Goal: Transaction & Acquisition: Purchase product/service

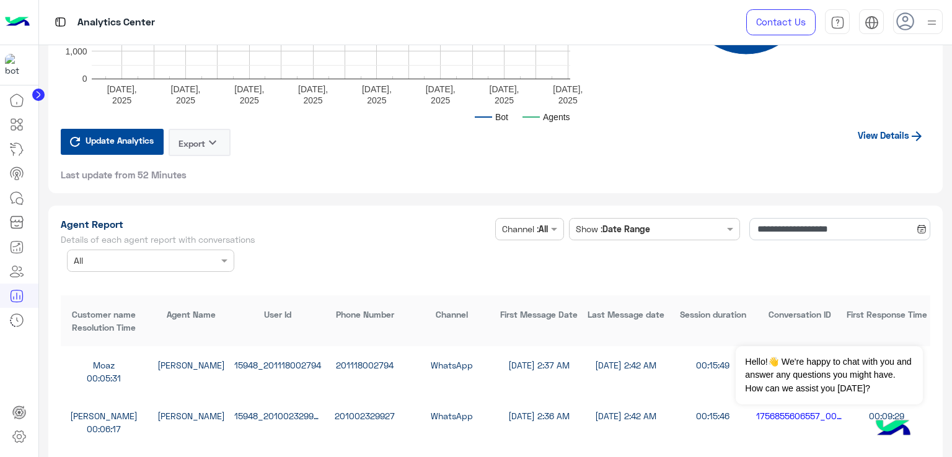
scroll to position [3223, 0]
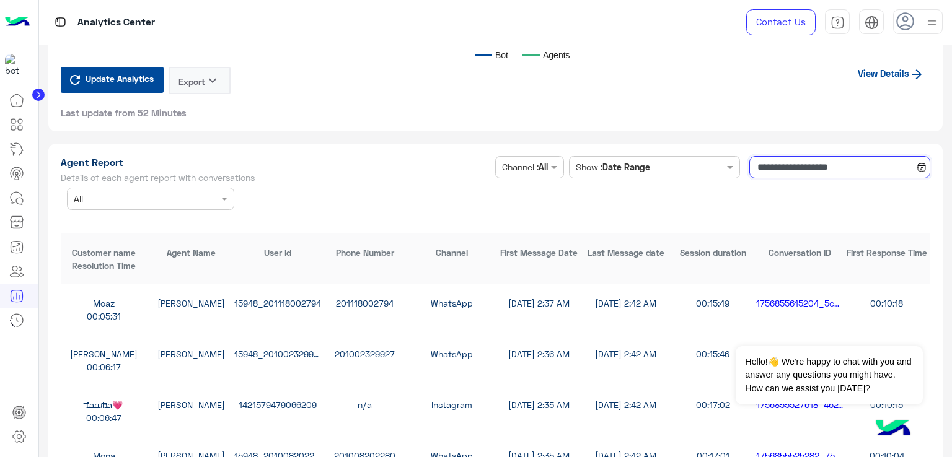
click at [806, 158] on input "**********" at bounding box center [839, 167] width 181 height 22
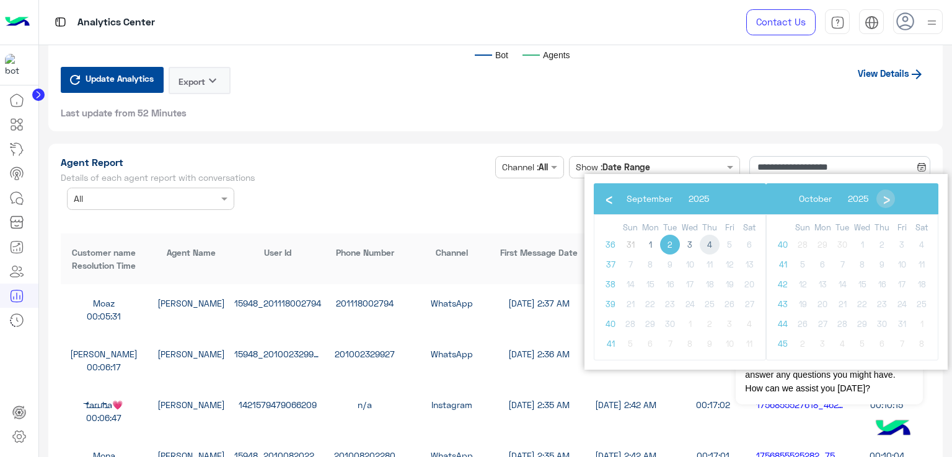
click at [714, 245] on span "4" at bounding box center [710, 245] width 20 height 20
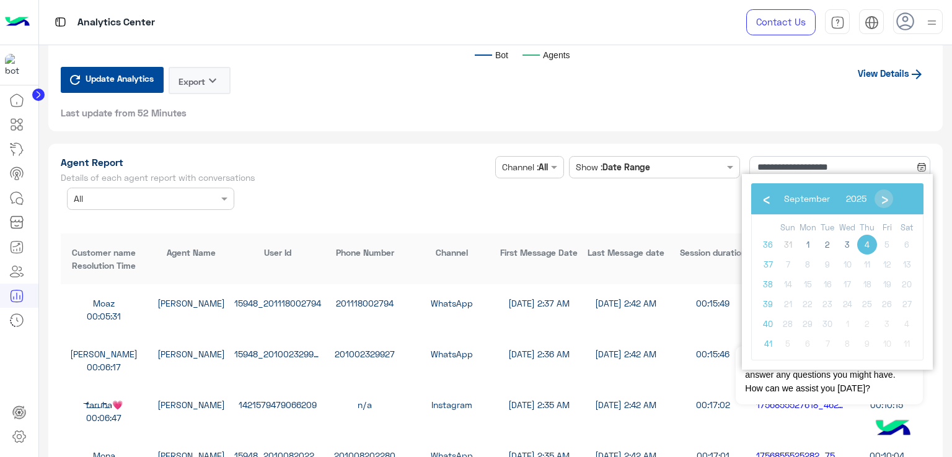
click at [714, 246] on div "Session duration" at bounding box center [712, 252] width 87 height 13
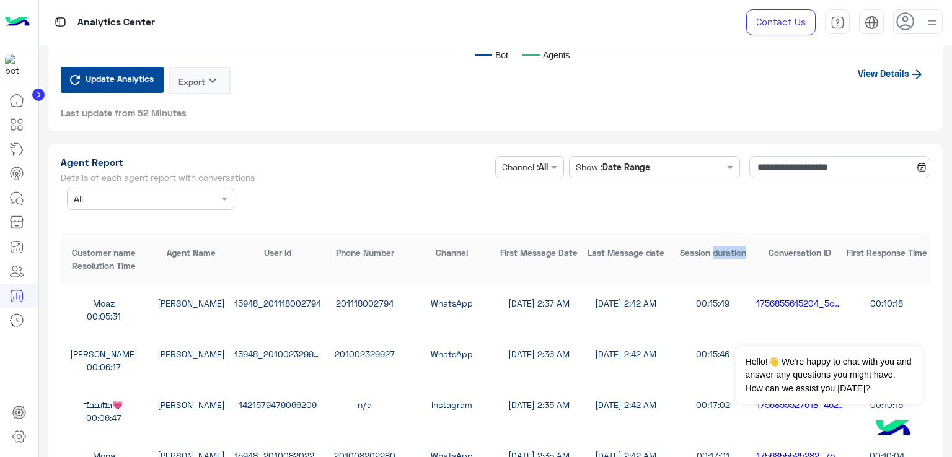
click at [673, 164] on input "text" at bounding box center [642, 167] width 120 height 13
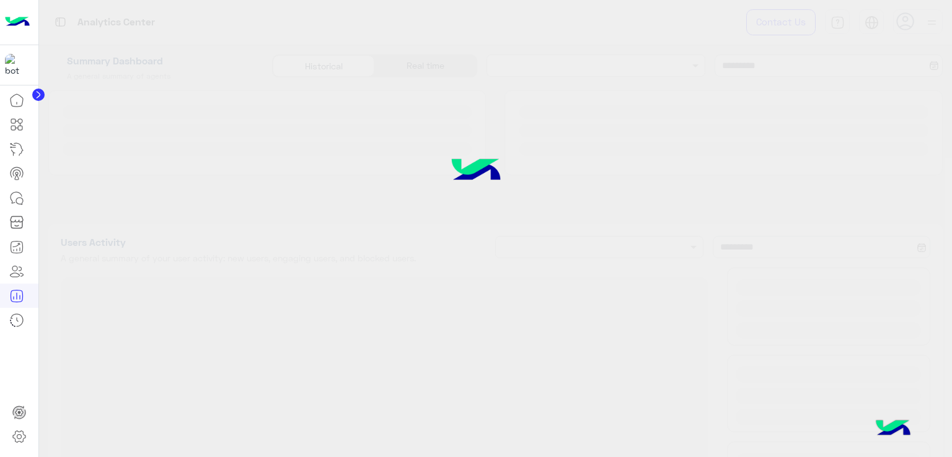
type input "**********"
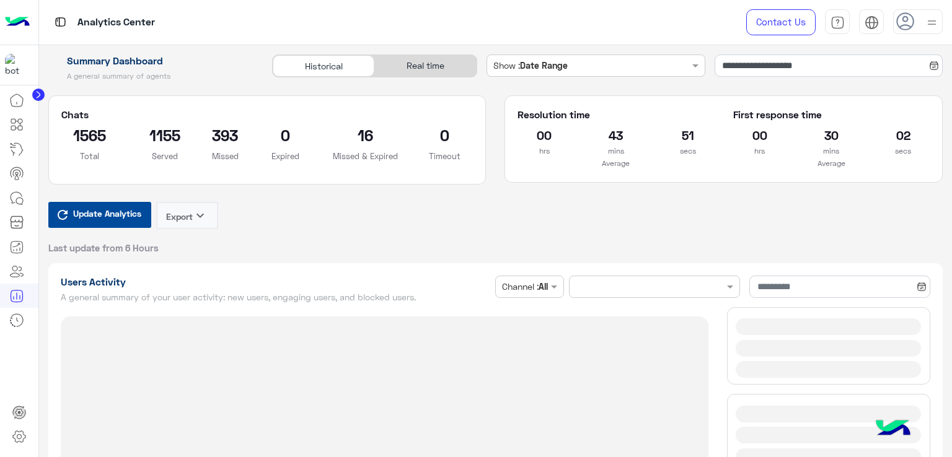
type input "**********"
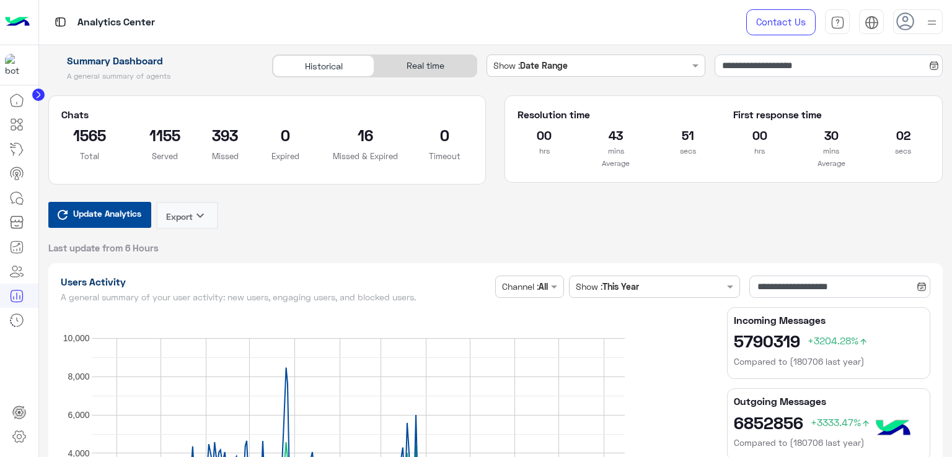
type input "**********"
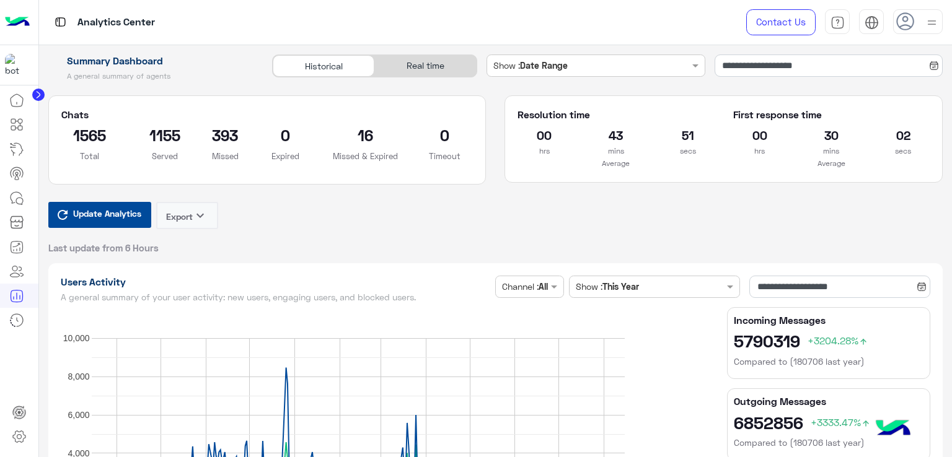
type input "**********"
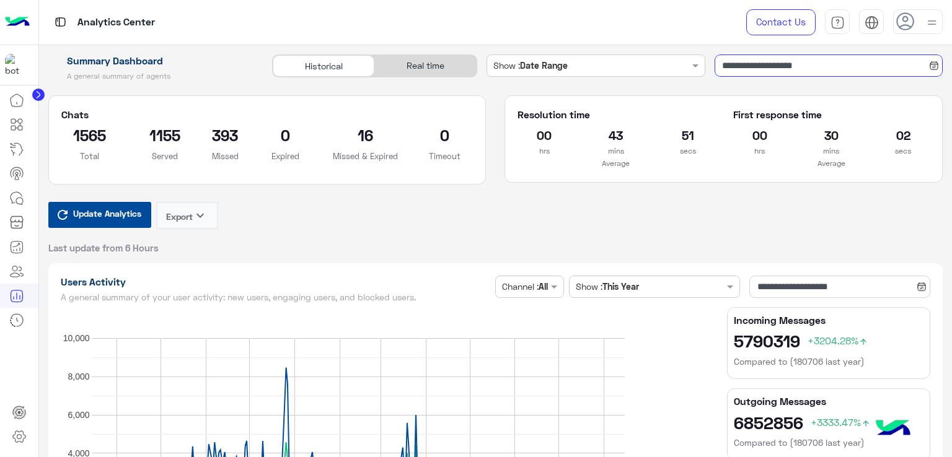
click at [776, 65] on input "**********" at bounding box center [829, 66] width 228 height 22
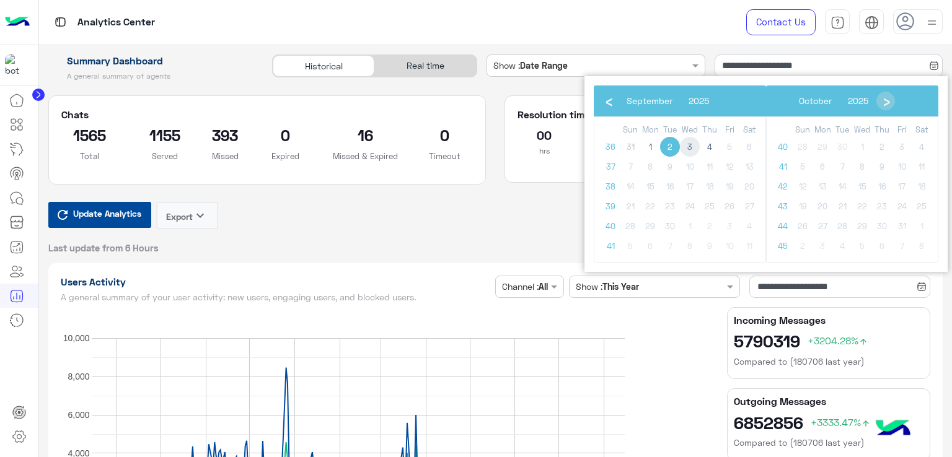
click at [691, 142] on span "3" at bounding box center [690, 147] width 20 height 20
type input "**********"
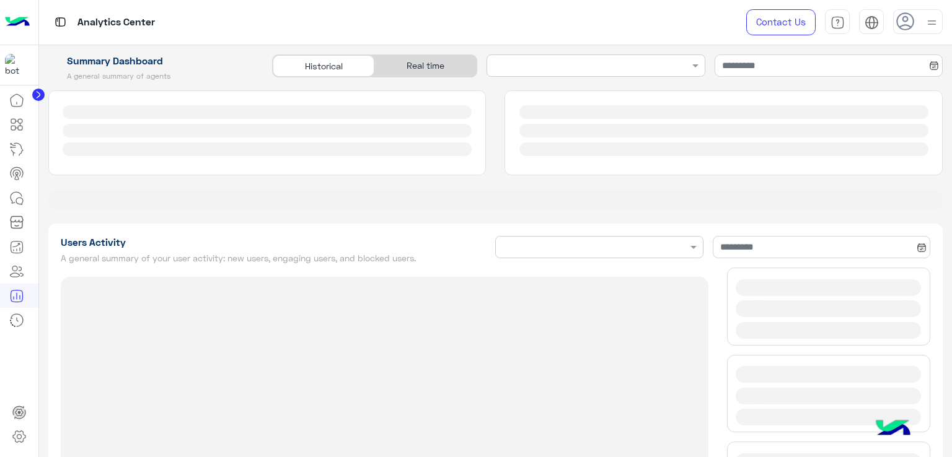
type input "**********"
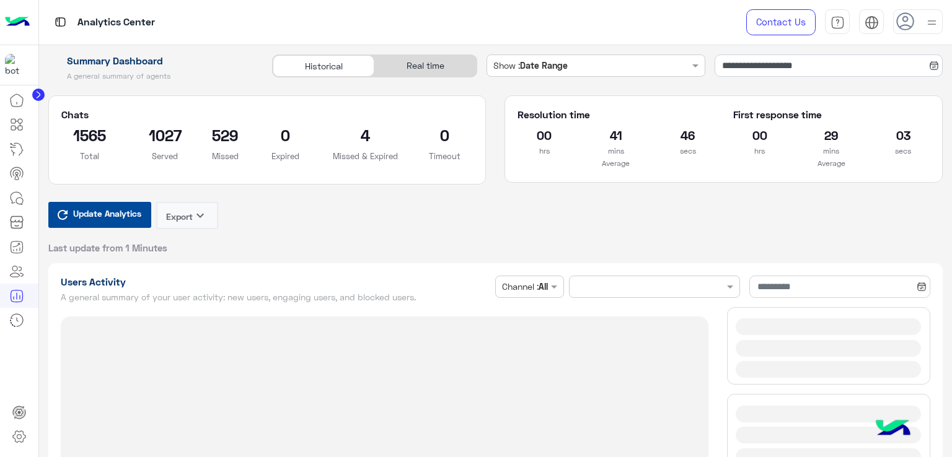
type input "**********"
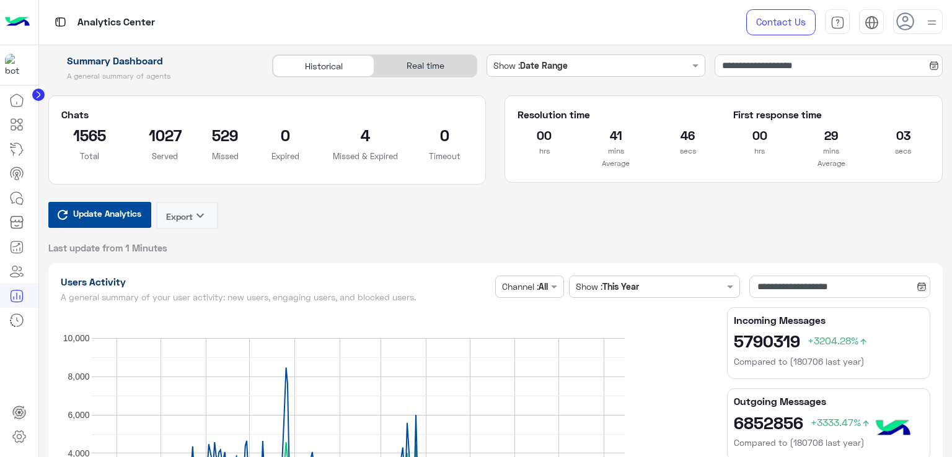
type input "**********"
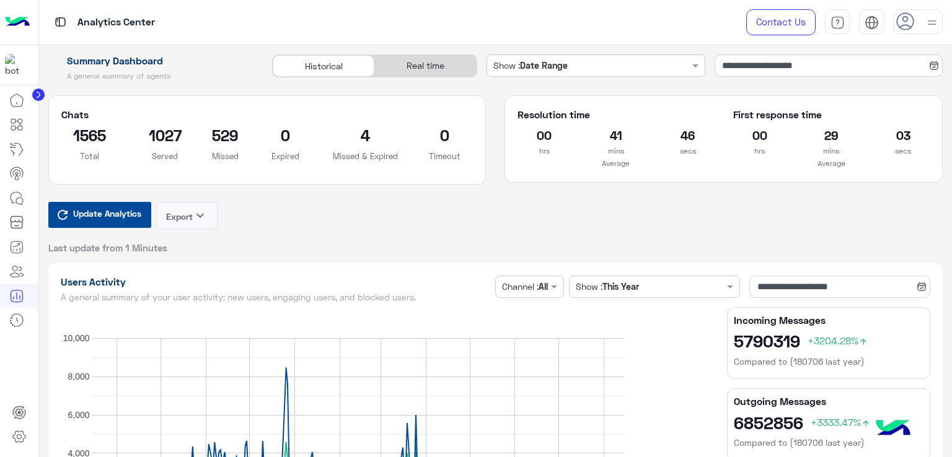
type input "**********"
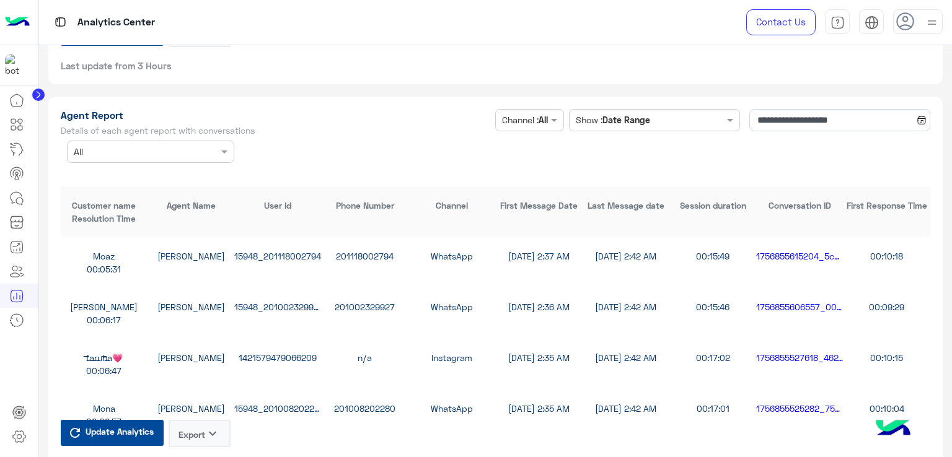
scroll to position [3285, 0]
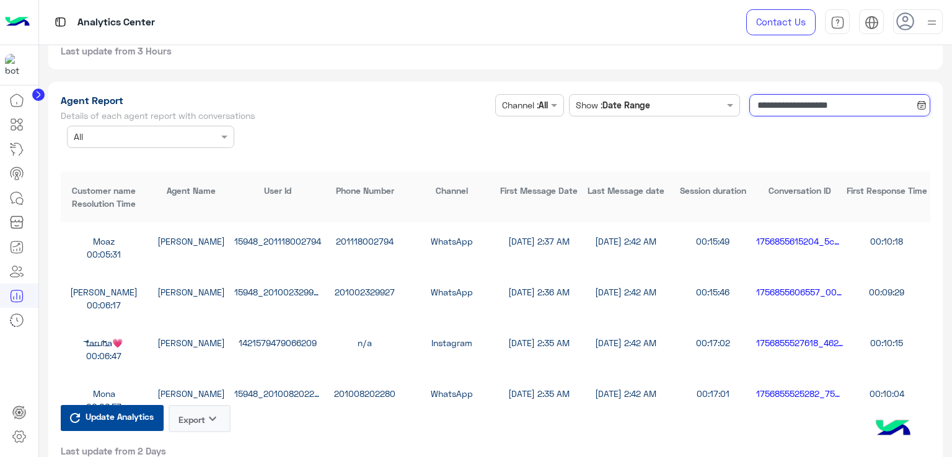
click at [799, 100] on input "**********" at bounding box center [839, 105] width 181 height 22
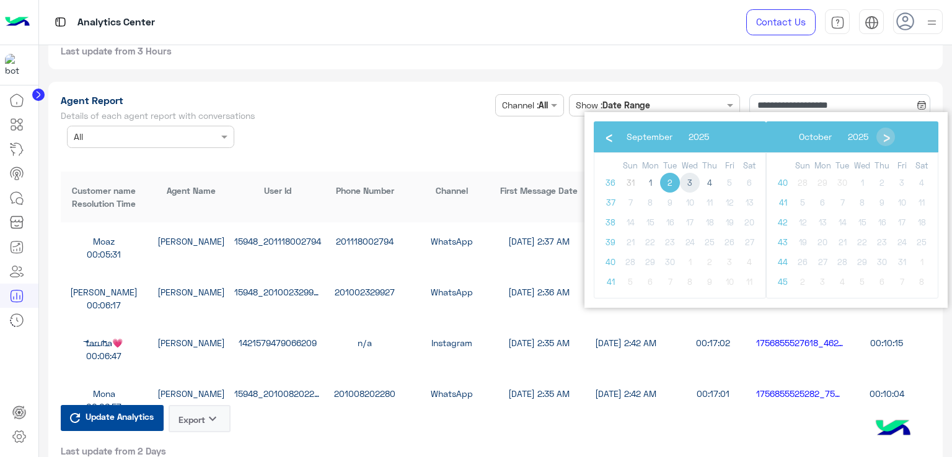
click at [688, 180] on span "3" at bounding box center [690, 183] width 20 height 20
type input "**********"
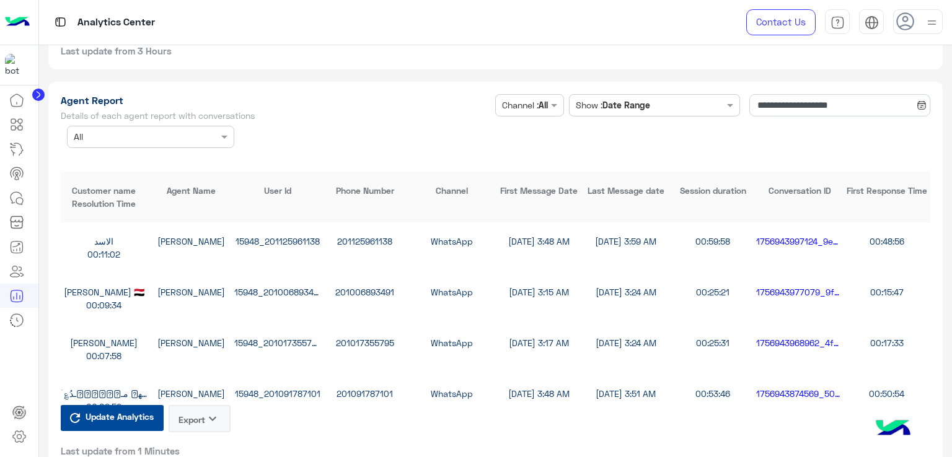
scroll to position [3347, 0]
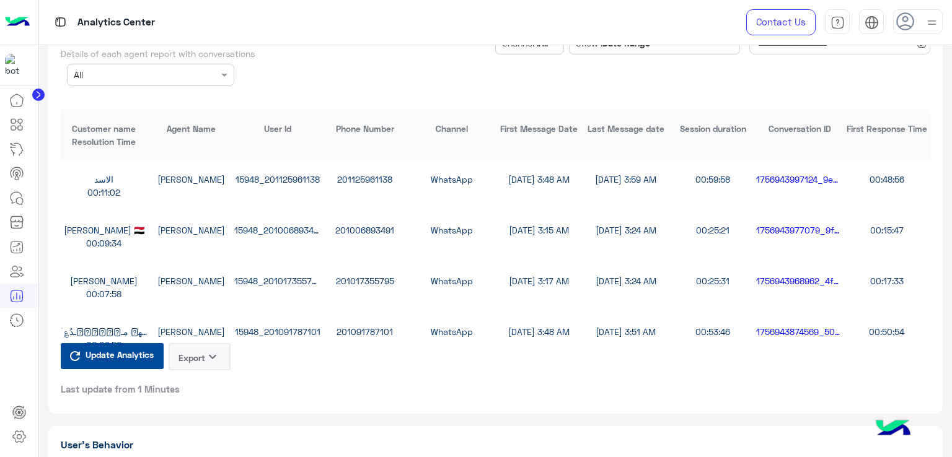
click at [200, 354] on button "Export keyboard_arrow_down" at bounding box center [200, 356] width 62 height 27
click at [203, 383] on button "CSV" at bounding box center [200, 383] width 62 height 23
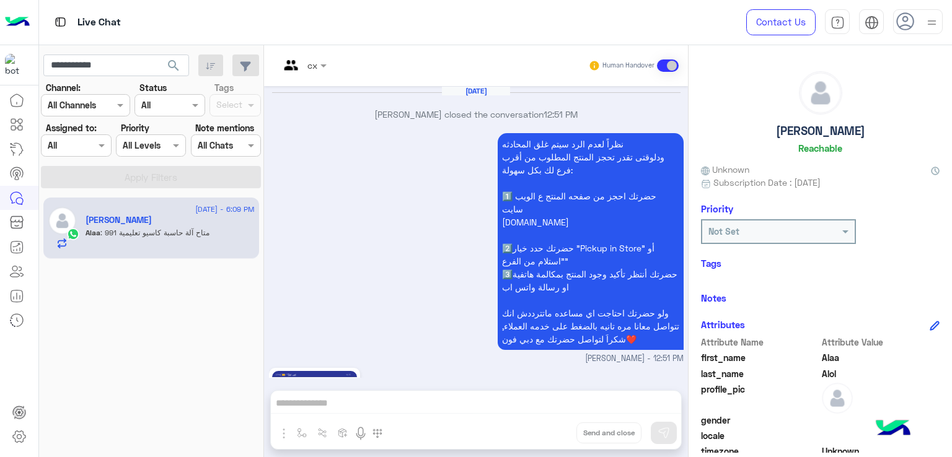
scroll to position [206, 0]
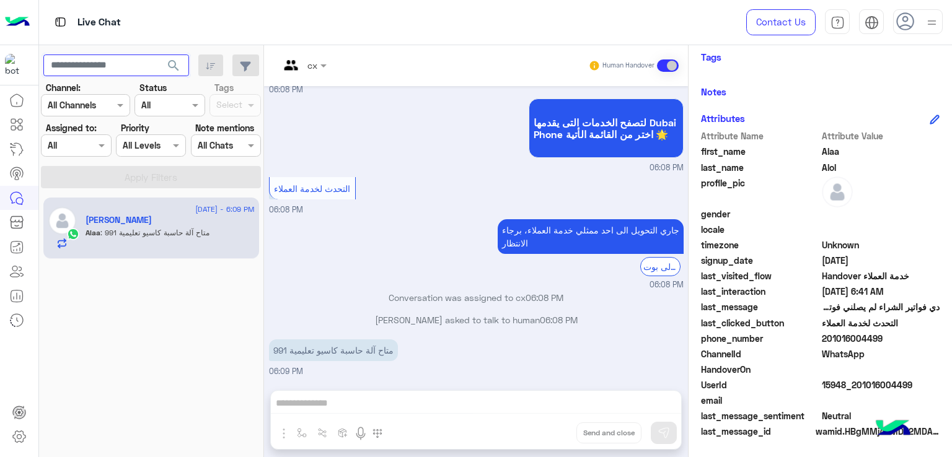
paste input "**********"
click at [159, 55] on button "search" at bounding box center [174, 68] width 30 height 27
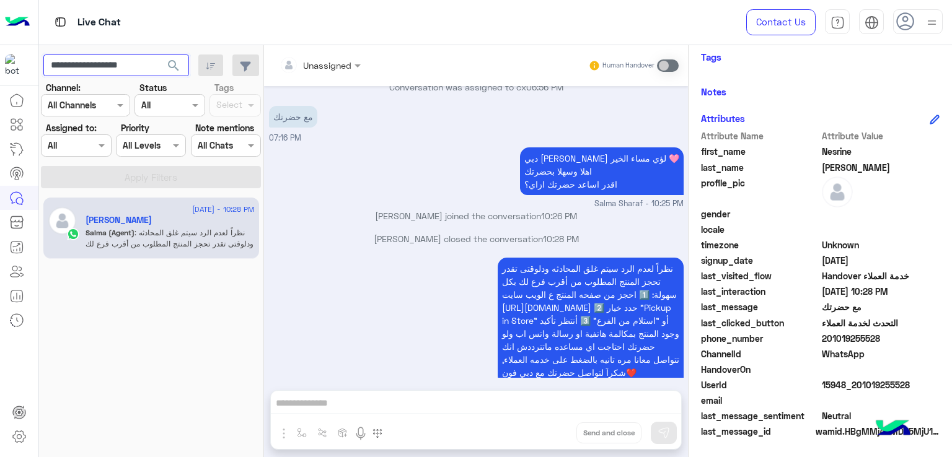
scroll to position [860, 0]
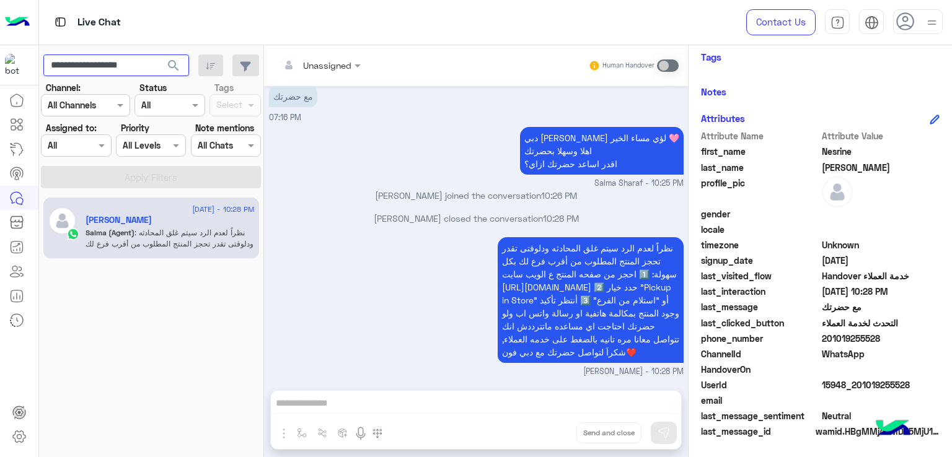
click at [106, 63] on input "**********" at bounding box center [116, 66] width 146 height 22
paste input "text"
type input "**********"
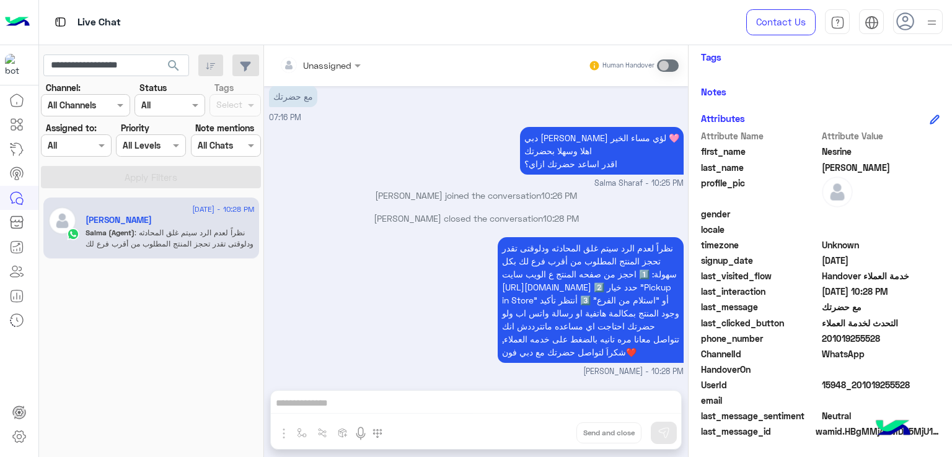
click at [166, 63] on button "search" at bounding box center [174, 68] width 30 height 27
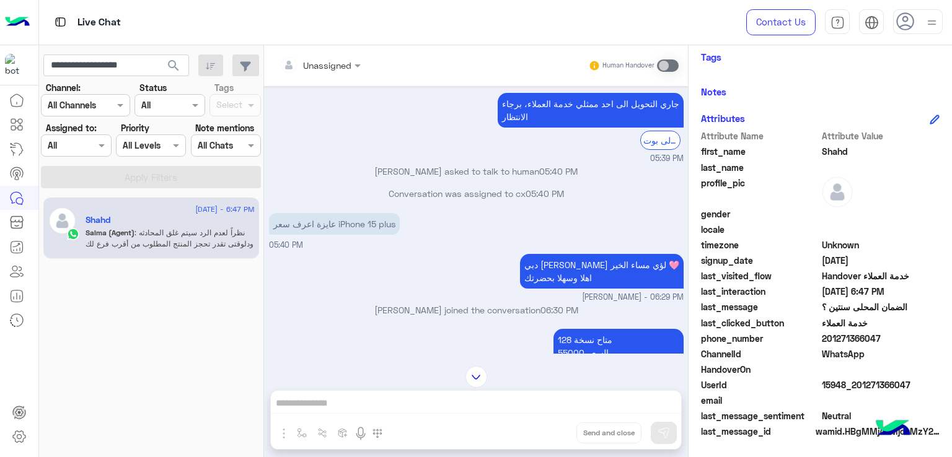
scroll to position [926, 0]
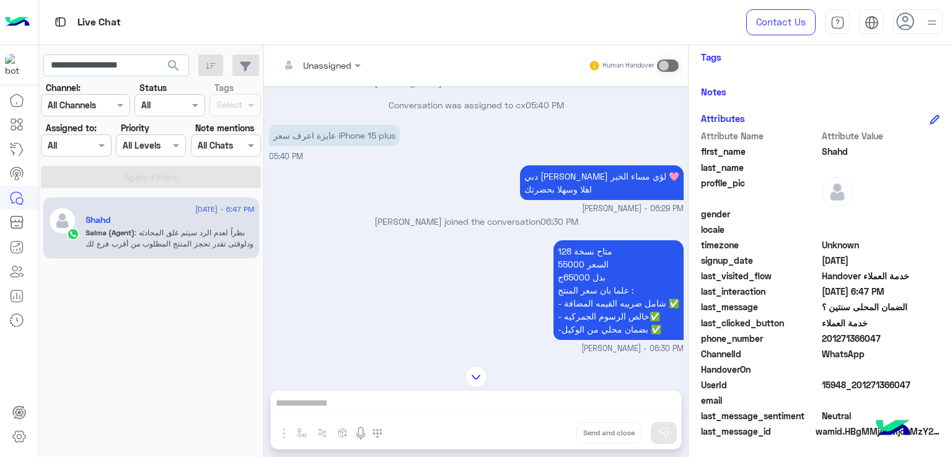
click at [322, 146] on p "عايزة اعرف سعر iPhone 15 plus" at bounding box center [334, 136] width 131 height 22
click at [617, 194] on p "دبي فون سلمى لؤي مساء الخير 🩷 اهلا وسهلا بحضرتك" at bounding box center [602, 182] width 164 height 35
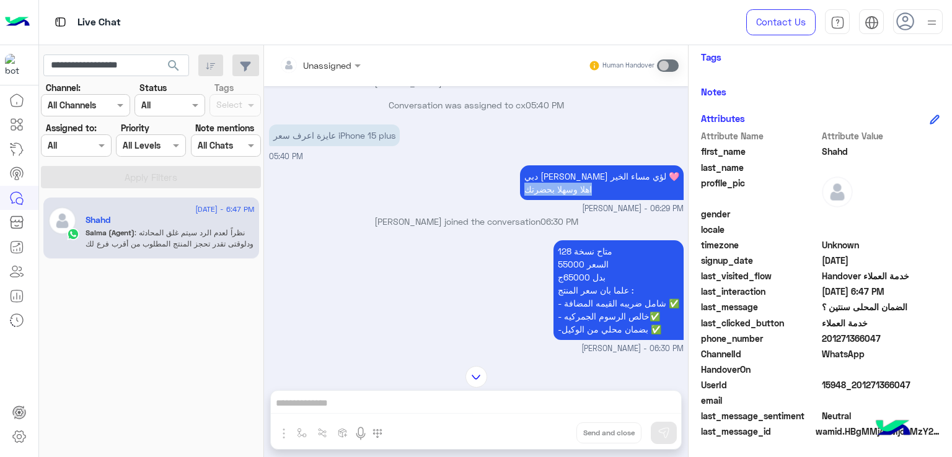
click at [617, 194] on p "دبي فون سلمى لؤي مساء الخير 🩷 اهلا وسهلا بحضرتك" at bounding box center [602, 182] width 164 height 35
click at [617, 184] on p "دبي فون سلمى لؤي مساء الخير 🩷 اهلا وسهلا بحضرتك" at bounding box center [602, 182] width 164 height 35
click at [583, 200] on p "دبي فون سلمى لؤي مساء الخير 🩷 اهلا وسهلا بحضرتك" at bounding box center [602, 182] width 164 height 35
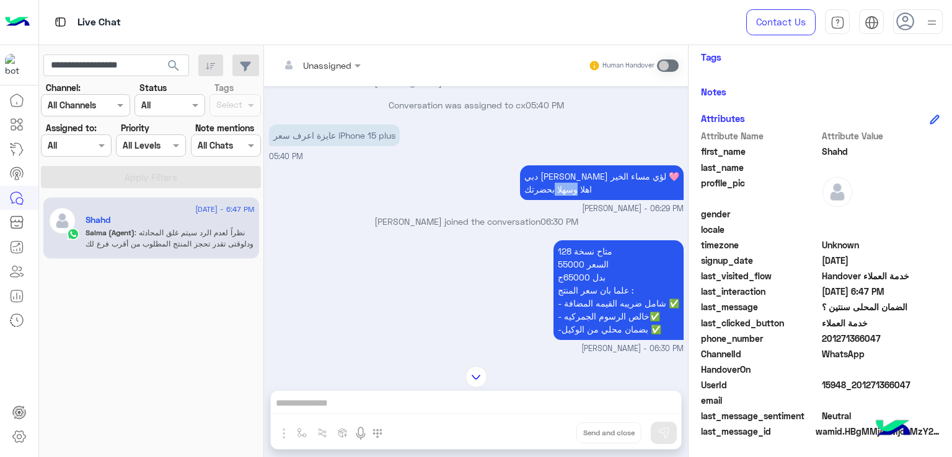
click at [582, 200] on p "دبي فون سلمى لؤي مساء الخير 🩷 اهلا وسهلا بحضرتك" at bounding box center [602, 182] width 164 height 35
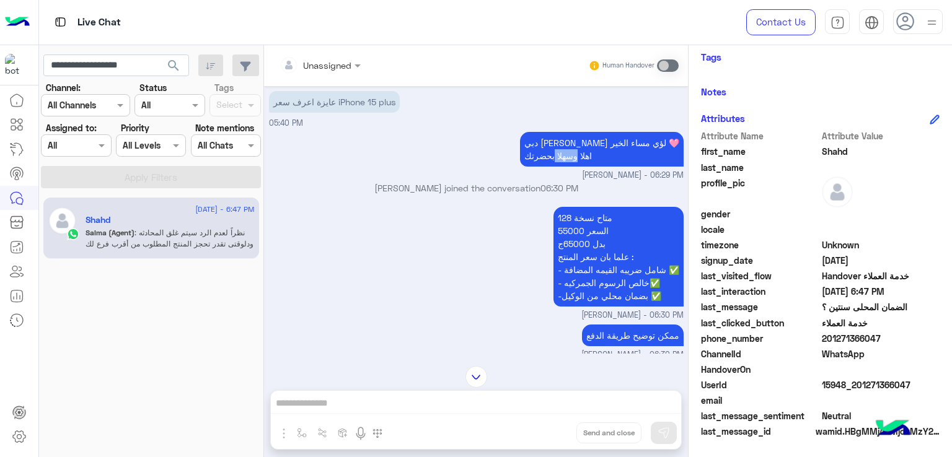
scroll to position [988, 0]
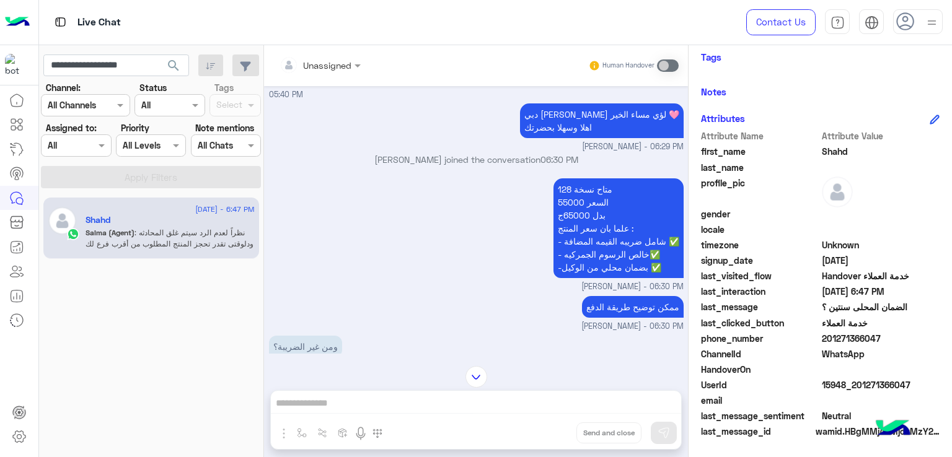
click at [588, 205] on p "متاح نسخة 128 السعر 55000 بدل 65000ج علما بان سعر المنتج : - شامل ضريبه القيمه …" at bounding box center [618, 228] width 130 height 100
click at [596, 232] on p "متاح نسخة 128 السعر 55000 بدل 65000ج علما بان سعر المنتج : - شامل ضريبه القيمه …" at bounding box center [618, 228] width 130 height 100
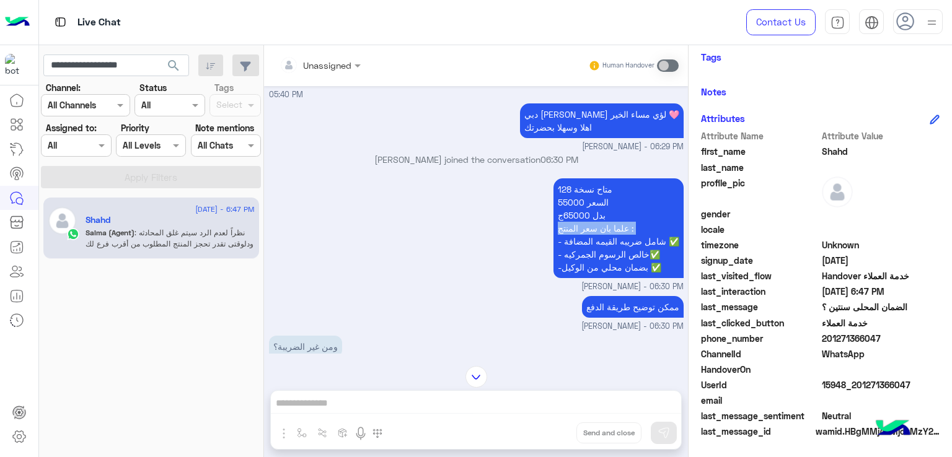
click at [596, 232] on p "متاح نسخة 128 السعر 55000 بدل 65000ج علما بان سعر المنتج : - شامل ضريبه القيمه …" at bounding box center [618, 228] width 130 height 100
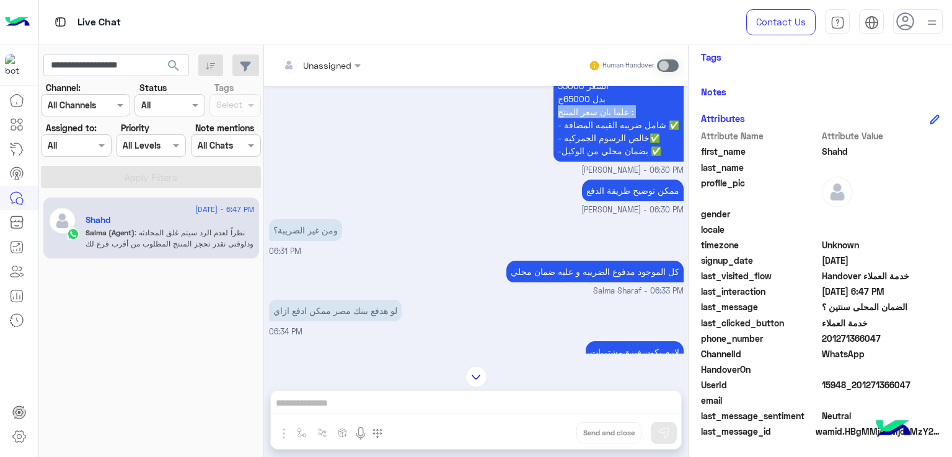
scroll to position [1112, 0]
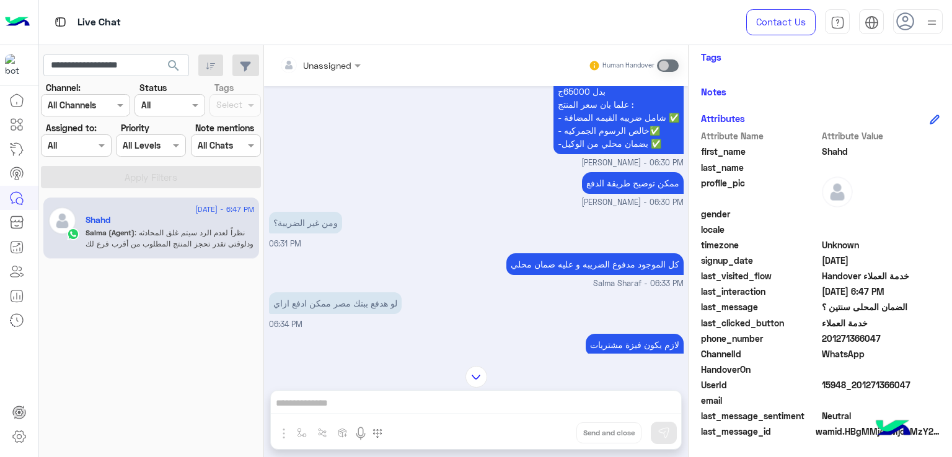
click at [590, 149] on p "متاح نسخة 128 السعر 55000 بدل 65000ج علما بان سعر المنتج : - شامل ضريبه القيمه …" at bounding box center [618, 105] width 130 height 100
click at [619, 194] on p "ممكن توضيح طريقة الدفع" at bounding box center [633, 183] width 102 height 22
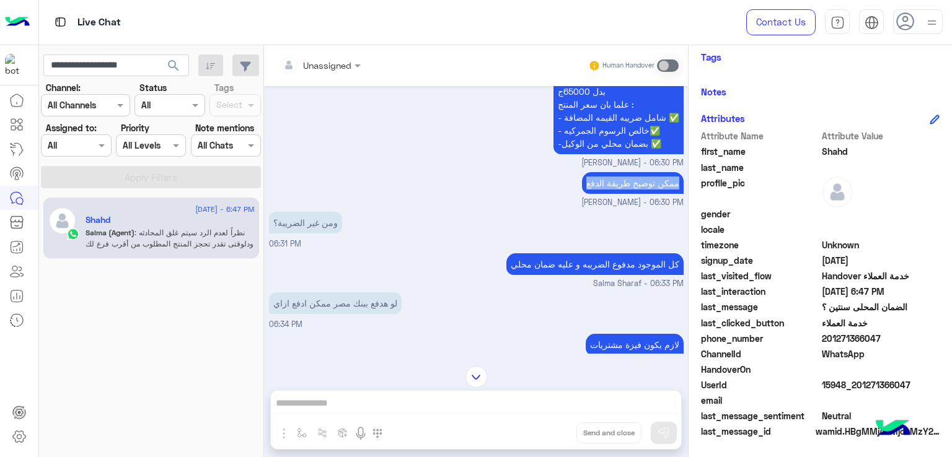
click at [619, 194] on p "ممكن توضيح طريقة الدفع" at bounding box center [633, 183] width 102 height 22
click at [332, 232] on p "ومن غير الضريبة؟" at bounding box center [305, 223] width 73 height 22
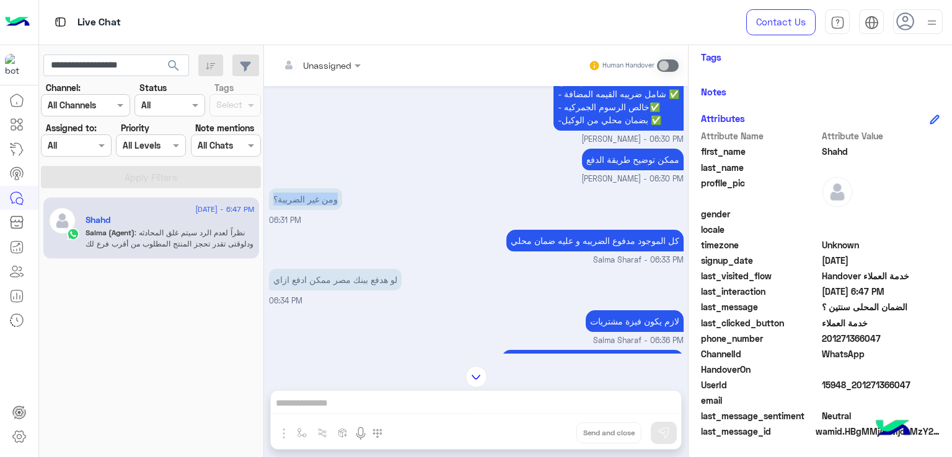
scroll to position [1174, 0]
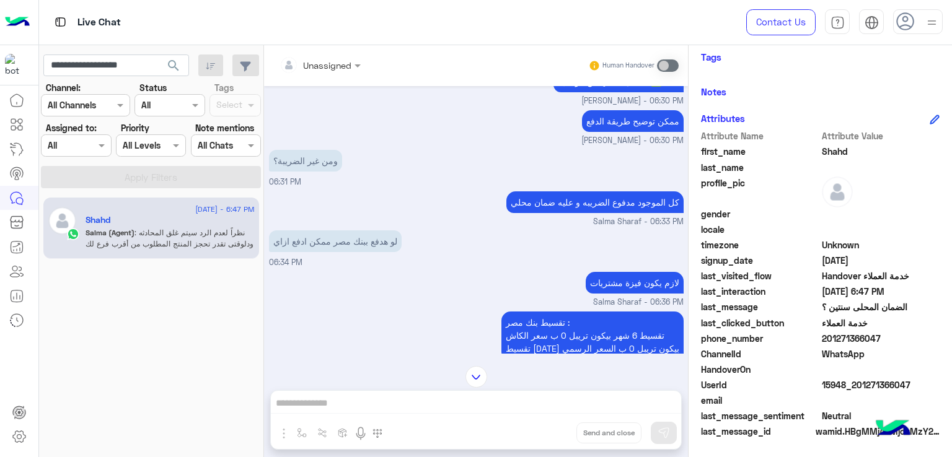
click at [548, 211] on p "كل الموجود مدفوع الضريبه و عليه ضمان محلي" at bounding box center [594, 202] width 177 height 22
click at [575, 213] on p "كل الموجود مدفوع الضريبه و عليه ضمان محلي" at bounding box center [594, 202] width 177 height 22
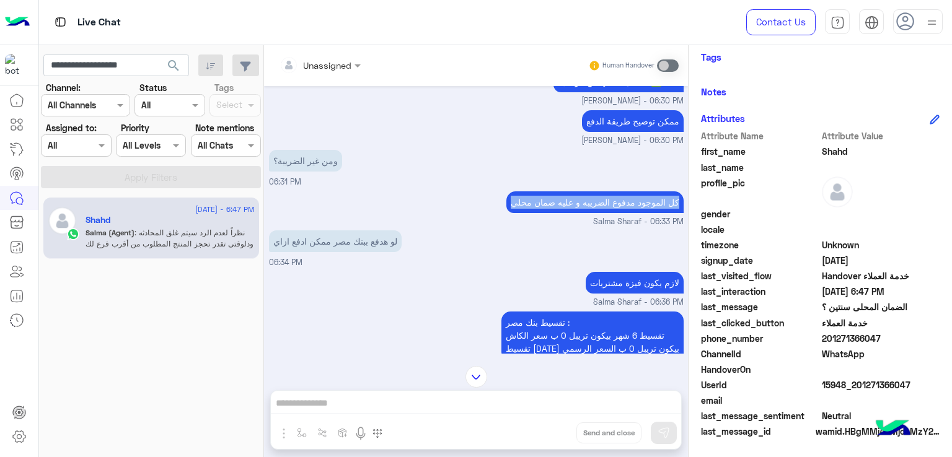
click at [575, 213] on p "كل الموجود مدفوع الضريبه و عليه ضمان محلي" at bounding box center [594, 202] width 177 height 22
click at [355, 247] on p "لو هدفع ببنك مصر ممكن ادفع ازاي" at bounding box center [335, 242] width 133 height 22
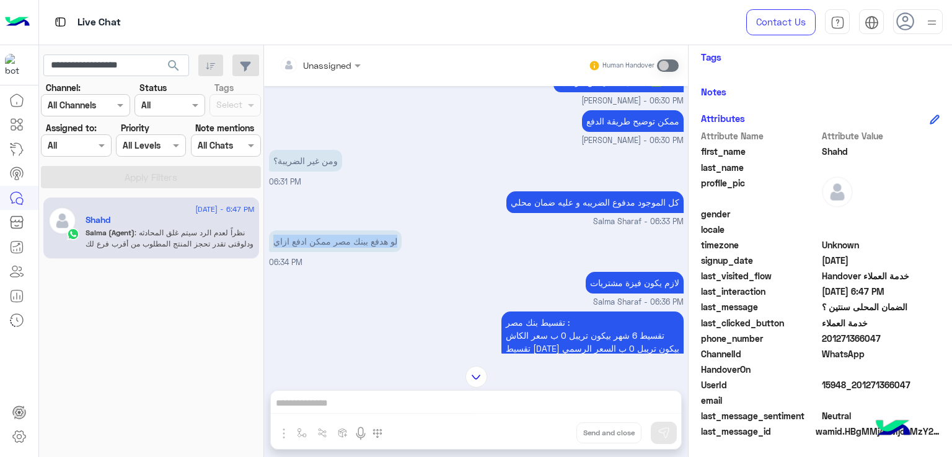
click at [355, 247] on p "لو هدفع ببنك مصر ممكن ادفع ازاي" at bounding box center [335, 242] width 133 height 22
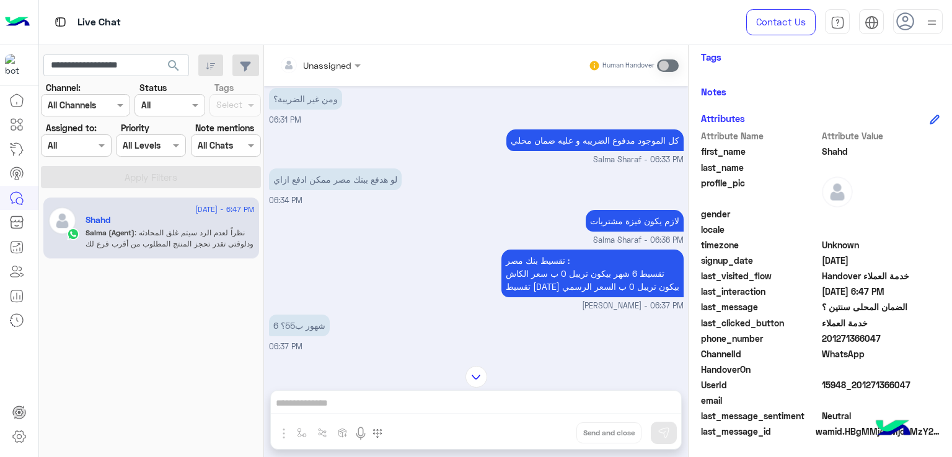
click at [645, 225] on p "لازم يكون فيزة مشتريات" at bounding box center [635, 221] width 98 height 22
click at [563, 274] on p "تقسيط بنك مصر : تقسيط 6 شهر بيكون تريبل 0 ب سعر الكاش تقسيط 12/18/24 بيكون تريب…" at bounding box center [592, 274] width 182 height 48
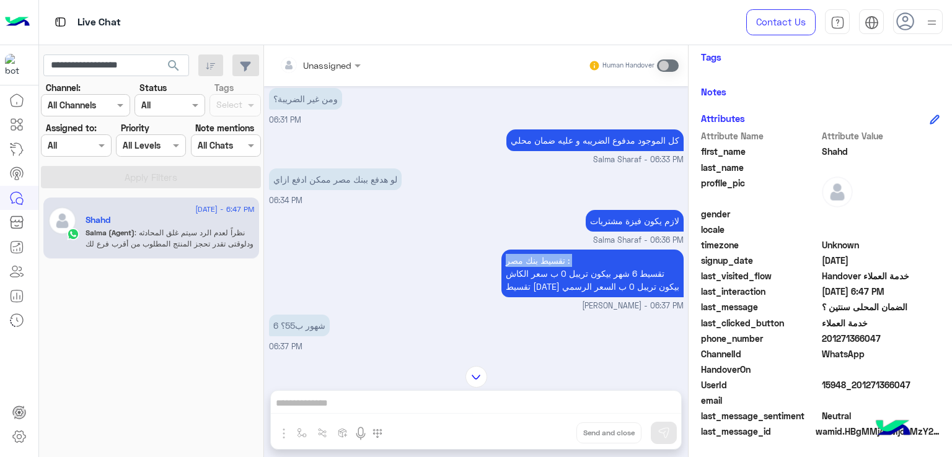
click at [563, 274] on p "تقسيط بنك مصر : تقسيط 6 شهر بيكون تريبل 0 ب سعر الكاش تقسيط 12/18/24 بيكون تريب…" at bounding box center [592, 274] width 182 height 48
click at [565, 291] on p "تقسيط بنك مصر : تقسيط 6 شهر بيكون تريبل 0 ب سعر الكاش تقسيط 12/18/24 بيكون تريب…" at bounding box center [592, 274] width 182 height 48
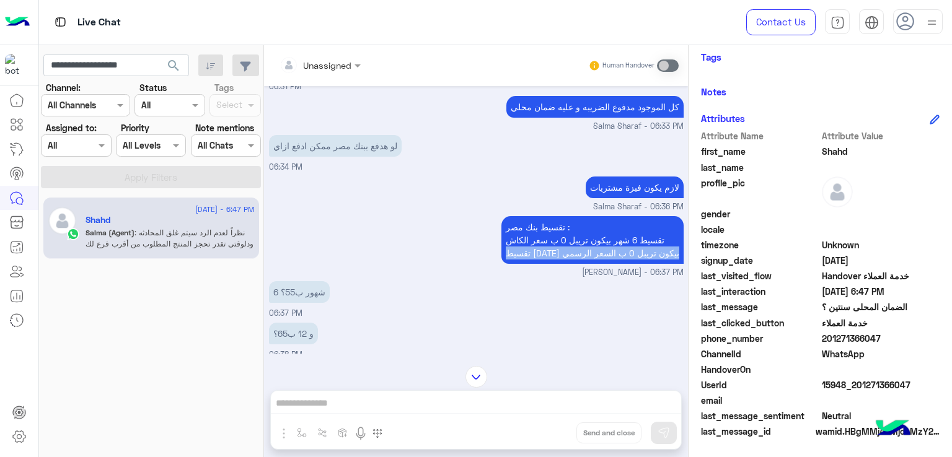
scroll to position [1298, 0]
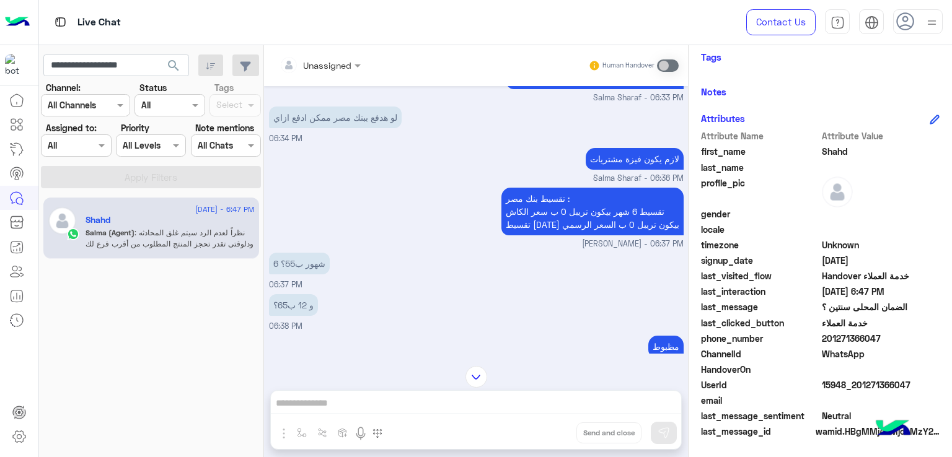
click at [296, 275] on p "6 شهور ب55؟" at bounding box center [299, 264] width 61 height 22
click at [306, 316] on p "و 12 ب65؟" at bounding box center [293, 305] width 49 height 22
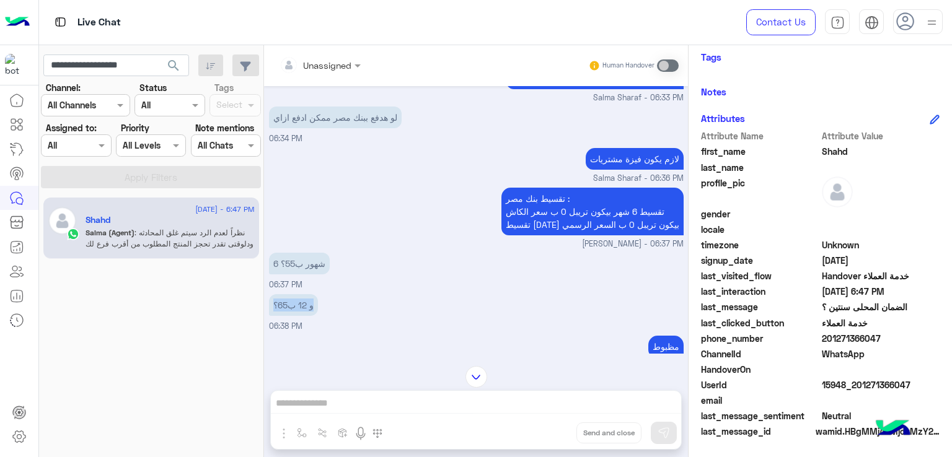
click at [306, 316] on p "و 12 ب65؟" at bounding box center [293, 305] width 49 height 22
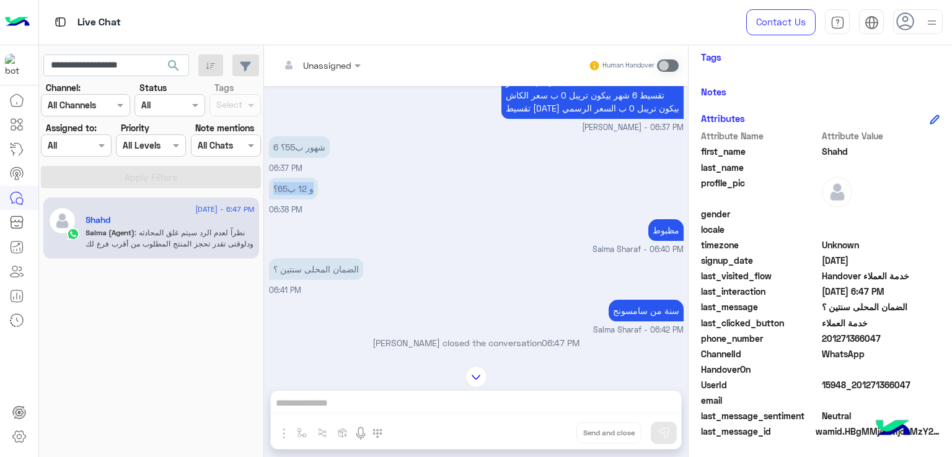
scroll to position [1422, 0]
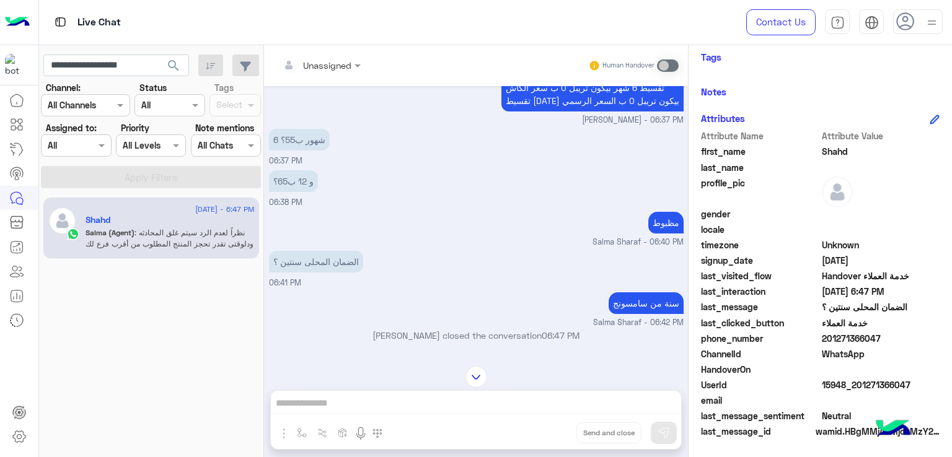
click at [664, 234] on p "مظبوط" at bounding box center [665, 223] width 35 height 22
click at [340, 273] on p "الضمان المحلى سنتين ؟" at bounding box center [316, 262] width 94 height 22
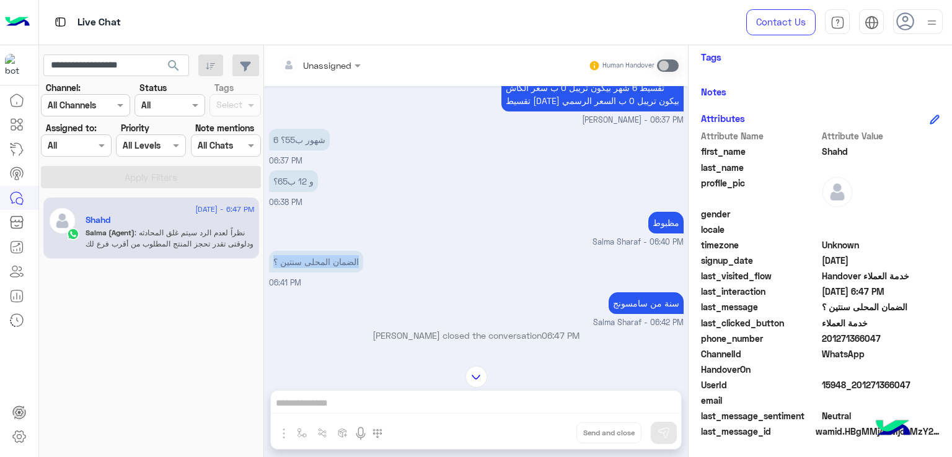
click at [340, 273] on p "الضمان المحلى سنتين ؟" at bounding box center [316, 262] width 94 height 22
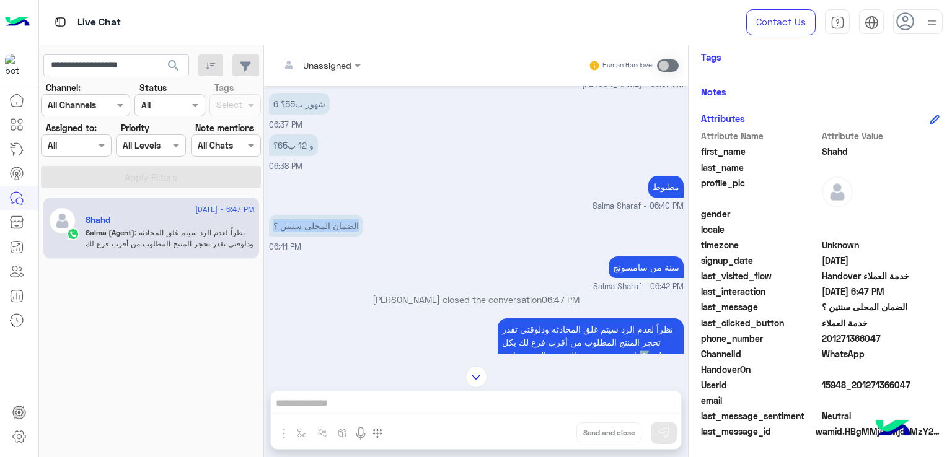
scroll to position [1484, 0]
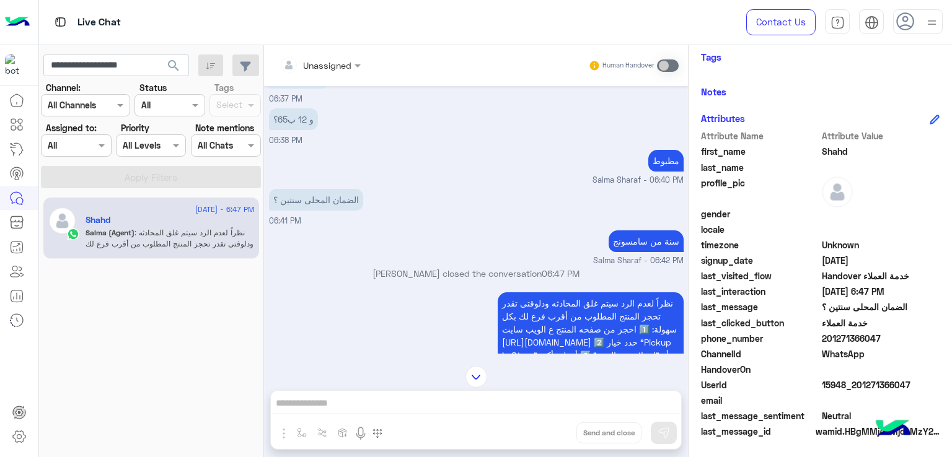
click at [634, 252] on p "سنة من سامسونج" at bounding box center [646, 242] width 75 height 22
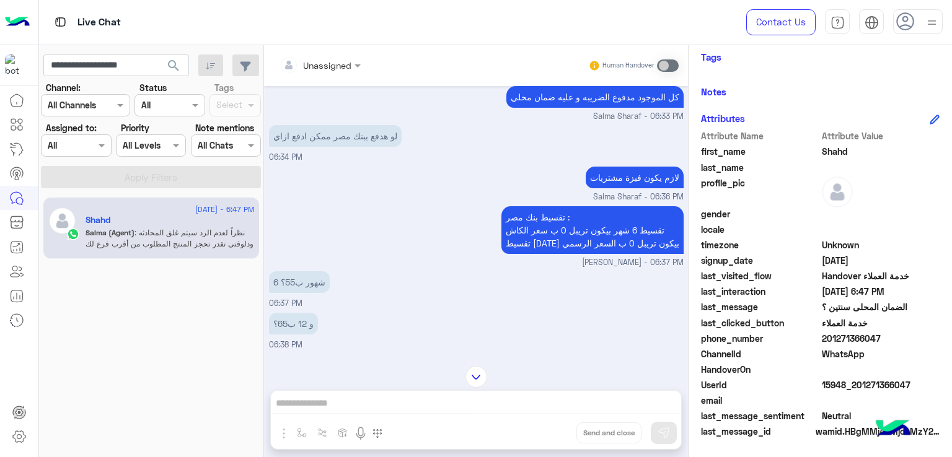
scroll to position [1264, 0]
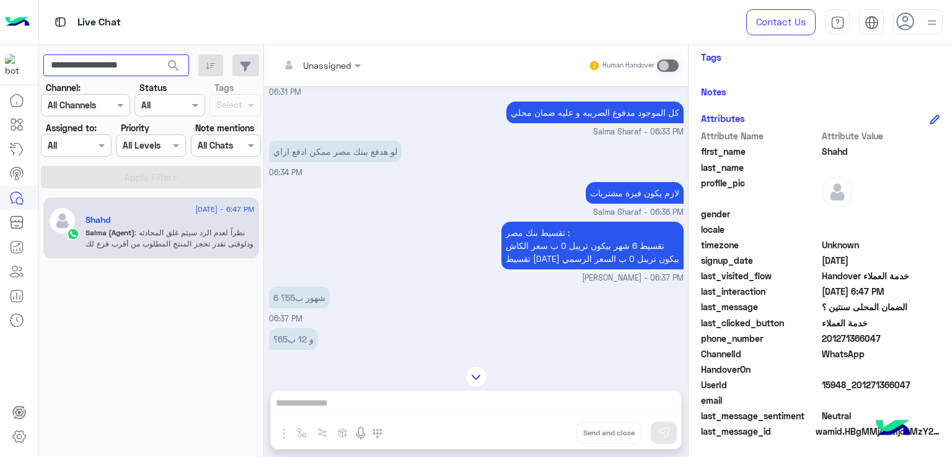
click at [94, 64] on input "**********" at bounding box center [116, 66] width 146 height 22
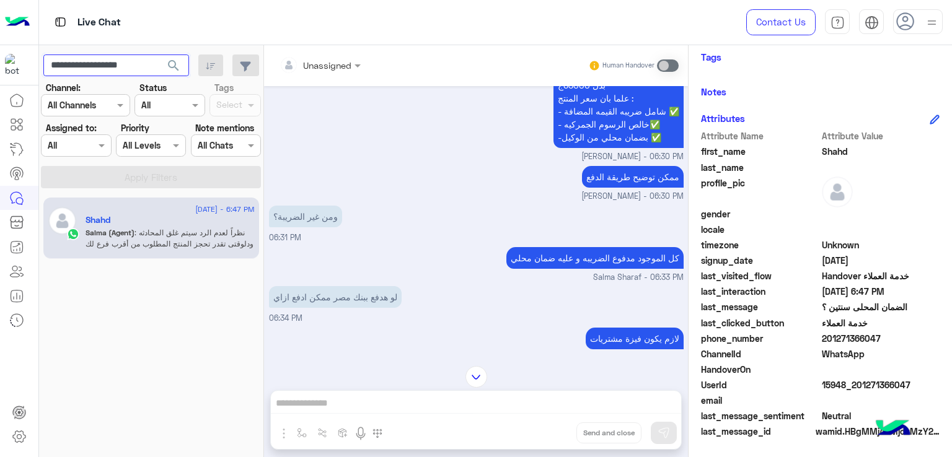
scroll to position [1140, 0]
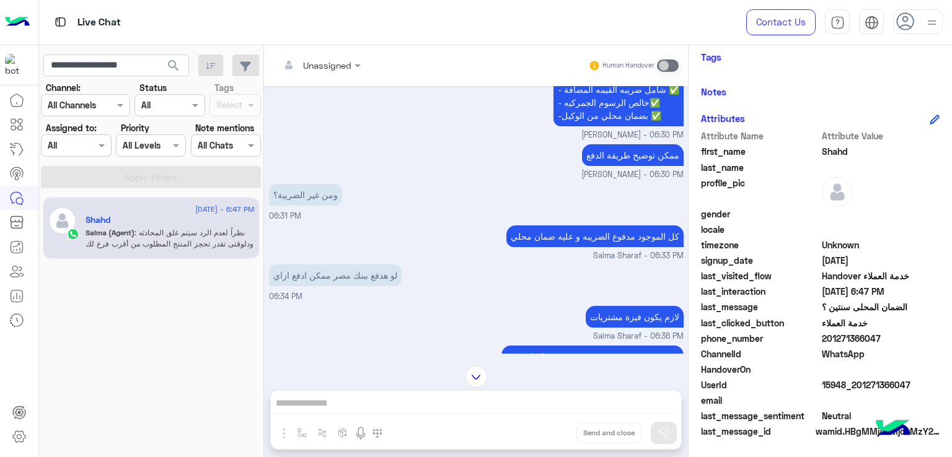
click at [328, 286] on p "لو هدفع ببنك مصر ممكن ادفع ازاي" at bounding box center [335, 276] width 133 height 22
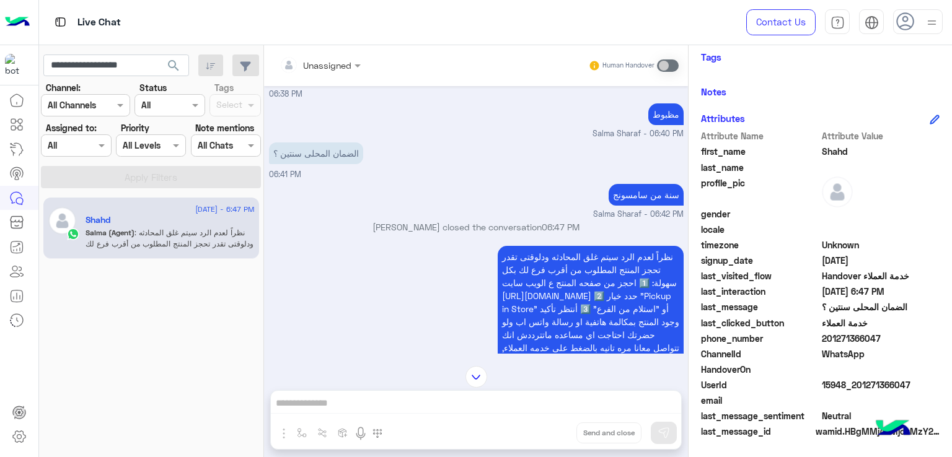
scroll to position [1573, 0]
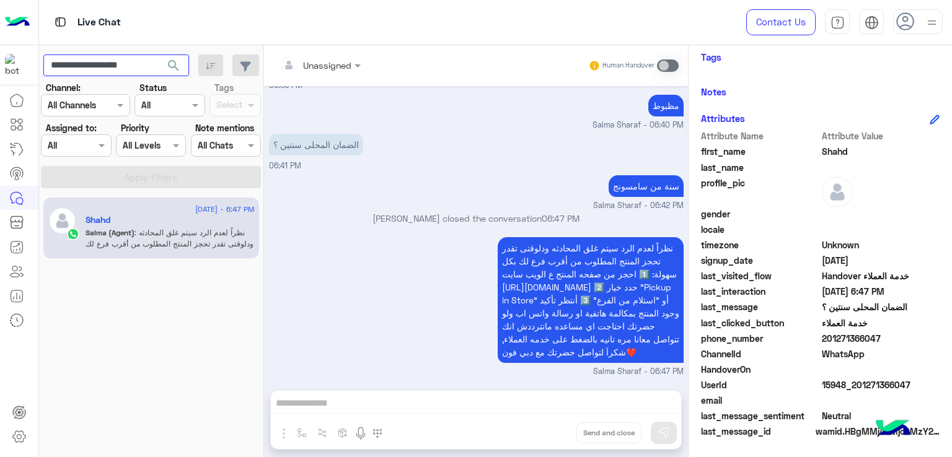
click at [87, 62] on input "**********" at bounding box center [116, 66] width 146 height 22
paste input "text"
click at [174, 64] on span "search" at bounding box center [173, 65] width 15 height 15
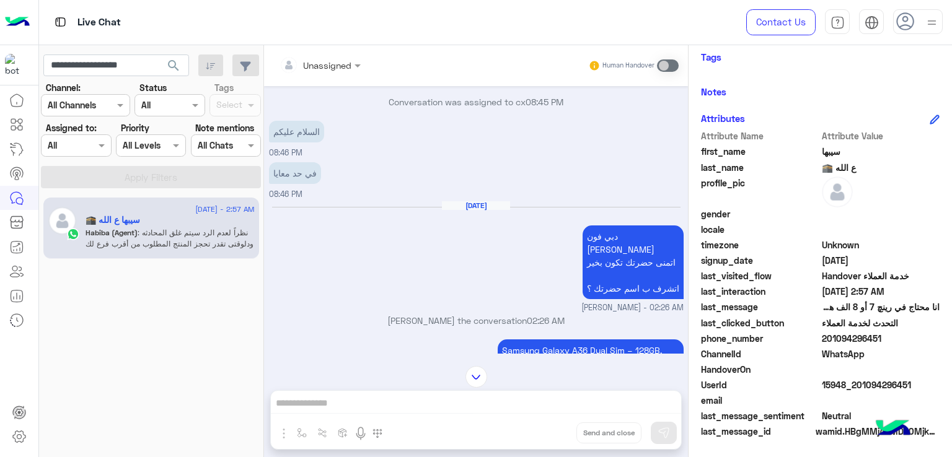
scroll to position [293, 0]
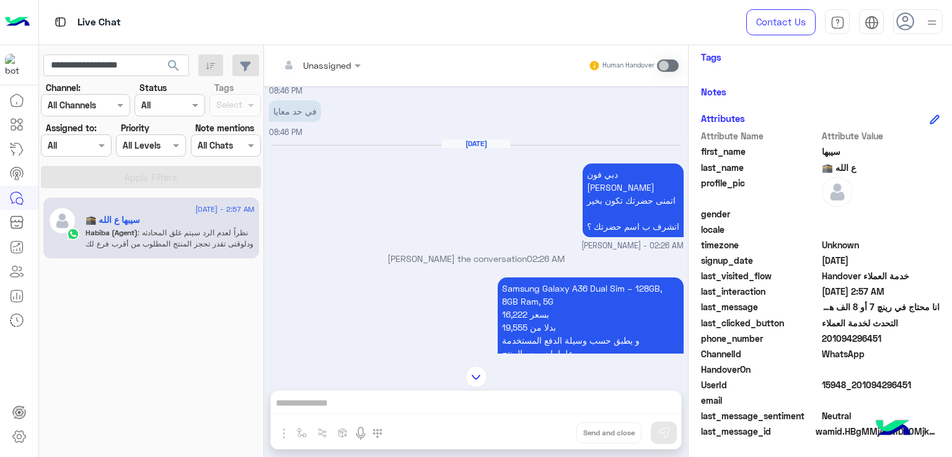
click at [620, 192] on p "دبي فون حبيبة هاني صباح الخير❤️ اتمنى حضرتك تكون بخير اتشرف ب اسم حضرتك ؟" at bounding box center [633, 201] width 101 height 74
click at [610, 237] on p "دبي فون حبيبة هاني صباح الخير❤️ اتمنى حضرتك تكون بخير اتشرف ب اسم حضرتك ؟" at bounding box center [633, 201] width 101 height 74
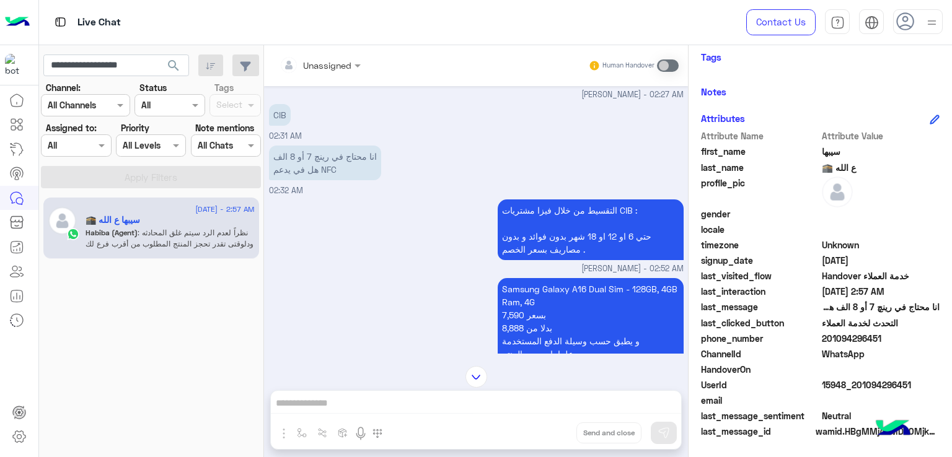
scroll to position [1574, 0]
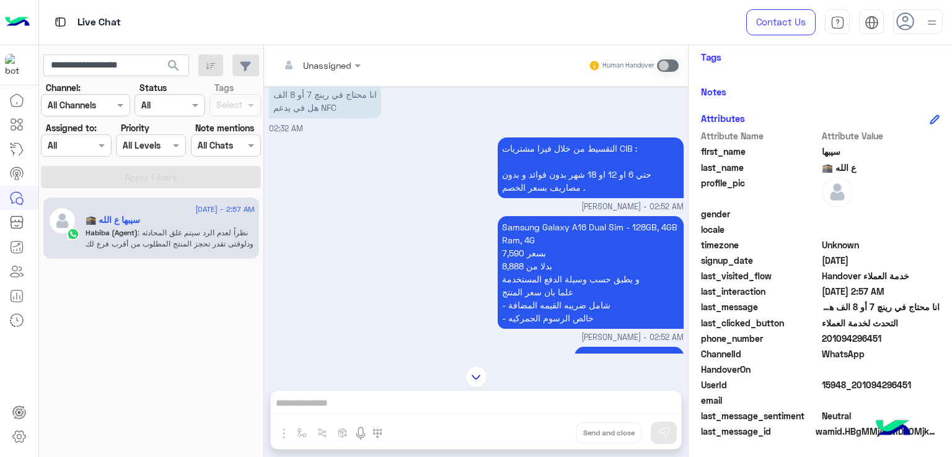
click at [577, 198] on p "التقسيط من خلال فيزا مشتريات CIB : حتي 6 او 12 او 18 شهر بدون فوائد و بدون مصار…" at bounding box center [591, 168] width 186 height 61
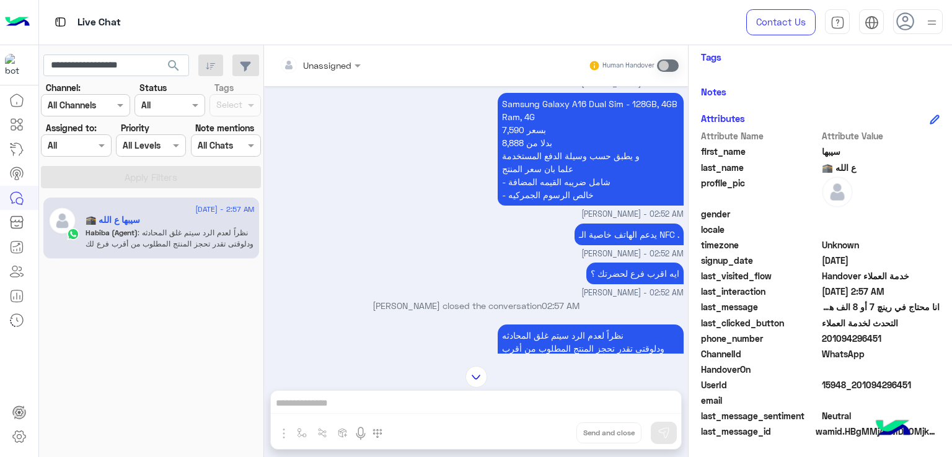
scroll to position [1698, 0]
click at [516, 163] on p "Samsung Galaxy A16 Dual Sim - 128GB, 4GB Ram, 4G 7,590 بسعر 8,888 بدلا من و يطب…" at bounding box center [591, 148] width 186 height 113
click at [538, 188] on p "Samsung Galaxy A16 Dual Sim - 128GB, 4GB Ram, 4G 7,590 بسعر 8,888 بدلا من و يطب…" at bounding box center [591, 148] width 186 height 113
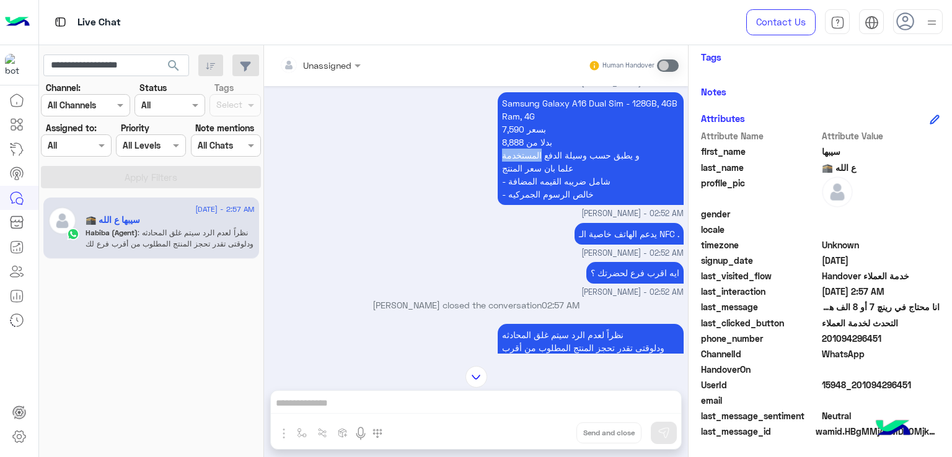
click at [538, 188] on p "Samsung Galaxy A16 Dual Sim - 128GB, 4GB Ram, 4G 7,590 بسعر 8,888 بدلا من و يطب…" at bounding box center [591, 148] width 186 height 113
click at [534, 205] on p "Samsung Galaxy A16 Dual Sim - 128GB, 4GB Ram, 4G 7,590 بسعر 8,888 بدلا من و يطب…" at bounding box center [591, 148] width 186 height 113
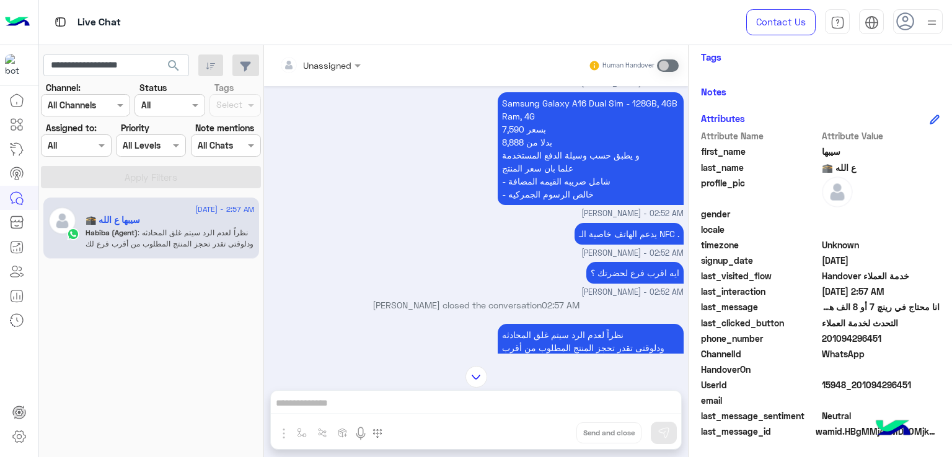
click at [533, 205] on p "Samsung Galaxy A16 Dual Sim - 128GB, 4GB Ram, 4G 7,590 بسعر 8,888 بدلا من و يطب…" at bounding box center [591, 148] width 186 height 113
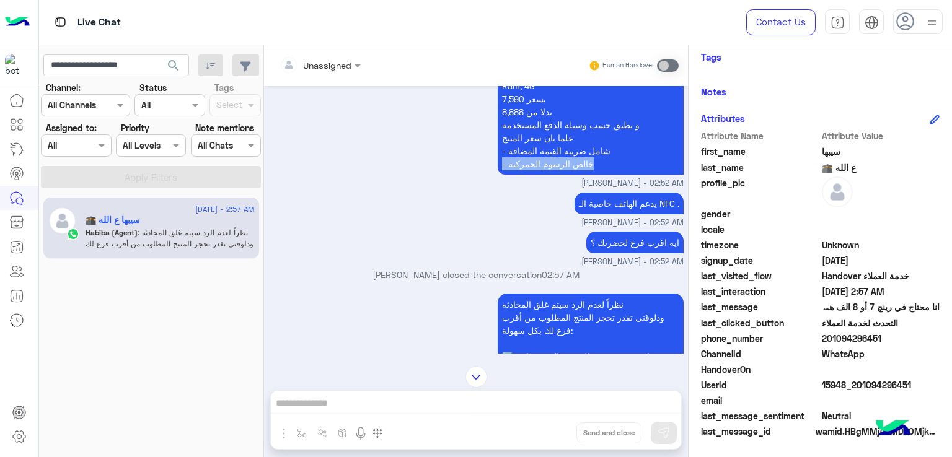
scroll to position [1709, 0]
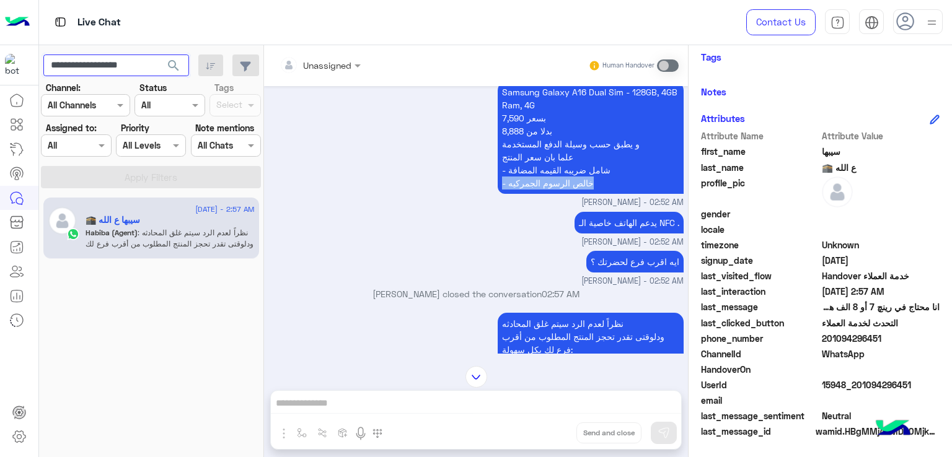
click at [108, 63] on input "**********" at bounding box center [116, 66] width 146 height 22
paste input "text"
click at [174, 68] on span "search" at bounding box center [173, 65] width 15 height 15
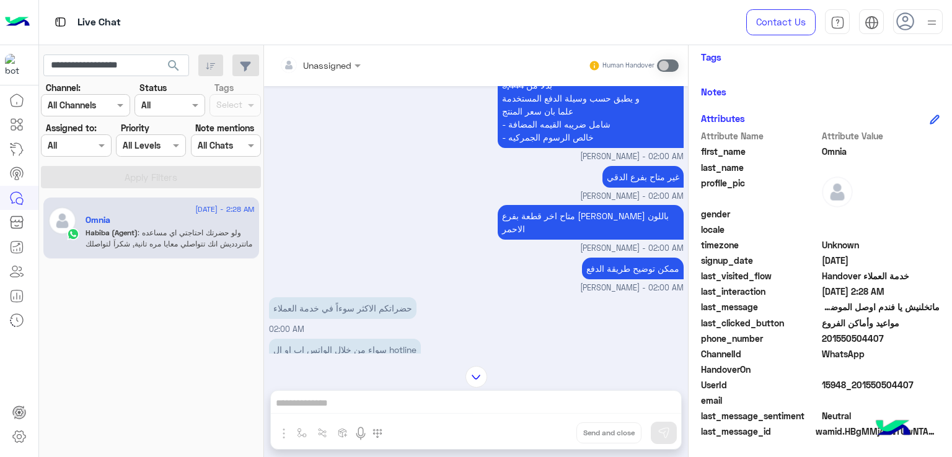
scroll to position [568, 0]
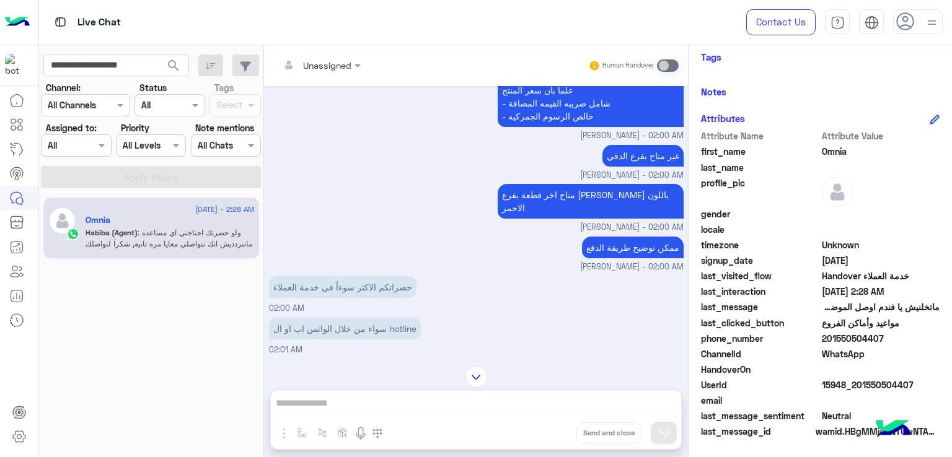
click at [559, 210] on p "متاح اخر قطعة بفرع فيصل باللون الاحمر" at bounding box center [591, 201] width 186 height 35
click at [596, 237] on p "ممكن توضيح طريقة الدفع" at bounding box center [633, 248] width 102 height 22
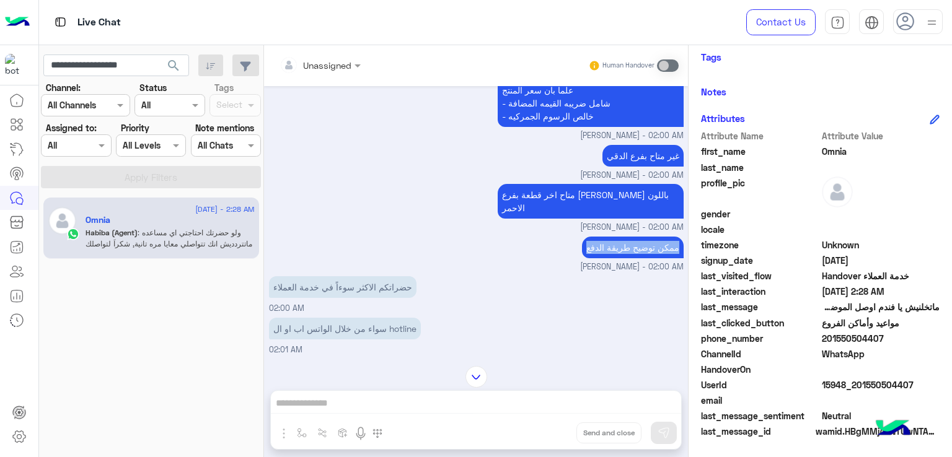
click at [596, 237] on p "ممكن توضيح طريقة الدفع" at bounding box center [633, 248] width 102 height 22
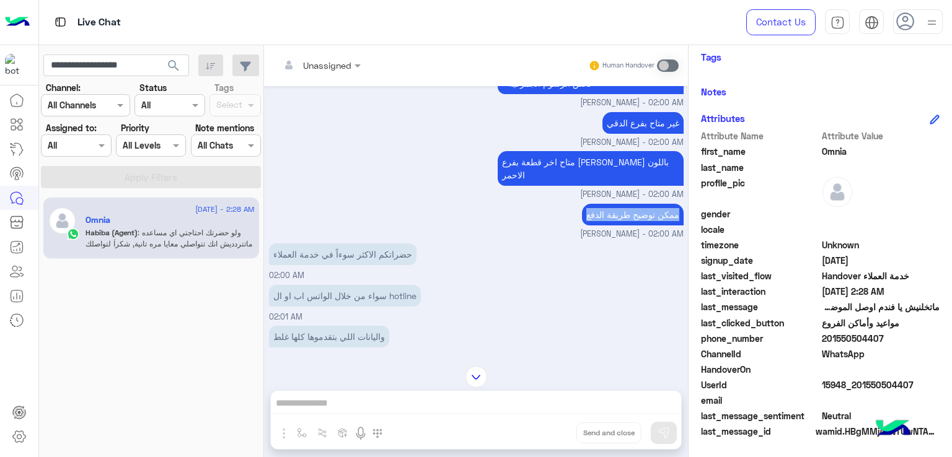
scroll to position [630, 0]
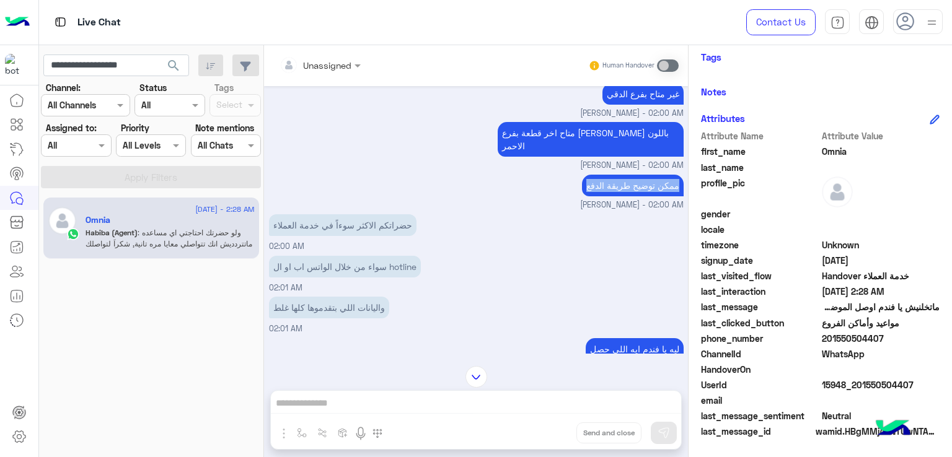
click at [304, 207] on small "Habiba Hany - 02:00 AM" at bounding box center [476, 206] width 415 height 12
click at [305, 208] on small "Habiba Hany - 02:00 AM" at bounding box center [476, 206] width 415 height 12
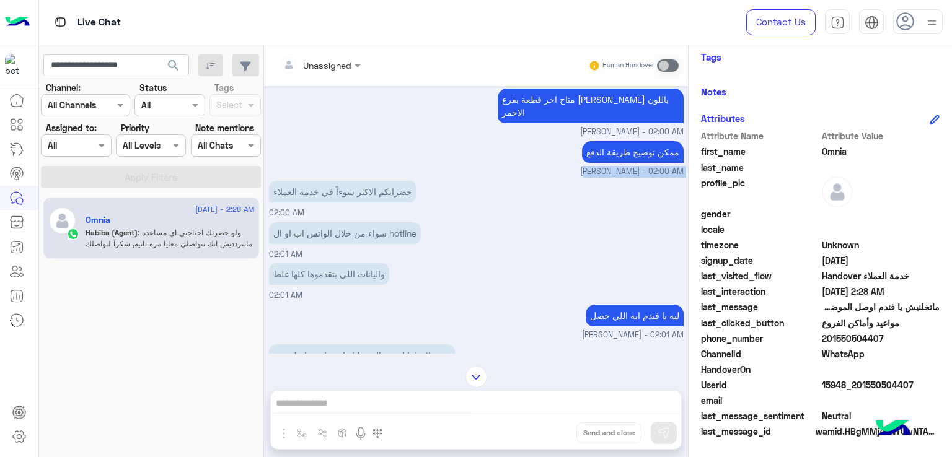
scroll to position [692, 0]
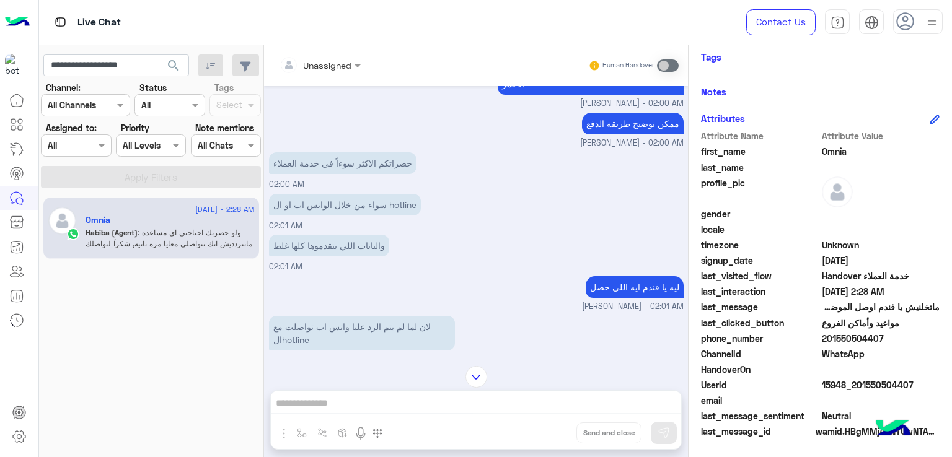
click at [322, 196] on p "سواء من خلال الواتس اب او ال hotline" at bounding box center [345, 205] width 152 height 22
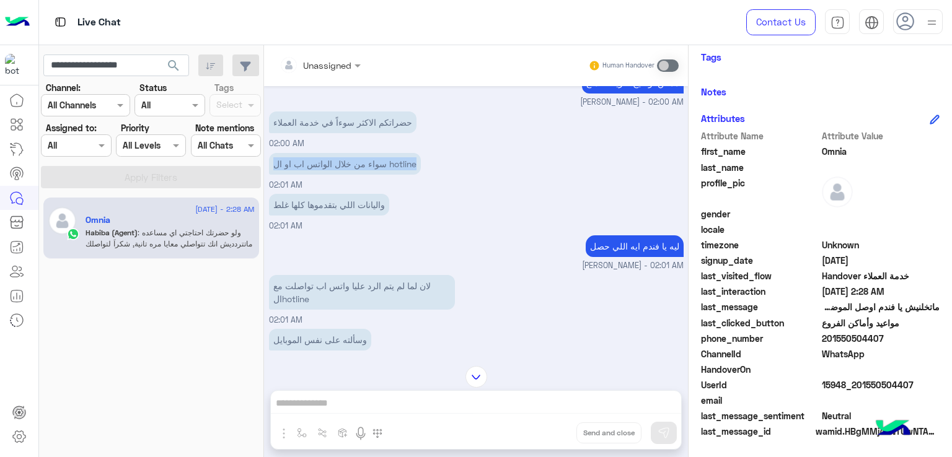
scroll to position [754, 0]
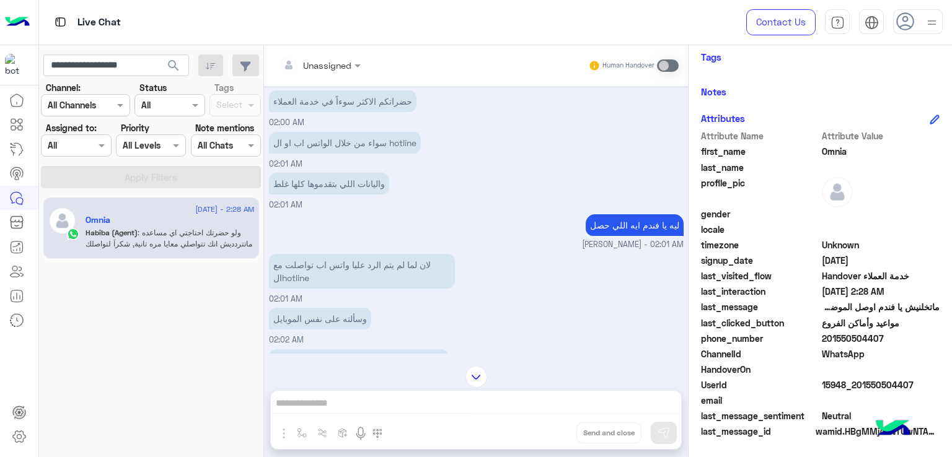
click at [346, 177] on p "واليانات اللي بتقدموها كلها غلط" at bounding box center [329, 184] width 120 height 22
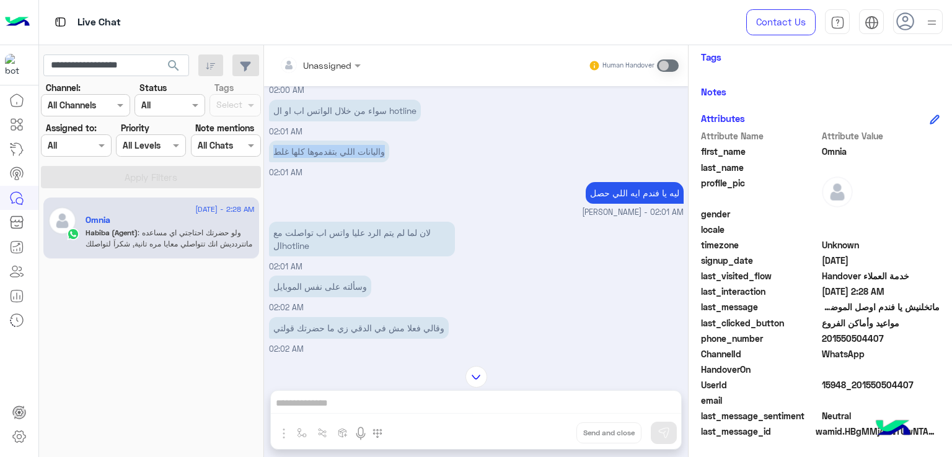
scroll to position [816, 0]
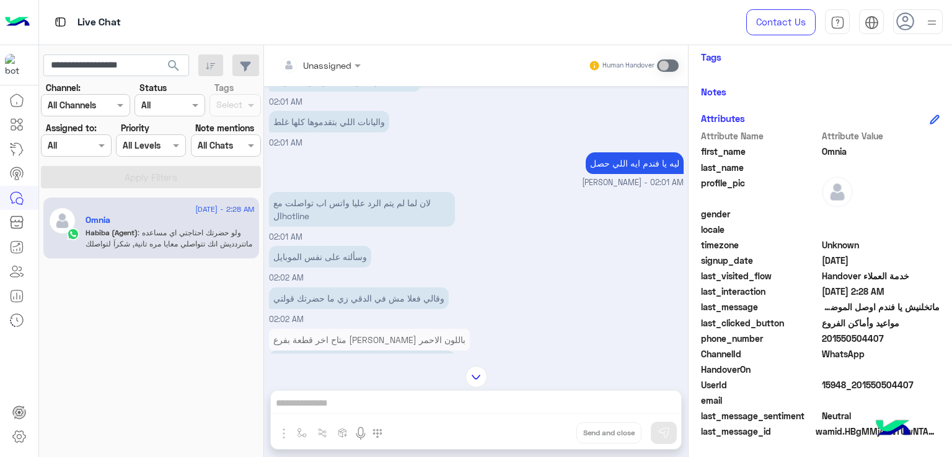
click at [329, 200] on p "لان لما لم يتم الرد عليا واتس اب تواصلت مع الhotline" at bounding box center [362, 209] width 186 height 35
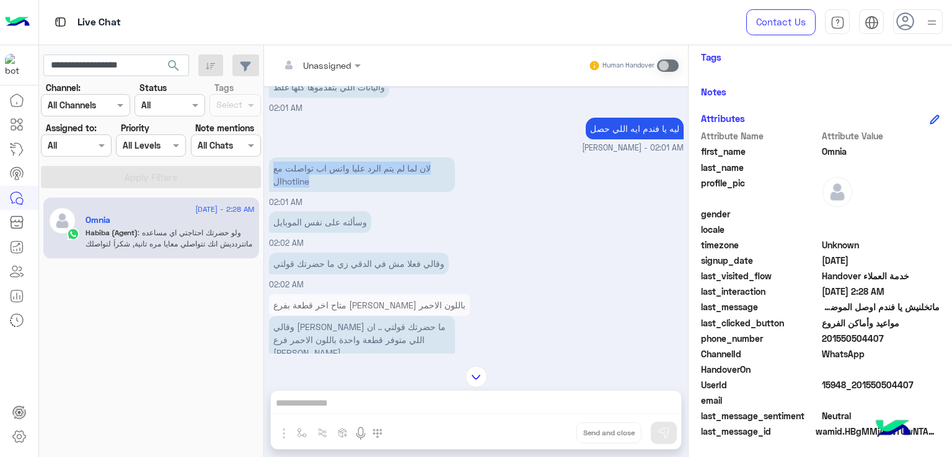
scroll to position [878, 0]
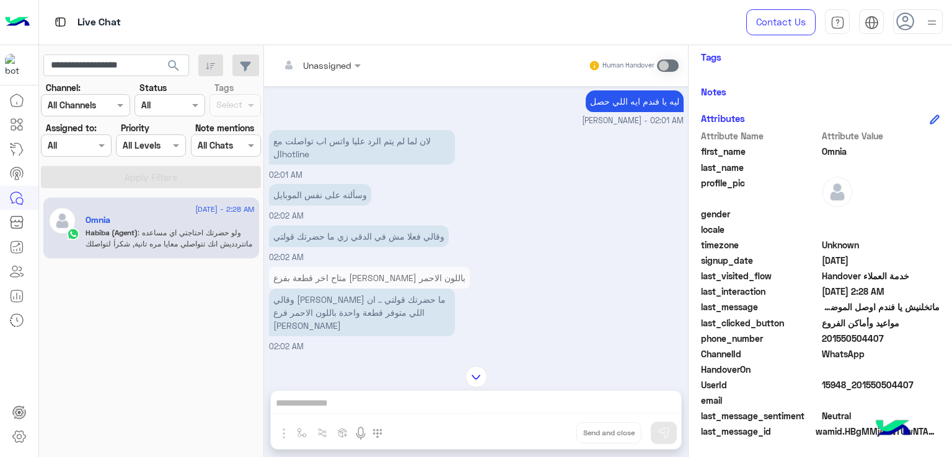
click at [305, 191] on p "وسألته على نفس الموبايل" at bounding box center [320, 195] width 102 height 22
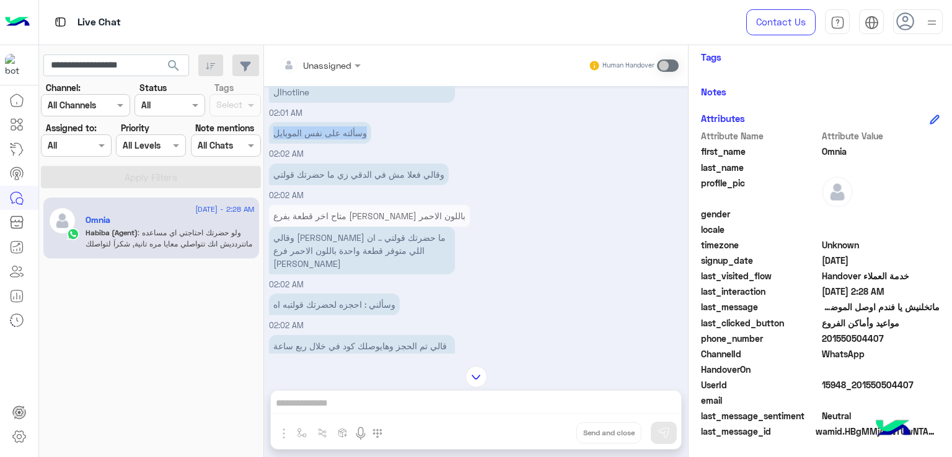
scroll to position [940, 0]
click at [324, 171] on p "وقالي فعلا مش في الدقي زي ما حضرتك قولتي" at bounding box center [359, 175] width 180 height 22
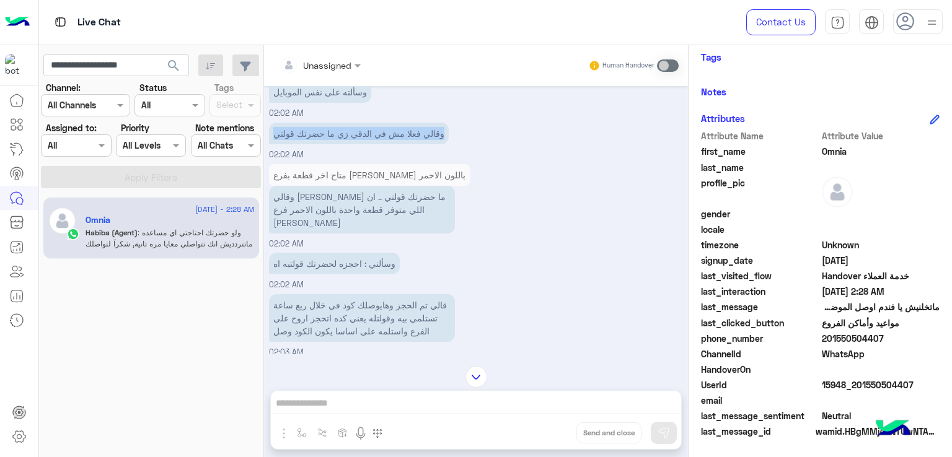
scroll to position [1001, 0]
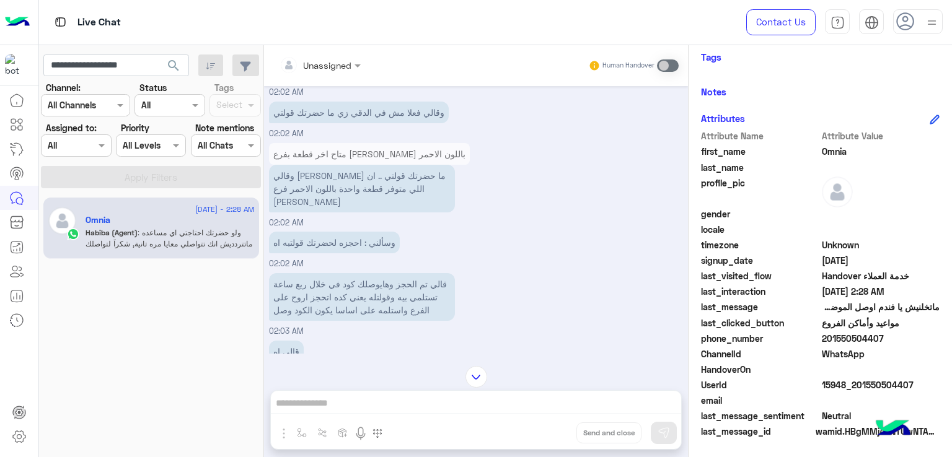
click at [363, 174] on p "وقالي بردو زي ما حضرتك قولتي .. ان اللي متوفر قطعة واحدة باللون الاحمر فرع فيصل" at bounding box center [362, 189] width 186 height 48
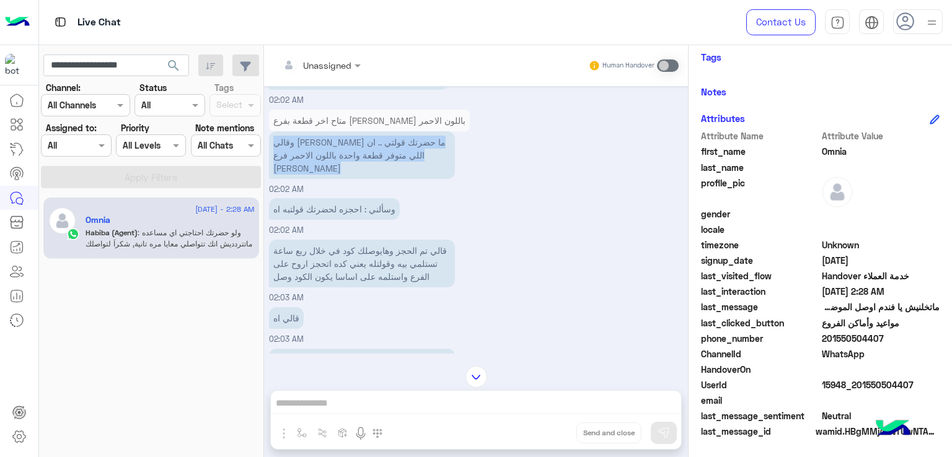
scroll to position [1063, 0]
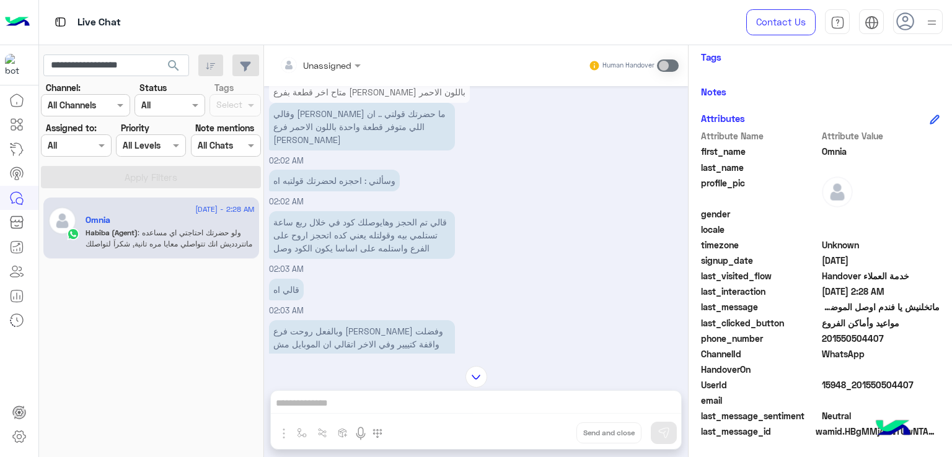
click at [330, 170] on p "وسألني : احجزه لحضرتك قولتبه اه" at bounding box center [334, 181] width 131 height 22
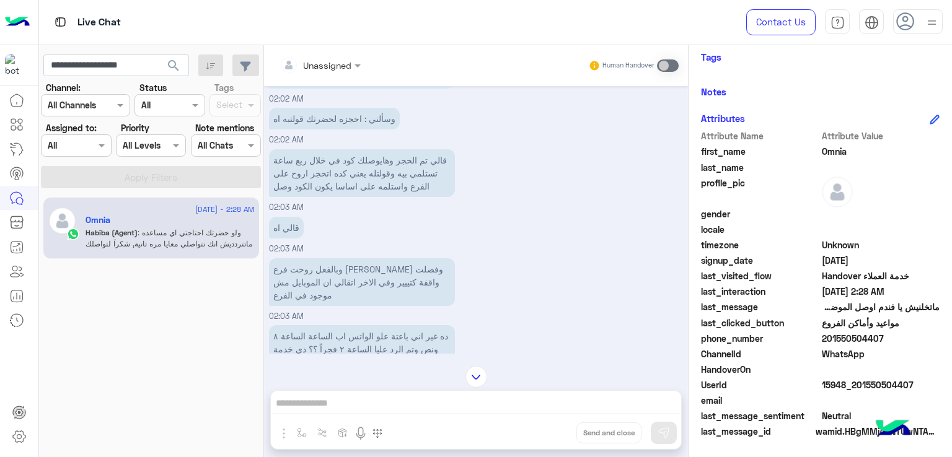
click at [343, 149] on p "قالي تم الحجز وهايوصلك كود في خلال ربع ساعة تستلمي بيه وقولتله يعني كده اتحجز ا…" at bounding box center [362, 173] width 186 height 48
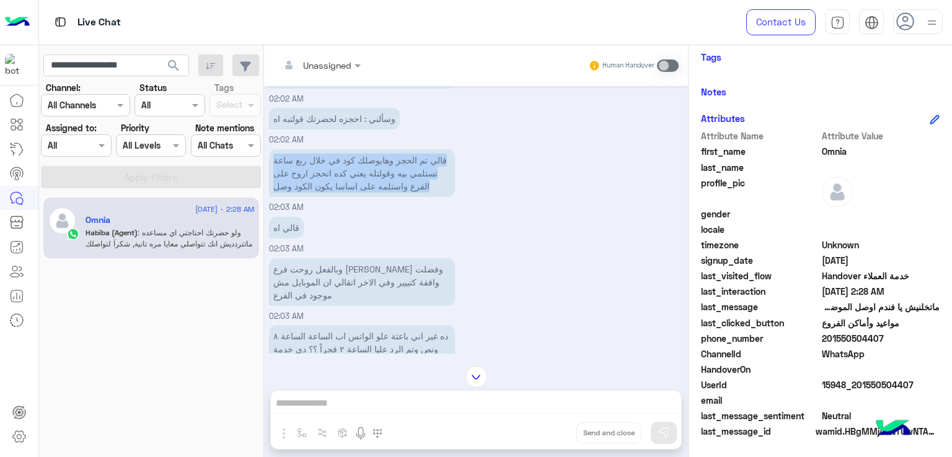
click at [343, 149] on p "قالي تم الحجز وهايوصلك كود في خلال ربع ساعة تستلمي بيه وقولتله يعني كده اتحجز ا…" at bounding box center [362, 173] width 186 height 48
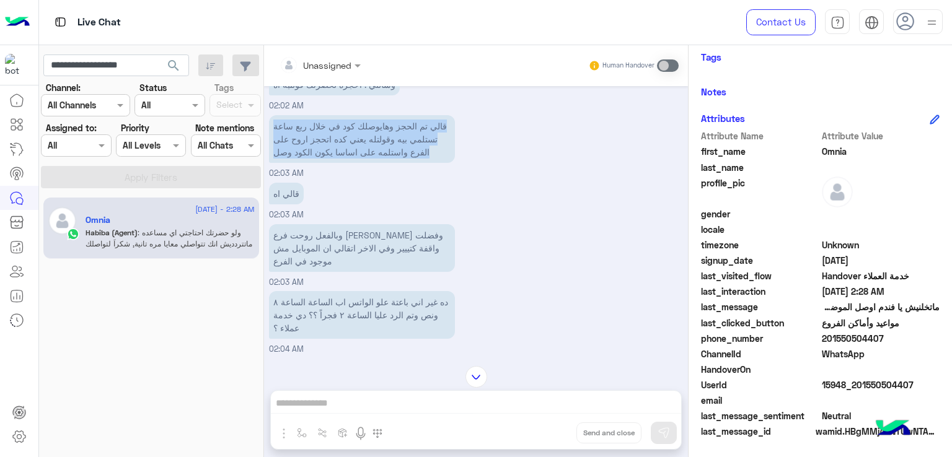
scroll to position [1187, 0]
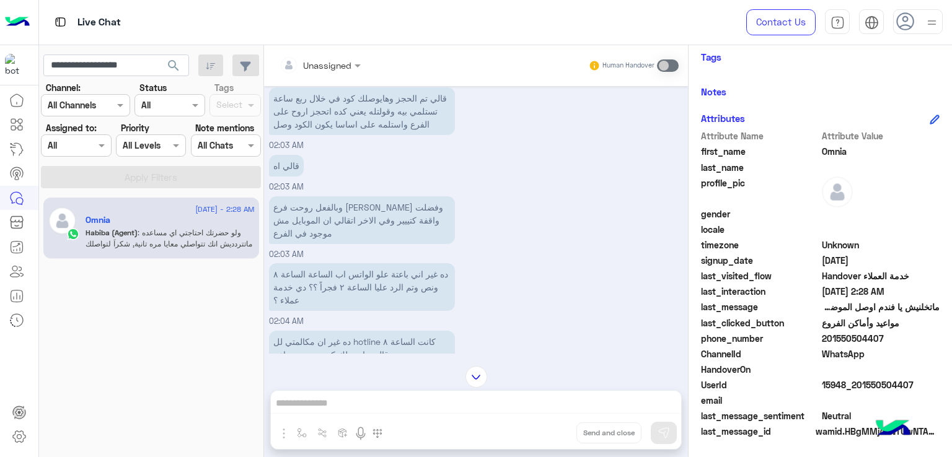
click at [349, 196] on p "وبالفعل روحت فرع فيصل وفضلت واقفة كتييير وفي الاخر اتقالي ان الموبايل مش موجود …" at bounding box center [362, 220] width 186 height 48
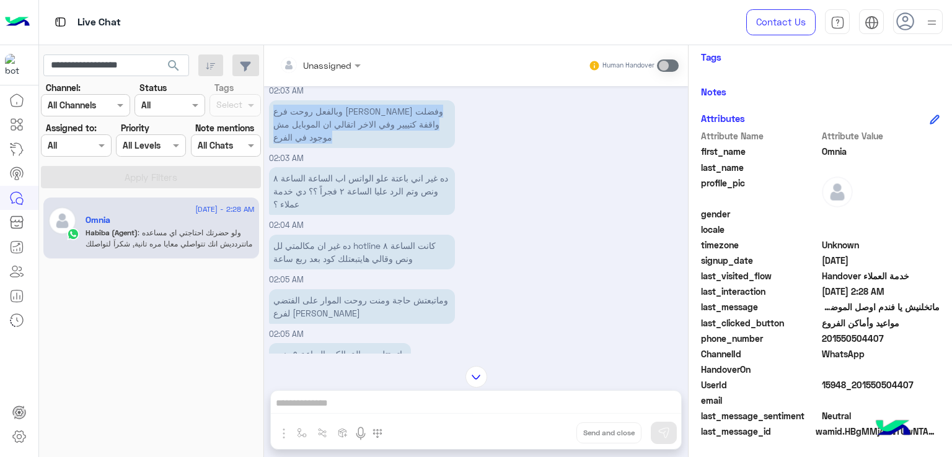
scroll to position [1311, 0]
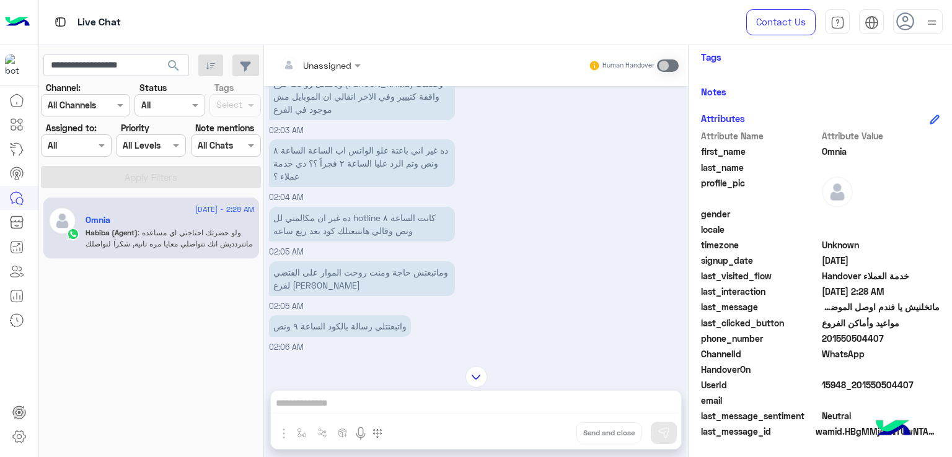
click at [345, 139] on p "ده غير اني باعتة علو الواتس اب الساعة الساعة ٨ ونص وتم الرد عليا الساعة ٢ فجراً…" at bounding box center [362, 163] width 186 height 48
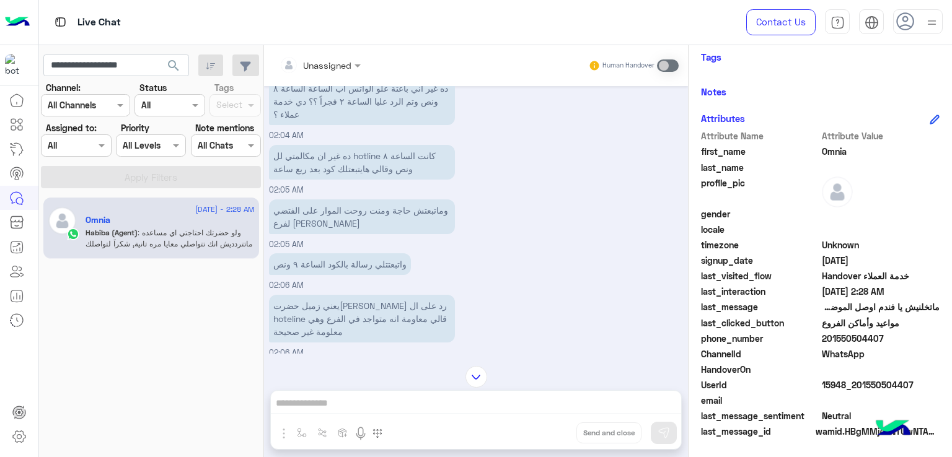
click at [330, 145] on p "ده غير ان مكالمتي لل hotline كانت الساعة ٨ ونص وقالي هايتبعتلك كود بعد ربع ساعة" at bounding box center [362, 162] width 186 height 35
click at [348, 200] on p "وماتبعتش حاجة ومنت روحت الموار على الفتضي لفرع فيصل" at bounding box center [362, 217] width 186 height 35
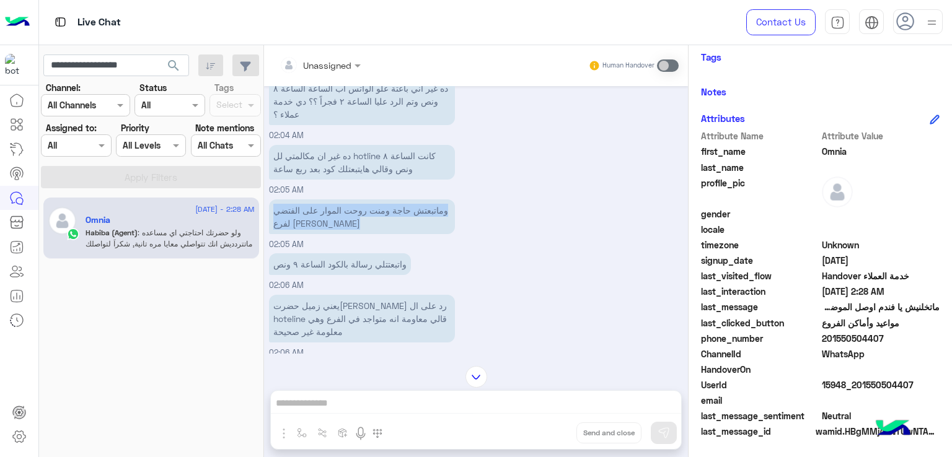
click at [348, 200] on p "وماتبعتش حاجة ومنت روحت الموار على الفتضي لفرع فيصل" at bounding box center [362, 217] width 186 height 35
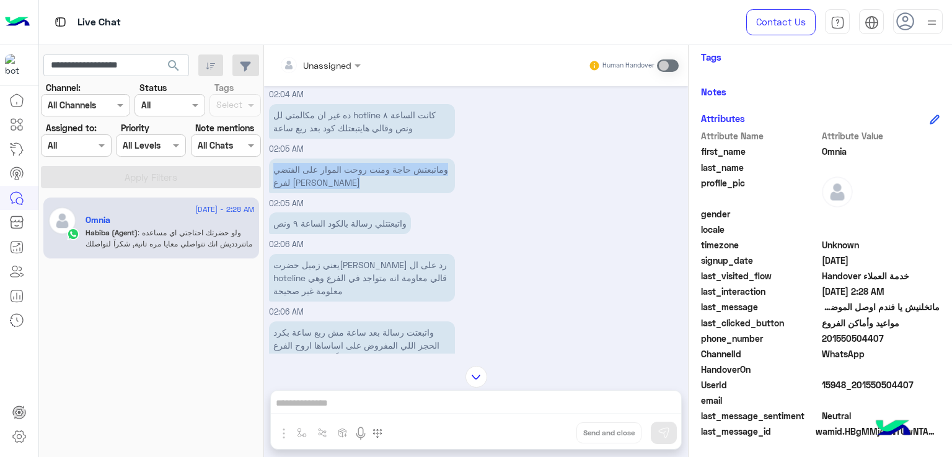
scroll to position [1435, 0]
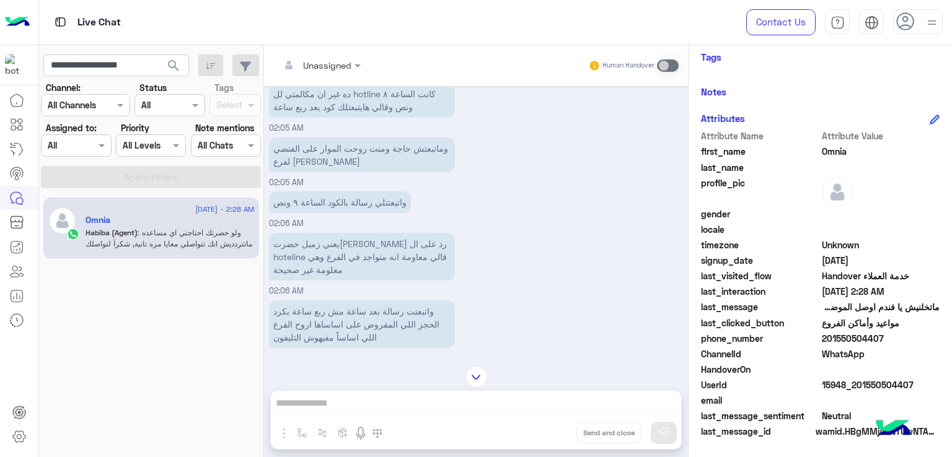
click at [353, 191] on p "واتبعتتلي رسالة بالكود الساعة ٩ ونص" at bounding box center [340, 202] width 142 height 22
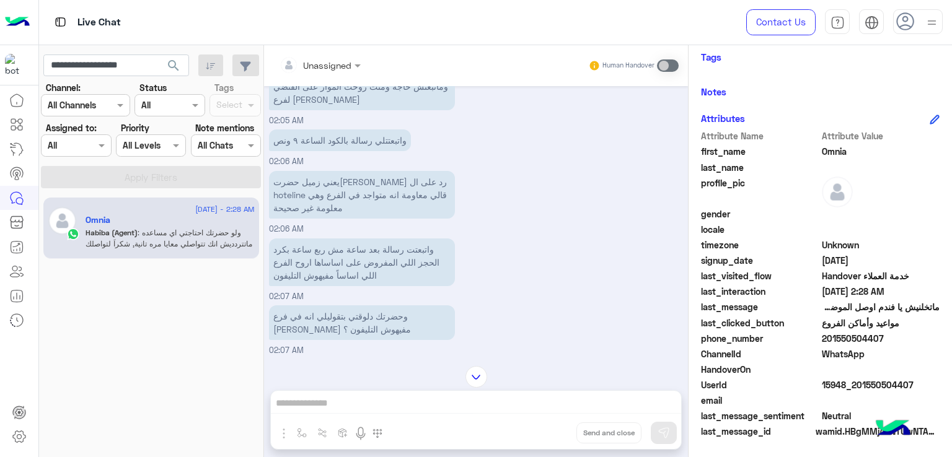
click at [368, 171] on p "يعني زميل حضرتك اللي رد على ال hoteline قالي معاومة انه متواجد في الفرع وهي معل…" at bounding box center [362, 195] width 186 height 48
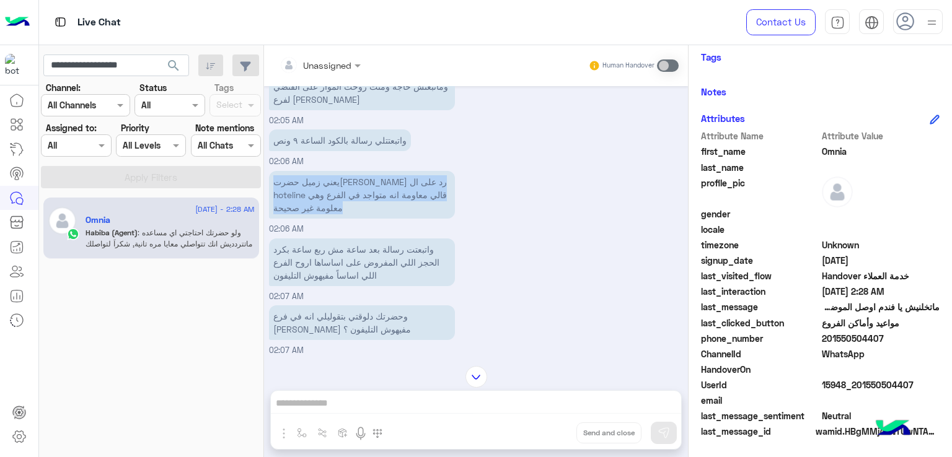
click at [368, 171] on p "يعني زميل حضرتك اللي رد على ال hoteline قالي معاومة انه متواجد في الفرع وهي معل…" at bounding box center [362, 195] width 186 height 48
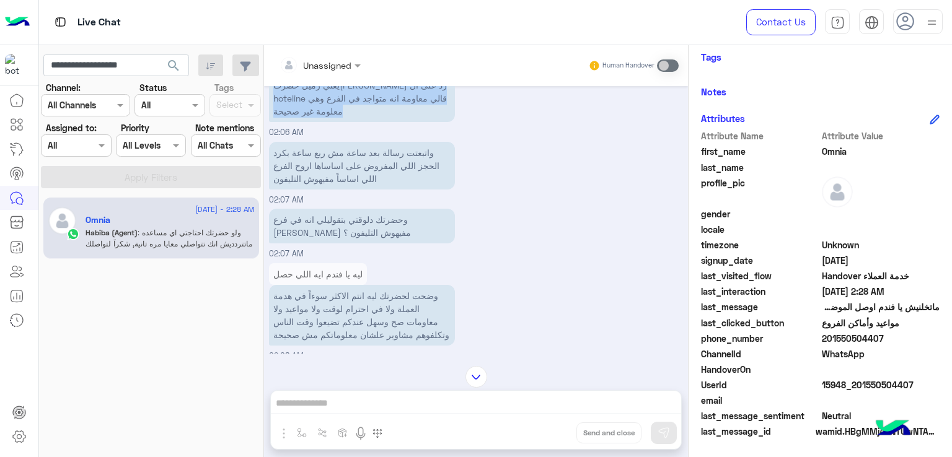
scroll to position [1621, 0]
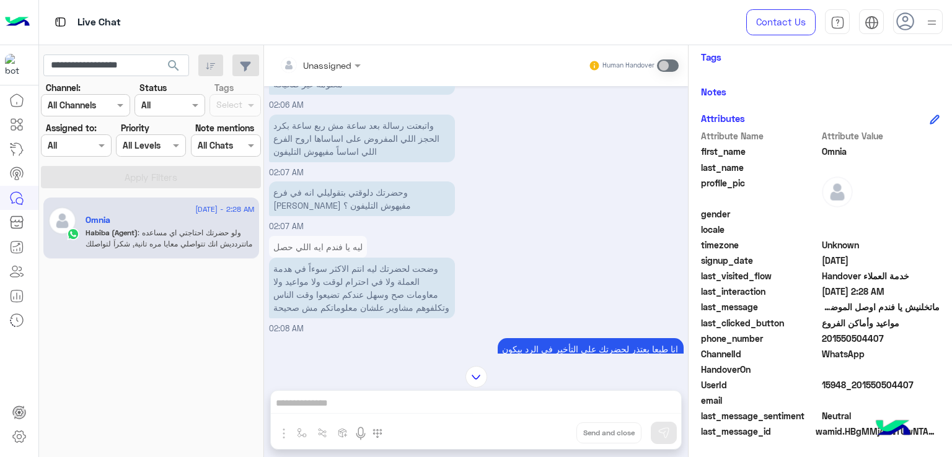
click at [320, 115] on p "واتبعتت رسالة بعد ساعة مش ربع ساعة بكرد الحجز اللي المفروض على اساساها اروح الف…" at bounding box center [362, 139] width 186 height 48
click at [338, 182] on p "وحضرتك دلوقتي بتقوليلي انه في فرع فيصل اللي مفيهوش التليفون ؟" at bounding box center [362, 199] width 186 height 35
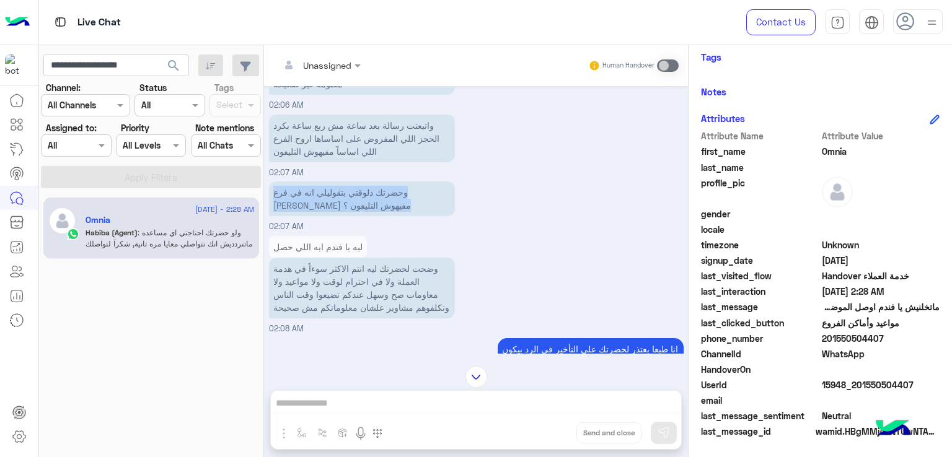
click at [338, 182] on p "وحضرتك دلوقتي بتقوليلي انه في فرع فيصل اللي مفيهوش التليفون ؟" at bounding box center [362, 199] width 186 height 35
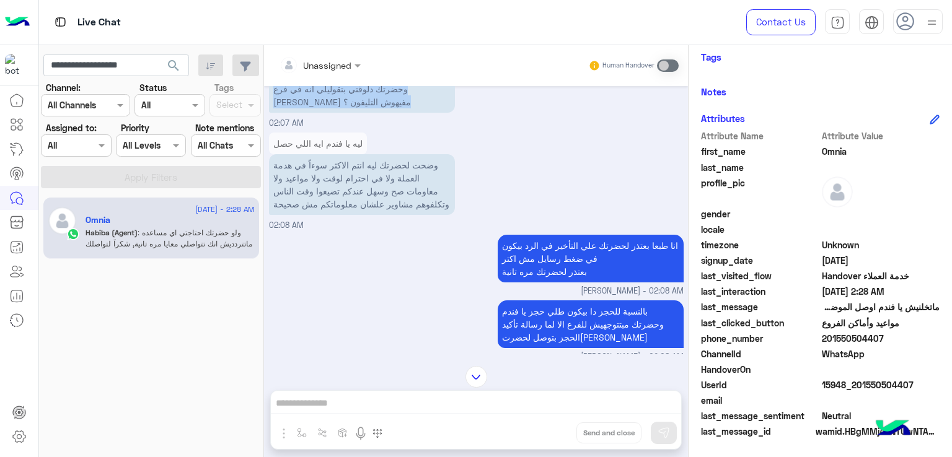
scroll to position [1745, 0]
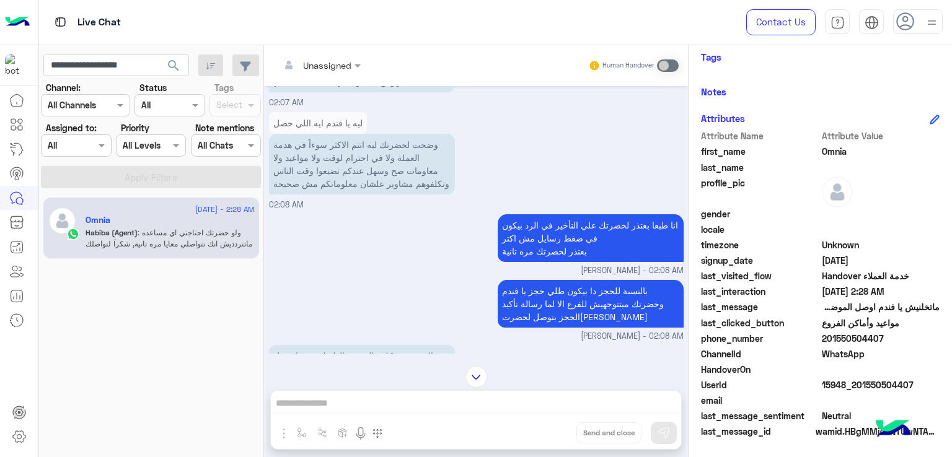
click at [350, 134] on p "وضحت لحضرتك ليه انتم الاكثر سوءاً في هدمة العملة ولا في احترام لوقت ولا مواعيد …" at bounding box center [362, 164] width 186 height 61
click at [372, 135] on p "وضحت لحضرتك ليه انتم الاكثر سوءاً في هدمة العملة ولا في احترام لوقت ولا مواعيد …" at bounding box center [362, 164] width 186 height 61
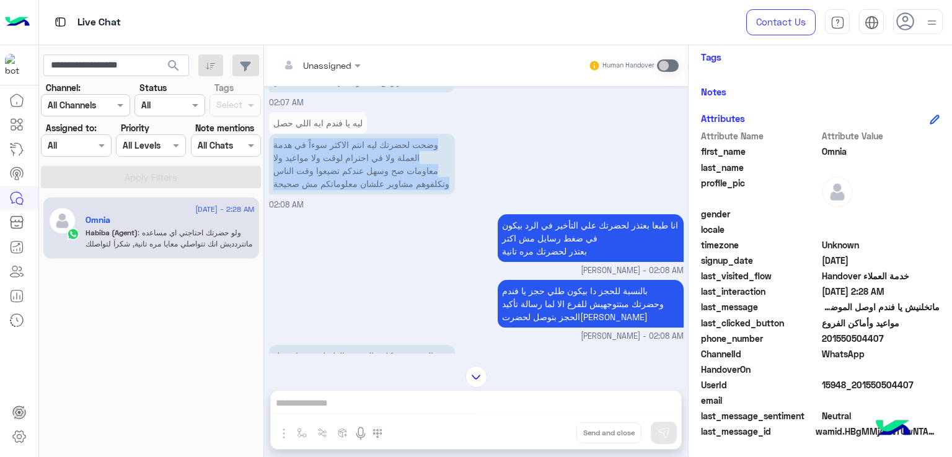
click at [372, 135] on p "وضحت لحضرتك ليه انتم الاكثر سوءاً في هدمة العملة ولا في احترام لوقت ولا مواعيد …" at bounding box center [362, 164] width 186 height 61
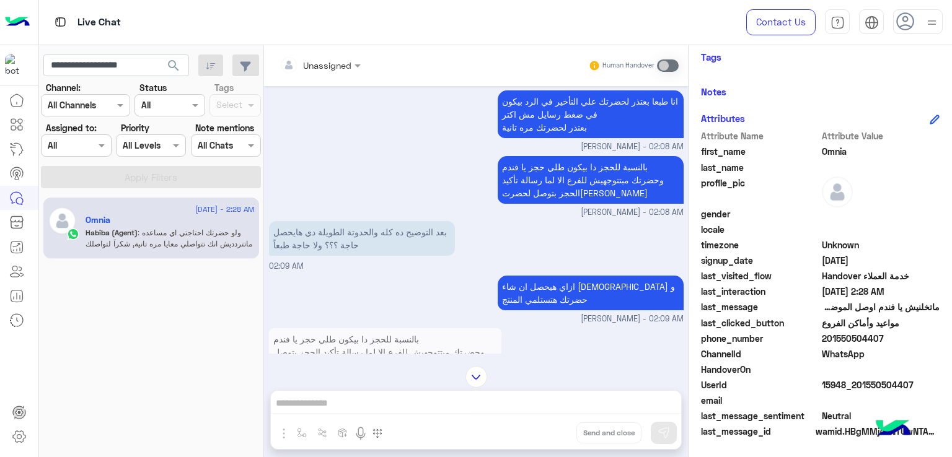
scroll to position [1931, 0]
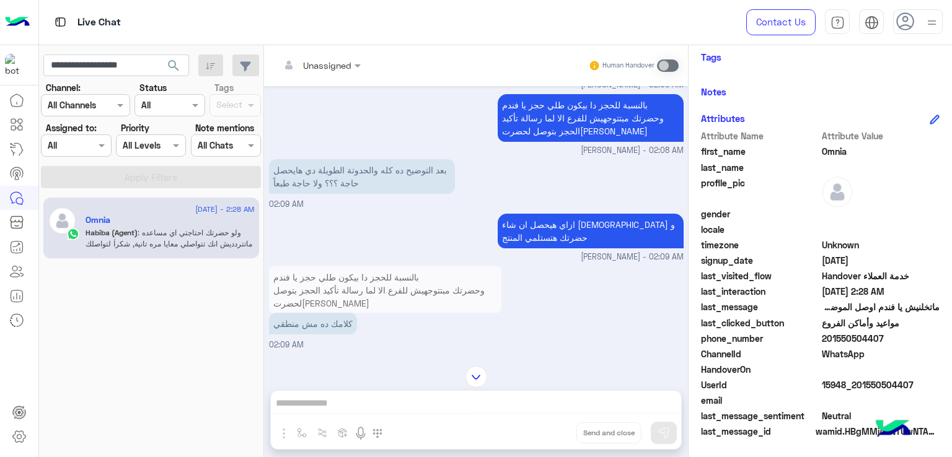
click at [363, 164] on p "بعد التوضيح ده كله والحدوتة الطويلة دي هايحصل حاجة ؟؟؟ ولا حاجة طبعاً" at bounding box center [362, 176] width 186 height 35
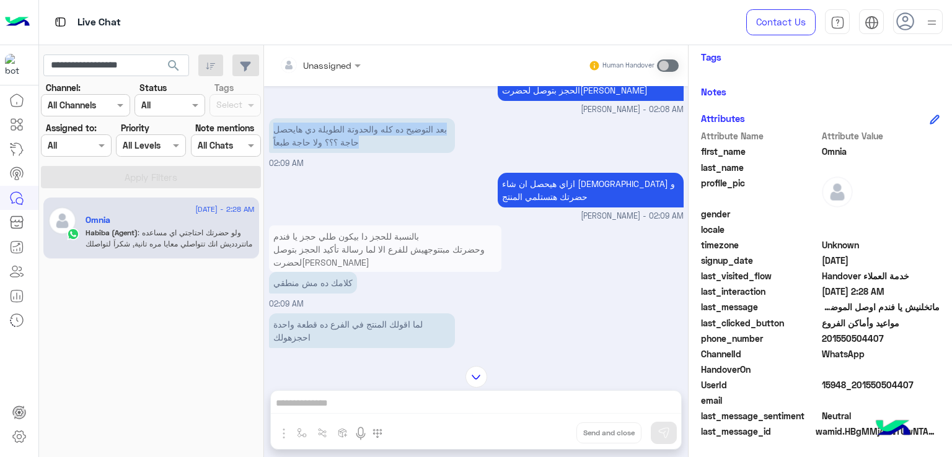
scroll to position [1993, 0]
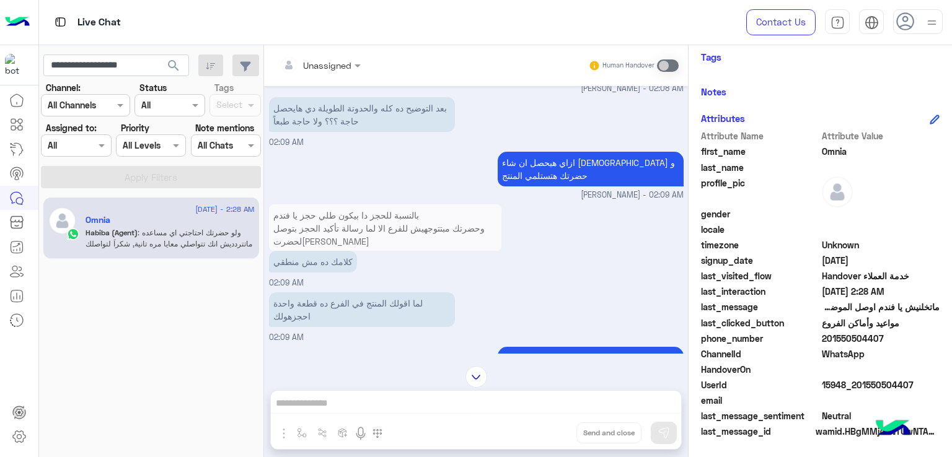
click at [521, 162] on p "ازاي هيحصل ان شاء الله و حضرتك هتستلمي المنتج" at bounding box center [591, 169] width 186 height 35
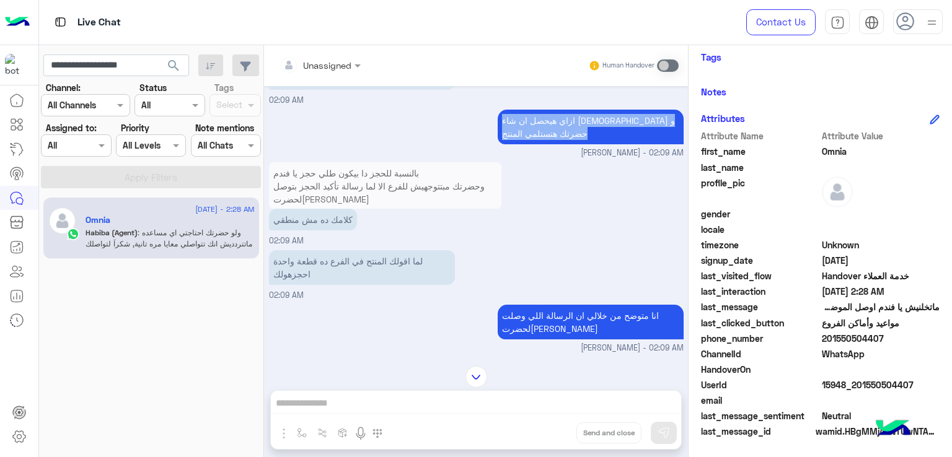
scroll to position [2055, 0]
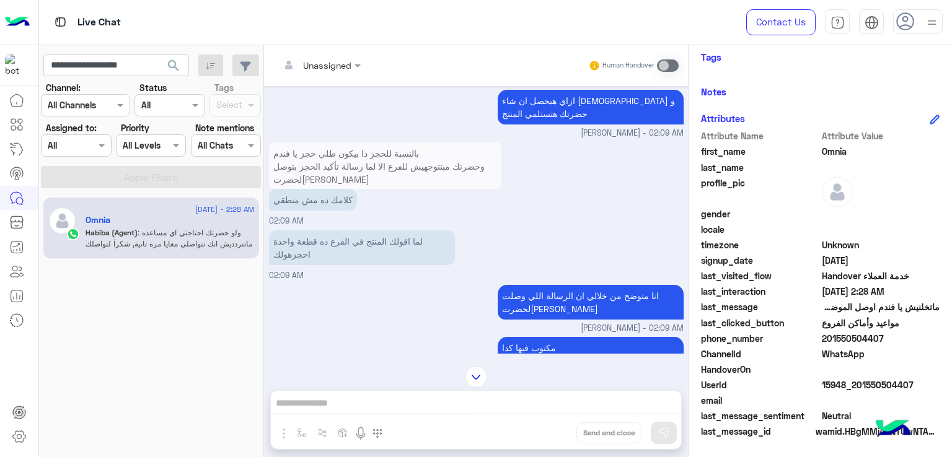
click at [318, 196] on p "كلامك ده مش منطقي" at bounding box center [313, 200] width 88 height 22
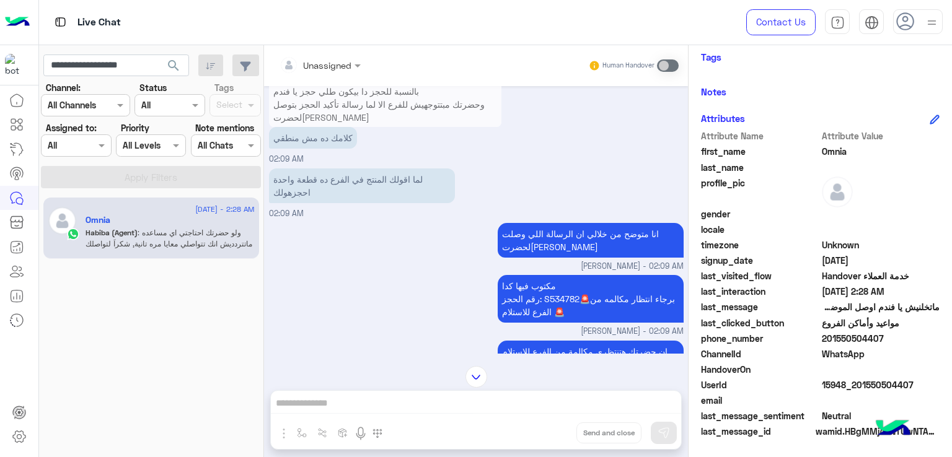
click at [356, 174] on p "لما اقولك المنتج في الفرع ده قطعة واحدة احجزهولك" at bounding box center [362, 186] width 186 height 35
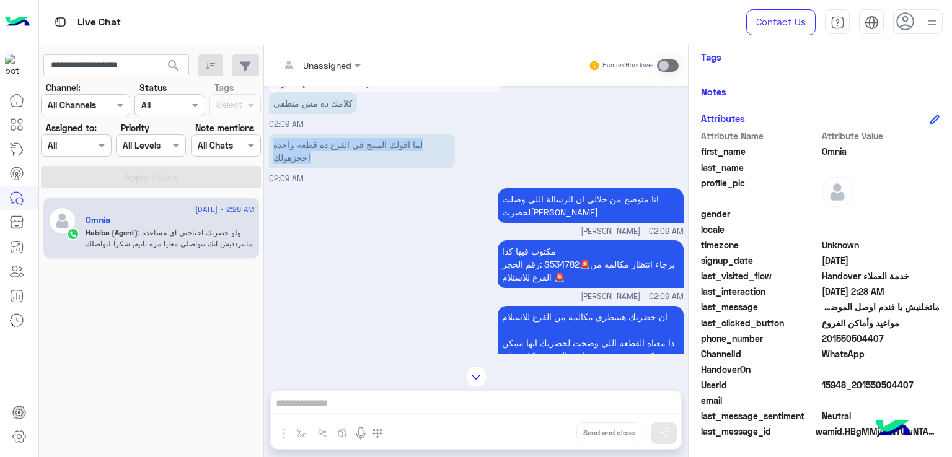
scroll to position [2179, 0]
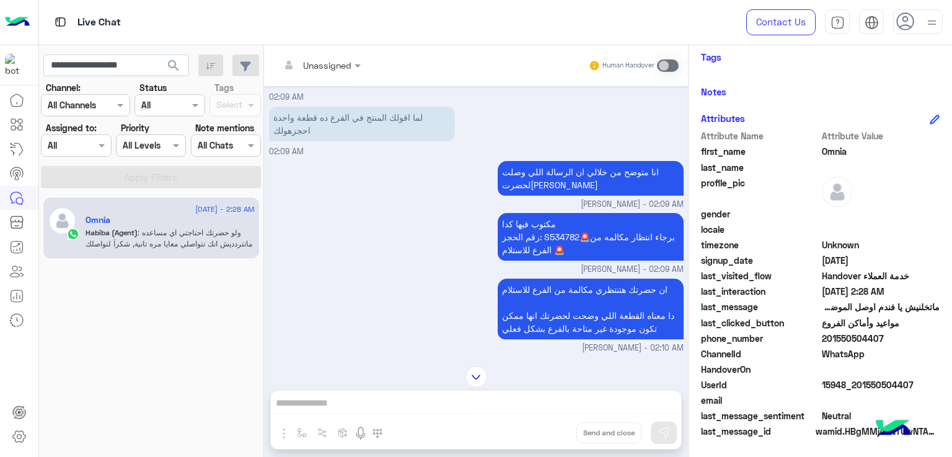
click at [536, 168] on p "انا متوضح من خلالي ان الرسالة اللي وصلت لحضرتك" at bounding box center [591, 178] width 186 height 35
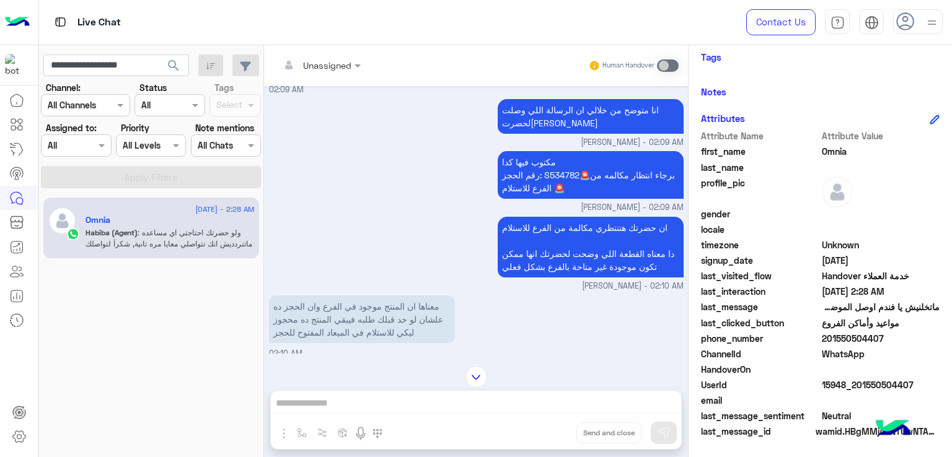
click at [521, 167] on p "مكتوب فيها كدا رقم الحجز: S534782🚨برجاء انتظار مكالمه من الفرع للاستلام 🚨" at bounding box center [591, 175] width 186 height 48
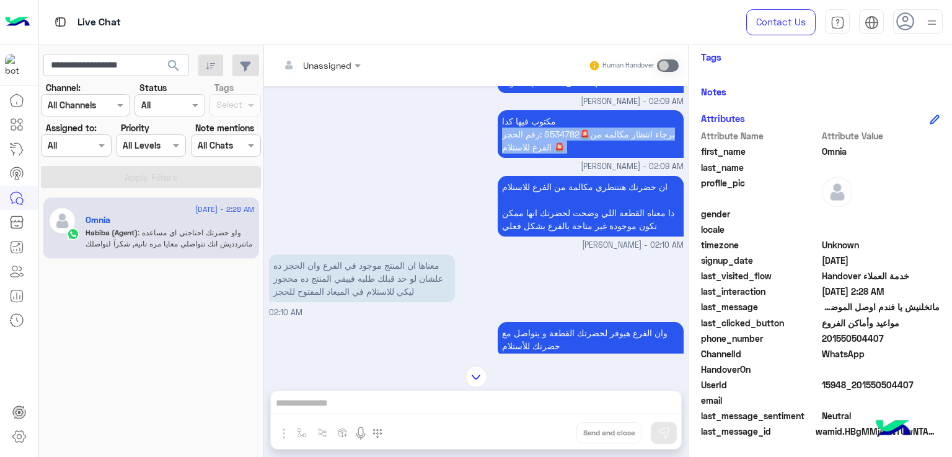
scroll to position [2303, 0]
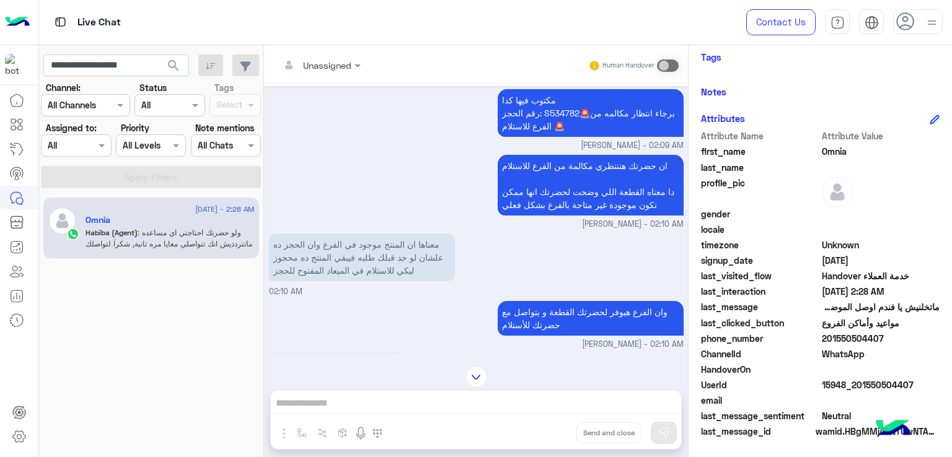
click at [533, 160] on p "ان حضرتك هتنتظري مكالمة من الفرع للاستلام دا معناه القطعة اللي وضحت لحضرتك انها…" at bounding box center [591, 185] width 186 height 61
click at [554, 181] on p "ان حضرتك هتنتظري مكالمة من الفرع للاستلام دا معناه القطعة اللي وضحت لحضرتك انها…" at bounding box center [591, 185] width 186 height 61
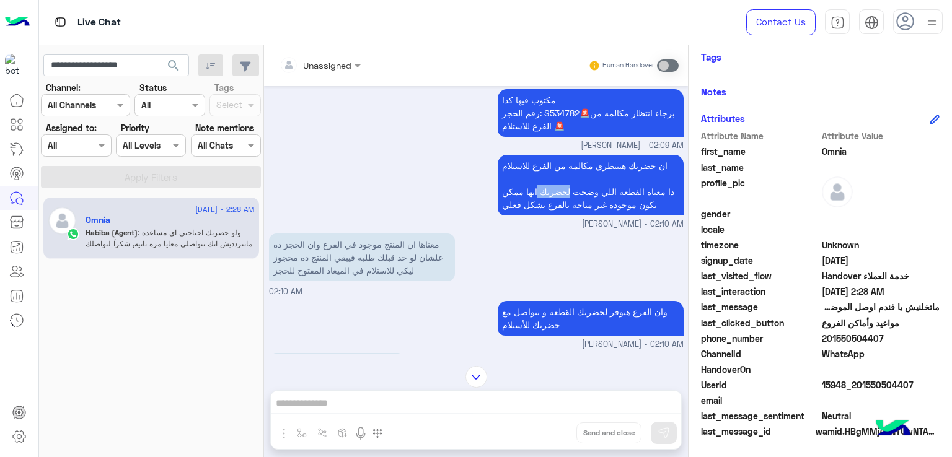
click at [554, 181] on p "ان حضرتك هتنتظري مكالمة من الفرع للاستلام دا معناه القطعة اللي وضحت لحضرتك انها…" at bounding box center [591, 185] width 186 height 61
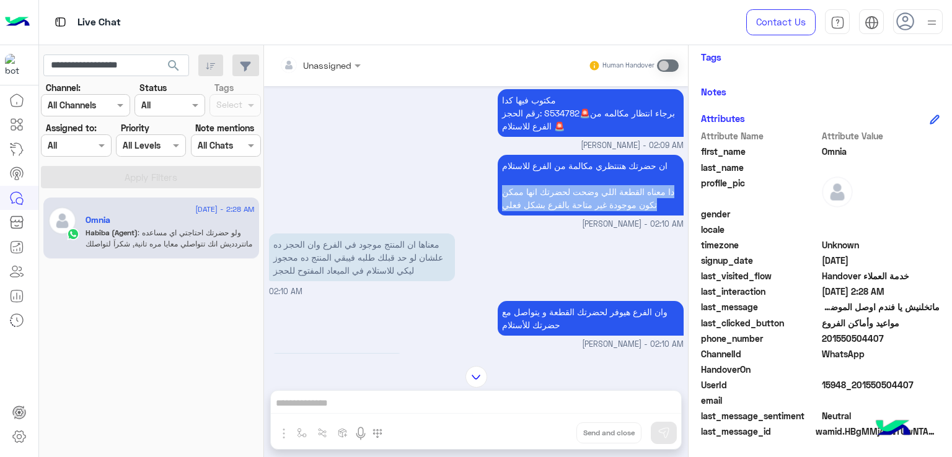
click at [554, 181] on p "ان حضرتك هتنتظري مكالمة من الفرع للاستلام دا معناه القطعة اللي وضحت لحضرتك انها…" at bounding box center [591, 185] width 186 height 61
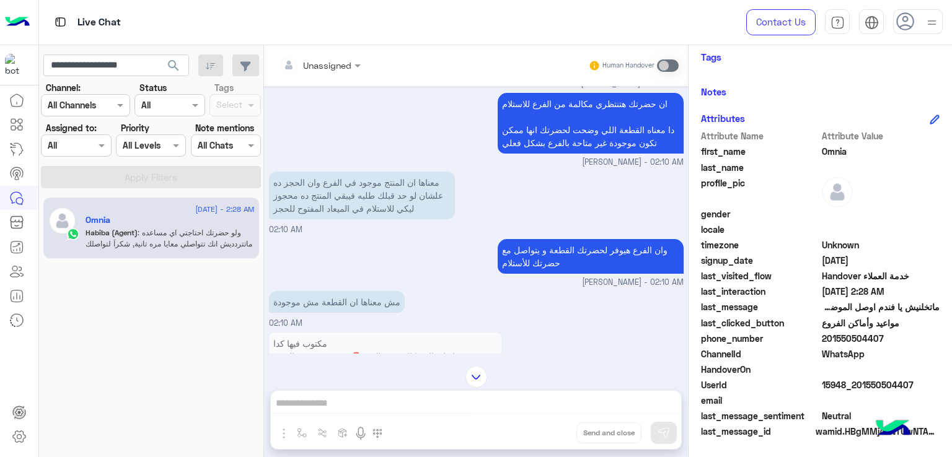
click at [342, 187] on p "معناها ان المنتج موجود في الفرع وان الحجز ده علشان لو حد قبلك طلبه فيبقي المنتج…" at bounding box center [362, 196] width 186 height 48
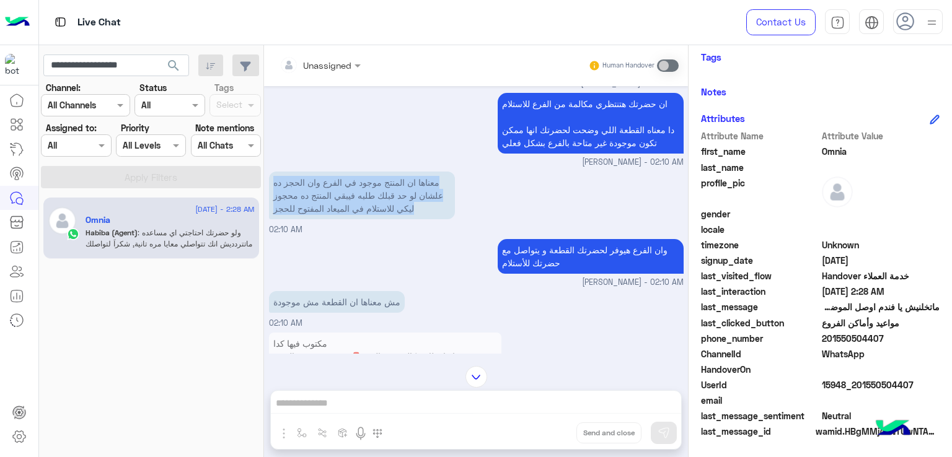
click at [342, 187] on p "معناها ان المنتج موجود في الفرع وان الحجز ده علشان لو حد قبلك طلبه فيبقي المنتج…" at bounding box center [362, 196] width 186 height 48
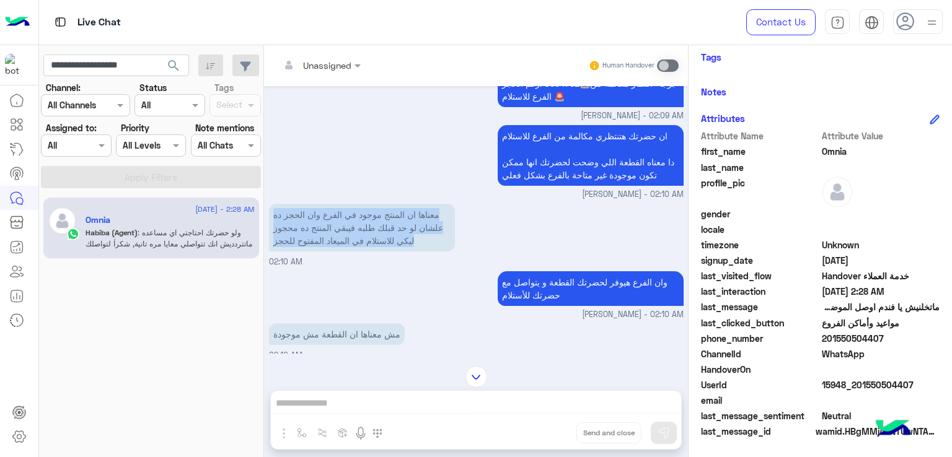
scroll to position [2303, 0]
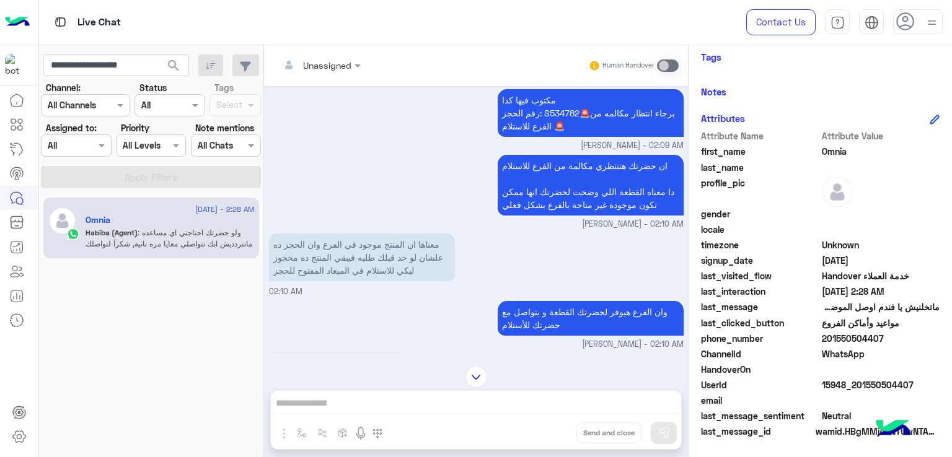
click at [567, 162] on p "ان حضرتك هتنتظري مكالمة من الفرع للاستلام دا معناه القطعة اللي وضحت لحضرتك انها…" at bounding box center [591, 185] width 186 height 61
click at [560, 182] on p "ان حضرتك هتنتظري مكالمة من الفرع للاستلام دا معناه القطعة اللي وضحت لحضرتك انها…" at bounding box center [591, 185] width 186 height 61
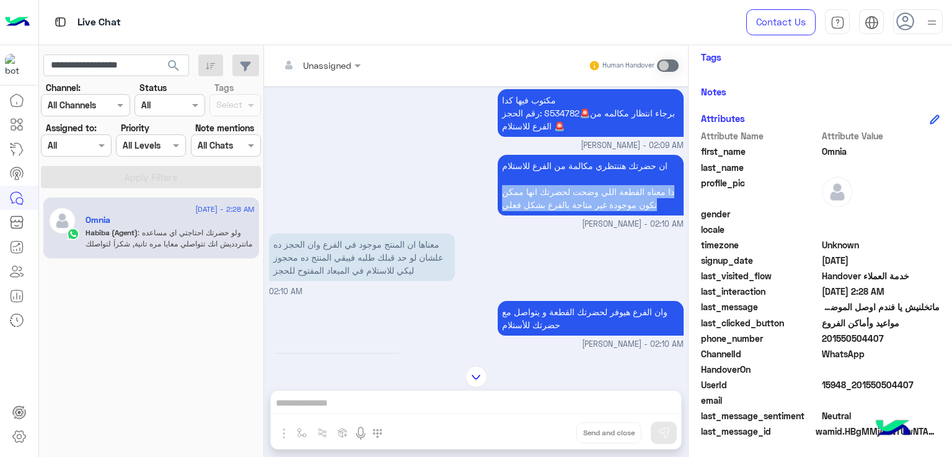
click at [560, 182] on p "ان حضرتك هتنتظري مكالمة من الفرع للاستلام دا معناه القطعة اللي وضحت لحضرتك انها…" at bounding box center [591, 185] width 186 height 61
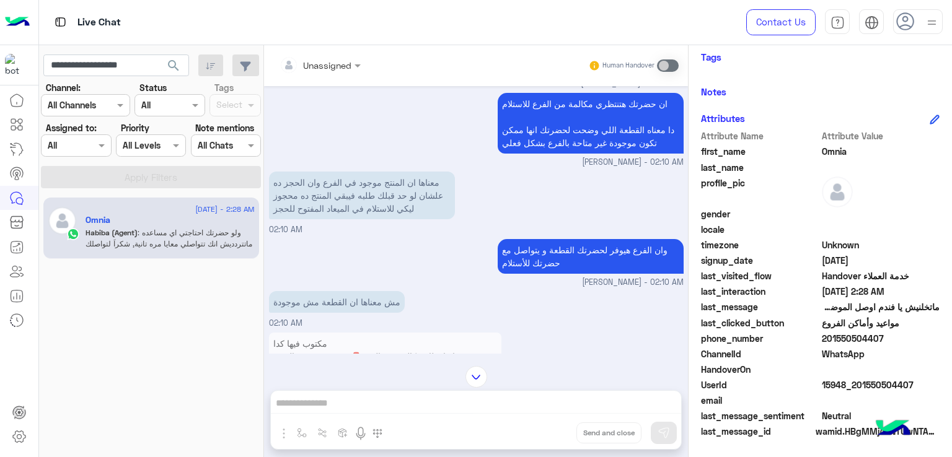
click at [373, 177] on p "معناها ان المنتج موجود في الفرع وان الحجز ده علشان لو حد قبلك طلبه فيبقي المنتج…" at bounding box center [362, 196] width 186 height 48
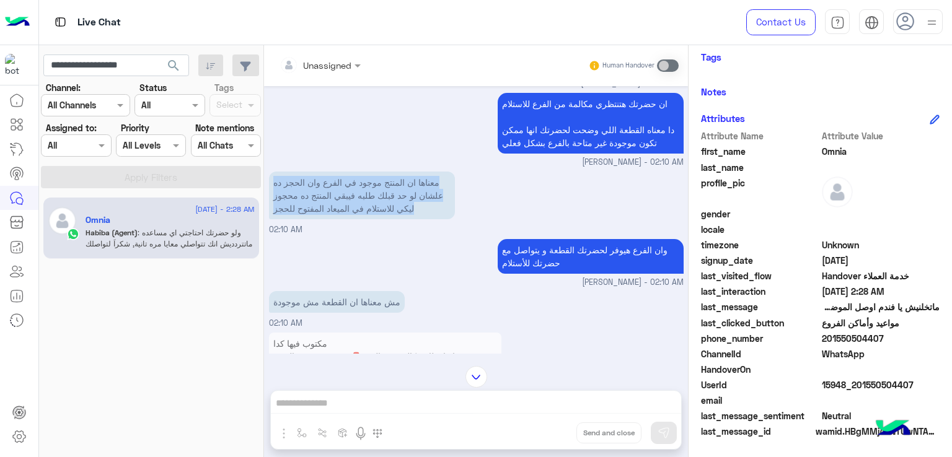
click at [373, 177] on p "معناها ان المنتج موجود في الفرع وان الحجز ده علشان لو حد قبلك طلبه فيبقي المنتج…" at bounding box center [362, 196] width 186 height 48
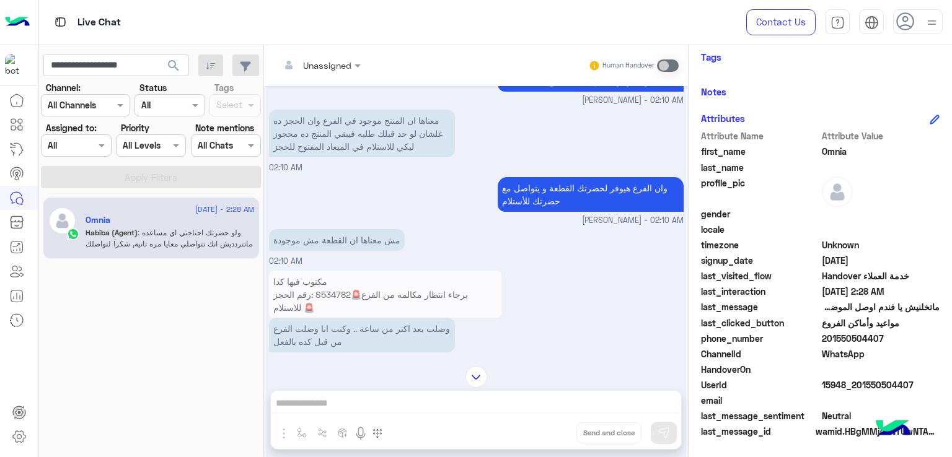
click at [539, 194] on p "وان الفرع هيوفر لحضرتك القطعة و يتواصل مع حضرتك للأستلام" at bounding box center [591, 194] width 186 height 35
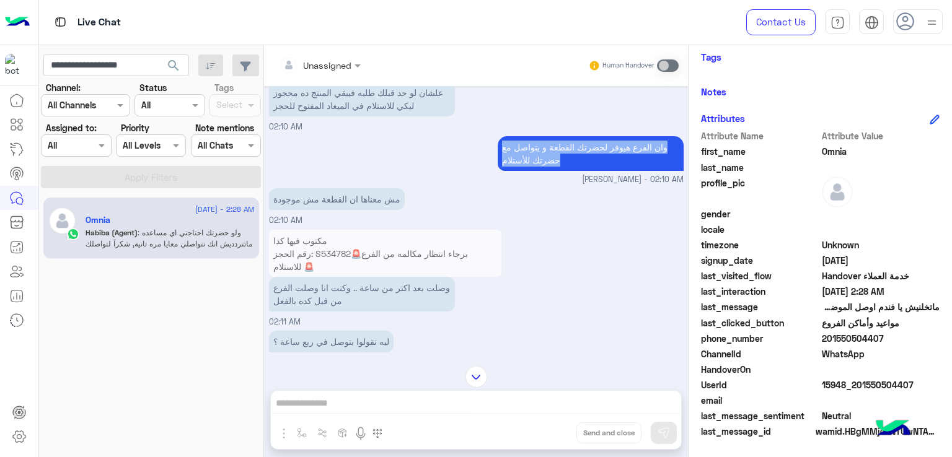
scroll to position [2489, 0]
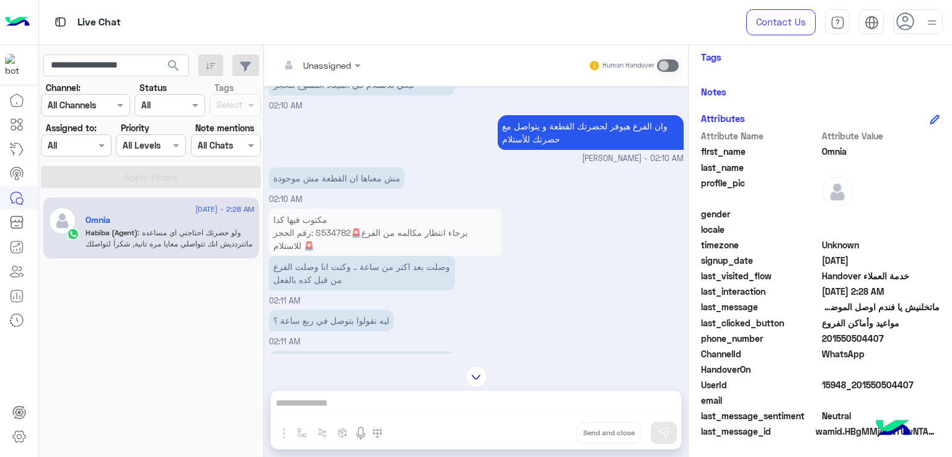
click at [310, 169] on p "مش معناها ان القطعة مش موجودة" at bounding box center [337, 178] width 136 height 22
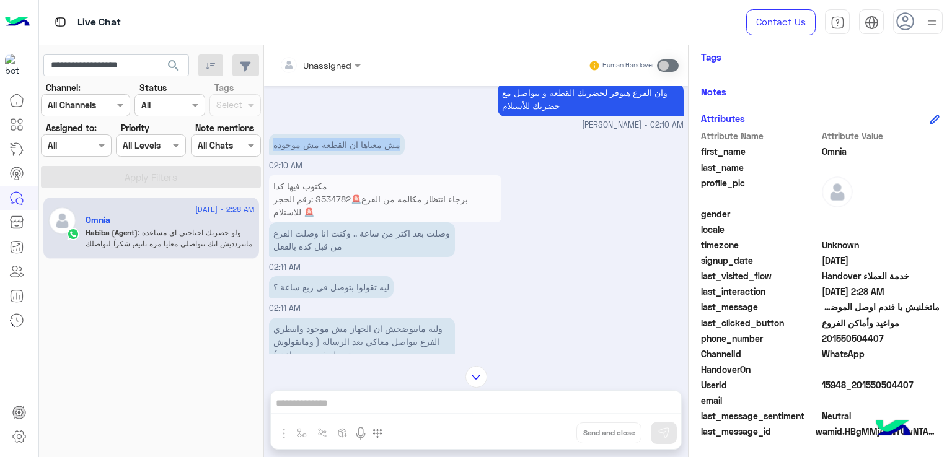
scroll to position [2551, 0]
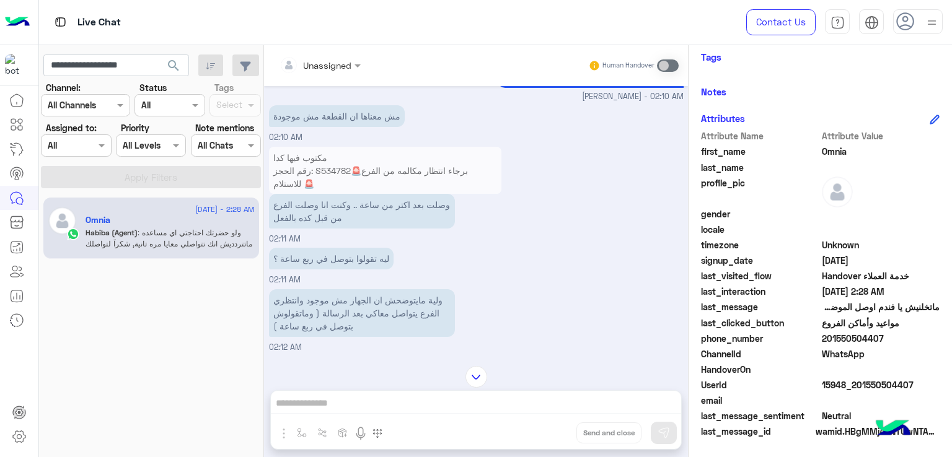
click at [322, 198] on p "وصلت بعد اكتر من ساعة .. وكنت انا وصلت الفرع من قبل كده بالفعل" at bounding box center [362, 211] width 186 height 35
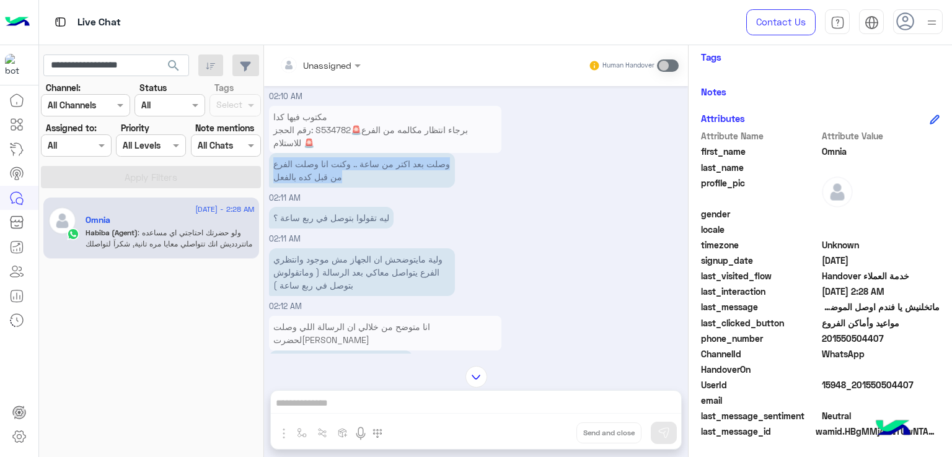
scroll to position [2613, 0]
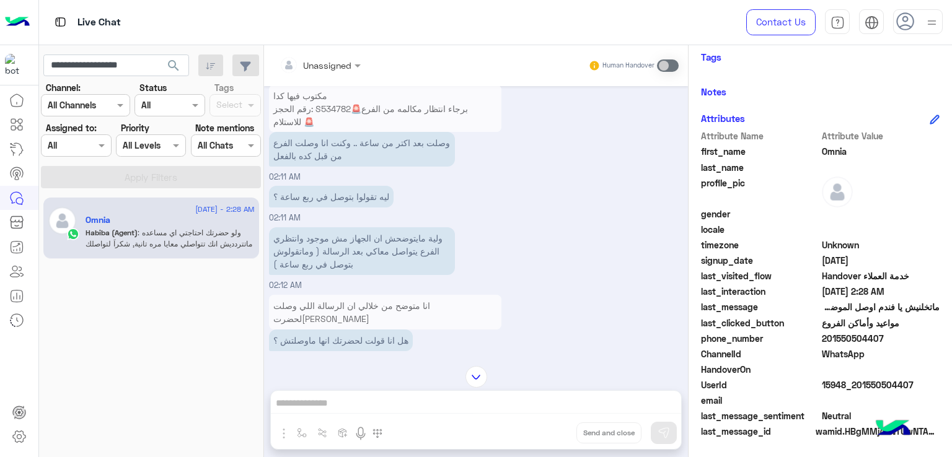
click at [314, 190] on p "ليه تقولوا بتوصل في ربع ساعة ؟" at bounding box center [331, 197] width 125 height 22
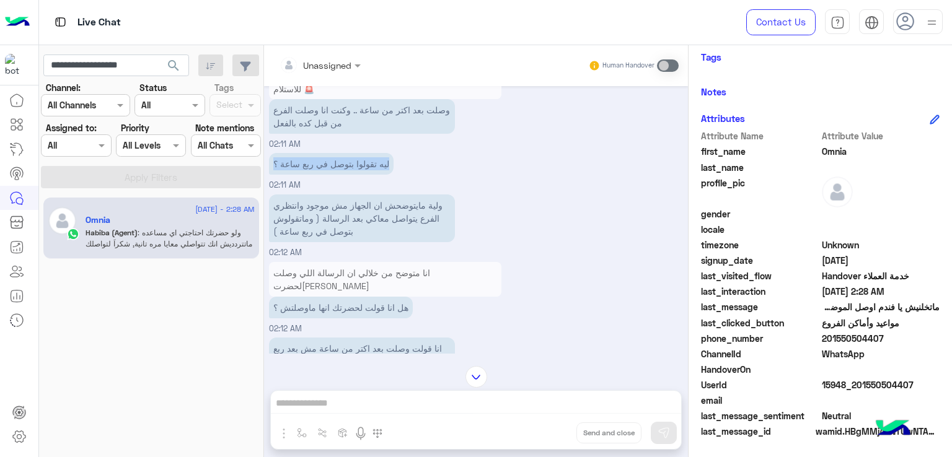
scroll to position [2675, 0]
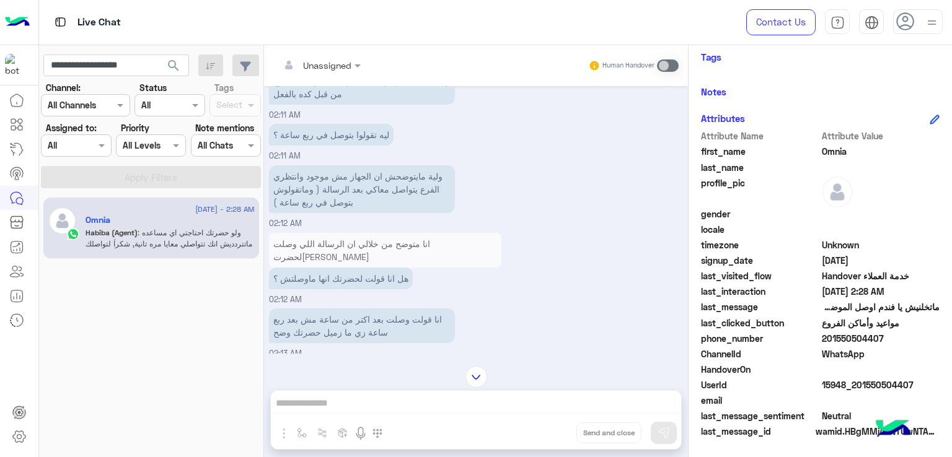
click at [338, 174] on p "ولية مايتوضحش ان الجهاز مش موجود وانتظري الفرع يتواصل معاكي بعد الرسالة ( وماتق…" at bounding box center [362, 189] width 186 height 48
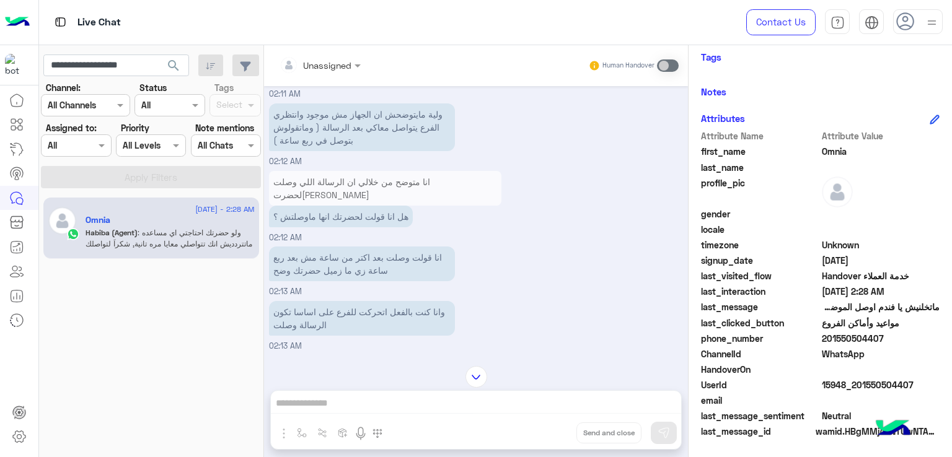
click at [338, 182] on p "انا متوضح من خلالي ان الرسالة اللي وصلت لحضرتك" at bounding box center [385, 188] width 232 height 35
click at [351, 206] on p "هل انا قولت لحضرتك انها ماوصلتش ؟" at bounding box center [341, 217] width 144 height 22
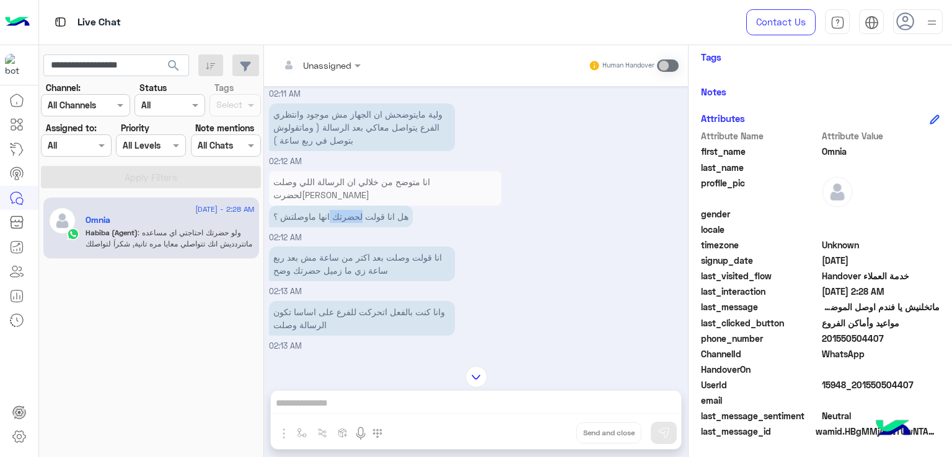
click at [352, 206] on p "هل انا قولت لحضرتك انها ماوصلتش ؟" at bounding box center [341, 217] width 144 height 22
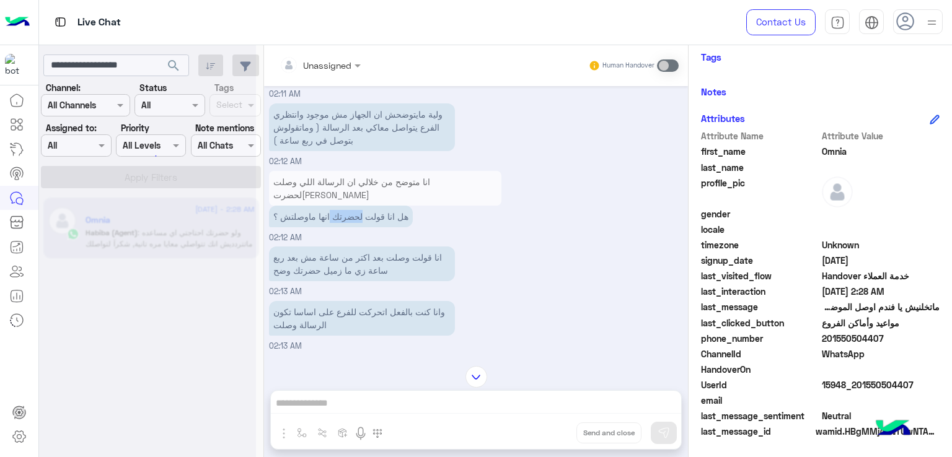
click at [352, 206] on p "هل انا قولت لحضرتك انها ماوصلتش ؟" at bounding box center [341, 217] width 144 height 22
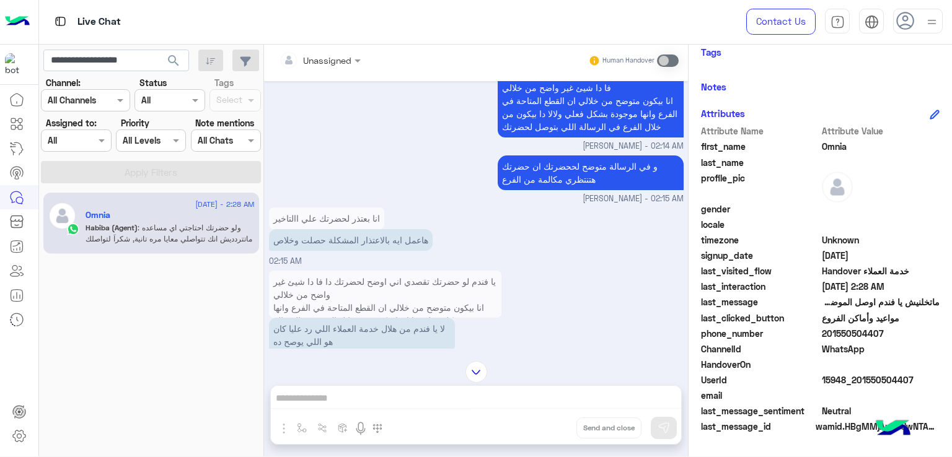
scroll to position [1145, 0]
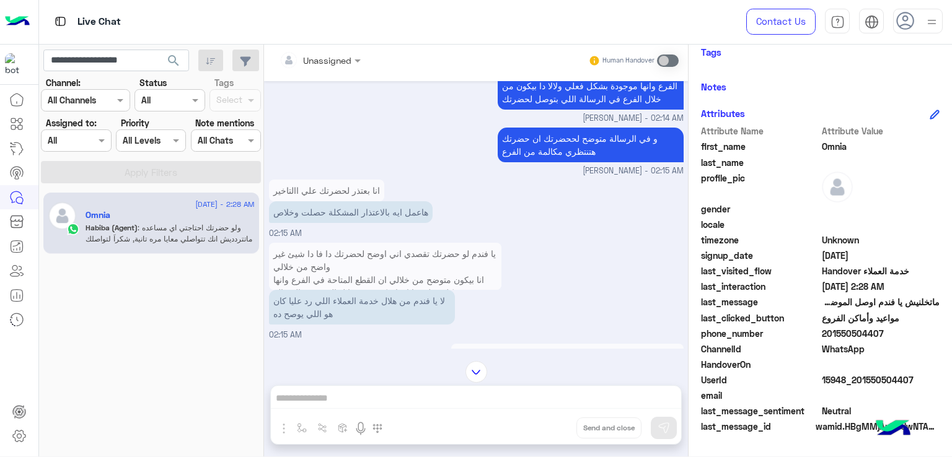
click at [369, 201] on p "هاعمل ايه بالاعتذار المشكلة حصلت وخلاص" at bounding box center [351, 212] width 164 height 22
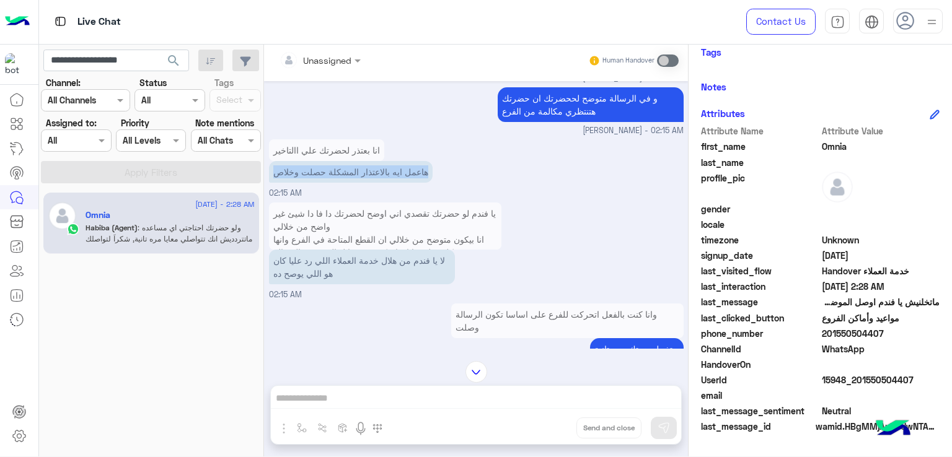
scroll to position [1207, 0]
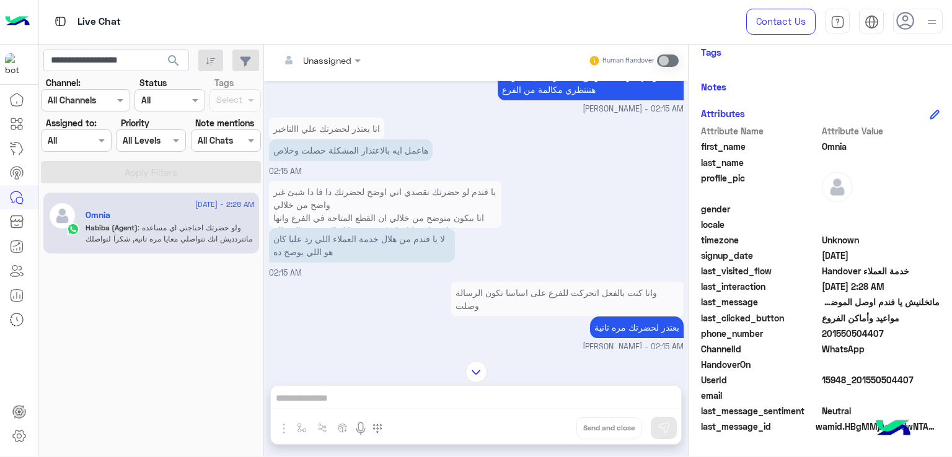
click at [359, 228] on p "لا يا فندم من هلال خدمة العملاء اللي رد عليا كان هو اللي يوصح ده" at bounding box center [362, 245] width 186 height 35
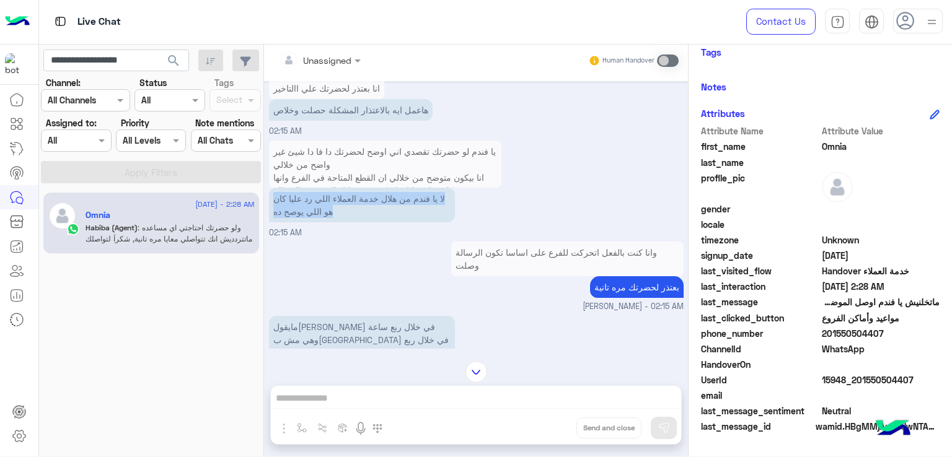
scroll to position [1269, 0]
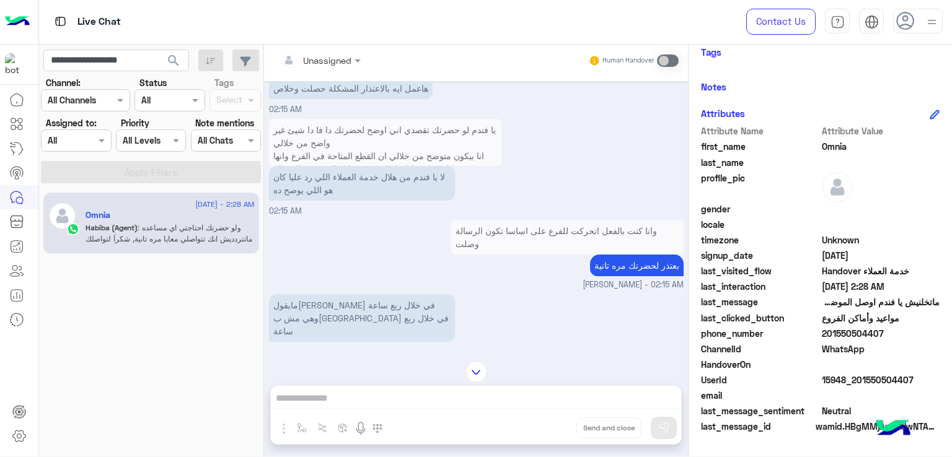
click at [625, 255] on p "بعتذر لحضرتك مره تانية" at bounding box center [637, 266] width 94 height 22
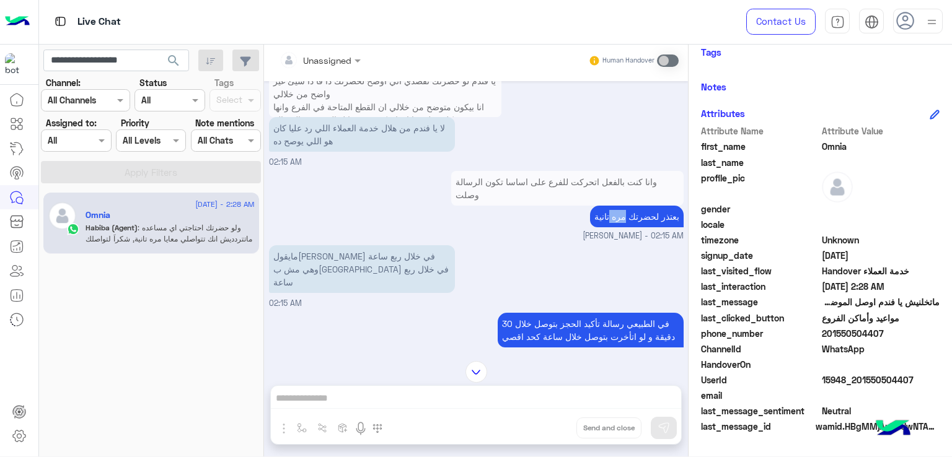
scroll to position [1393, 0]
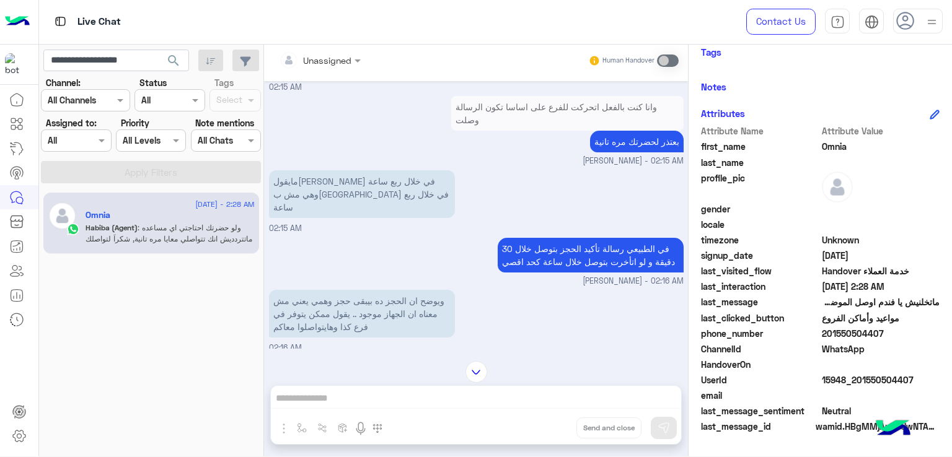
click at [310, 170] on p "مايقولش في خلال ربع ساعة وهي مش بتوصل في خلال ربع ساعة" at bounding box center [362, 194] width 186 height 48
click at [567, 238] on p "في الطبيعي رسالة تأكيد الحجز بتوصل خلال 30 دقيقة و لو اتأخرت بتوصل خلال ساعة كح…" at bounding box center [591, 255] width 186 height 35
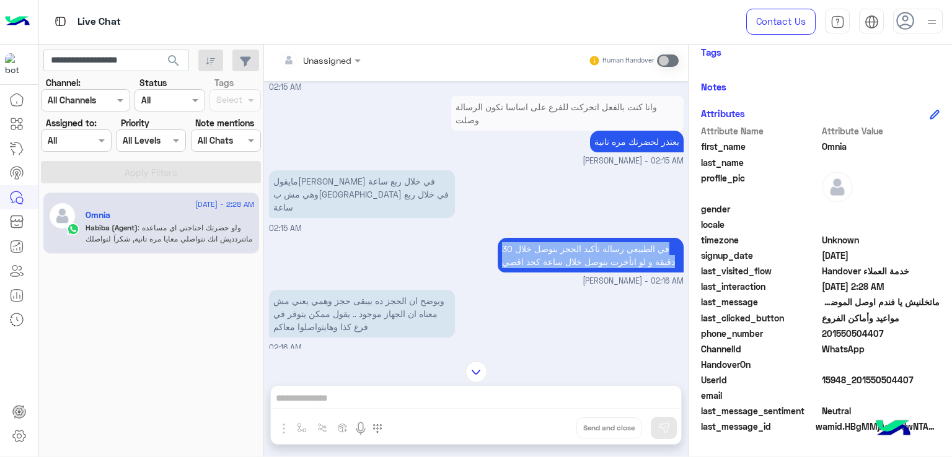
click at [567, 238] on p "في الطبيعي رسالة تأكيد الحجز بتوصل خلال 30 دقيقة و لو اتأخرت بتوصل خلال ساعة كح…" at bounding box center [591, 255] width 186 height 35
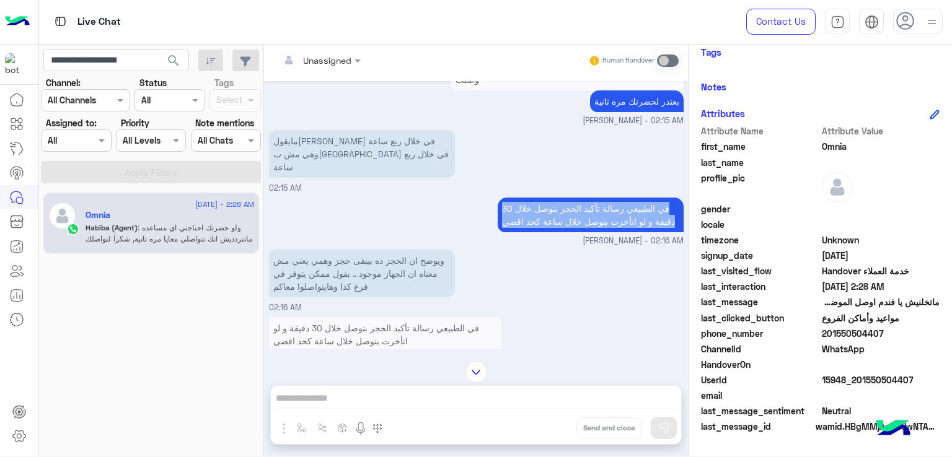
scroll to position [1455, 0]
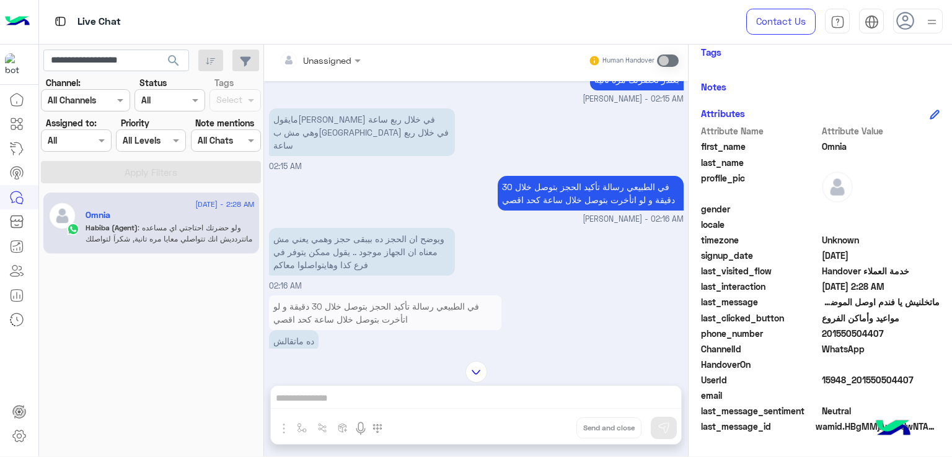
click at [335, 228] on p "ويوضح ان الحجز ده بيبقى حجز وهمي يعني مش معناه ان الجهاز موجود .. يقول ممكن يتو…" at bounding box center [362, 252] width 186 height 48
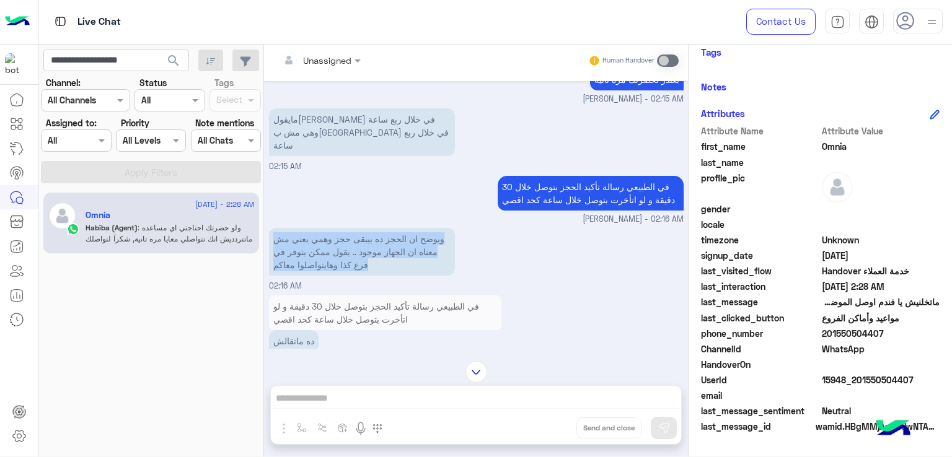
click at [335, 228] on p "ويوضح ان الحجز ده بيبقى حجز وهمي يعني مش معناه ان الجهاز موجود .. يقول ممكن يتو…" at bounding box center [362, 252] width 186 height 48
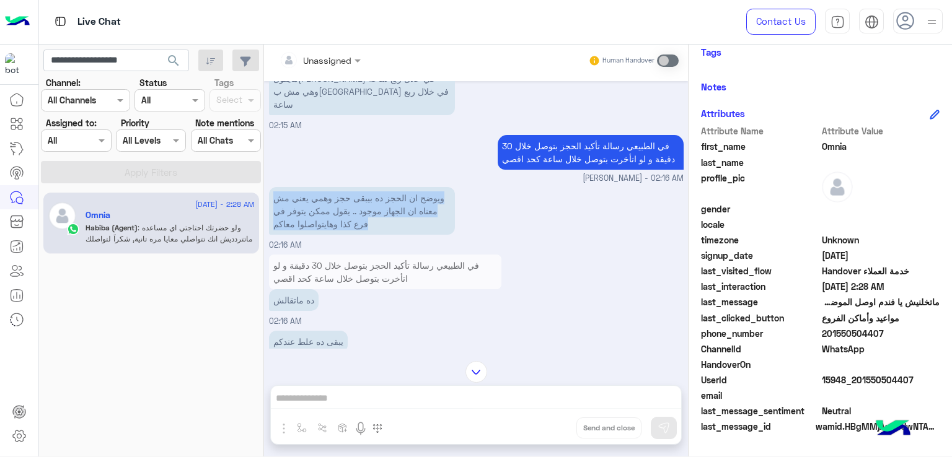
scroll to position [1517, 0]
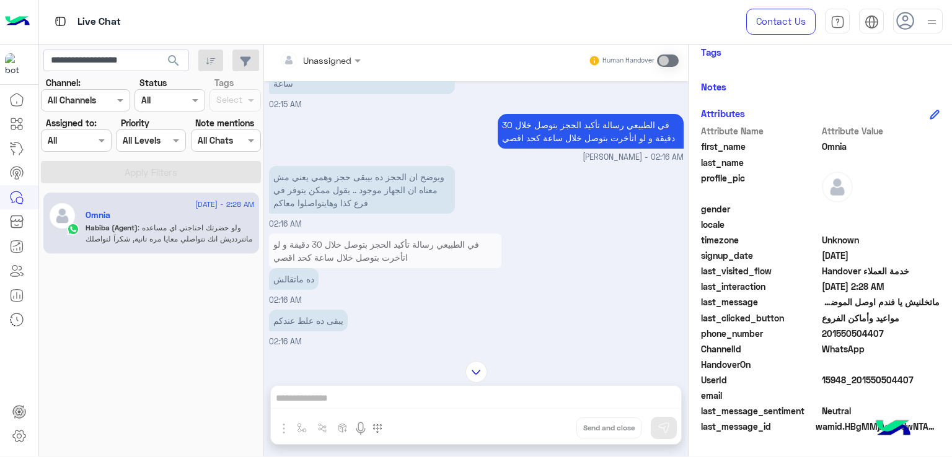
click at [286, 268] on p "ده ماتقالش" at bounding box center [294, 279] width 50 height 22
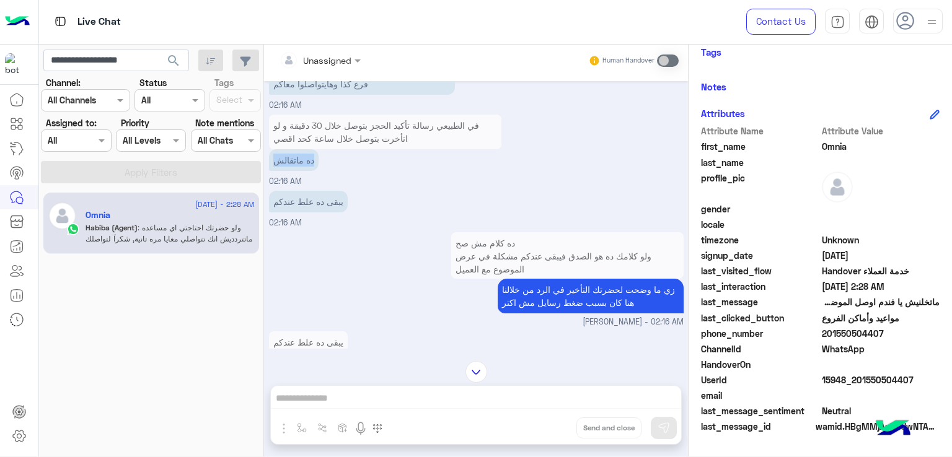
scroll to position [1641, 0]
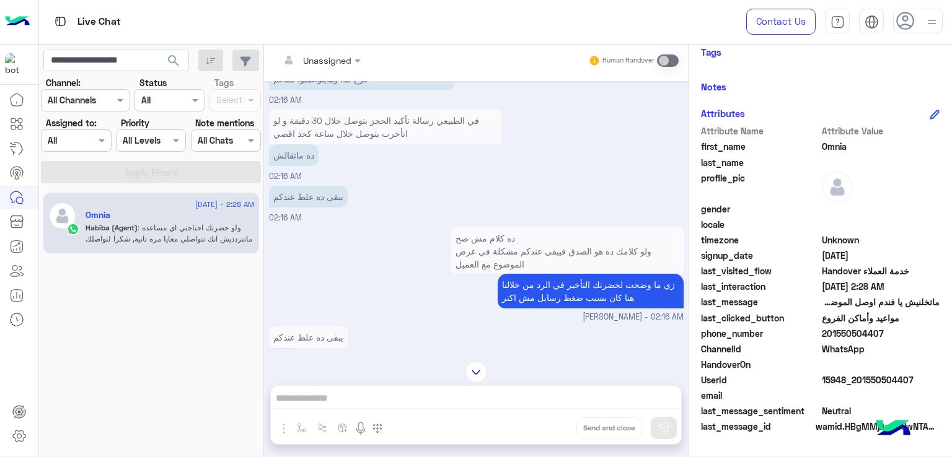
click at [312, 186] on p "يبقى ده علط عندكم" at bounding box center [308, 197] width 79 height 22
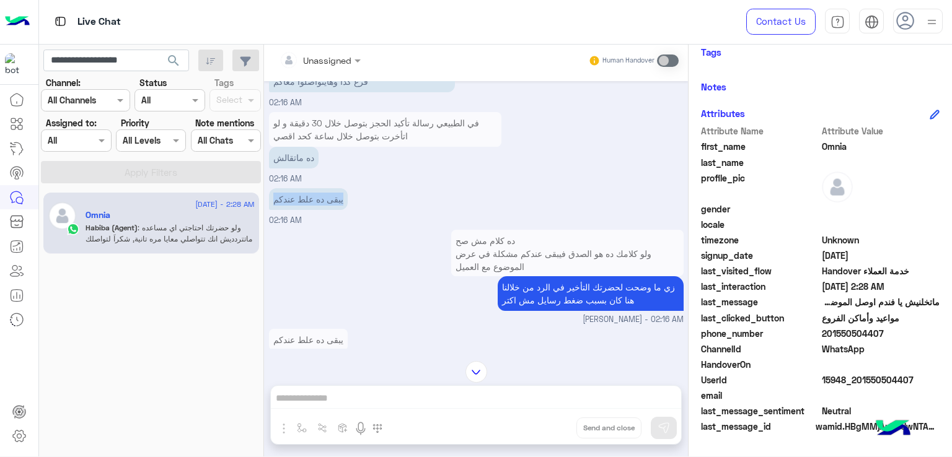
scroll to position [1703, 0]
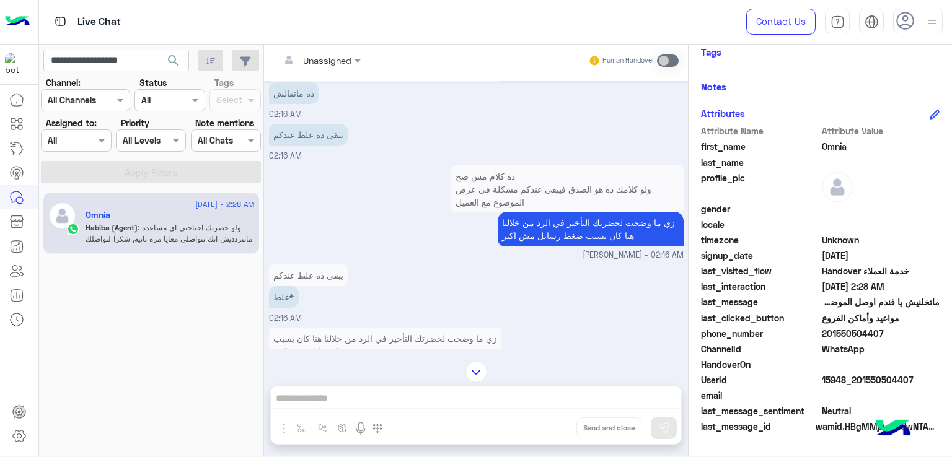
click at [578, 212] on p "زي ما وضحت لحضرتك التأخير في الرد من خلالنا هنا كان بسبب ضغط رسايل مش اكتر" at bounding box center [591, 229] width 186 height 35
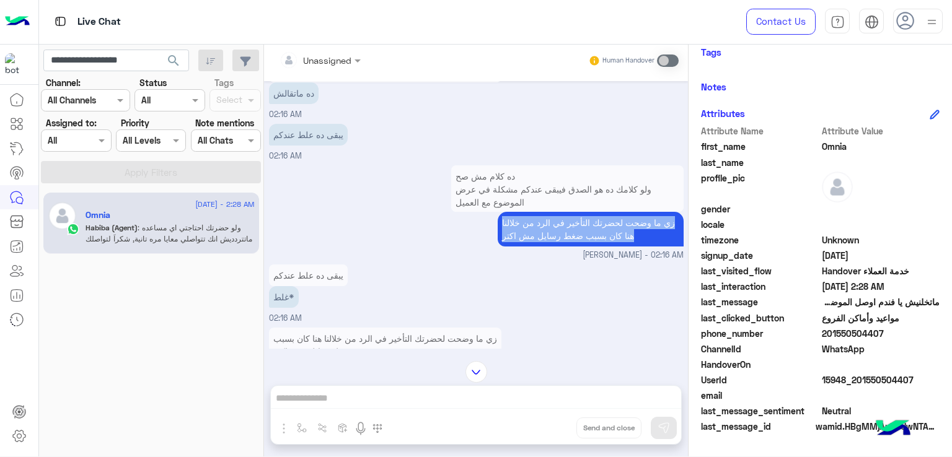
click at [578, 212] on p "زي ما وضحت لحضرتك التأخير في الرد من خلالنا هنا كان بسبب ضغط رسايل مش اكتر" at bounding box center [591, 229] width 186 height 35
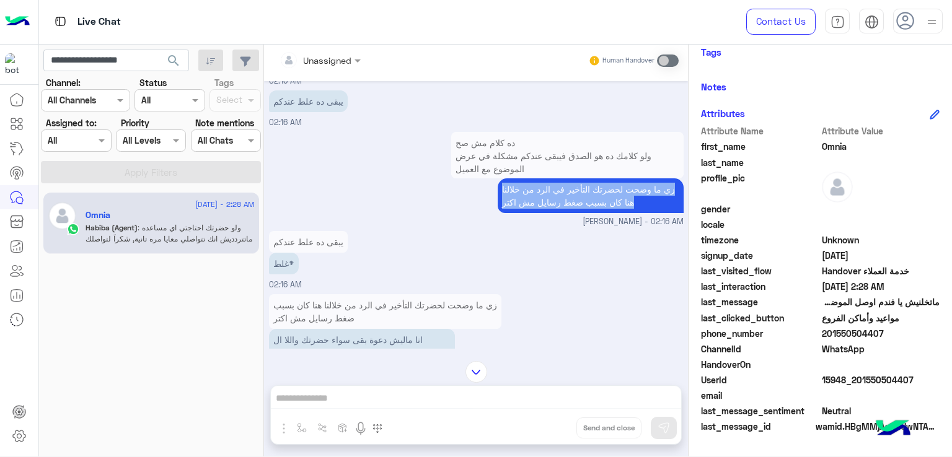
scroll to position [1765, 0]
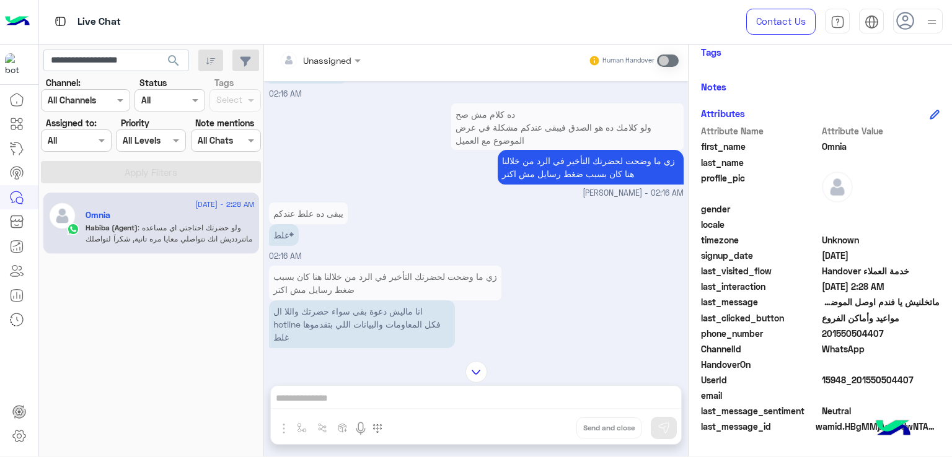
click at [279, 224] on p "غلط*" at bounding box center [284, 235] width 30 height 22
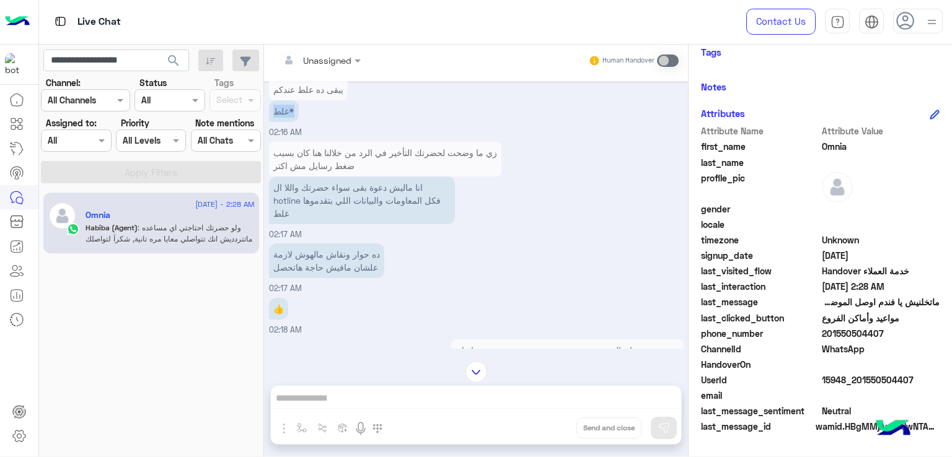
scroll to position [1889, 0]
click at [389, 177] on p "انا ماليش دعوة بقى سواء حضرتك واللا ال hotline فكل المعاومات والبيانات اللي بتق…" at bounding box center [362, 201] width 186 height 48
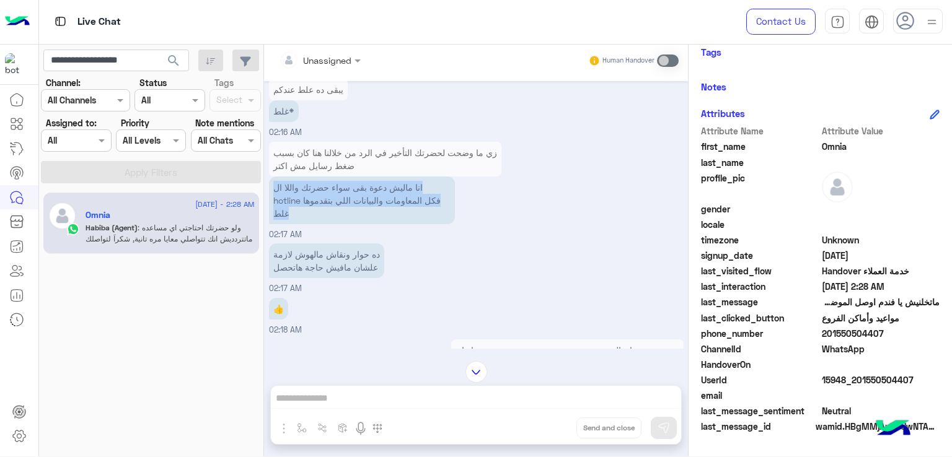
scroll to position [1951, 0]
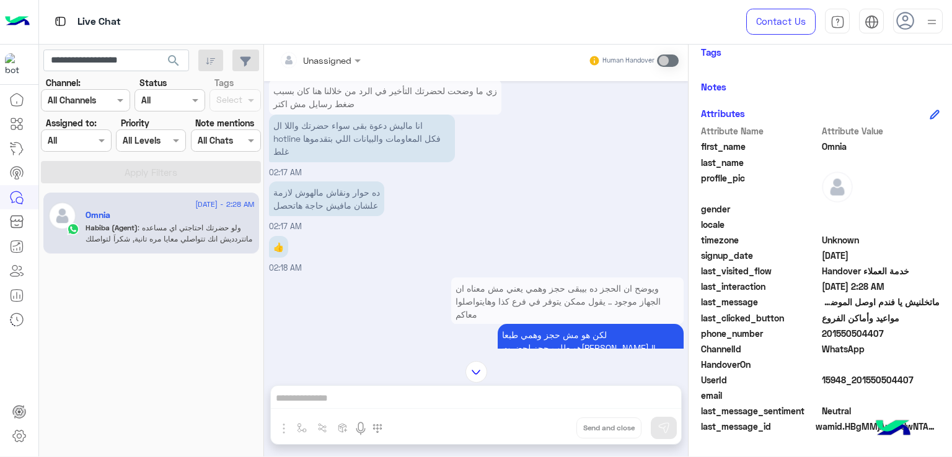
click at [295, 182] on p "ده حوار ونقاش مالهوش لازمة علشان مافيش حاجة هاتحصل" at bounding box center [326, 199] width 115 height 35
click at [297, 182] on p "ده حوار ونقاش مالهوش لازمة علشان مافيش حاجة هاتحصل" at bounding box center [326, 199] width 115 height 35
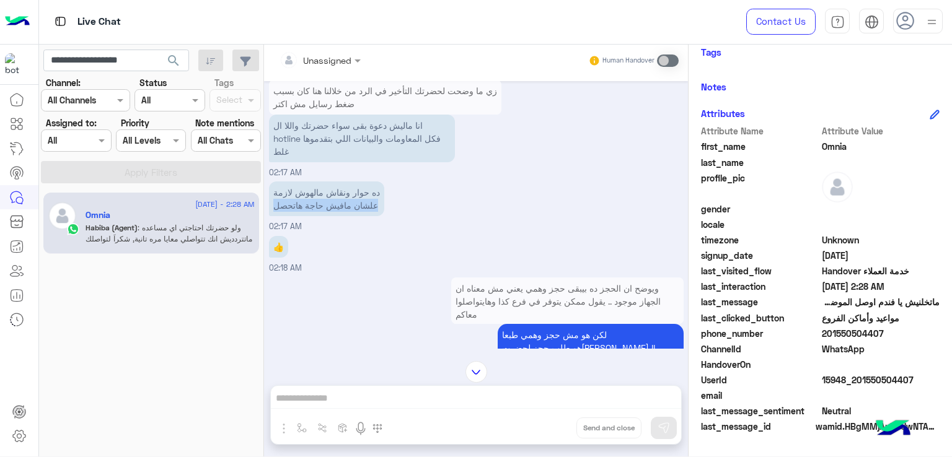
click at [297, 182] on p "ده حوار ونقاش مالهوش لازمة علشان مافيش حاجة هاتحصل" at bounding box center [326, 199] width 115 height 35
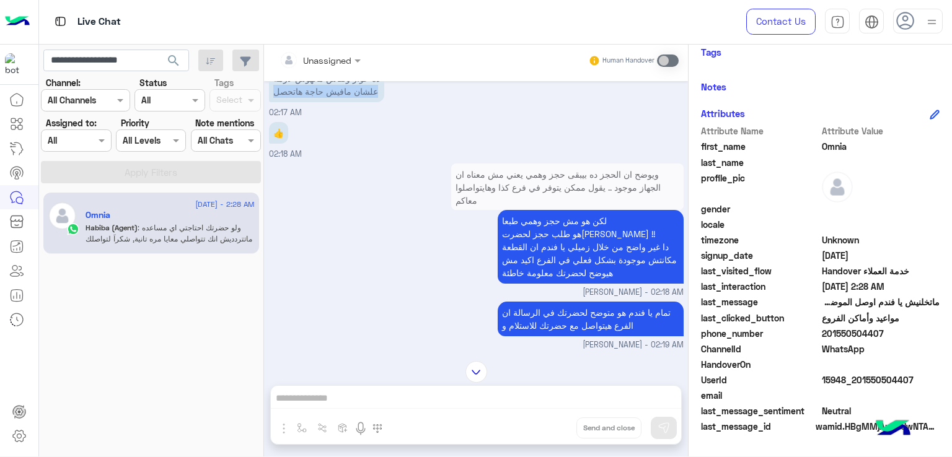
scroll to position [2075, 0]
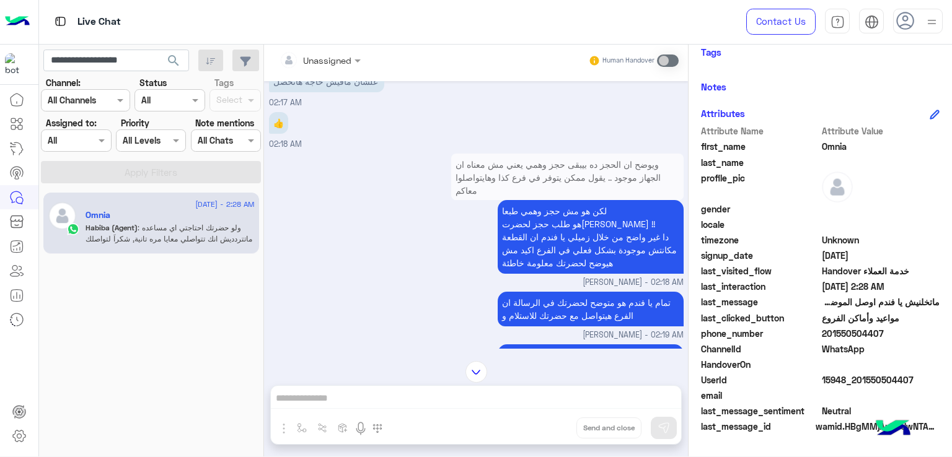
click at [563, 200] on p "لكن هو مش حجز وهمي طبعا هو طلب حجز لحضرتك !! دا غير واضح من خلال زميلي يا فندم …" at bounding box center [591, 237] width 186 height 74
click at [547, 200] on p "لكن هو مش حجز وهمي طبعا هو طلب حجز لحضرتك !! دا غير واضح من خلال زميلي يا فندم …" at bounding box center [591, 237] width 186 height 74
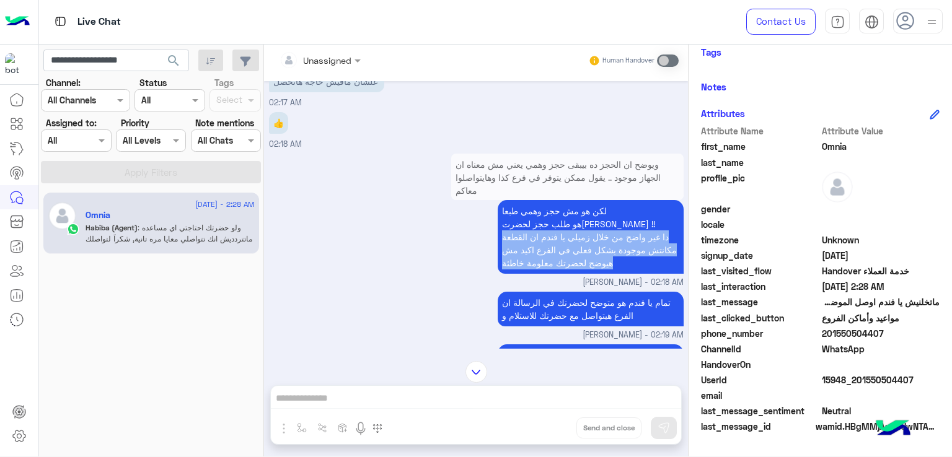
click at [547, 200] on p "لكن هو مش حجز وهمي طبعا هو طلب حجز لحضرتك !! دا غير واضح من خلال زميلي يا فندم …" at bounding box center [591, 237] width 186 height 74
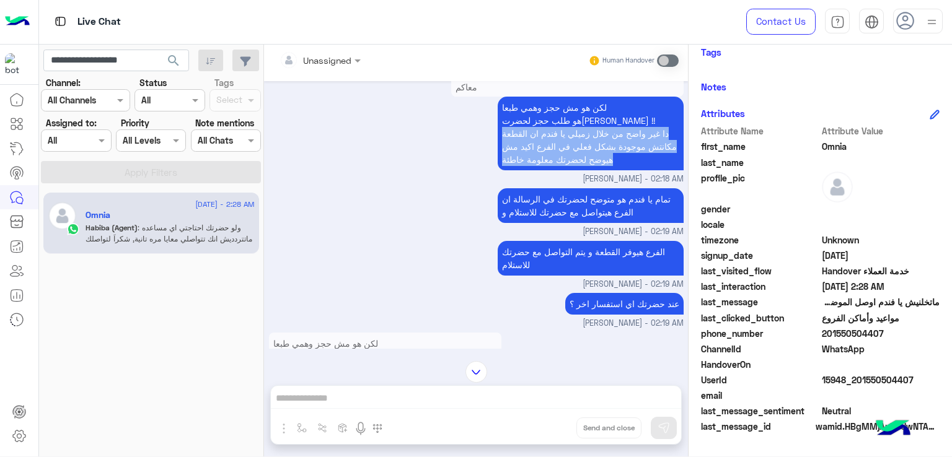
scroll to position [2199, 0]
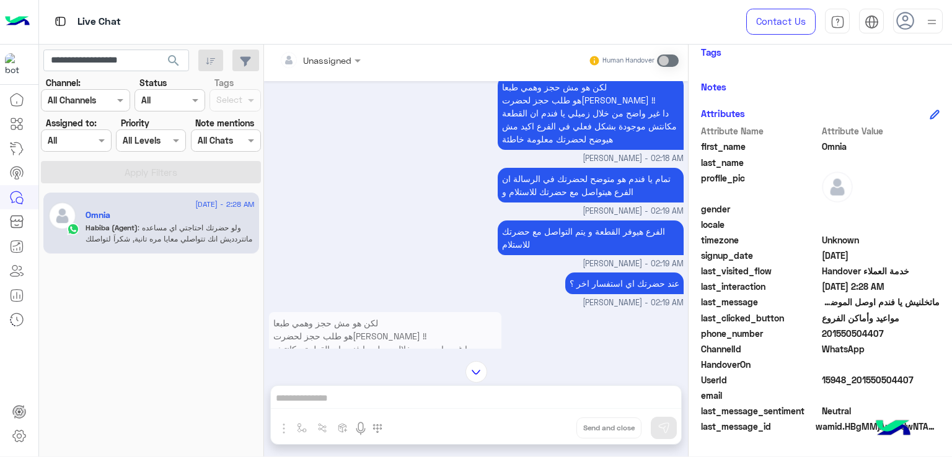
click at [578, 168] on p "تمام يا فندم هو متوضح لحضرتك في الرسالة ان الفرع هيتواصل مع حضرتك للاستلام و" at bounding box center [591, 185] width 186 height 35
click at [579, 221] on p "الفرع هيوفر القطعة و يتم التواصل مع حضرتك للاستلام" at bounding box center [591, 238] width 186 height 35
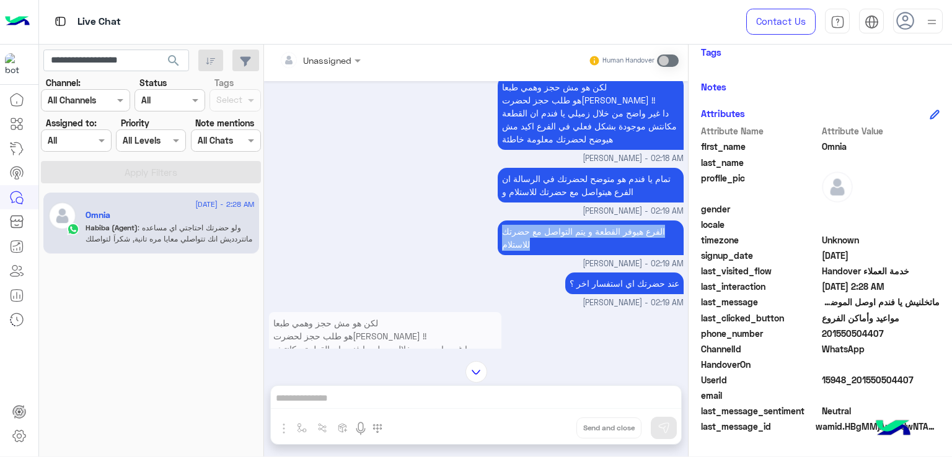
click at [579, 221] on p "الفرع هيوفر القطعة و يتم التواصل مع حضرتك للاستلام" at bounding box center [591, 238] width 186 height 35
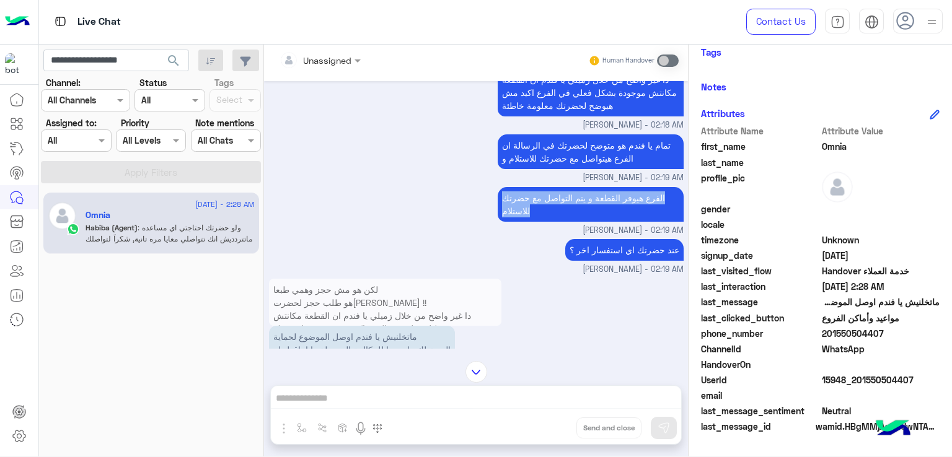
scroll to position [2261, 0]
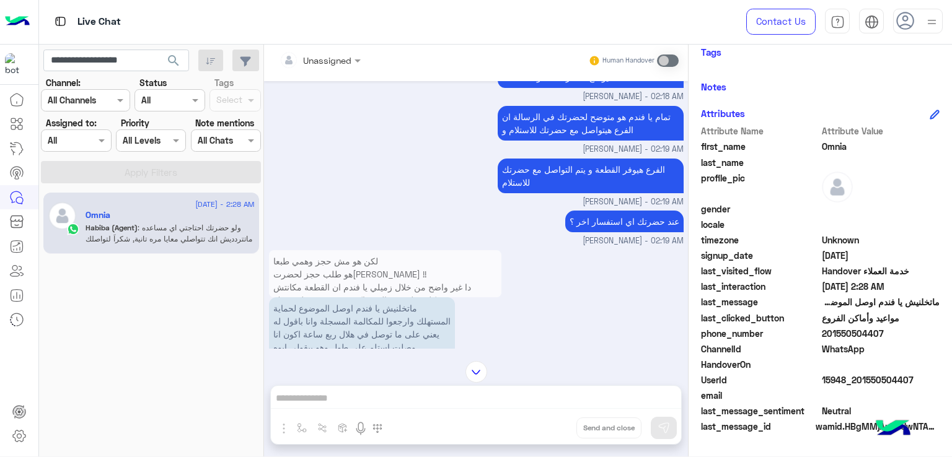
click at [611, 211] on p "عند حضرتك اي استفسار اخر ؟" at bounding box center [624, 222] width 118 height 22
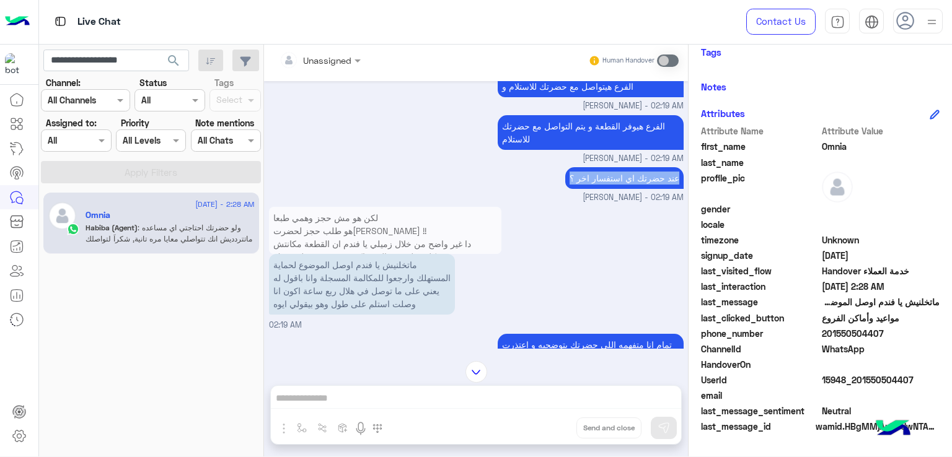
scroll to position [2323, 0]
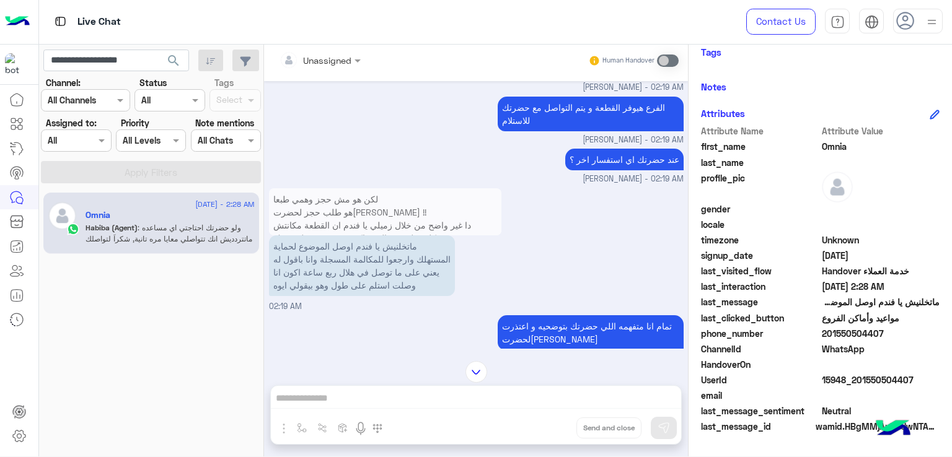
click at [330, 235] on p "ماتخلنيش يا فندم اوصل الموضوع لحماية المستهلك وارجعوا للمكالمة المسجلة وانا باق…" at bounding box center [362, 265] width 186 height 61
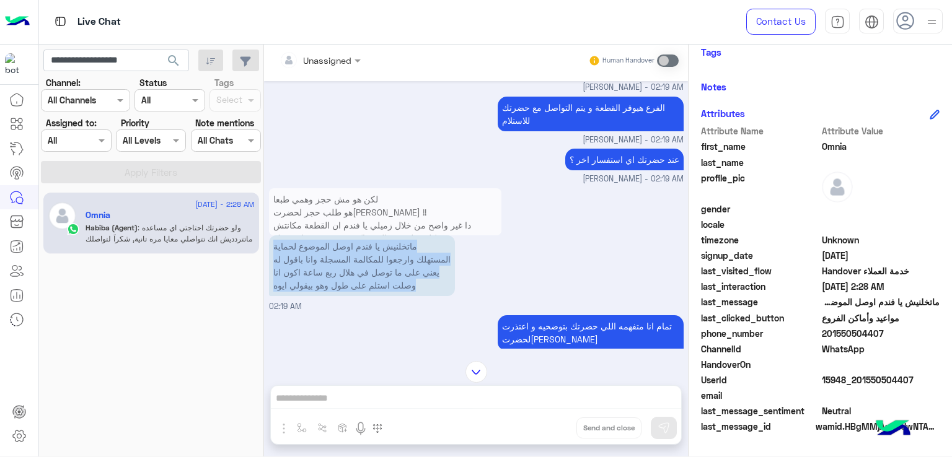
click at [330, 235] on p "ماتخلنيش يا فندم اوصل الموضوع لحماية المستهلك وارجعوا للمكالمة المسجلة وانا باق…" at bounding box center [362, 265] width 186 height 61
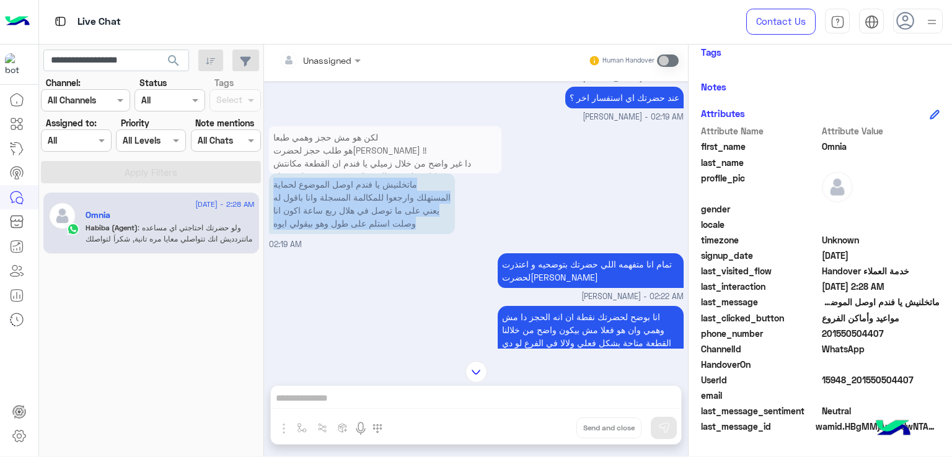
scroll to position [2447, 0]
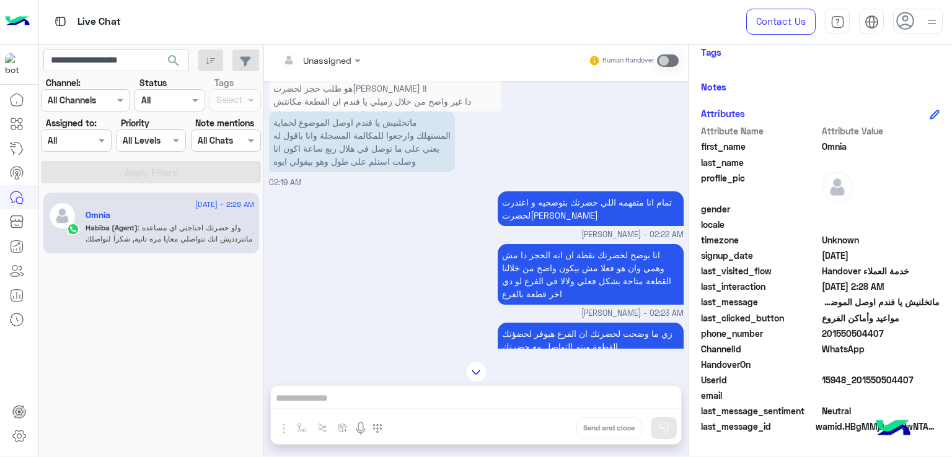
click at [583, 191] on p "تمام انا متفهمه اللي حضرتك بتوضحيه و اعتذرت لحضرتك" at bounding box center [591, 208] width 186 height 35
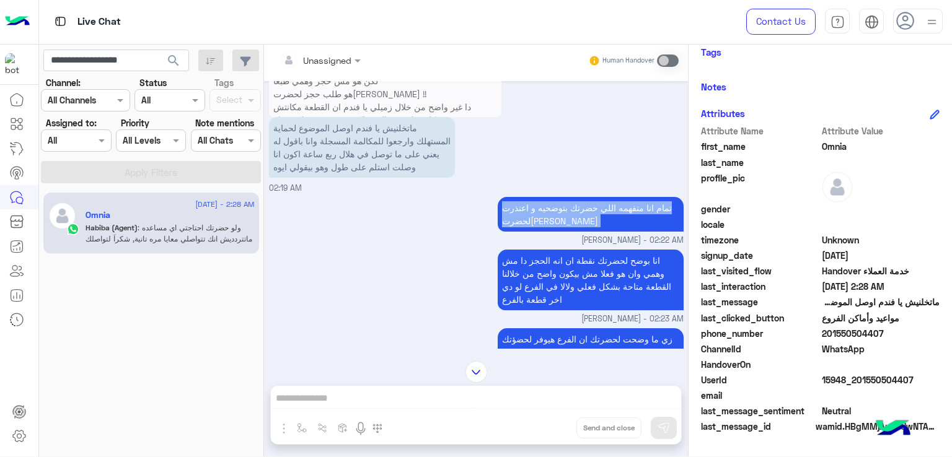
scroll to position [2468, 0]
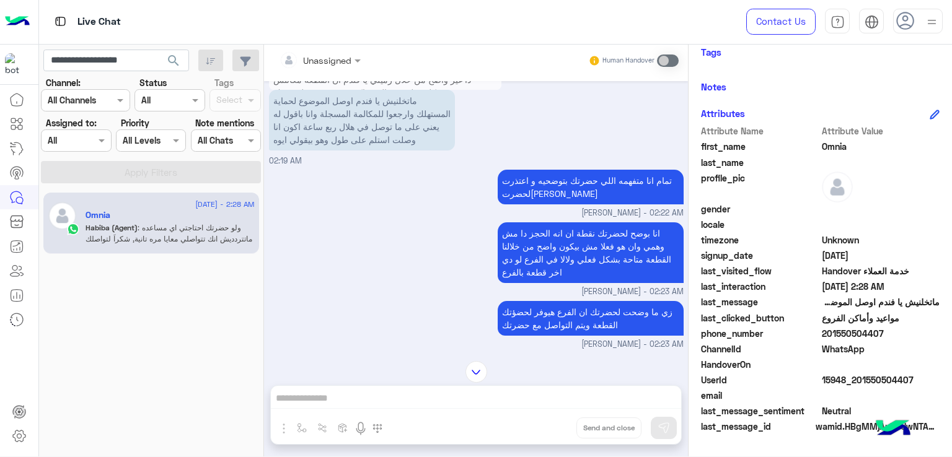
click at [538, 222] on p "انا بوضح لحضرتك نقطة ان انه الحجز دا مش وهمي وان هو فعلا مش بيكون واضح من خلالن…" at bounding box center [591, 252] width 186 height 61
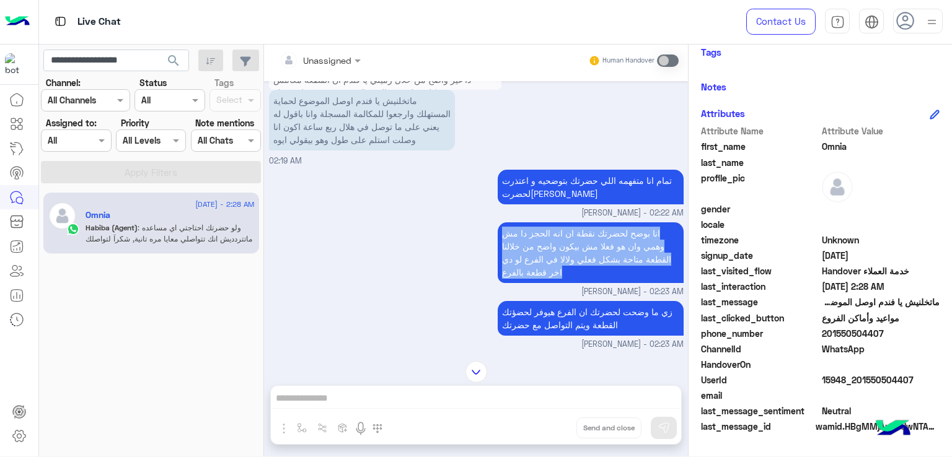
click at [538, 222] on p "انا بوضح لحضرتك نقطة ان انه الحجز دا مش وهمي وان هو فعلا مش بيكون واضح من خلالن…" at bounding box center [591, 252] width 186 height 61
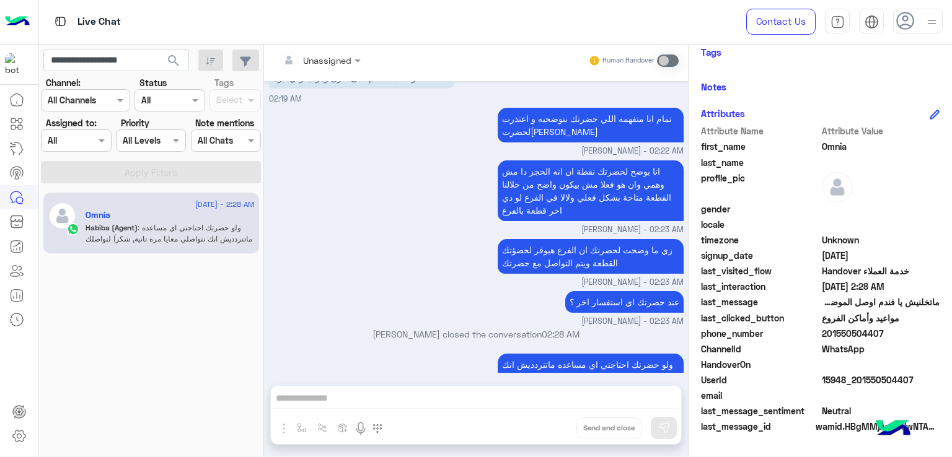
click at [530, 239] on p "زي ما وضحت لحضرتك ان الفرع هيوفر لحضؤتك القطعة ويتم التواصل مع حضرتك" at bounding box center [591, 256] width 186 height 35
click at [605, 291] on p "عند حضرتك اي استفسار اخر ؟" at bounding box center [624, 302] width 118 height 22
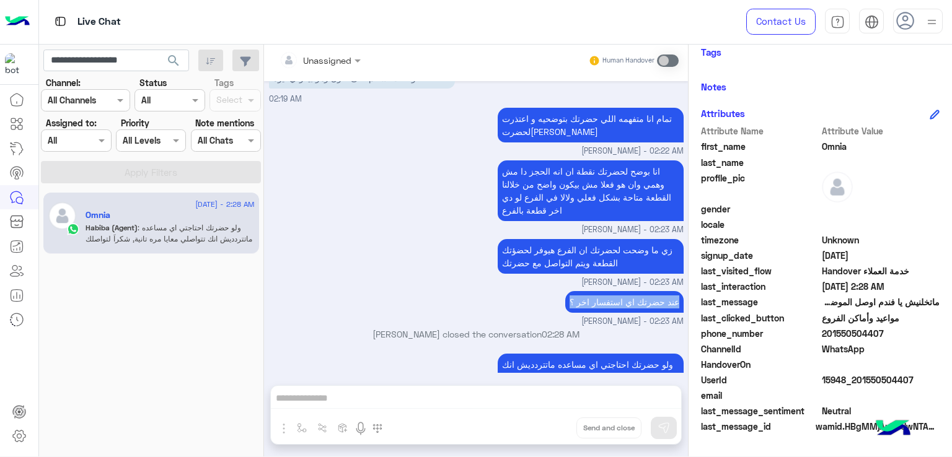
click at [605, 291] on p "عند حضرتك اي استفسار اخر ؟" at bounding box center [624, 302] width 118 height 22
click at [564, 354] on p "ولو حضرتك احتاجتي اي مساعده ماتتردديش انك تتواصلي معايا مره تانية, شكراَ لتواصل…" at bounding box center [591, 378] width 186 height 48
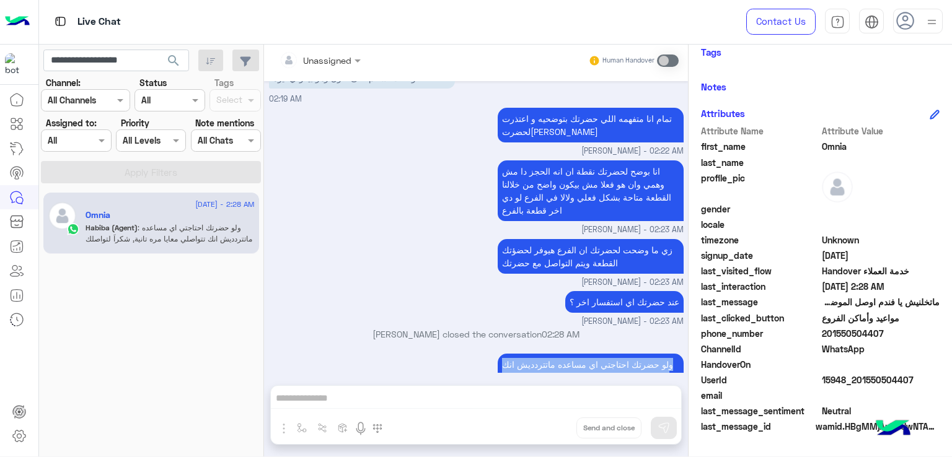
click at [564, 354] on p "ولو حضرتك احتاجتي اي مساعده ماتتردديش انك تتواصلي معايا مره تانية, شكراَ لتواصل…" at bounding box center [591, 378] width 186 height 48
click at [113, 64] on input "**********" at bounding box center [116, 61] width 146 height 22
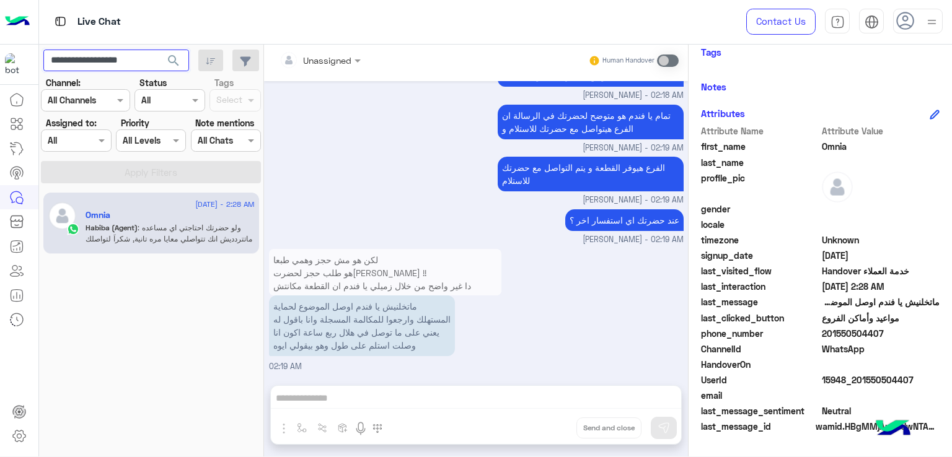
scroll to position [3775, 0]
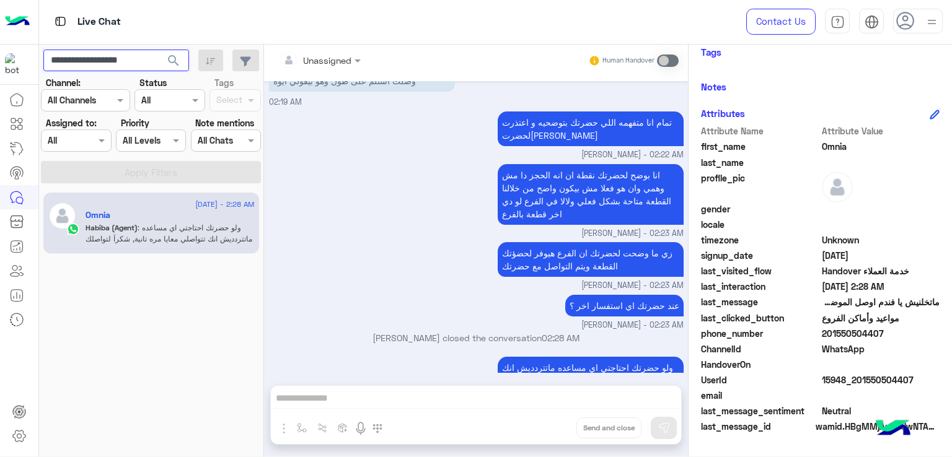
click at [92, 62] on input "**********" at bounding box center [116, 61] width 146 height 22
click at [152, 59] on input "**********" at bounding box center [116, 61] width 146 height 22
click at [151, 58] on input "**********" at bounding box center [116, 61] width 146 height 22
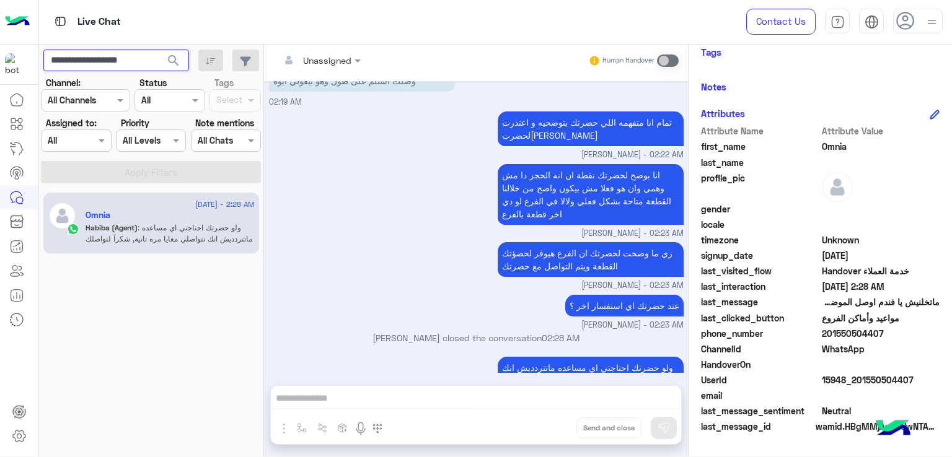
click at [151, 58] on input "**********" at bounding box center [116, 61] width 146 height 22
click at [151, 59] on input "**********" at bounding box center [116, 61] width 146 height 22
click at [146, 59] on input "**********" at bounding box center [116, 61] width 146 height 22
drag, startPoint x: 149, startPoint y: 59, endPoint x: 87, endPoint y: 58, distance: 61.4
click at [87, 58] on input "**********" at bounding box center [116, 61] width 146 height 22
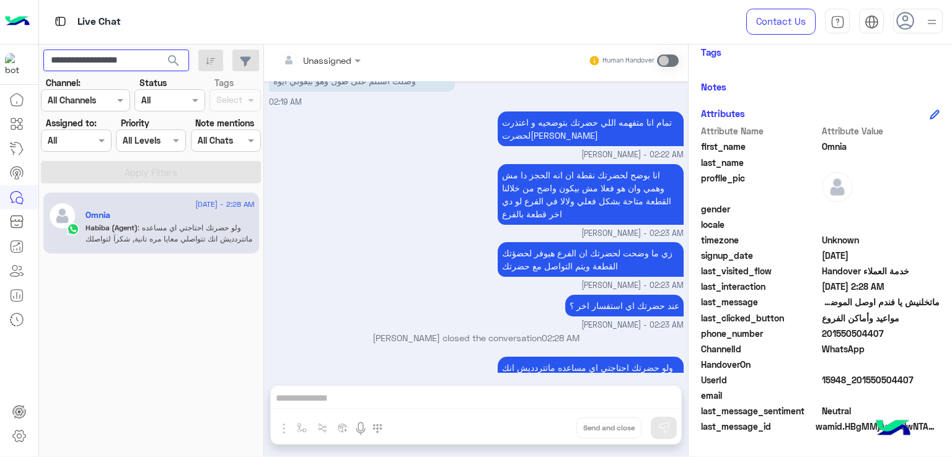
click at [117, 50] on input "**********" at bounding box center [116, 61] width 146 height 22
paste input "text"
click at [159, 50] on button "search" at bounding box center [174, 63] width 30 height 27
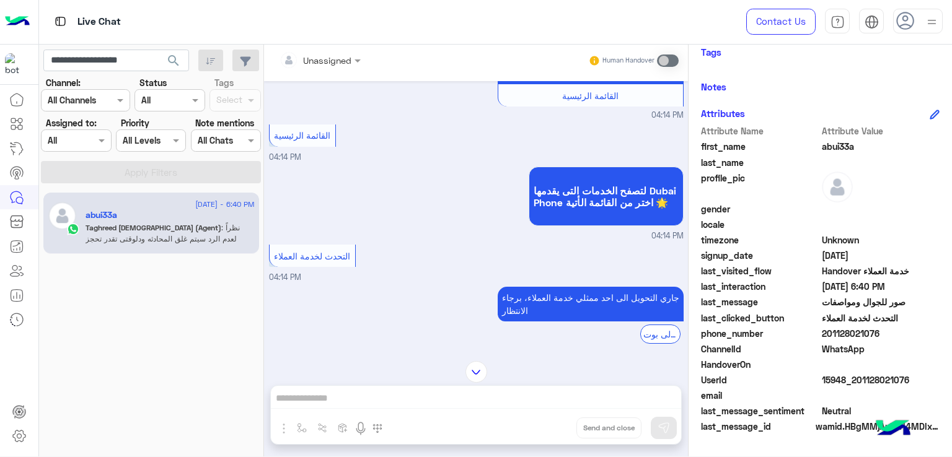
click at [601, 121] on small "04:14 PM" at bounding box center [476, 116] width 415 height 12
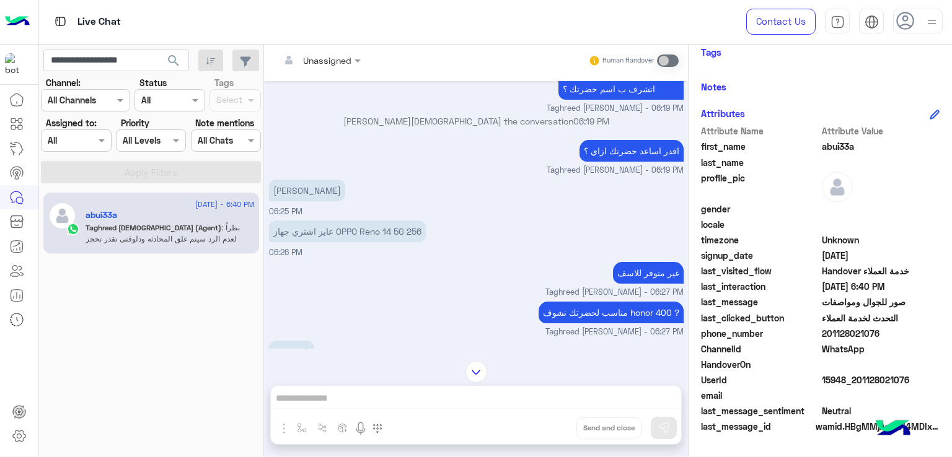
scroll to position [1326, 0]
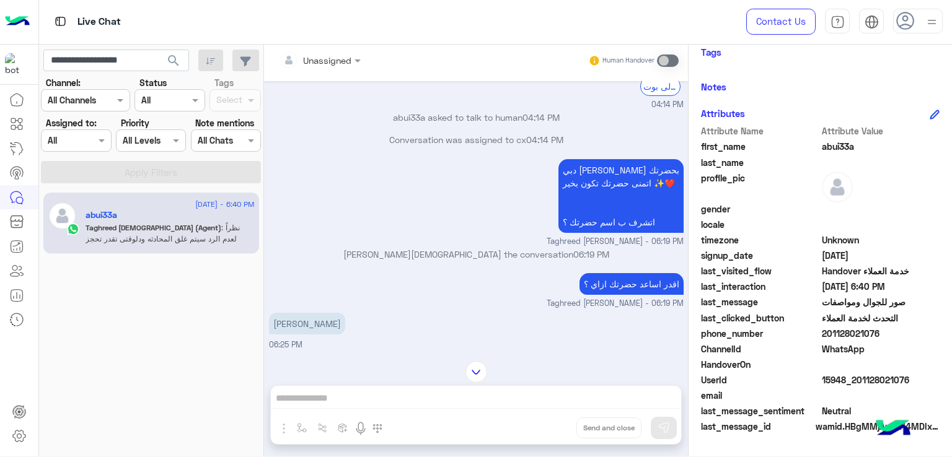
click at [590, 196] on p "دبي فون تغريد محمد اهلا بحضرتك اتمنى حضرتك تكون بخير ✨❤️ اتشرف ب اسم حضرتك ؟" at bounding box center [620, 196] width 125 height 74
click at [587, 233] on p "دبي فون تغريد محمد اهلا بحضرتك اتمنى حضرتك تكون بخير ✨❤️ اتشرف ب اسم حضرتك ؟" at bounding box center [620, 196] width 125 height 74
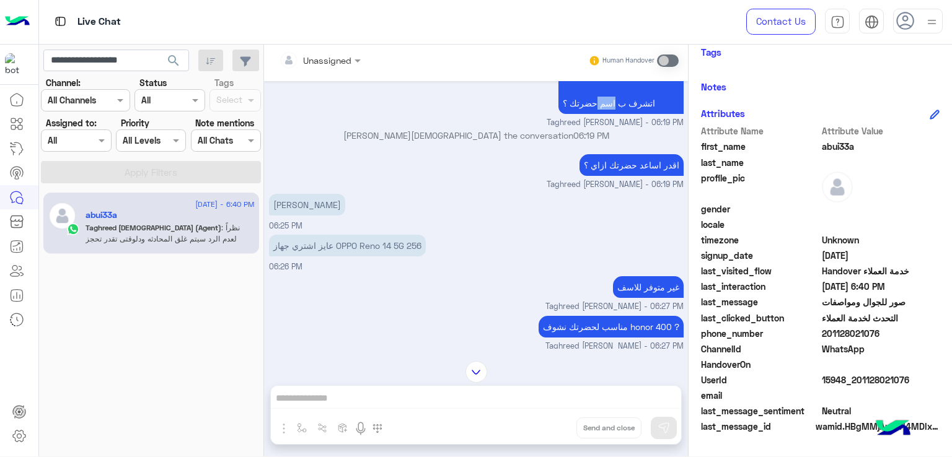
scroll to position [1512, 0]
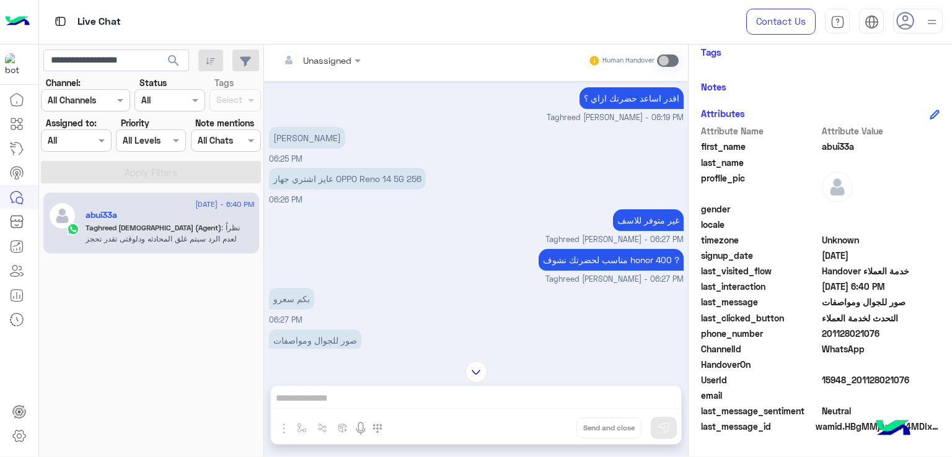
click at [340, 190] on p "عايز اشتري جهاز OPPO Reno 14 5G 256" at bounding box center [347, 179] width 157 height 22
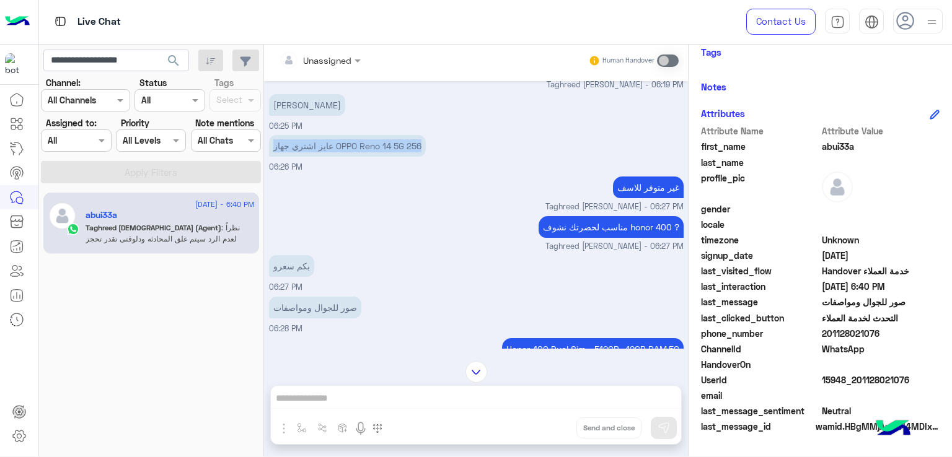
scroll to position [1573, 0]
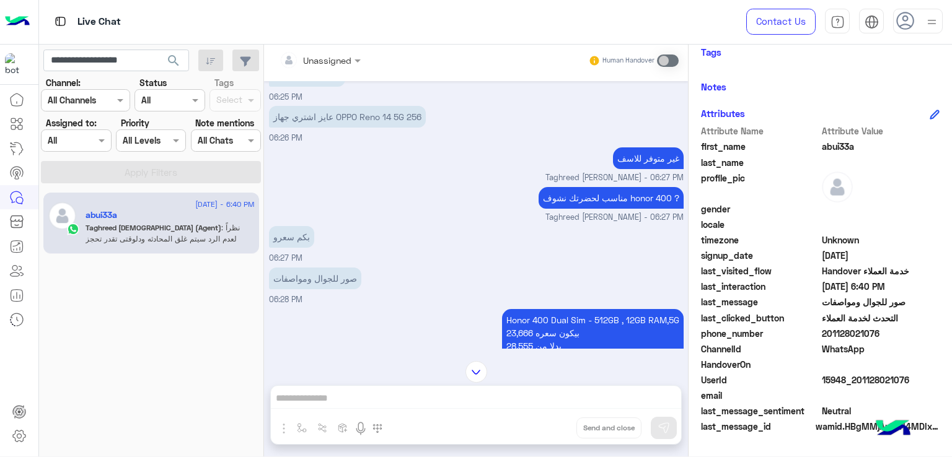
click at [658, 169] on p "غير متوفر للاسف" at bounding box center [648, 158] width 71 height 22
click at [355, 128] on p "عايز اشتري جهاز OPPO Reno 14 5G 256" at bounding box center [347, 117] width 157 height 22
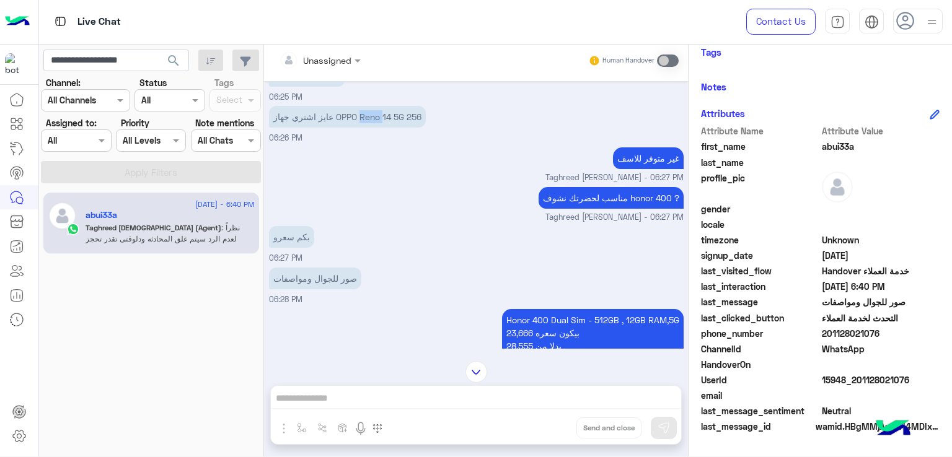
click at [355, 128] on p "عايز اشتري جهاز OPPO Reno 14 5G 256" at bounding box center [347, 117] width 157 height 22
click at [586, 209] on p "مناسب لحضرتك نشوف honor 400 ?" at bounding box center [611, 198] width 145 height 22
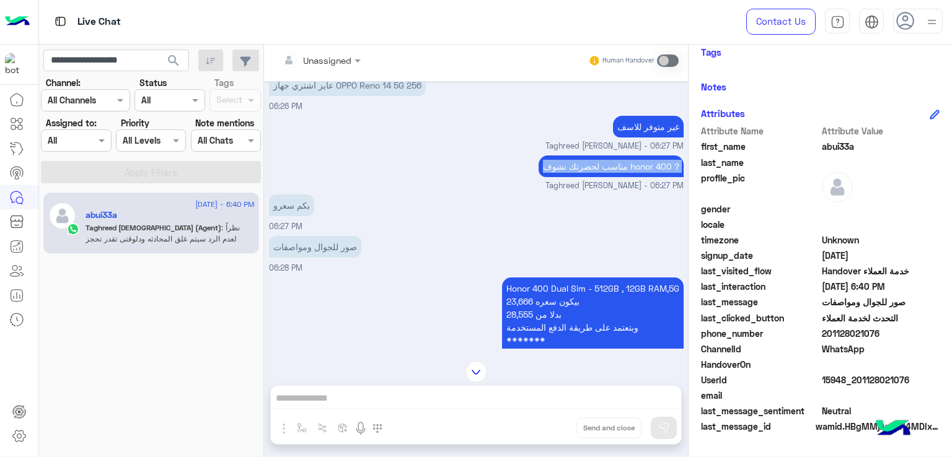
scroll to position [1635, 0]
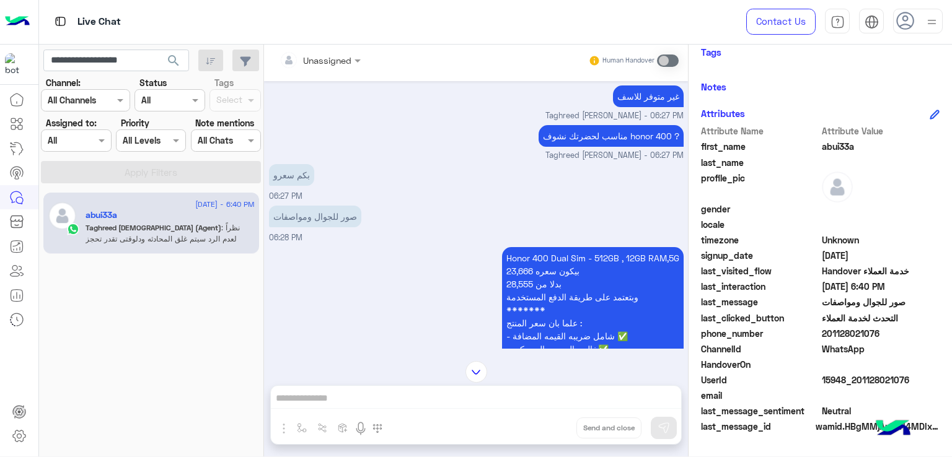
click at [283, 186] on p "بكم سعرو" at bounding box center [291, 175] width 45 height 22
click at [301, 227] on p "صور للجوال ومواصفات" at bounding box center [315, 217] width 92 height 22
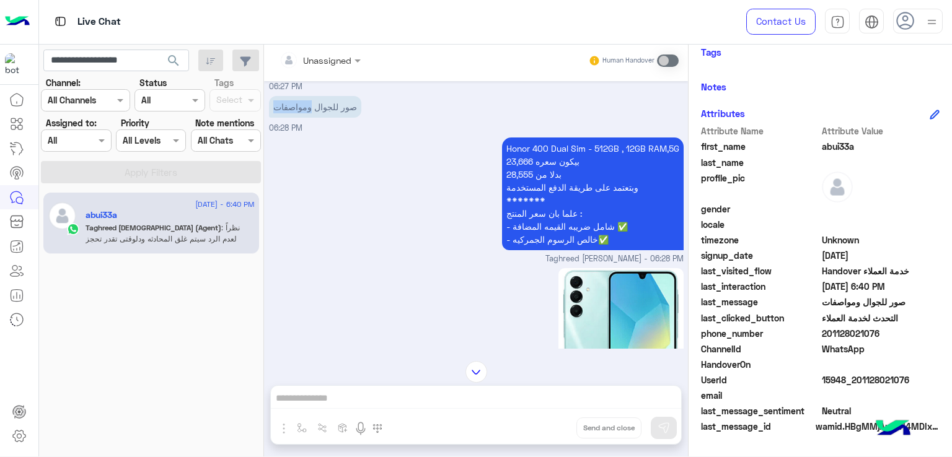
scroll to position [1759, 0]
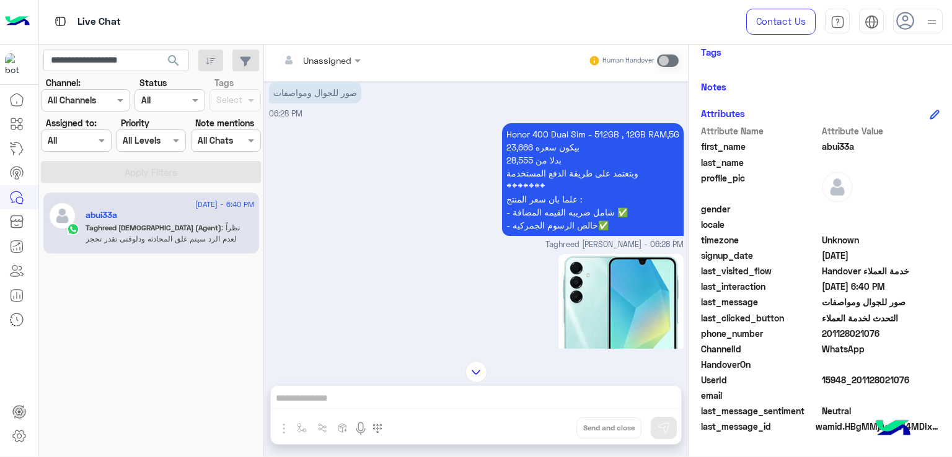
click at [538, 196] on p "Honor 400 Dual Sim - 512GB , 12GB RAM,5G بيكون سعره 23,666 بدلا من 28,555 وبتعت…" at bounding box center [593, 179] width 182 height 113
click at [540, 214] on p "Honor 400 Dual Sim - 512GB , 12GB RAM,5G بيكون سعره 23,666 بدلا من 28,555 وبتعت…" at bounding box center [593, 179] width 182 height 113
drag, startPoint x: 540, startPoint y: 214, endPoint x: 551, endPoint y: 220, distance: 12.5
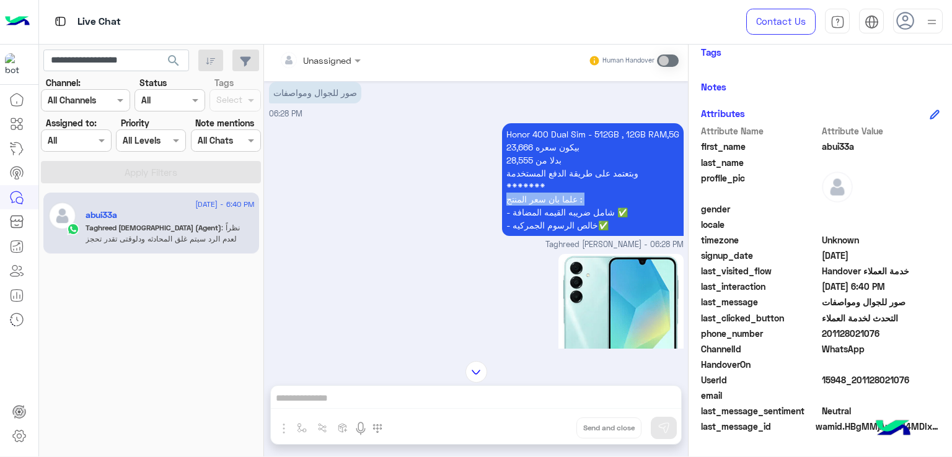
click at [540, 215] on p "Honor 400 Dual Sim - 512GB , 12GB RAM,5G بيكون سعره 23,666 بدلا من 28,555 وبتعت…" at bounding box center [593, 179] width 182 height 113
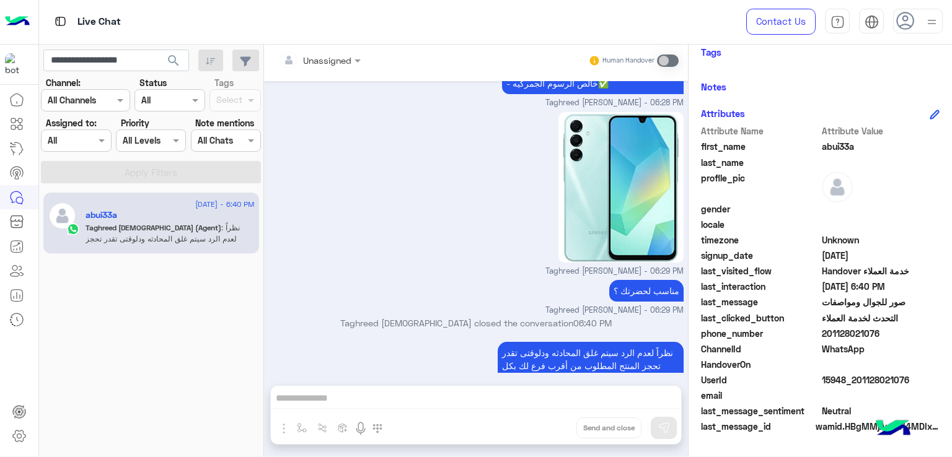
scroll to position [2007, 0]
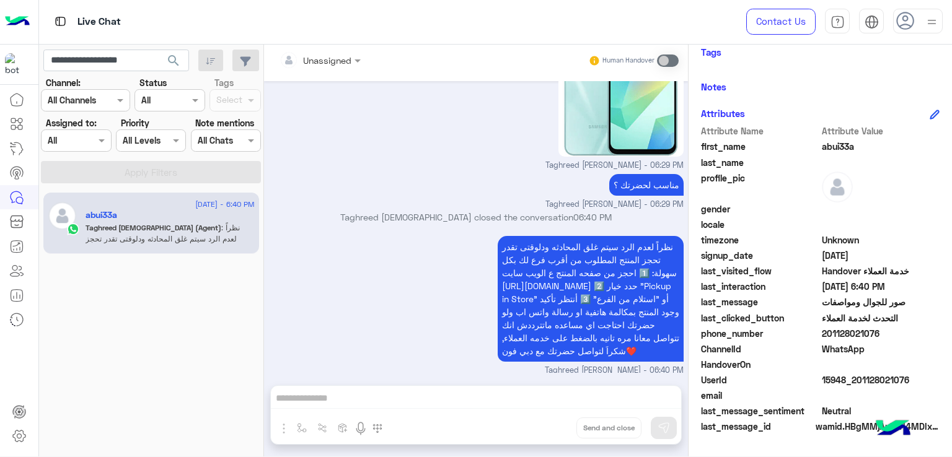
click at [634, 196] on p "مناسب لحضرتك ؟" at bounding box center [646, 185] width 74 height 22
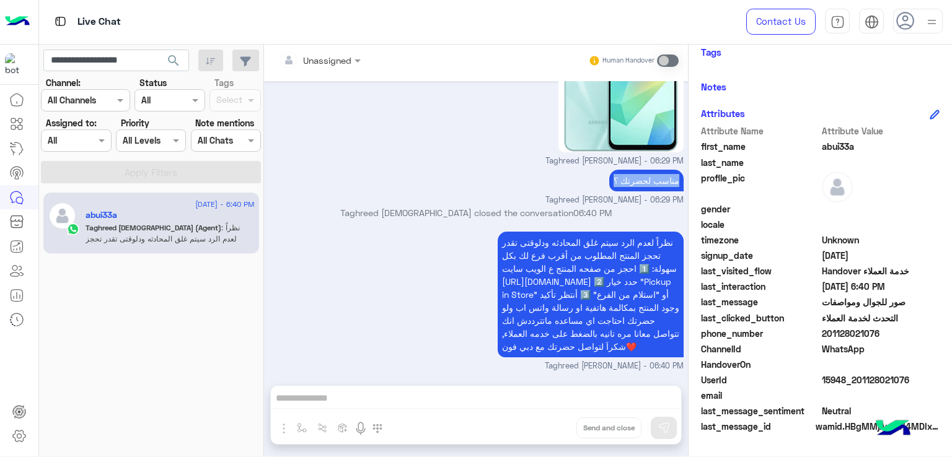
scroll to position [2044, 0]
click at [98, 62] on input "**********" at bounding box center [116, 61] width 146 height 22
click at [99, 62] on input "**********" at bounding box center [116, 61] width 146 height 22
paste input "text"
click at [173, 58] on span "search" at bounding box center [173, 60] width 15 height 15
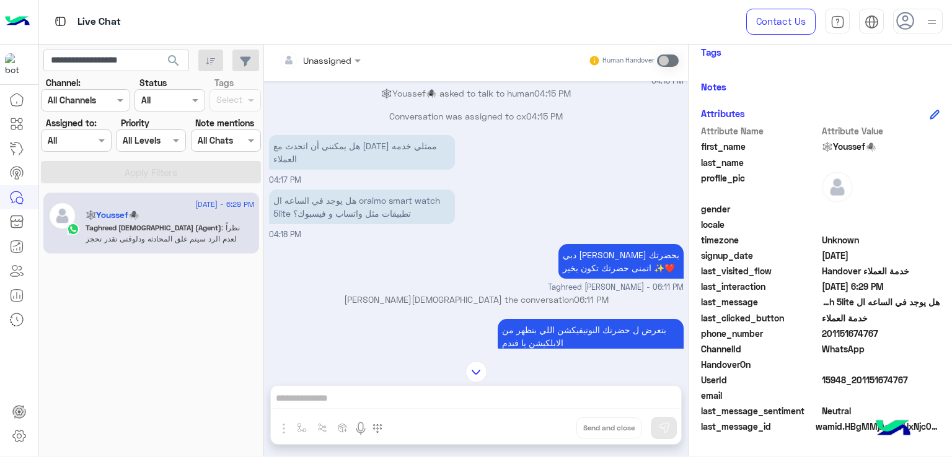
scroll to position [543, 0]
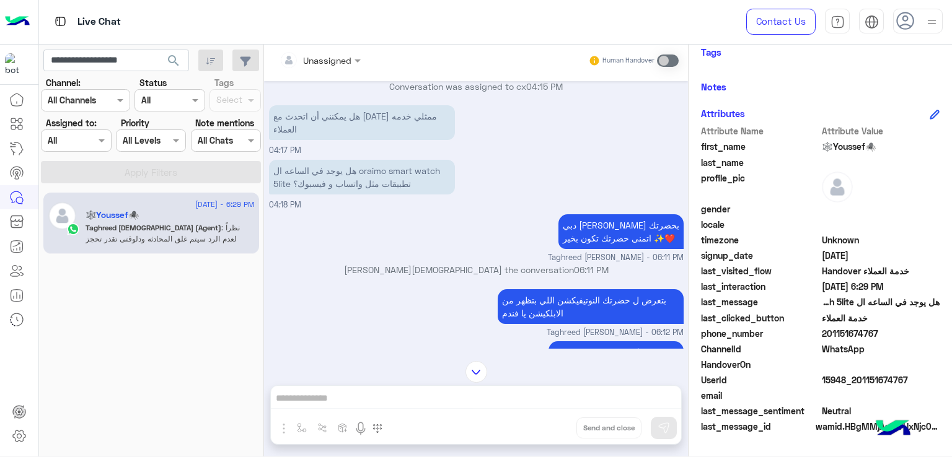
click at [343, 119] on p "هل يمكنني أن اتحدث مع أحد ممثلي خدمه العملاء" at bounding box center [362, 122] width 186 height 35
click at [327, 178] on p "هل يوجد في الساعه ال oraimo smart watch 5lite تطبيقات مثل واتساب و فيسبوك؟" at bounding box center [362, 177] width 186 height 35
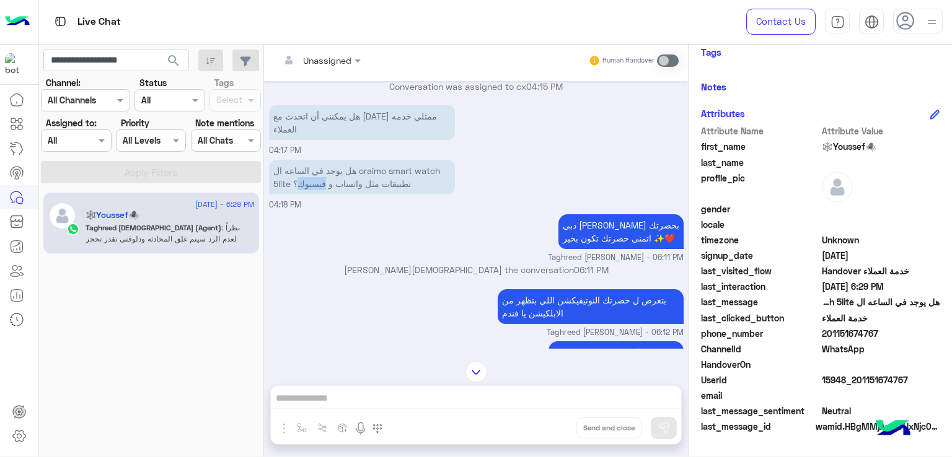
click at [327, 178] on p "هل يوجد في الساعه ال oraimo smart watch 5lite تطبيقات مثل واتساب و فيسبوك؟" at bounding box center [362, 177] width 186 height 35
click at [302, 177] on p "هل يوجد في الساعه ال oraimo smart watch 5lite تطبيقات مثل واتساب و فيسبوك؟" at bounding box center [362, 177] width 186 height 35
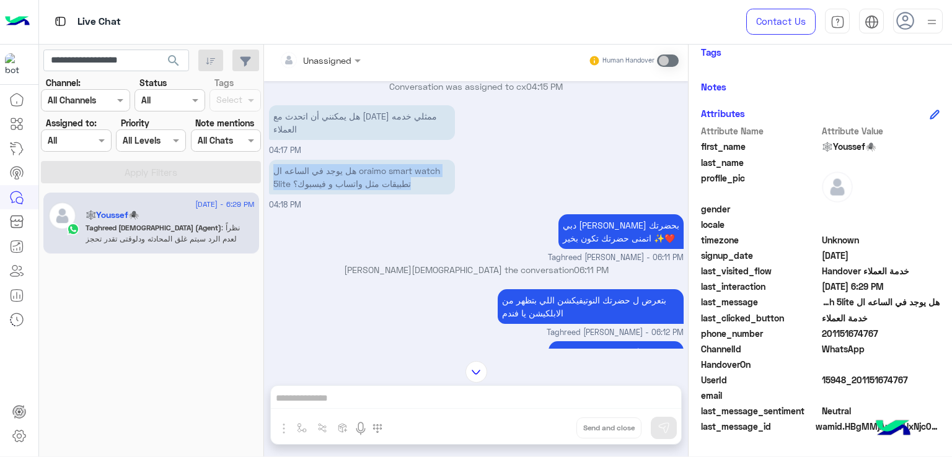
click at [302, 177] on p "هل يوجد في الساعه ال oraimo smart watch 5lite تطبيقات مثل واتساب و فيسبوك؟" at bounding box center [362, 177] width 186 height 35
click at [574, 219] on p "دبي فون تغريد محمد اهلا بحضرتك اتمنى حضرتك تكون بخير ✨❤️" at bounding box center [620, 231] width 125 height 35
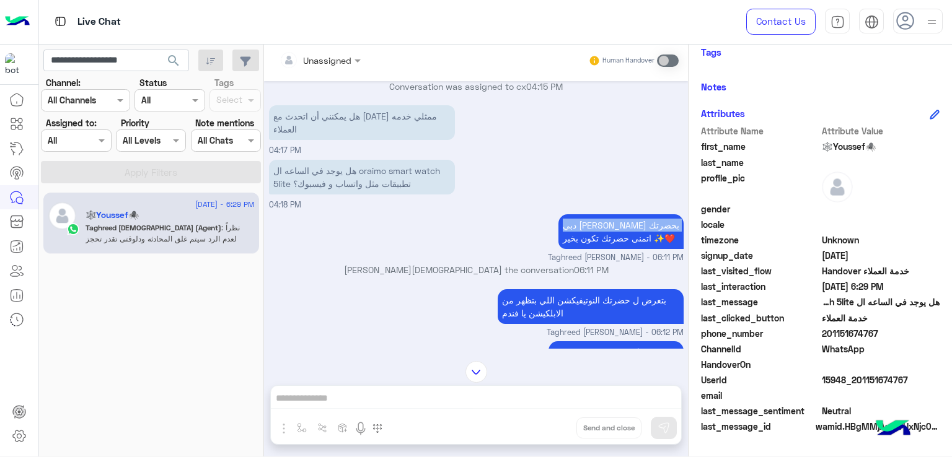
click at [574, 219] on p "دبي فون تغريد محمد اهلا بحضرتك اتمنى حضرتك تكون بخير ✨❤️" at bounding box center [620, 231] width 125 height 35
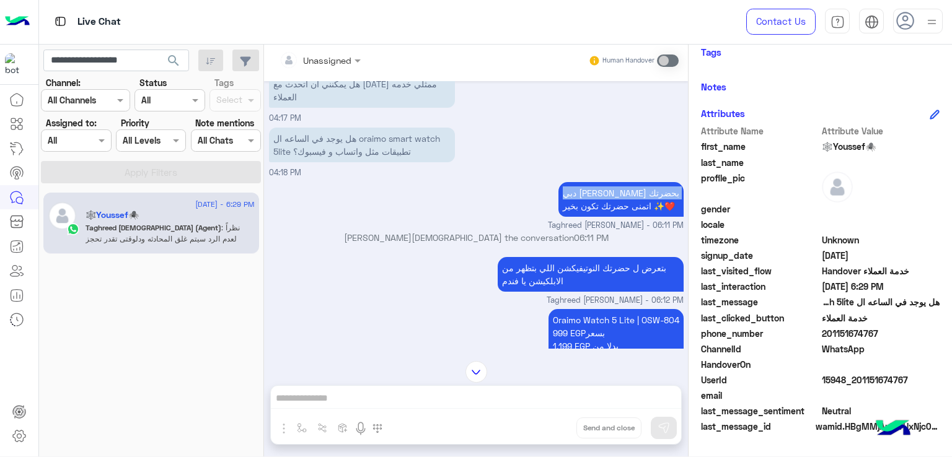
scroll to position [605, 0]
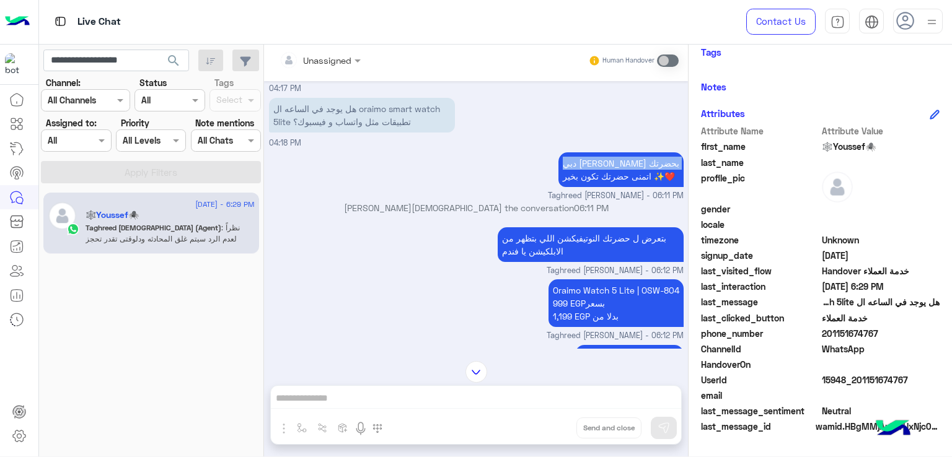
click at [535, 229] on p "بتعرض ل حضرتك النوتيفيكشن اللي بتظهر من الابلكيشن يا فندم" at bounding box center [591, 244] width 186 height 35
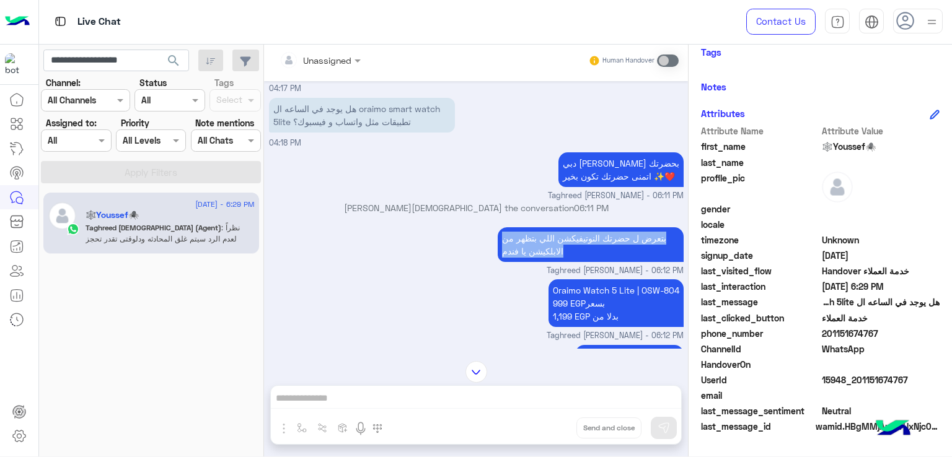
click at [535, 229] on p "بتعرض ل حضرتك النوتيفيكشن اللي بتظهر من الابلكيشن يا فندم" at bounding box center [591, 244] width 186 height 35
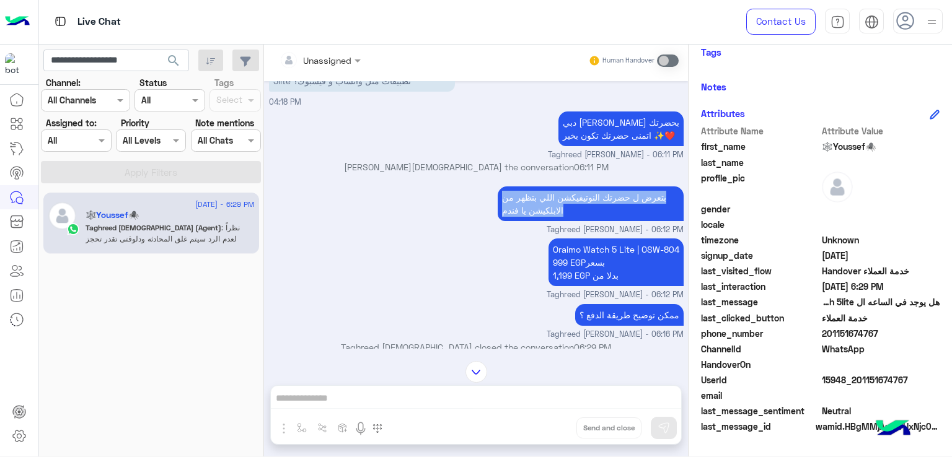
scroll to position [667, 0]
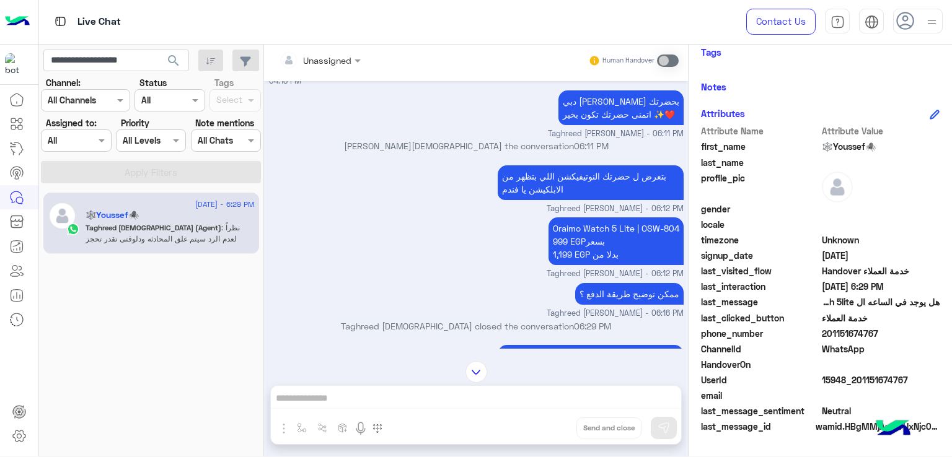
click at [591, 224] on p "Oraimo Watch 5 Lite | OSW-804 999 EGPبسعر 1,199 EGP بدلا من" at bounding box center [615, 242] width 135 height 48
click at [576, 248] on p "Oraimo Watch 5 Lite | OSW-804 999 EGPبسعر 1,199 EGP بدلا من" at bounding box center [615, 242] width 135 height 48
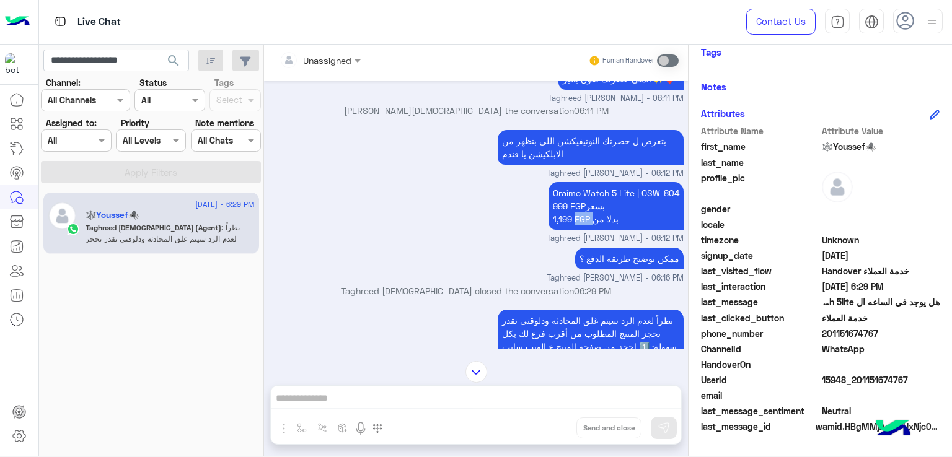
scroll to position [729, 0]
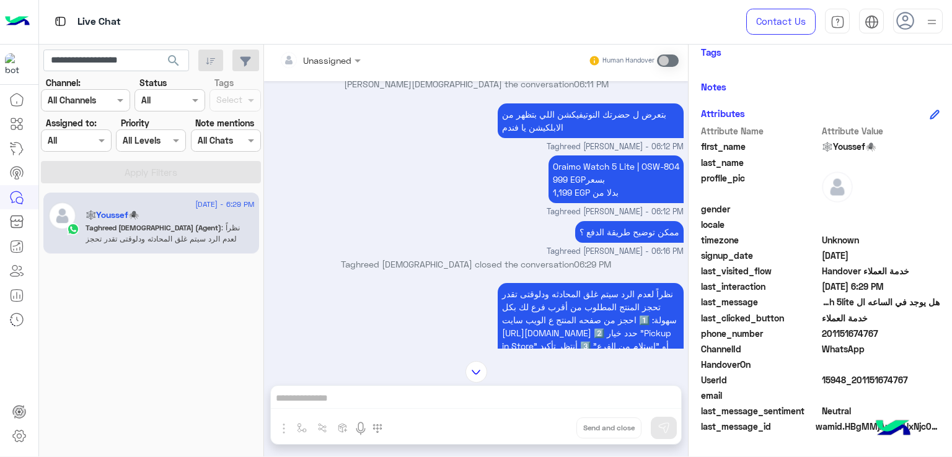
click at [602, 234] on p "ممكن توضيح طريقة الدفع ؟" at bounding box center [629, 232] width 108 height 22
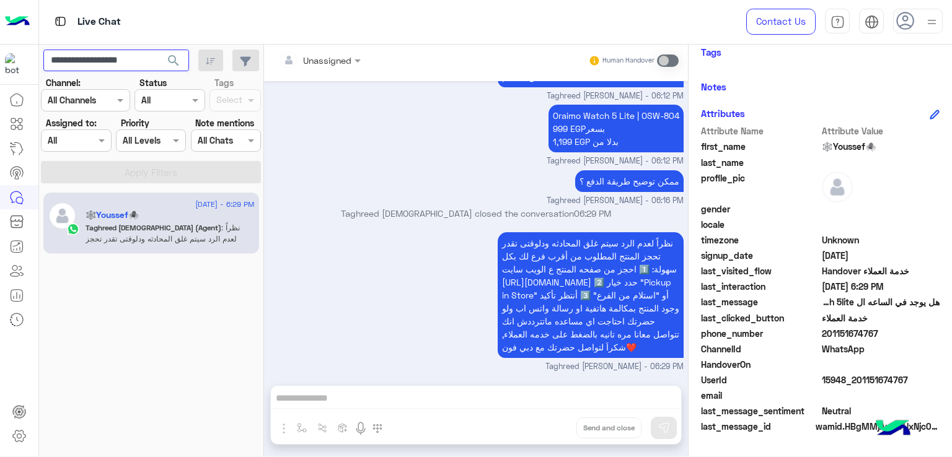
click at [104, 57] on input "**********" at bounding box center [116, 61] width 146 height 22
paste input "text"
click at [171, 60] on span "search" at bounding box center [173, 60] width 15 height 15
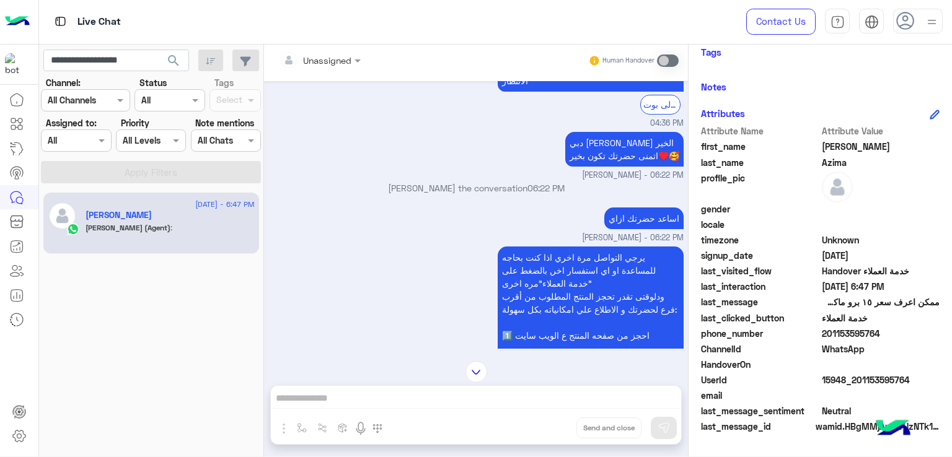
scroll to position [349, 0]
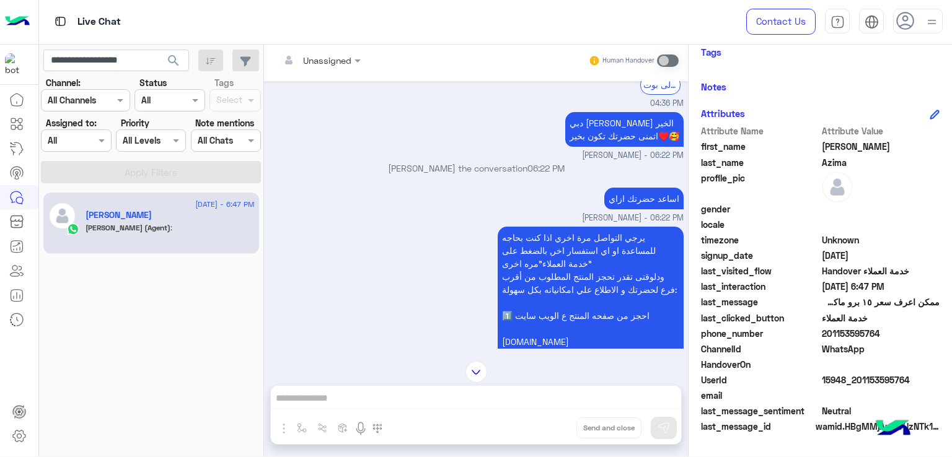
click at [583, 143] on p "دبي فون رحمة سمير مساء الخير اتمنى حضرتك تكون بخير♥️🥰" at bounding box center [624, 129] width 118 height 35
click at [612, 206] on p "اساعد حضرتك ازاي" at bounding box center [643, 199] width 79 height 22
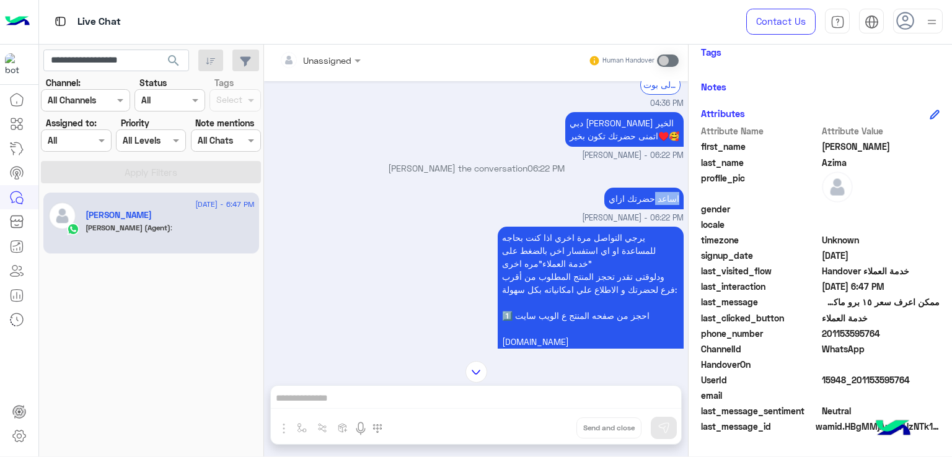
click at [612, 206] on p "اساعد حضرتك ازاي" at bounding box center [643, 199] width 79 height 22
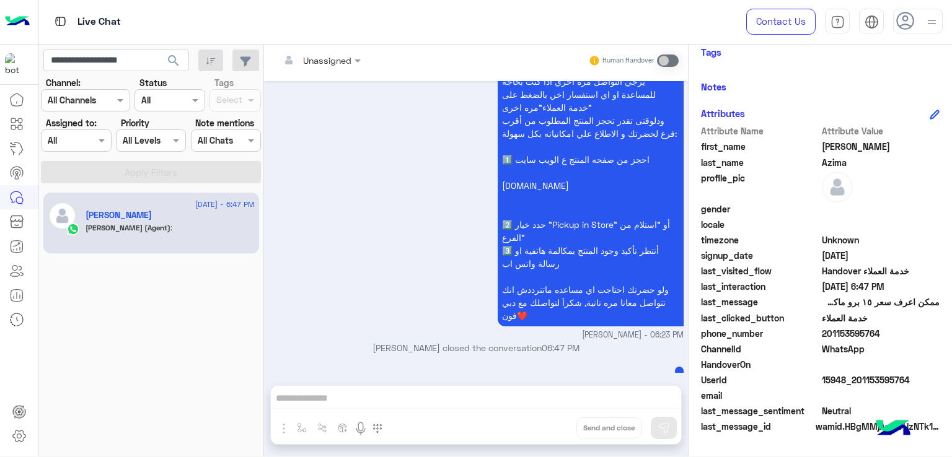
scroll to position [535, 0]
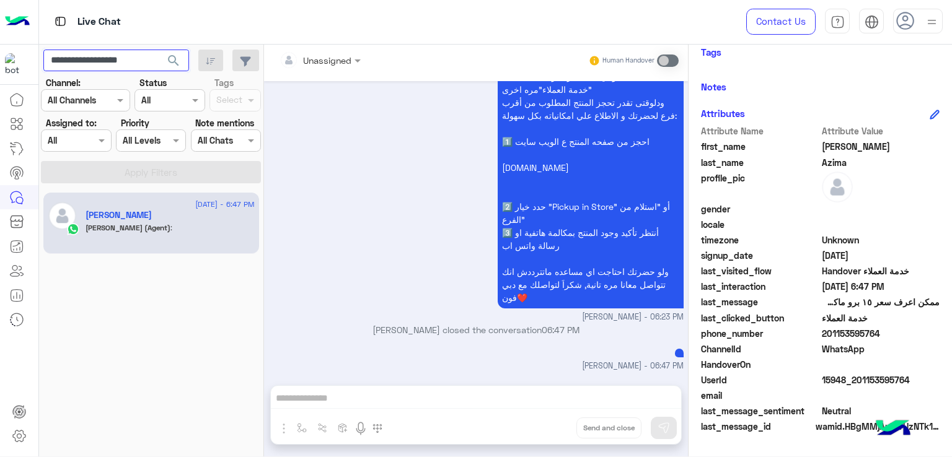
click at [116, 68] on input "**********" at bounding box center [116, 61] width 146 height 22
paste input "text"
click at [176, 64] on span "search" at bounding box center [173, 60] width 15 height 15
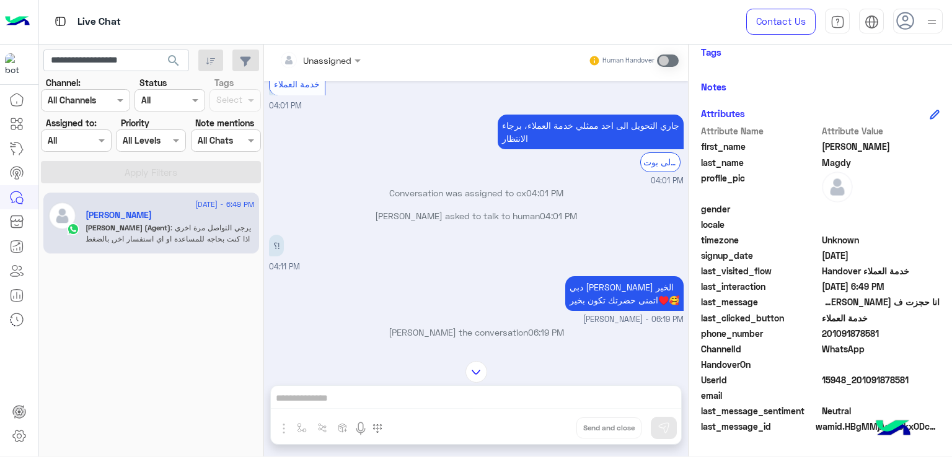
scroll to position [339, 0]
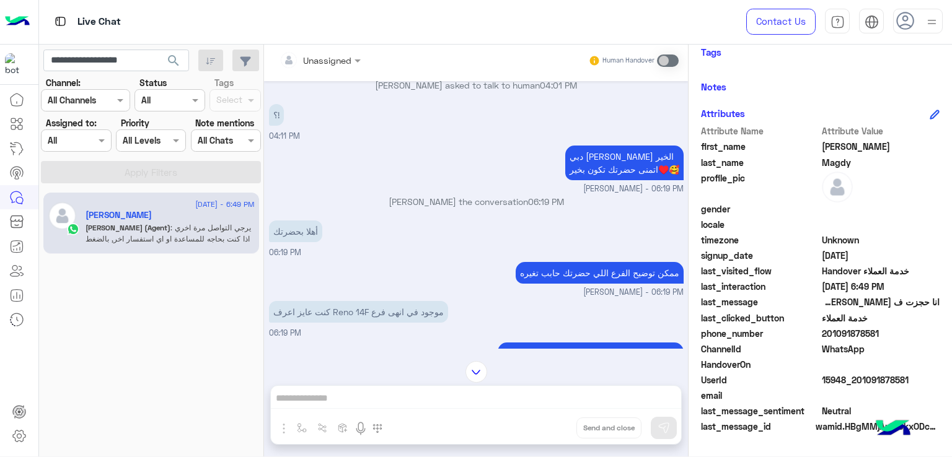
click at [573, 164] on p "دبي فون رحمة سمير مساء الخير اتمنى حضرتك تكون بخير♥️🥰" at bounding box center [624, 163] width 118 height 35
click at [302, 226] on p "أهلا بحضرتك" at bounding box center [295, 232] width 53 height 22
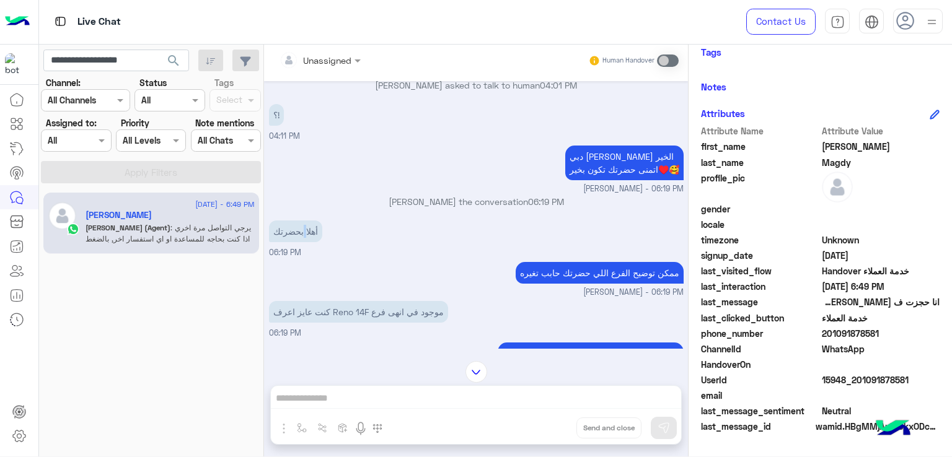
click at [302, 226] on p "أهلا بحضرتك" at bounding box center [295, 232] width 53 height 22
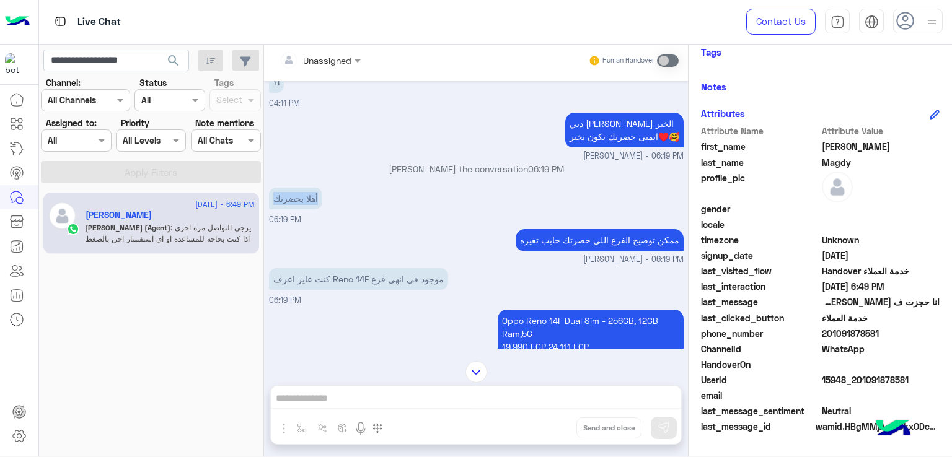
scroll to position [401, 0]
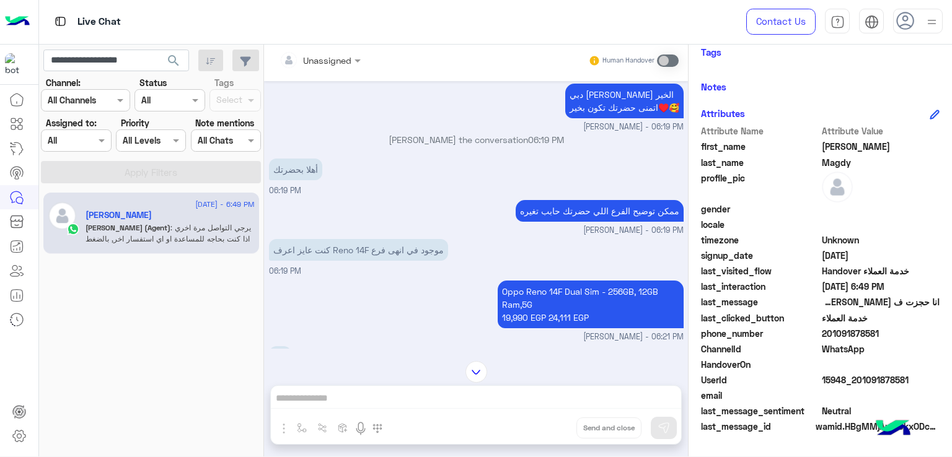
click at [548, 205] on p "ممكن توضيح الفرع اللي حضرتك حابب تغيره" at bounding box center [600, 211] width 168 height 22
click at [397, 244] on p "كنت عايز اعرف Reno 14F موجود في انهى فرع" at bounding box center [358, 250] width 179 height 22
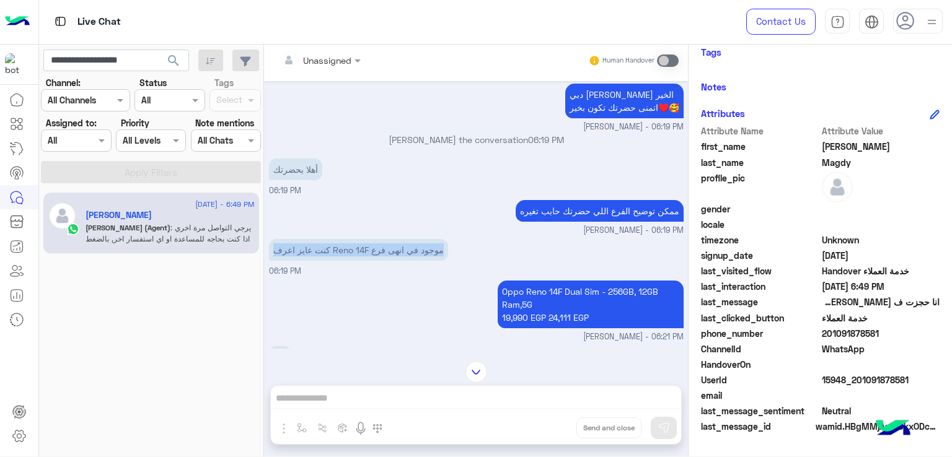
click at [397, 244] on p "كنت عايز اعرف Reno 14F موجود في انهى فرع" at bounding box center [358, 250] width 179 height 22
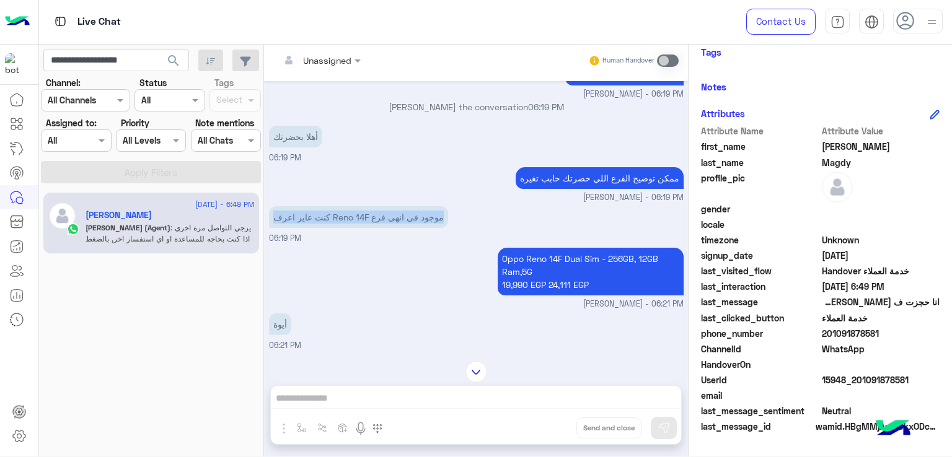
scroll to position [463, 0]
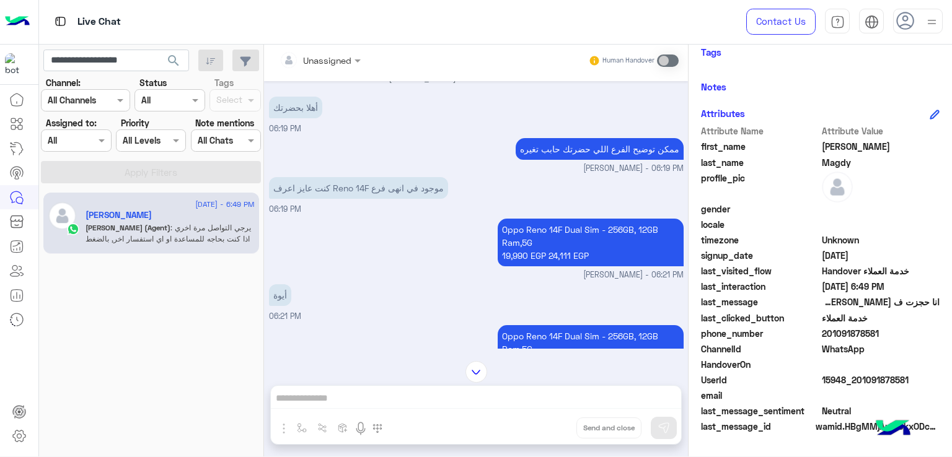
click at [578, 229] on p "Oppo Reno 14F Dual Sim - 256GB, 12GB Ram,5G 19,990 EGP 24,111 EGP" at bounding box center [591, 243] width 186 height 48
click at [548, 249] on p "Oppo Reno 14F Dual Sim - 256GB, 12GB Ram,5G 19,990 EGP 24,111 EGP" at bounding box center [591, 243] width 186 height 48
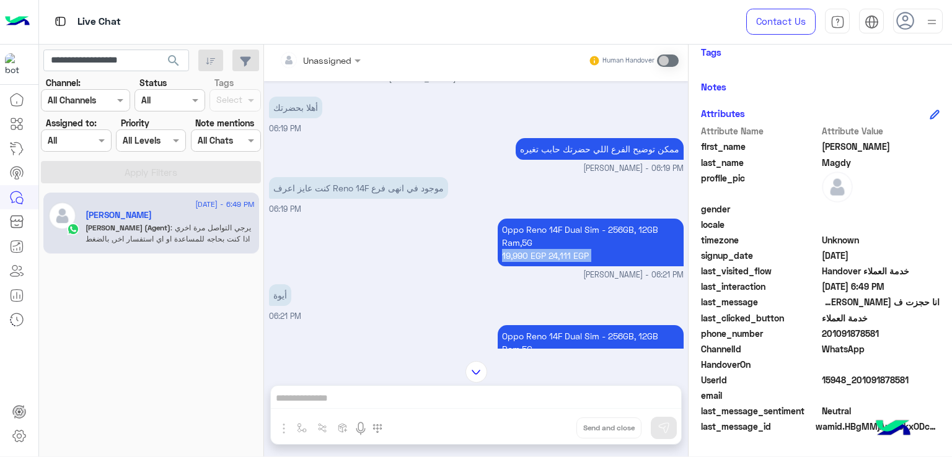
click at [548, 249] on p "Oppo Reno 14F Dual Sim - 256GB, 12GB Ram,5G 19,990 EGP 24,111 EGP" at bounding box center [591, 243] width 186 height 48
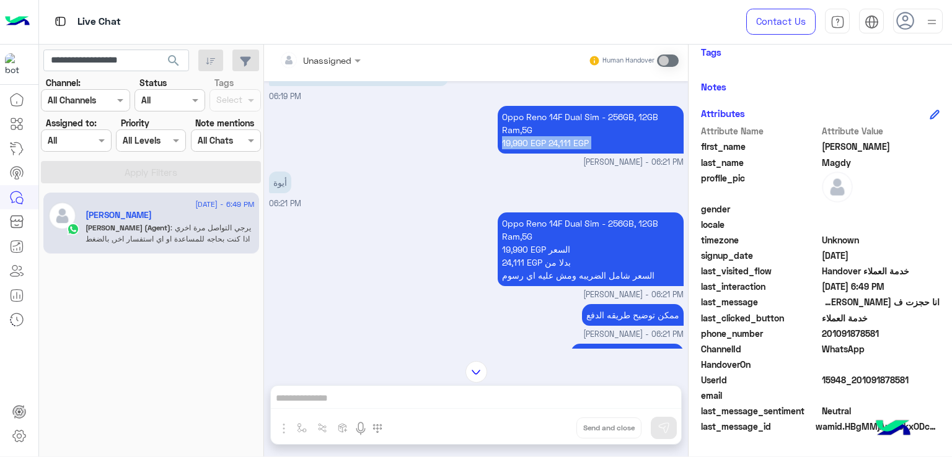
scroll to position [587, 0]
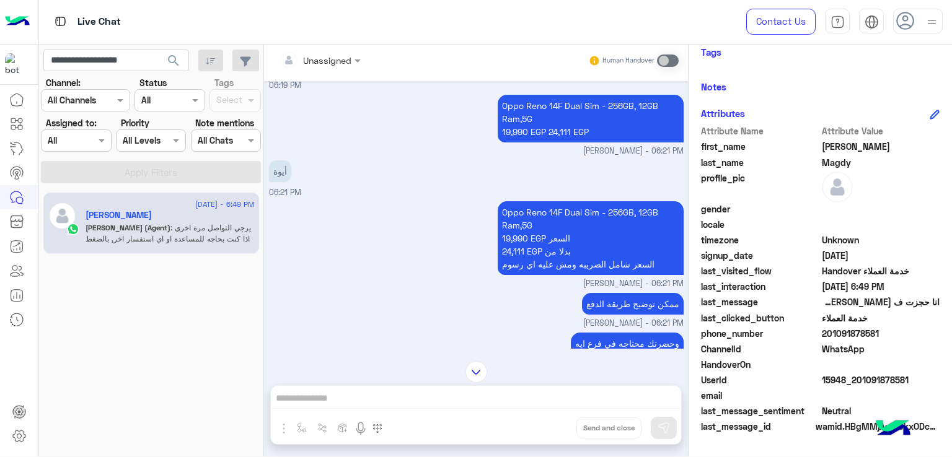
click at [276, 171] on p "أيوة" at bounding box center [280, 172] width 22 height 22
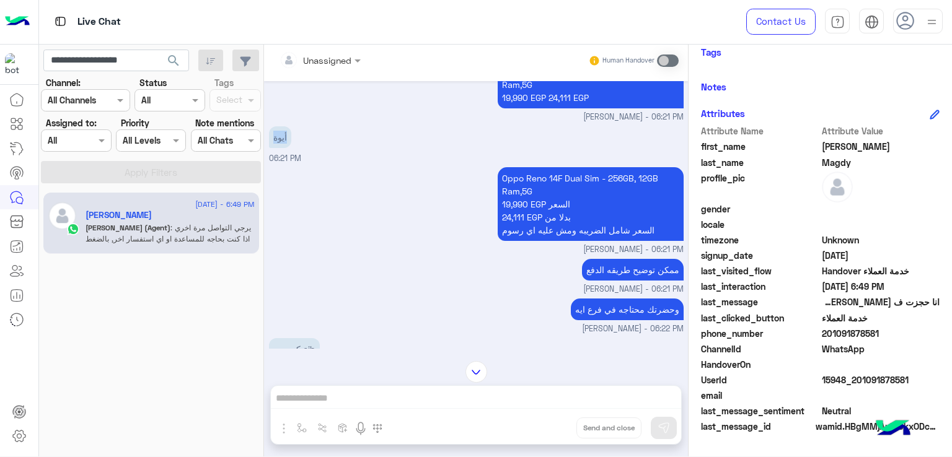
scroll to position [649, 0]
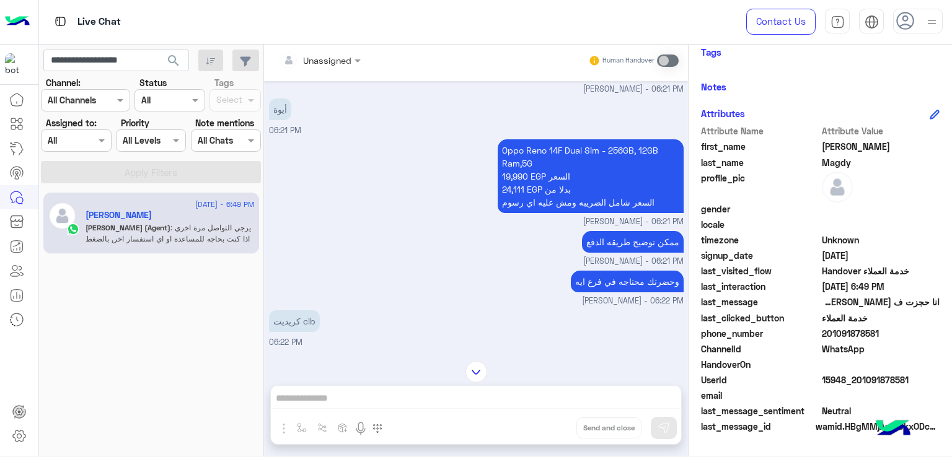
click at [582, 203] on p "Oppo Reno 14F Dual Sim - 256GB, 12GB Ram,5G 19,990 EGP السعر 24,111 EGP بدلا من…" at bounding box center [591, 176] width 186 height 74
click at [609, 246] on p "ممكن توضيح طريقه الدفع" at bounding box center [633, 242] width 102 height 22
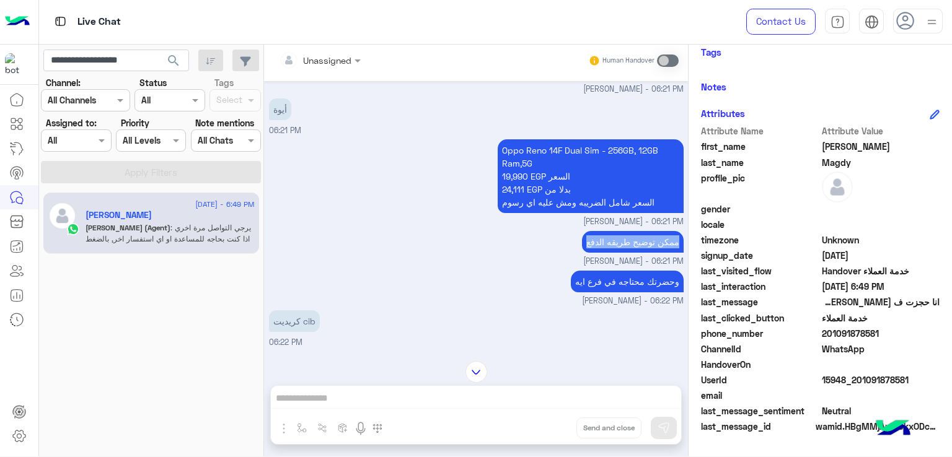
click at [609, 246] on p "ممكن توضيح طريقه الدفع" at bounding box center [633, 242] width 102 height 22
click at [623, 282] on p "وحضرتك محتاجه في فرع ايه" at bounding box center [627, 282] width 113 height 22
click at [559, 193] on p "Oppo Reno 14F Dual Sim - 256GB, 12GB Ram,5G 19,990 EGP السعر 24,111 EGP بدلا من…" at bounding box center [591, 176] width 186 height 74
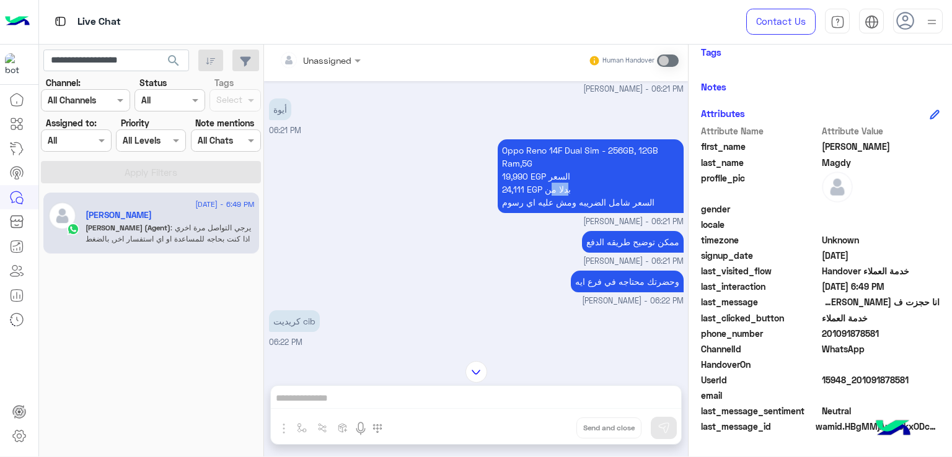
click at [559, 193] on p "Oppo Reno 14F Dual Sim - 256GB, 12GB Ram,5G 19,990 EGP السعر 24,111 EGP بدلا من…" at bounding box center [591, 176] width 186 height 74
click at [554, 204] on p "Oppo Reno 14F Dual Sim - 256GB, 12GB Ram,5G 19,990 EGP السعر 24,111 EGP بدلا من…" at bounding box center [591, 176] width 186 height 74
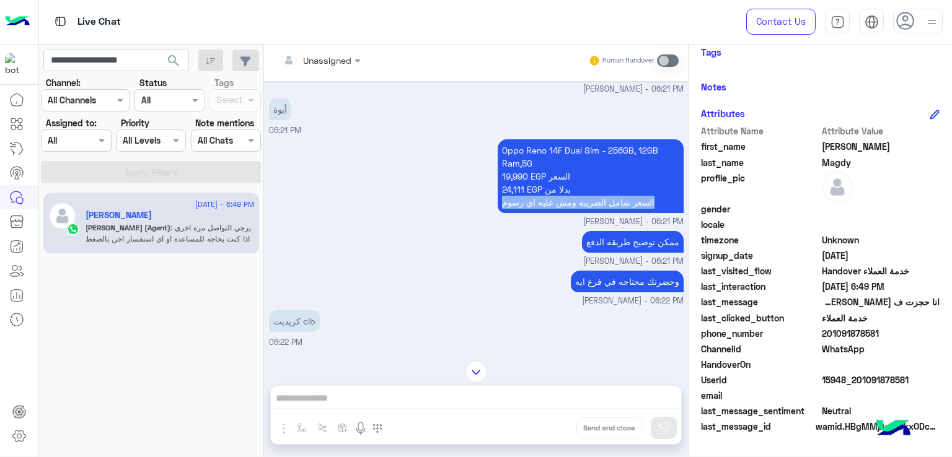
click at [554, 204] on p "Oppo Reno 14F Dual Sim - 256GB, 12GB Ram,5G 19,990 EGP السعر 24,111 EGP بدلا من…" at bounding box center [591, 176] width 186 height 74
click at [592, 241] on p "ممكن توضيح طريقه الدفع" at bounding box center [633, 242] width 102 height 22
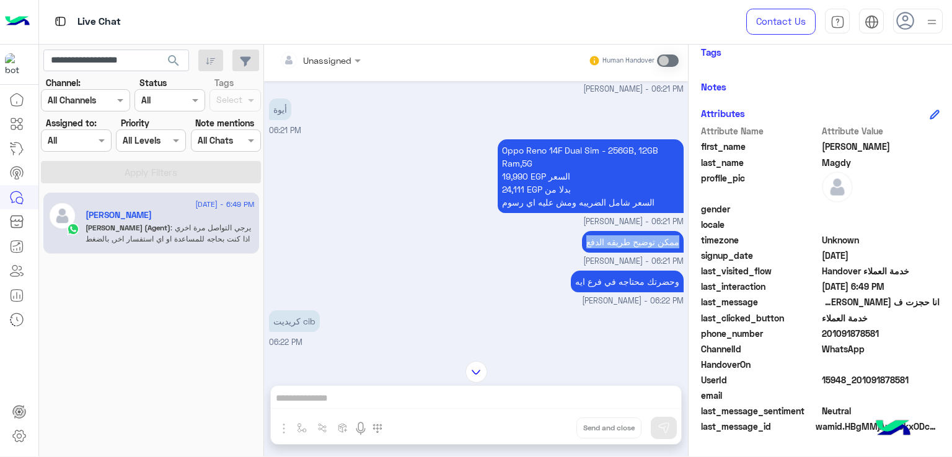
click at [592, 241] on p "ممكن توضيح طريقه الدفع" at bounding box center [633, 242] width 102 height 22
click at [608, 284] on p "وحضرتك محتاجه في فرع ايه" at bounding box center [627, 282] width 113 height 22
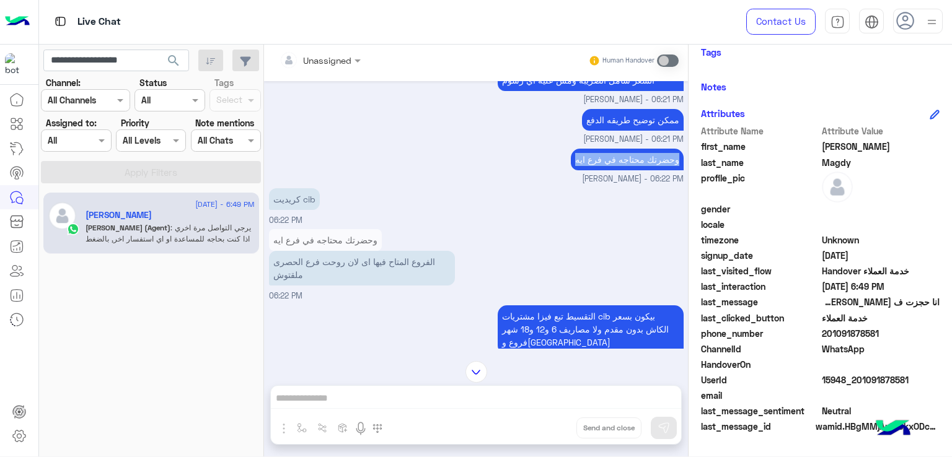
scroll to position [773, 0]
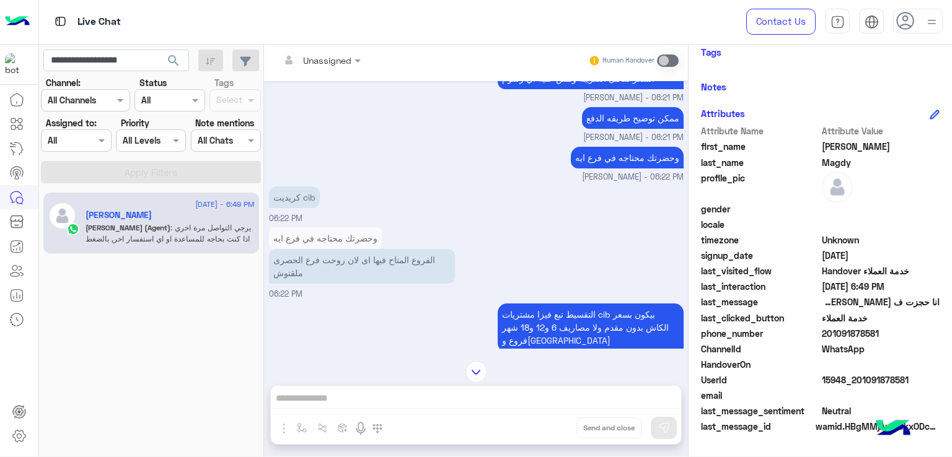
click at [297, 191] on p "كريديت cib" at bounding box center [294, 198] width 51 height 22
click at [314, 261] on p "الفروع المتاح فيها اى لان روحت فرع الحصرى ملقتوش" at bounding box center [362, 266] width 186 height 35
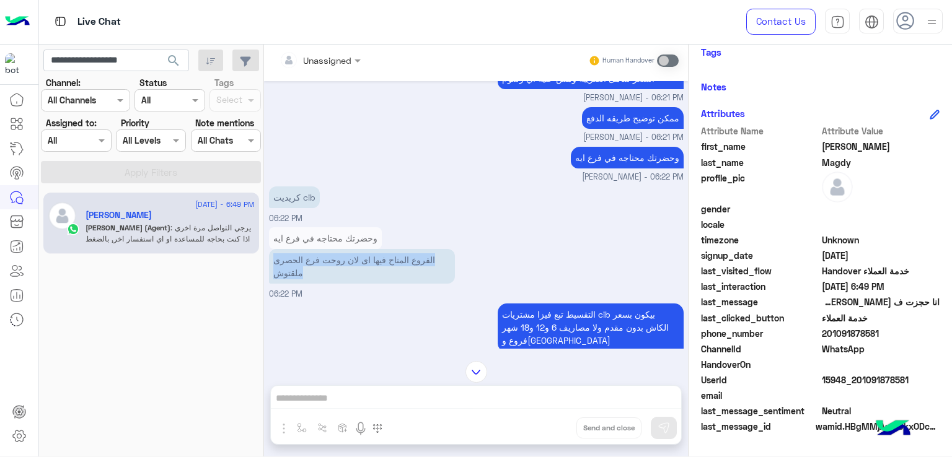
click at [314, 261] on p "الفروع المتاح فيها اى لان روحت فرع الحصرى ملقتوش" at bounding box center [362, 266] width 186 height 35
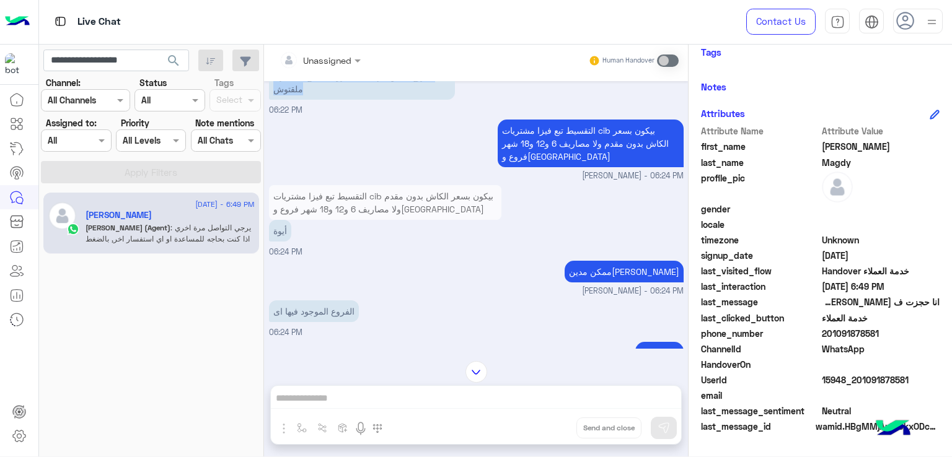
scroll to position [959, 0]
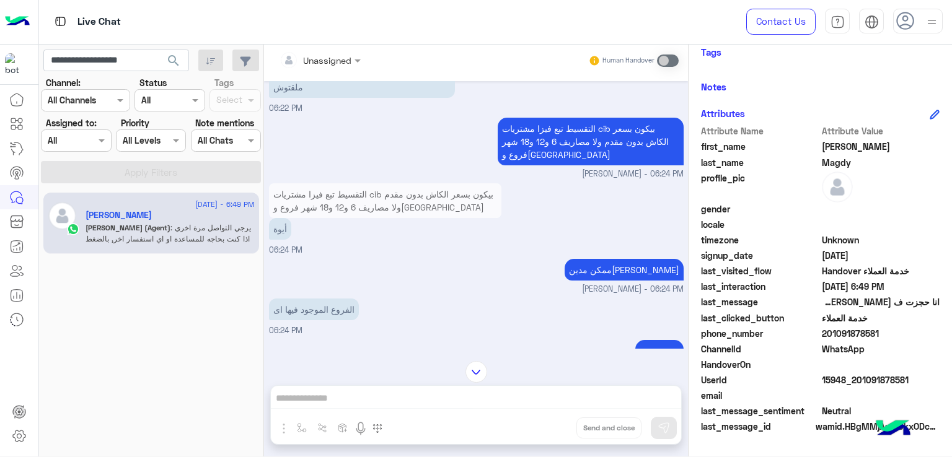
click at [550, 126] on p "التقسيط تبع فيزا مشتريات cib بيكون بسعر الكاش بدون مقدم ولا مصاريف 6 و12 و18 شه…" at bounding box center [591, 142] width 186 height 48
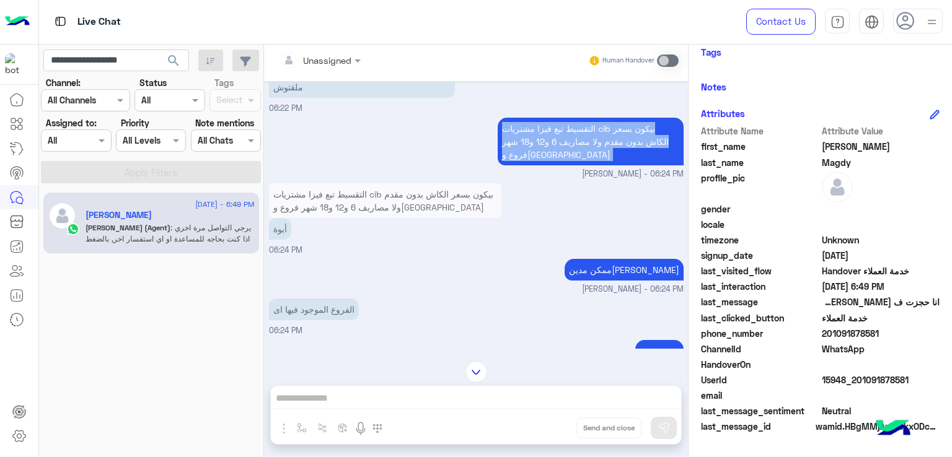
click at [550, 126] on p "التقسيط تبع فيزا مشتريات cib بيكون بسعر الكاش بدون مقدم ولا مصاريف 6 و12 و18 شه…" at bounding box center [591, 142] width 186 height 48
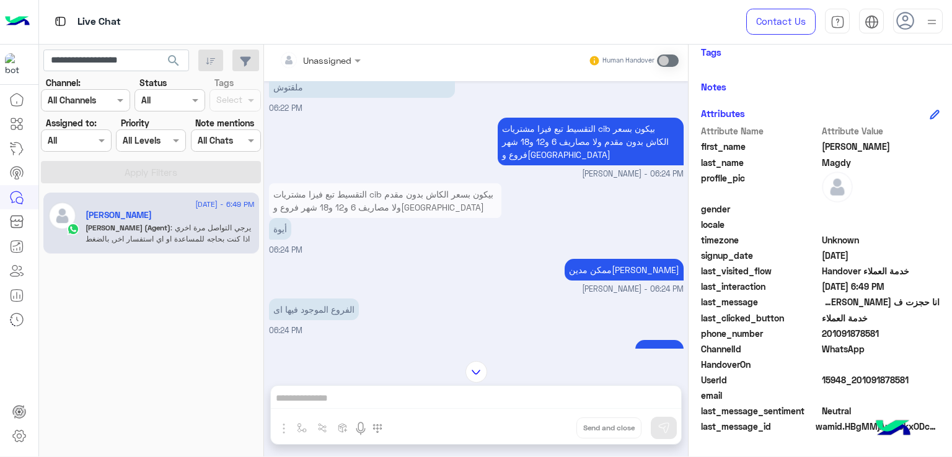
click at [289, 227] on p "أيوة" at bounding box center [280, 229] width 22 height 22
click at [653, 265] on p "ممكن مدينه نصر" at bounding box center [624, 270] width 119 height 22
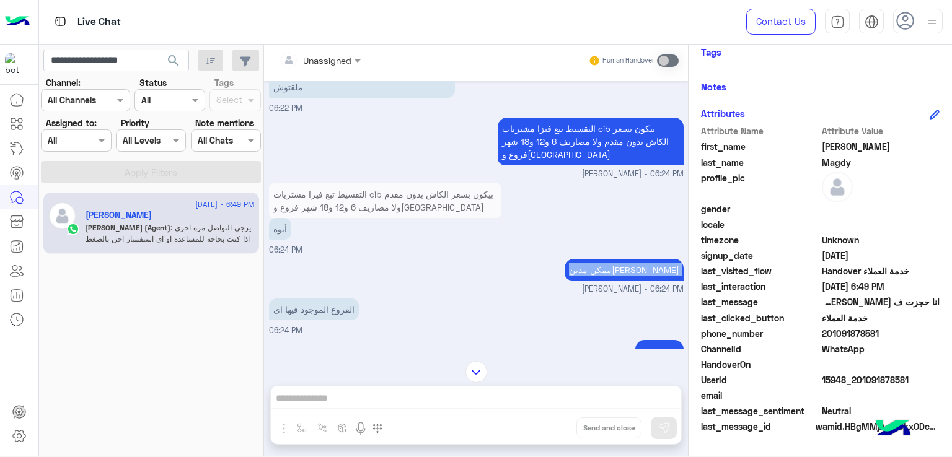
click at [653, 265] on p "ممكن مدينه نصر" at bounding box center [624, 270] width 119 height 22
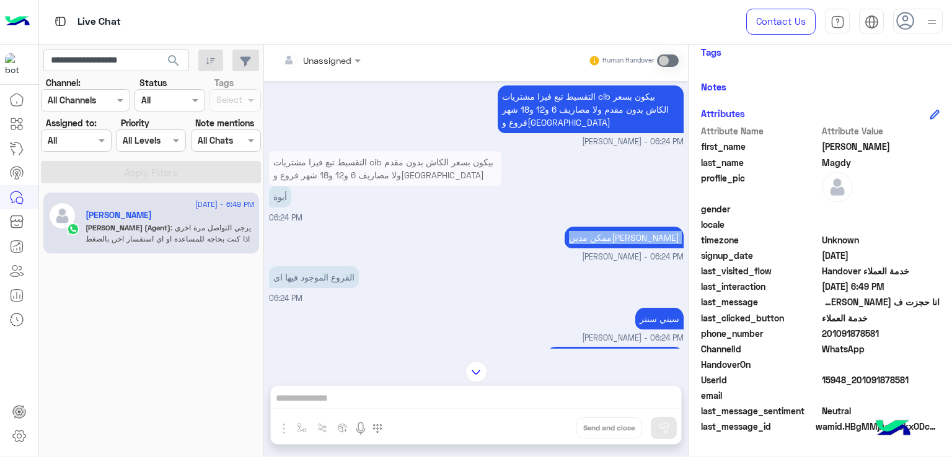
scroll to position [1021, 0]
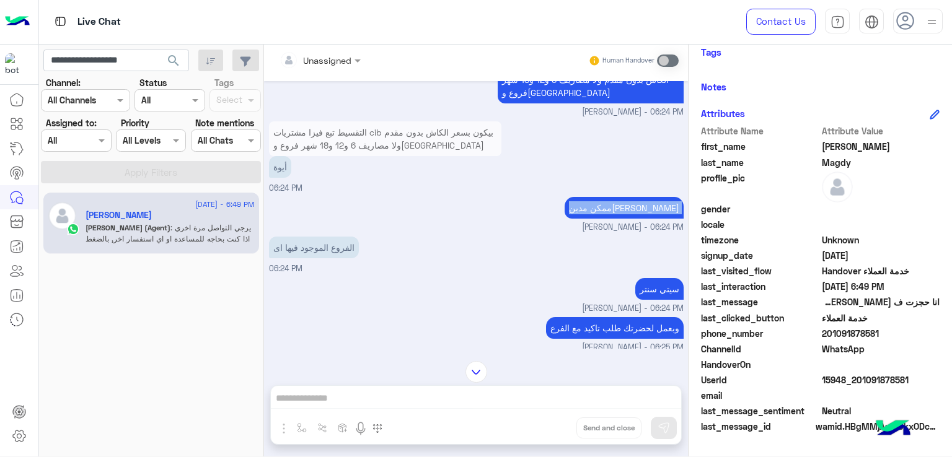
click at [318, 224] on small "Rahma Samir - 06:24 PM" at bounding box center [476, 228] width 415 height 12
click at [322, 237] on p "الفروع الموجود فيها اى" at bounding box center [314, 248] width 90 height 22
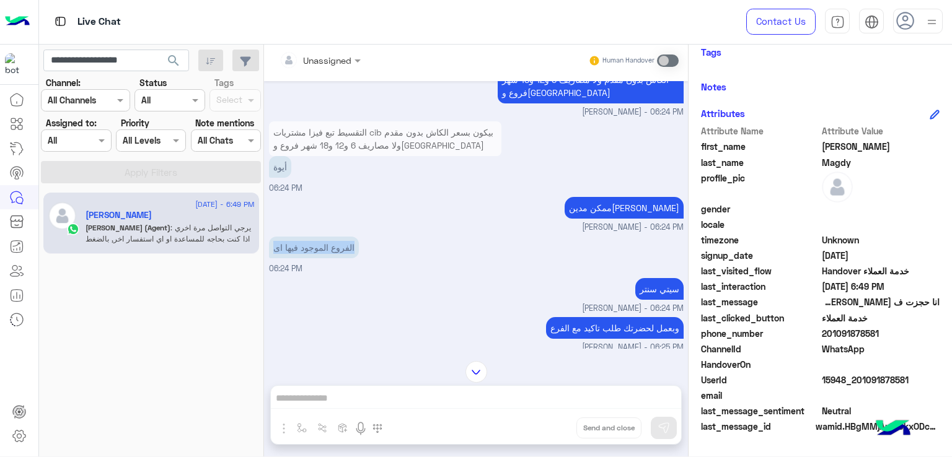
click at [322, 237] on p "الفروع الموجود فيها اى" at bounding box center [314, 248] width 90 height 22
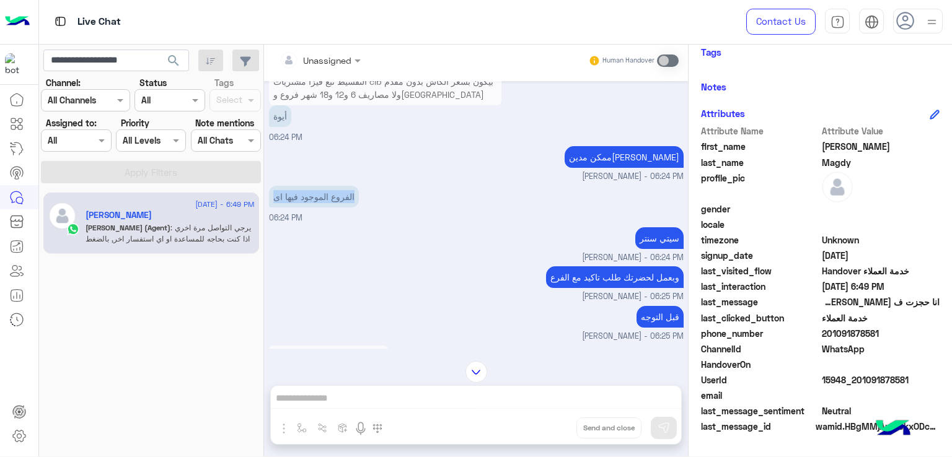
scroll to position [1145, 0]
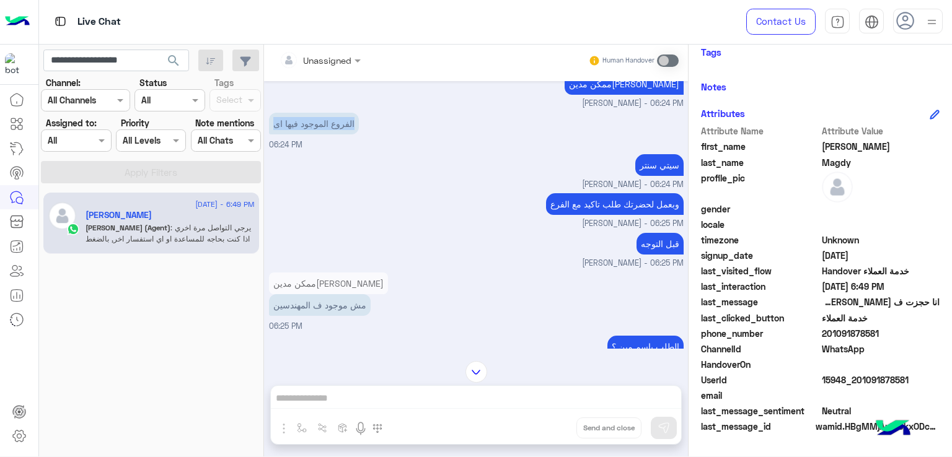
click at [662, 170] on p "سيتي سنتر" at bounding box center [659, 165] width 48 height 22
click at [601, 193] on p "وبعمل لحضرتك طلب تاكيد مع الفرع" at bounding box center [615, 204] width 138 height 22
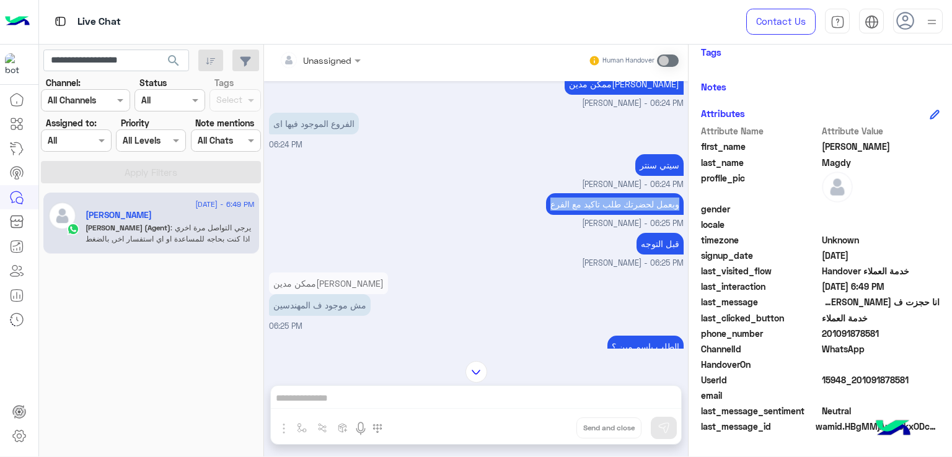
click at [601, 193] on p "وبعمل لحضرتك طلب تاكيد مع الفرع" at bounding box center [615, 204] width 138 height 22
click at [661, 248] on p "قبل التوجه" at bounding box center [659, 244] width 47 height 22
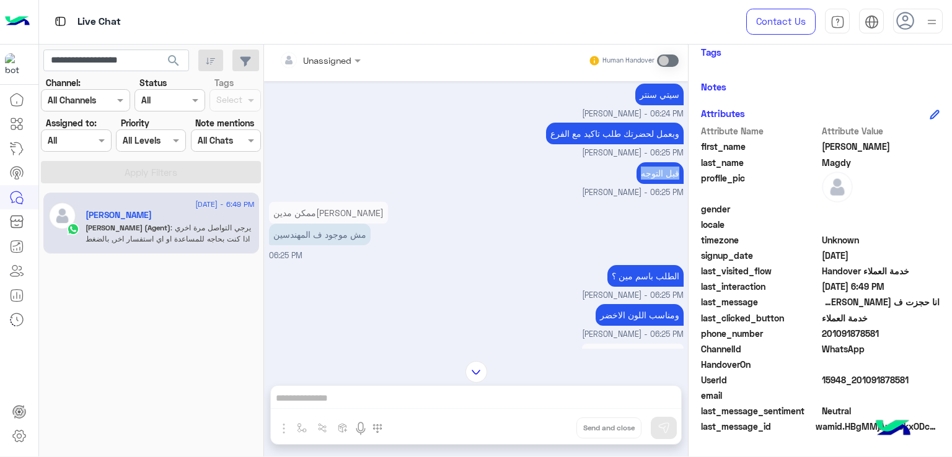
scroll to position [1269, 0]
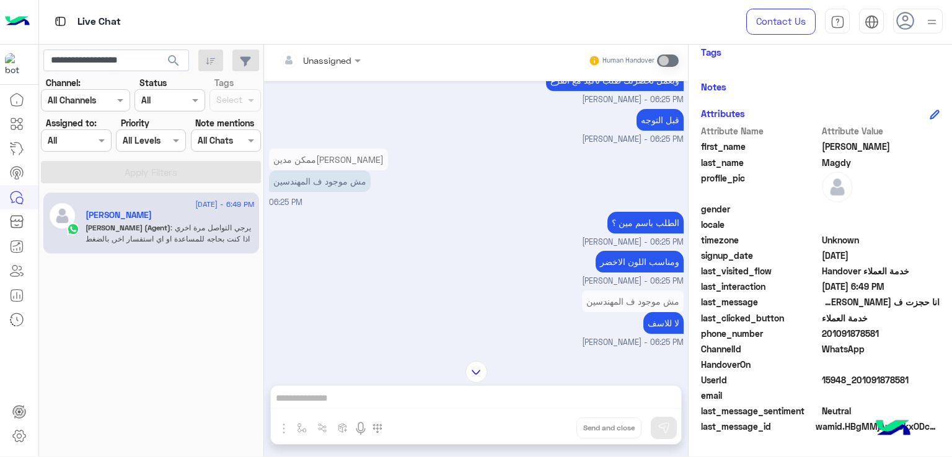
click at [331, 183] on p "مش موجود ف المهندسين" at bounding box center [320, 181] width 102 height 22
click at [644, 229] on p "الطلب باسم مين ؟" at bounding box center [645, 223] width 76 height 22
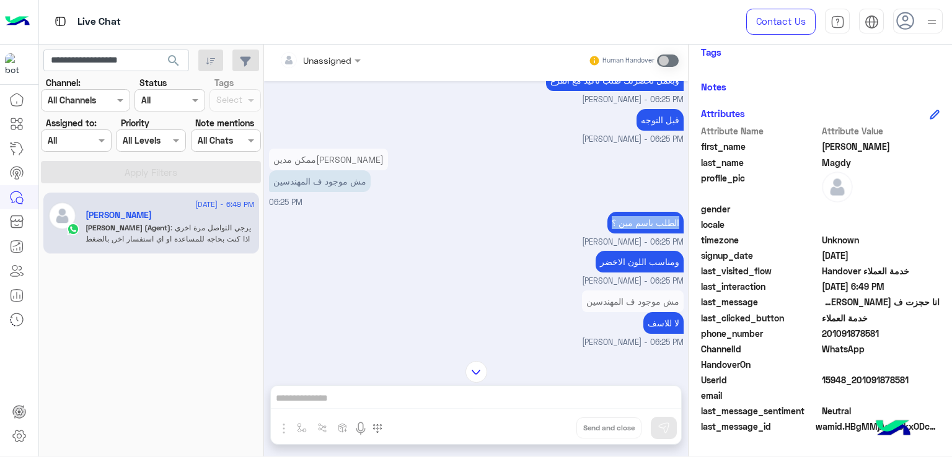
click at [644, 229] on p "الطلب باسم مين ؟" at bounding box center [645, 223] width 76 height 22
click at [637, 251] on p "ومناسب اللون الاخضر" at bounding box center [640, 262] width 88 height 22
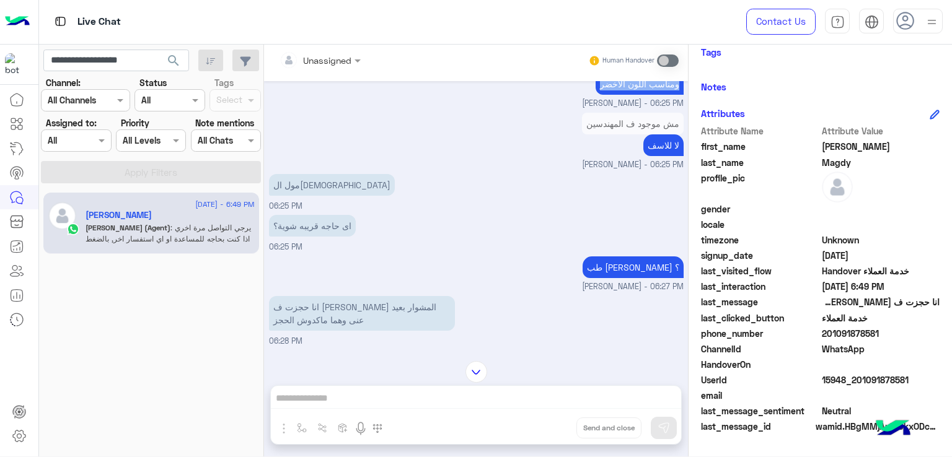
scroll to position [1455, 0]
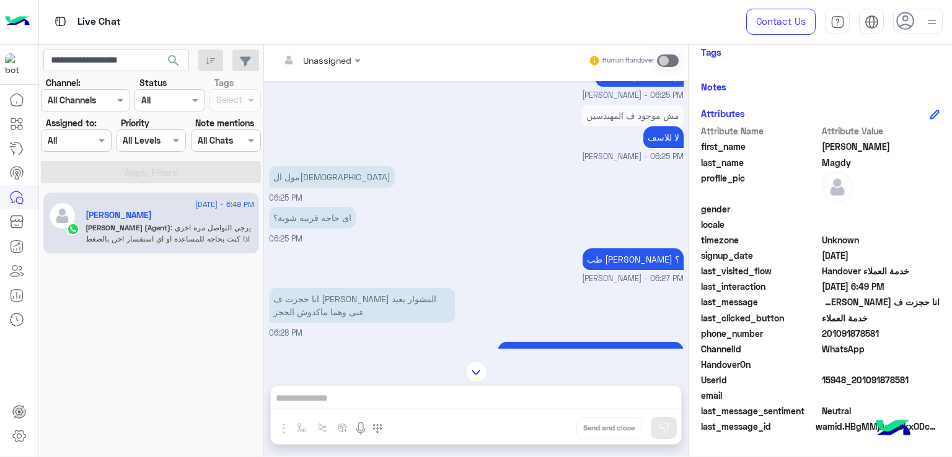
click at [295, 207] on p "اى حاجه قريبه شوية؟" at bounding box center [312, 218] width 87 height 22
click at [658, 256] on p "طب فيصل ؟" at bounding box center [633, 260] width 101 height 22
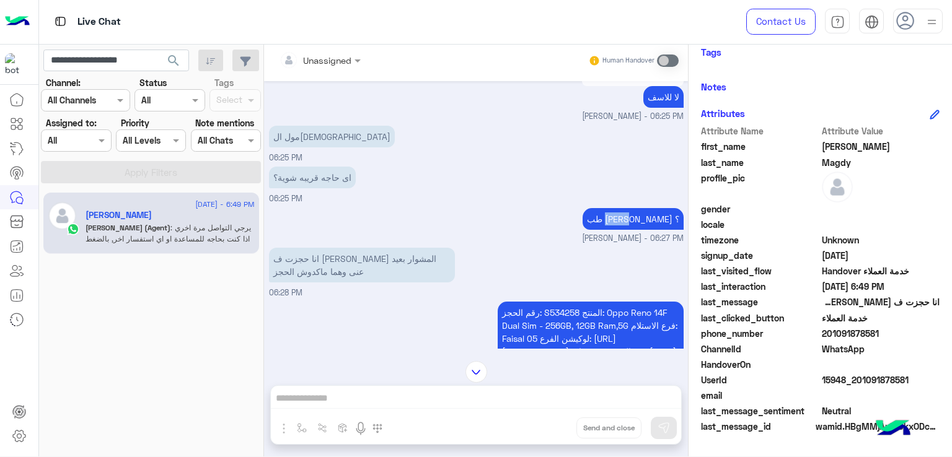
scroll to position [1516, 0]
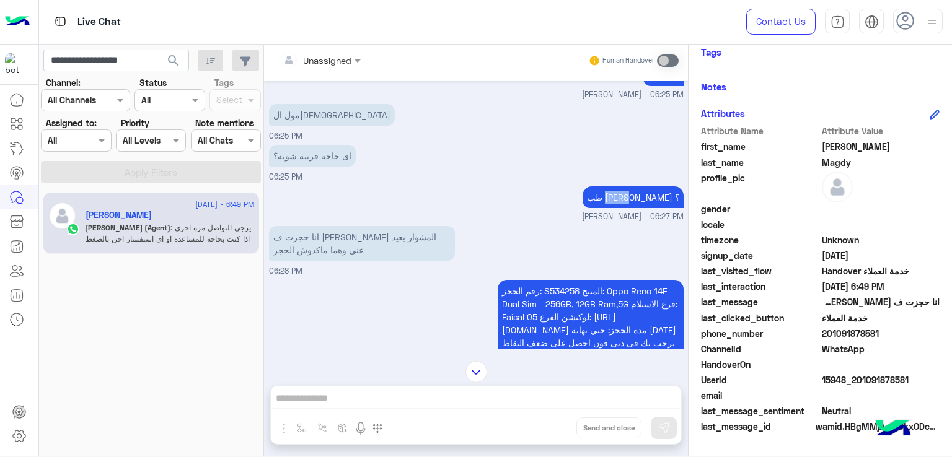
click at [335, 227] on p "انا حجزت ف فيصل بس المشوار بعيد عنى وهما ماكدوش الحجز" at bounding box center [362, 243] width 186 height 35
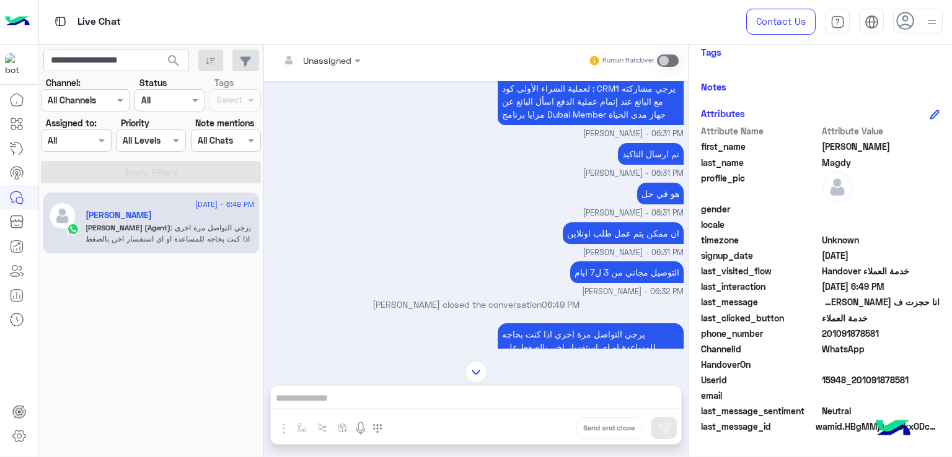
scroll to position [1826, 0]
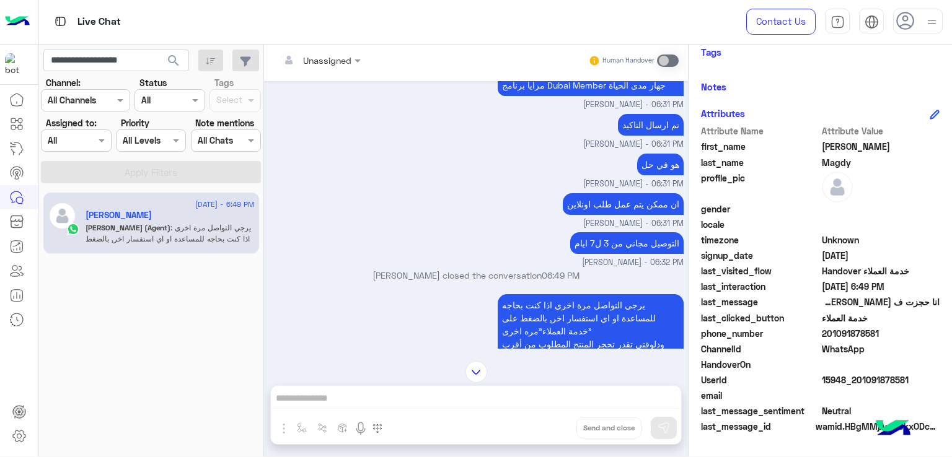
click at [607, 209] on p "ان ممكن يتم عمل طلب اونلاين" at bounding box center [623, 204] width 121 height 22
click at [616, 253] on p "التوصيل مجاني من 3 ل7 ايام" at bounding box center [626, 243] width 113 height 22
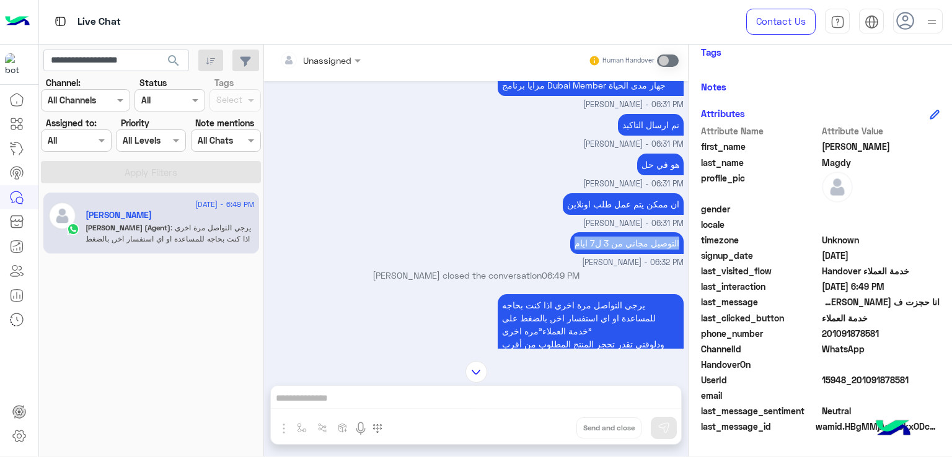
click at [616, 253] on p "التوصيل مجاني من 3 ل7 ايام" at bounding box center [626, 243] width 113 height 22
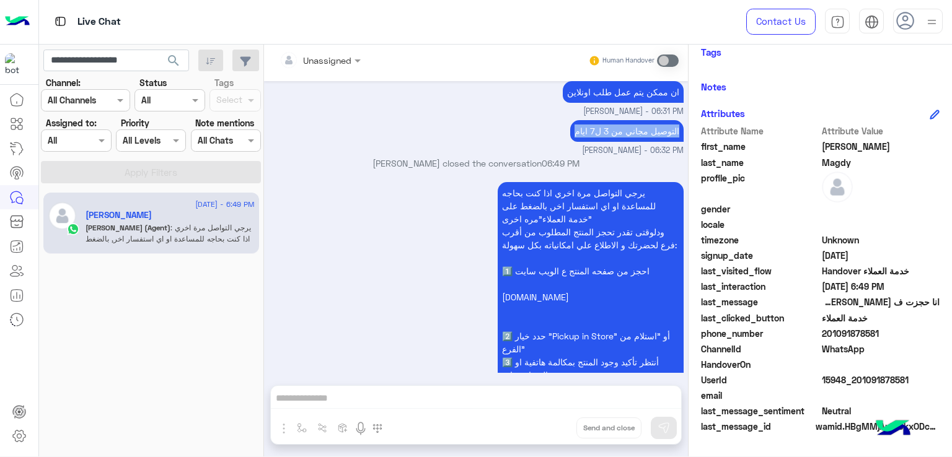
scroll to position [2028, 0]
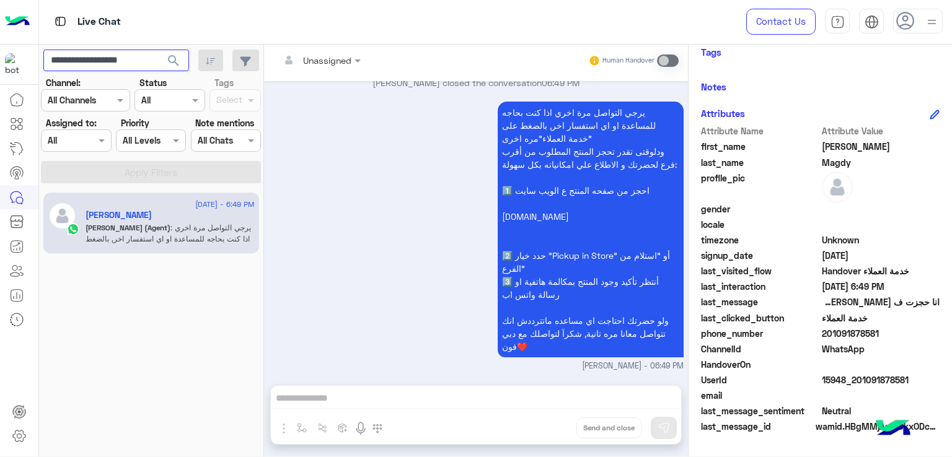
click at [104, 65] on input "**********" at bounding box center [116, 61] width 146 height 22
paste input "text"
click at [175, 62] on span "search" at bounding box center [173, 60] width 15 height 15
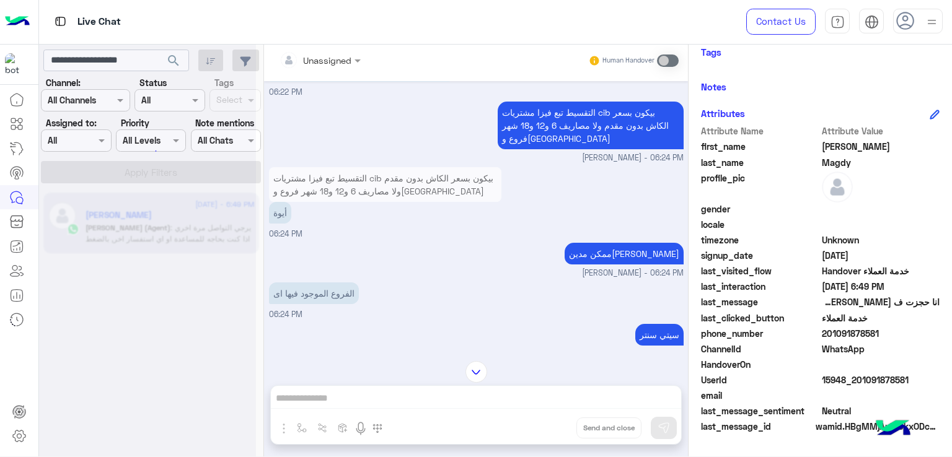
scroll to position [935, 0]
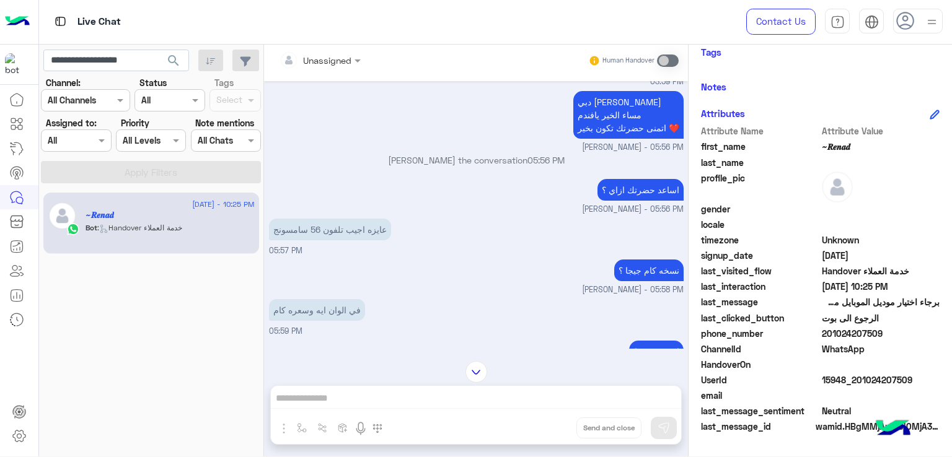
scroll to position [1185, 0]
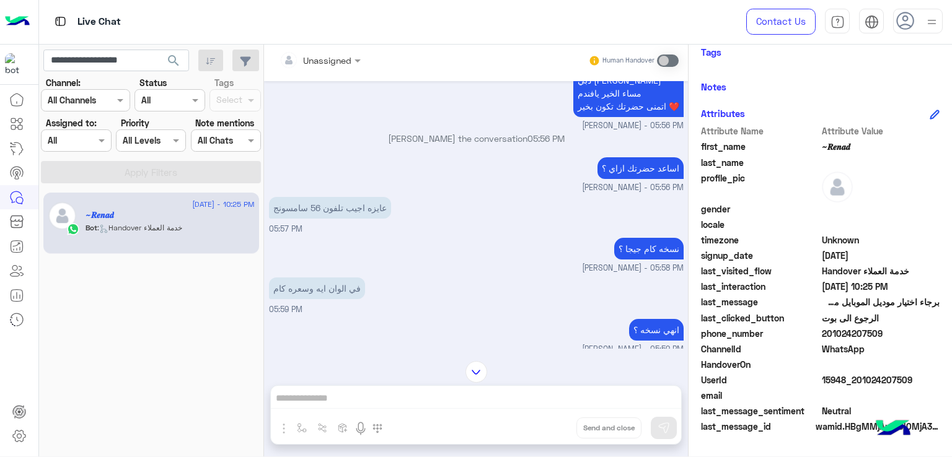
click at [334, 205] on p "عايزه اجيب تلفون 56 سامسونج" at bounding box center [330, 208] width 122 height 22
click at [639, 259] on div "نسخه كام جيجا ؟" at bounding box center [648, 249] width 69 height 28
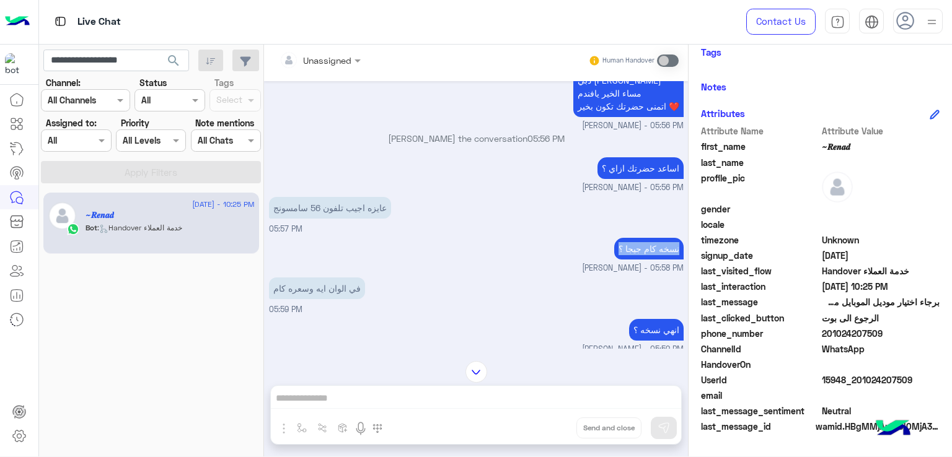
click at [639, 259] on div "نسخه كام جيجا ؟" at bounding box center [648, 249] width 69 height 28
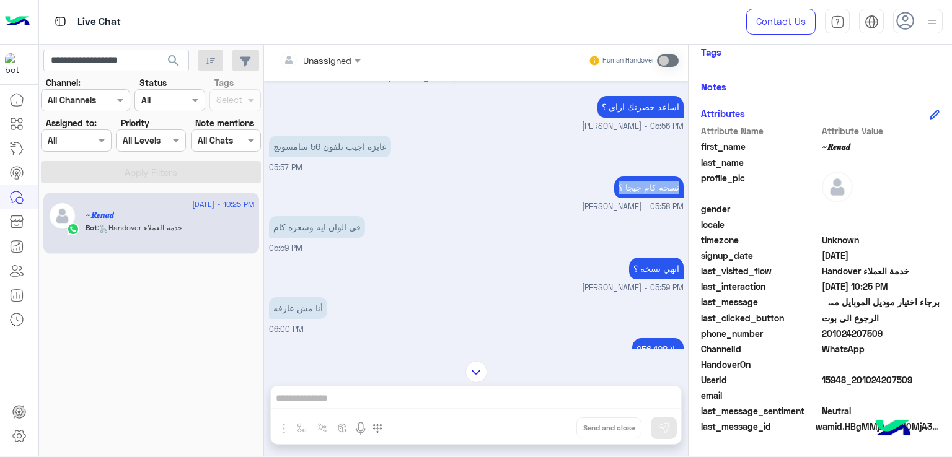
scroll to position [1371, 0]
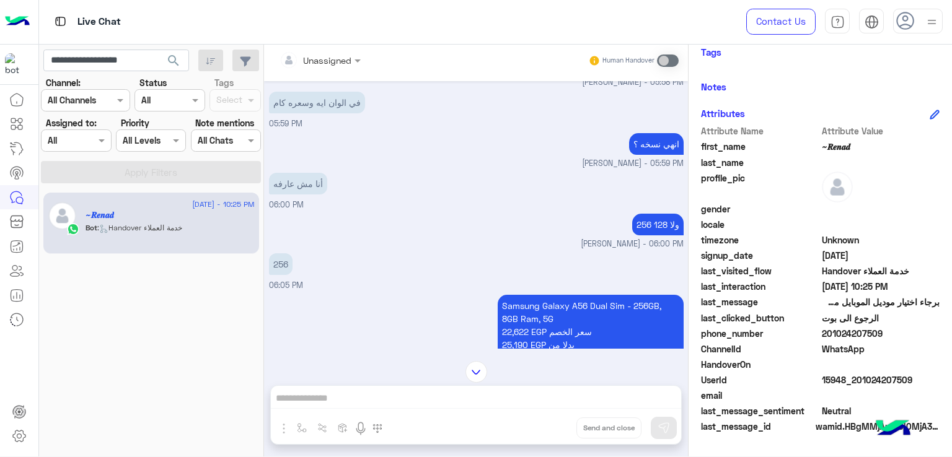
click at [295, 102] on p "في الوان ايه وسعره كام" at bounding box center [317, 103] width 96 height 22
click at [643, 152] on div "انهي نسخه ؟" at bounding box center [656, 144] width 55 height 28
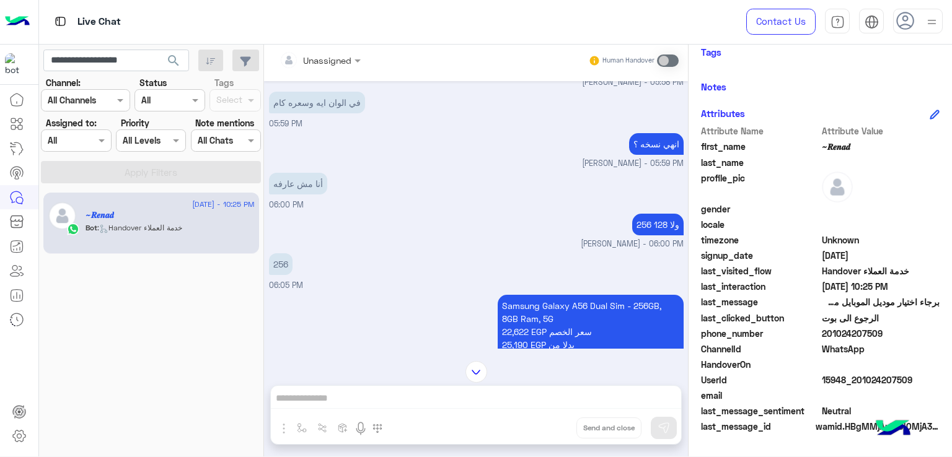
click at [283, 184] on p "أنا مش عارفه" at bounding box center [298, 184] width 58 height 22
click at [632, 215] on p "256 ولا 128" at bounding box center [657, 225] width 51 height 22
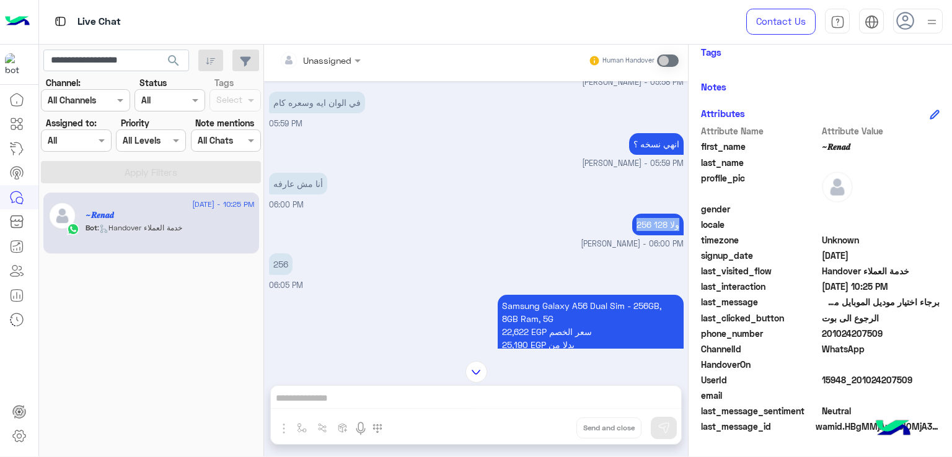
click at [632, 215] on p "256 ولا 128" at bounding box center [657, 225] width 51 height 22
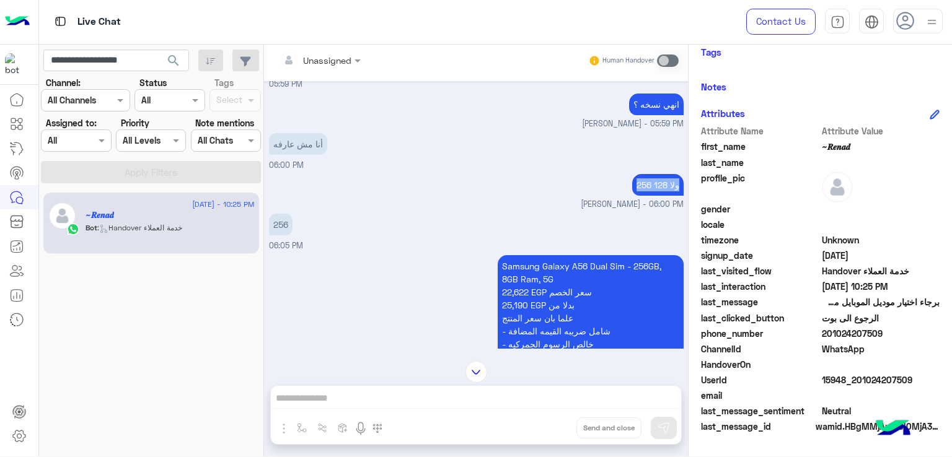
scroll to position [1495, 0]
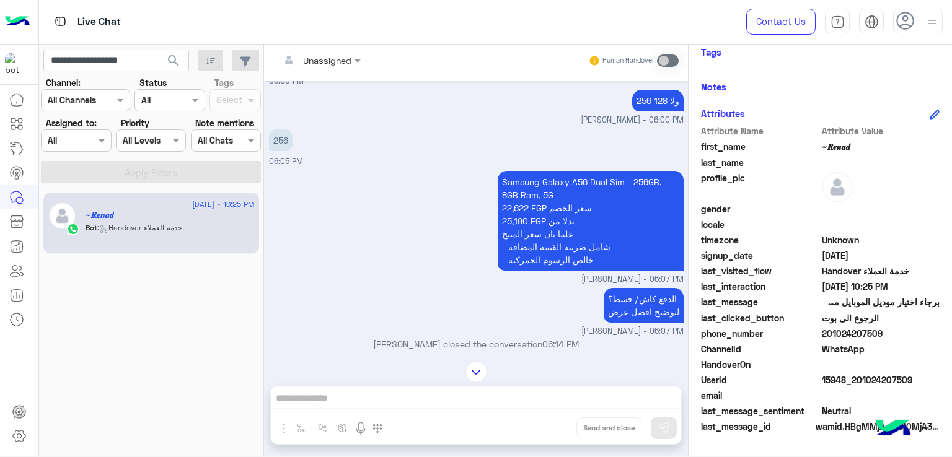
click at [537, 197] on p "Samsung Galaxy A56 Dual Sim - 256GB, 8GB Ram, 5G 22,622 EGP سعر الخصم 25,190 EG…" at bounding box center [591, 221] width 186 height 100
click at [533, 237] on p "Samsung Galaxy A56 Dual Sim - 256GB, 8GB Ram, 5G 22,622 EGP سعر الخصم 25,190 EG…" at bounding box center [591, 221] width 186 height 100
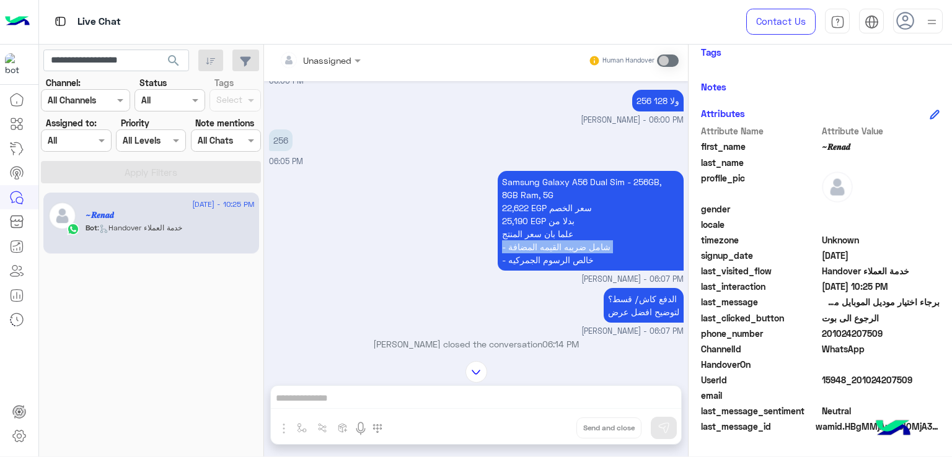
scroll to position [1557, 0]
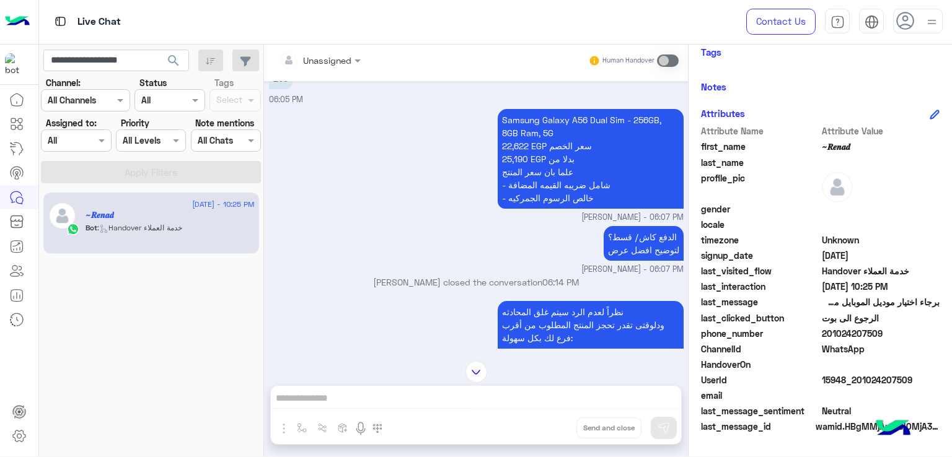
click at [639, 240] on p "الدفع كاش/ قسط؟ لتوضيح افضل عرض" at bounding box center [644, 243] width 80 height 35
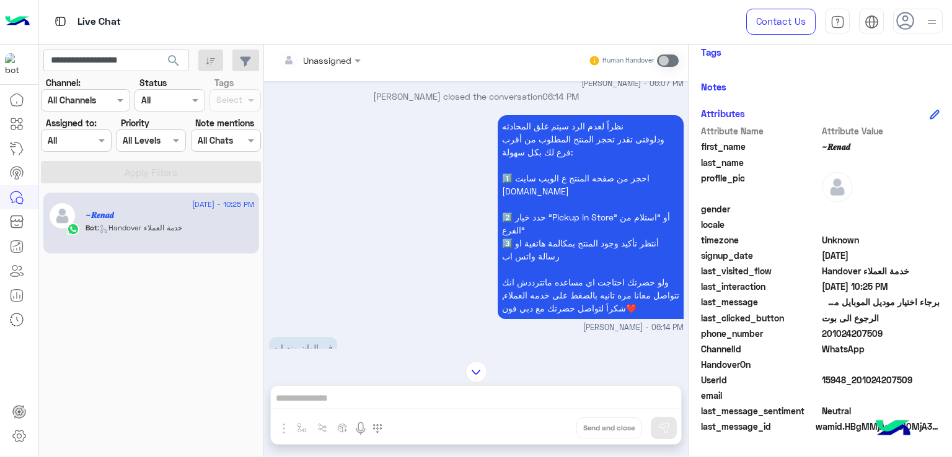
scroll to position [1867, 0]
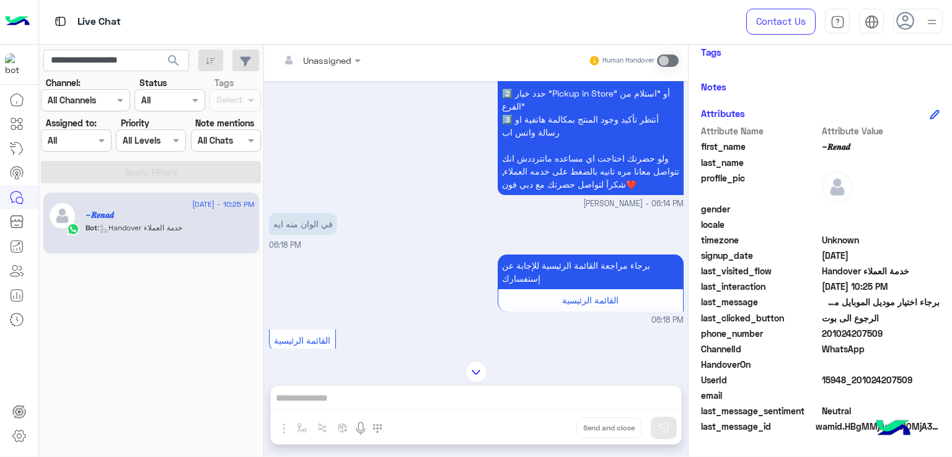
click at [304, 224] on p "في الوان منه ايه" at bounding box center [303, 224] width 68 height 22
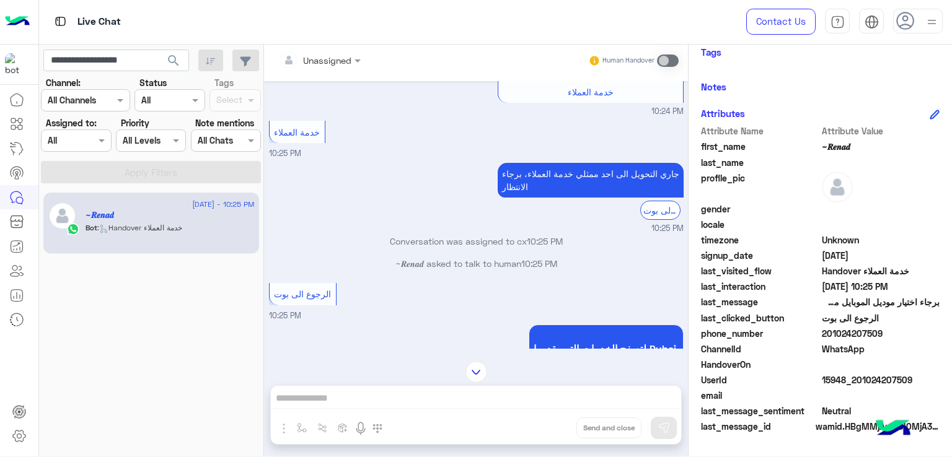
scroll to position [3722, 0]
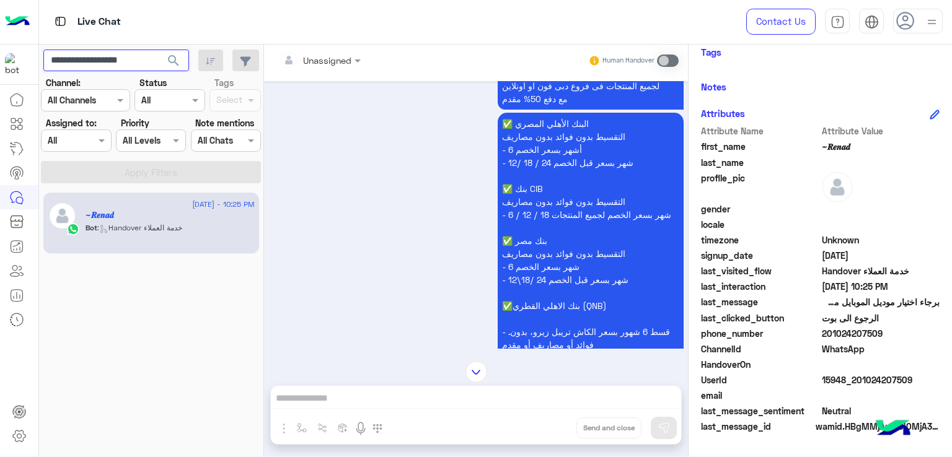
click at [86, 53] on input "**********" at bounding box center [116, 61] width 146 height 22
paste input "text"
click at [171, 58] on span "search" at bounding box center [173, 60] width 15 height 15
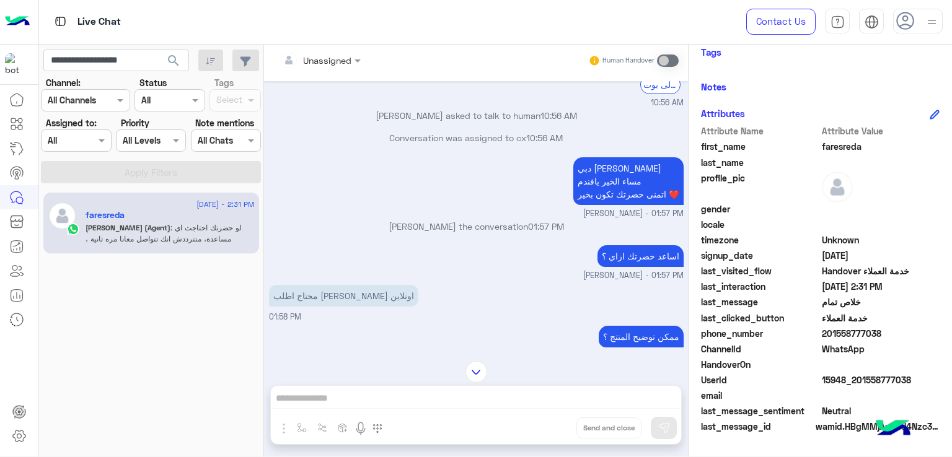
scroll to position [444, 0]
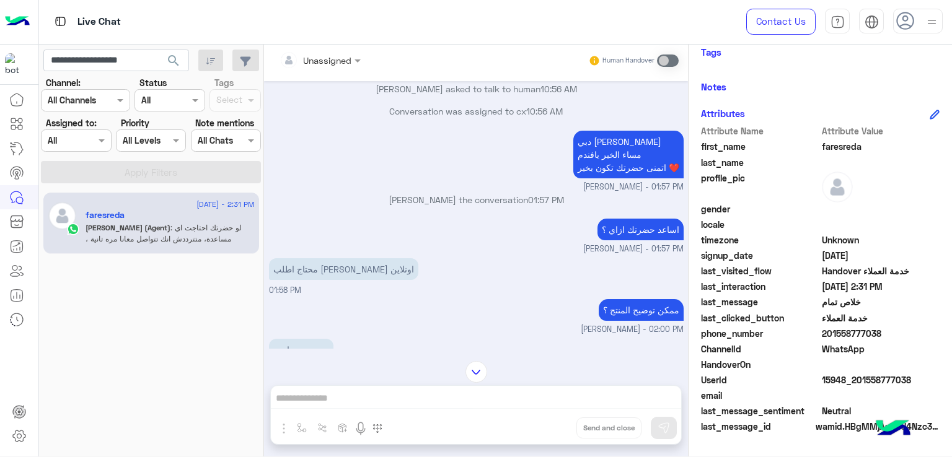
click at [597, 154] on p "دبي فون كريم احمد مساء الخير يافندم اتمنى حضرتك تكون بخير ❤️" at bounding box center [628, 155] width 110 height 48
drag, startPoint x: 597, startPoint y: 154, endPoint x: 605, endPoint y: 154, distance: 7.4
click at [598, 154] on p "دبي فون كريم احمد مساء الخير يافندم اتمنى حضرتك تكون بخير ❤️" at bounding box center [628, 155] width 110 height 48
click at [605, 154] on p "دبي فون كريم احمد مساء الخير يافندم اتمنى حضرتك تكون بخير ❤️" at bounding box center [628, 155] width 110 height 48
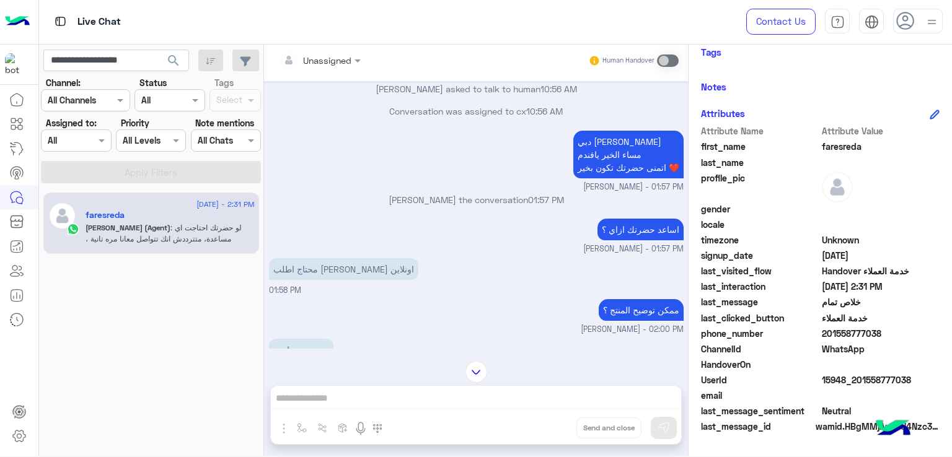
click at [616, 144] on p "دبي فون كريم احمد مساء الخير يافندم اتمنى حضرتك تكون بخير ❤️" at bounding box center [628, 155] width 110 height 48
click at [612, 152] on p "دبي فون كريم احمد مساء الخير يافندم اتمنى حضرتك تكون بخير ❤️" at bounding box center [628, 155] width 110 height 48
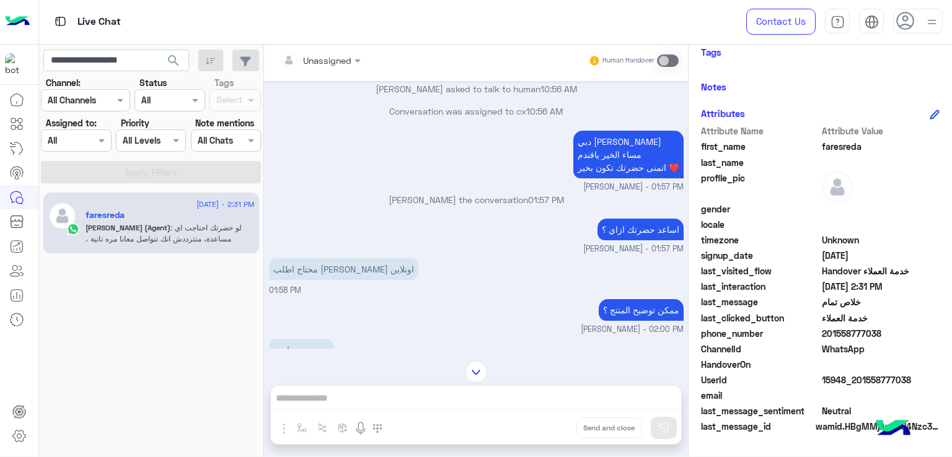
click at [612, 165] on p "دبي فون كريم احمد مساء الخير يافندم اتمنى حضرتك تكون بخير ❤️" at bounding box center [628, 155] width 110 height 48
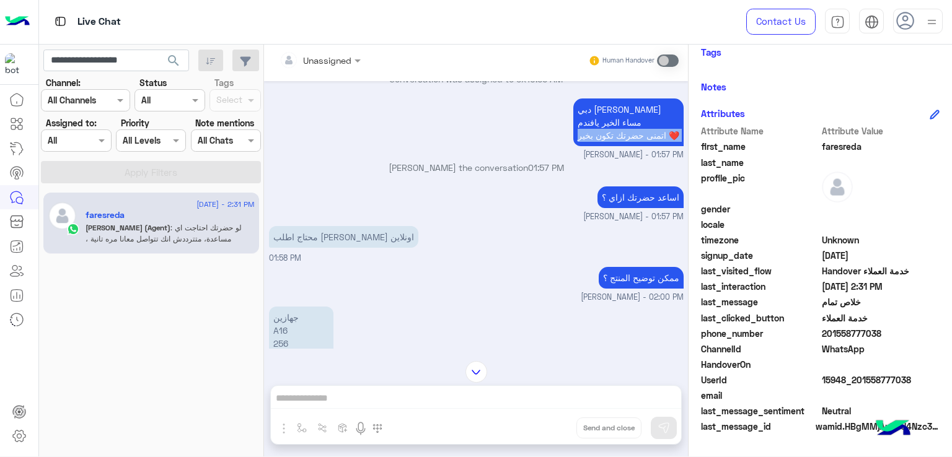
scroll to position [506, 0]
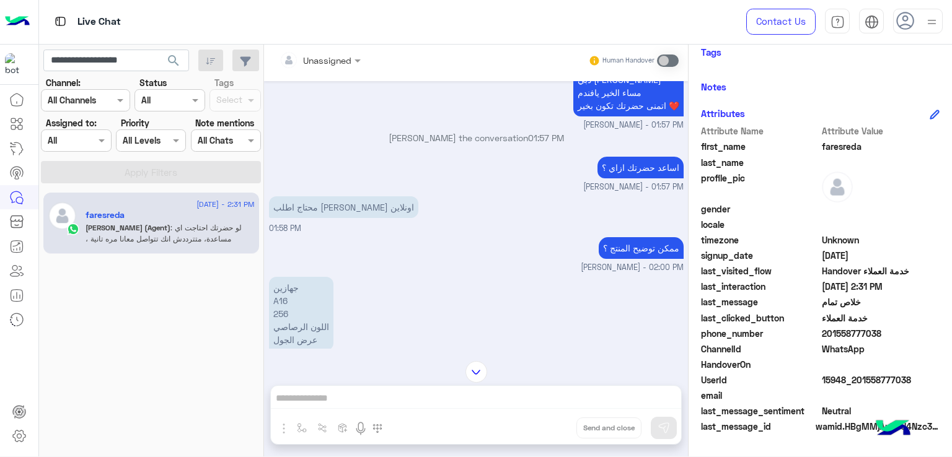
click at [330, 201] on p "محتاج اطلب اوردر اونلاين" at bounding box center [343, 207] width 149 height 22
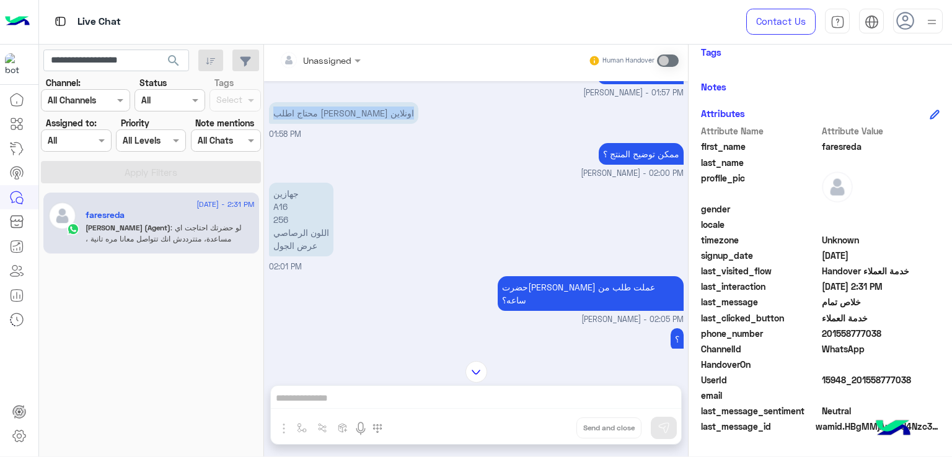
scroll to position [630, 0]
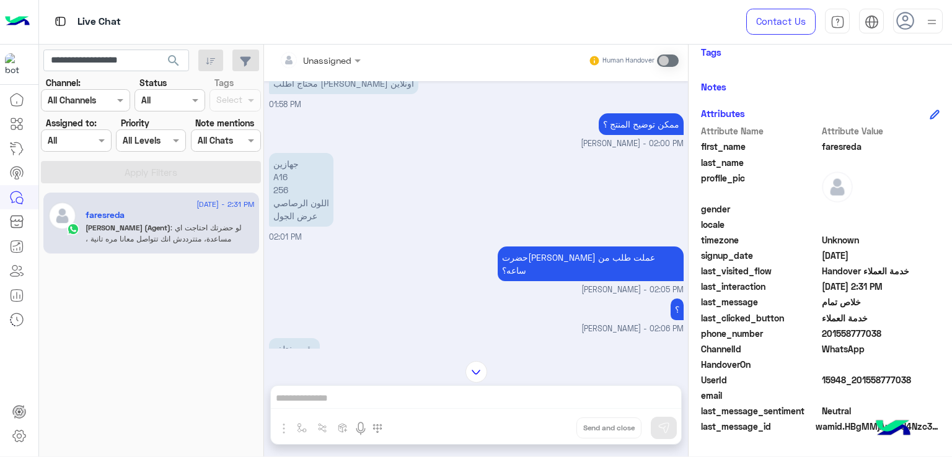
click at [617, 121] on p "ممكن توضيح المنتج ؟" at bounding box center [641, 124] width 85 height 22
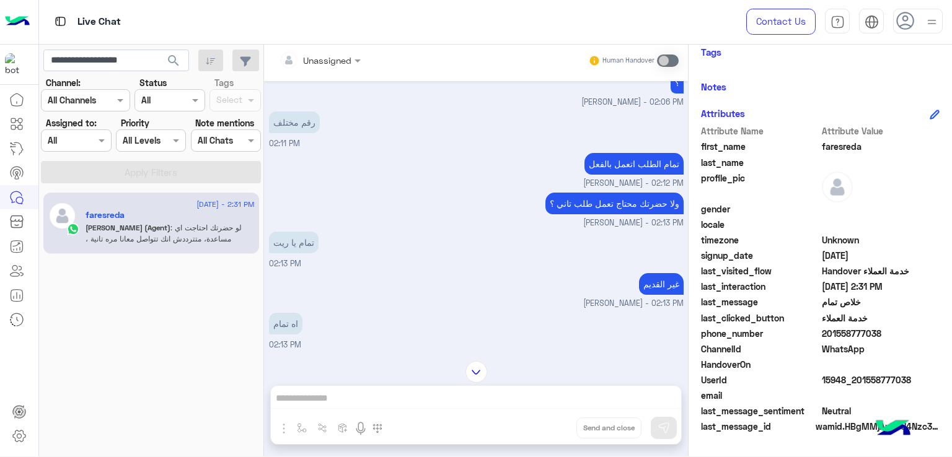
scroll to position [878, 0]
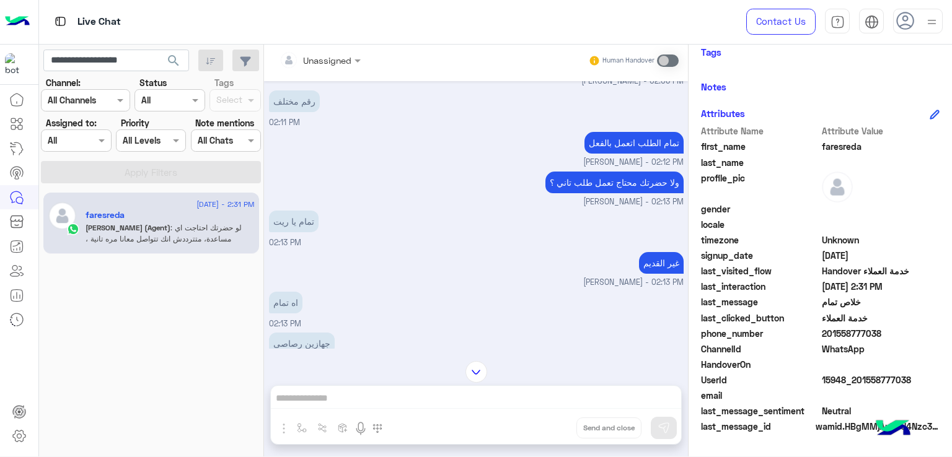
click at [576, 177] on p "ولا حضرتك محتاج تعمل طلب تاني ؟" at bounding box center [614, 183] width 138 height 22
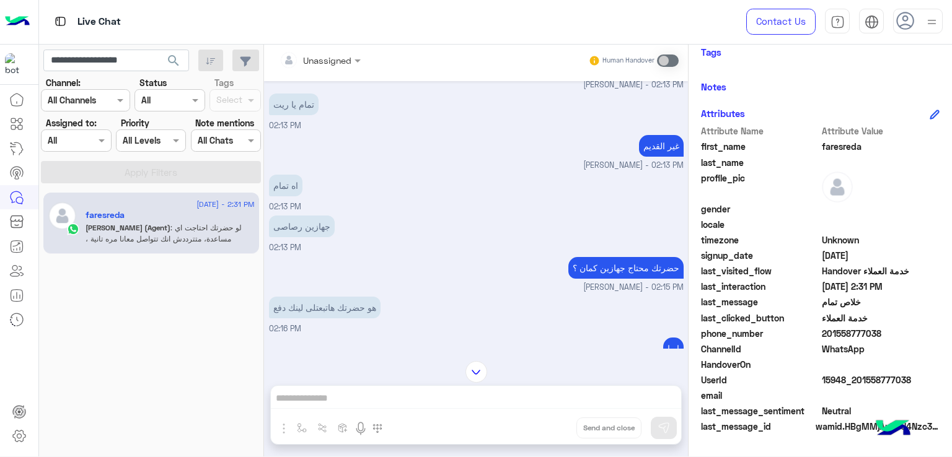
scroll to position [1001, 0]
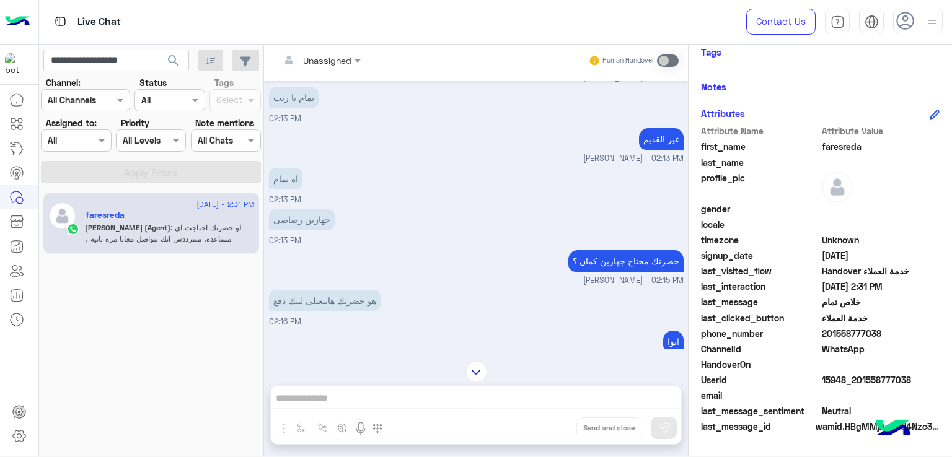
click at [648, 128] on p "غير القديم" at bounding box center [661, 139] width 45 height 22
click at [280, 177] on div "اه تمام 02:13 PM" at bounding box center [476, 186] width 415 height 42
click at [280, 175] on div "اه تمام" at bounding box center [285, 179] width 33 height 28
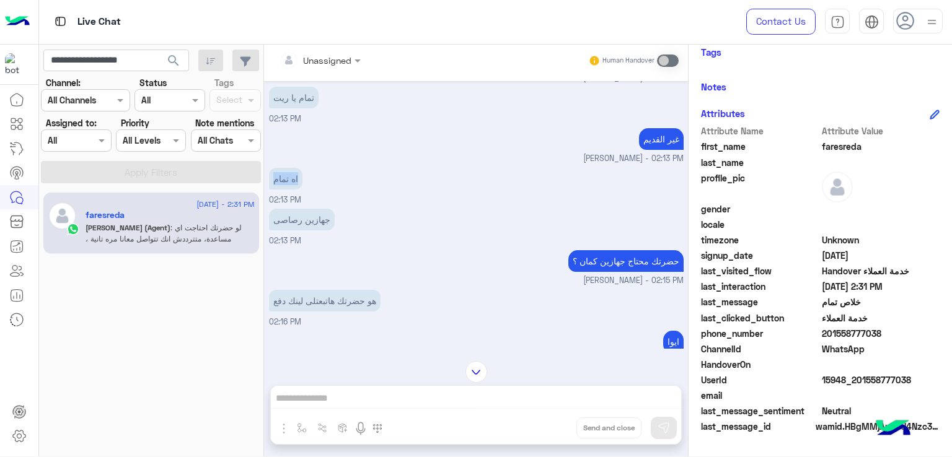
click at [280, 175] on div "اه تمام" at bounding box center [285, 179] width 33 height 28
click at [286, 209] on p "جهازين رصاصى" at bounding box center [302, 220] width 66 height 22
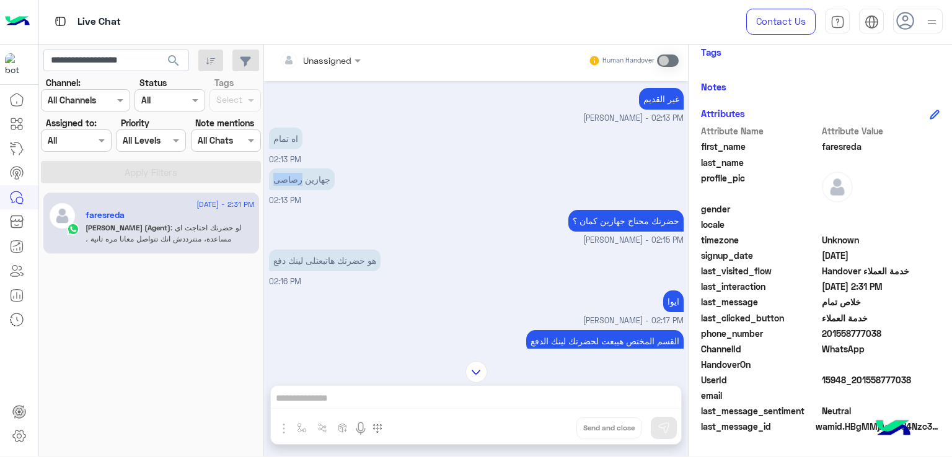
scroll to position [1063, 0]
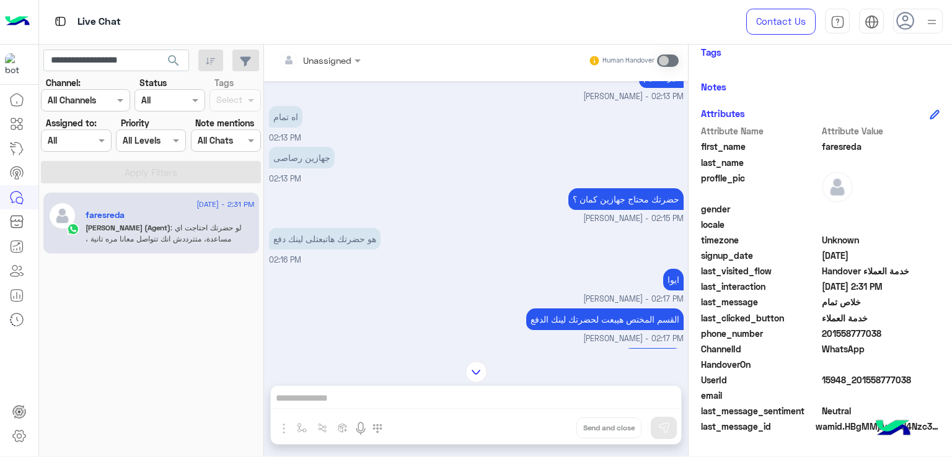
click at [628, 188] on p "حضرتك محتاج جهازين كمان ؟" at bounding box center [625, 199] width 115 height 22
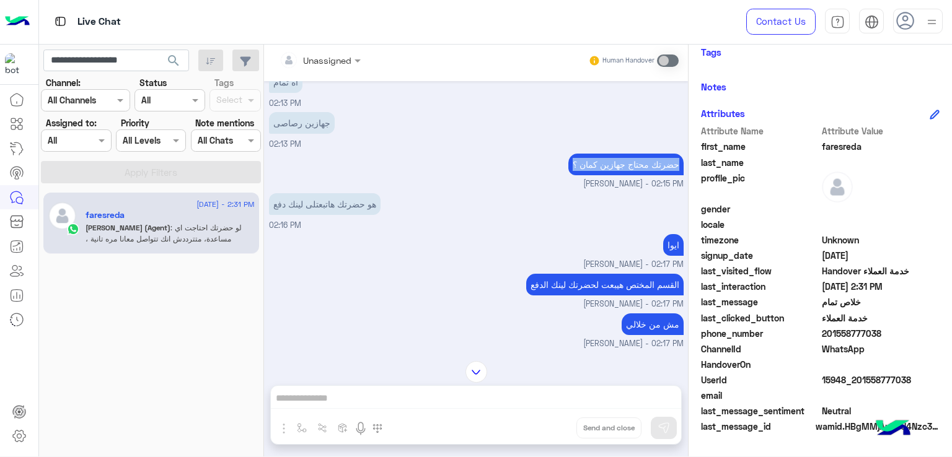
scroll to position [1125, 0]
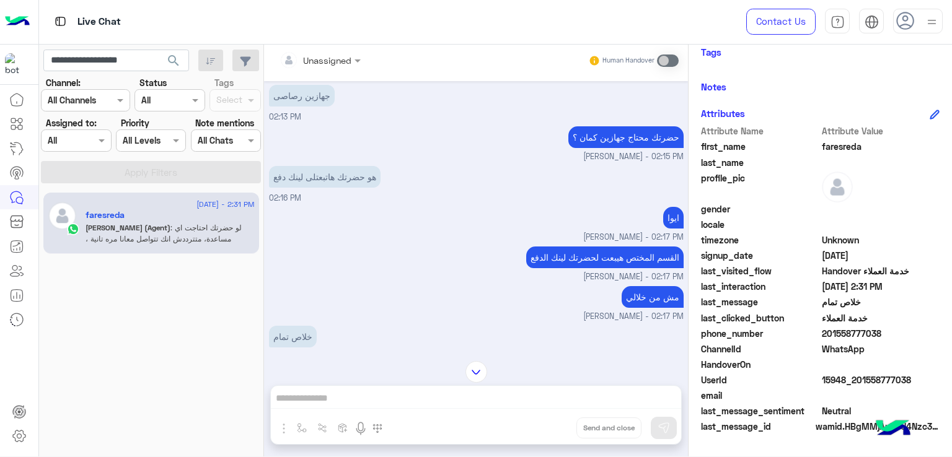
click at [330, 166] on p "هو حضرتك هاتبعتلى لينك دفع" at bounding box center [325, 177] width 112 height 22
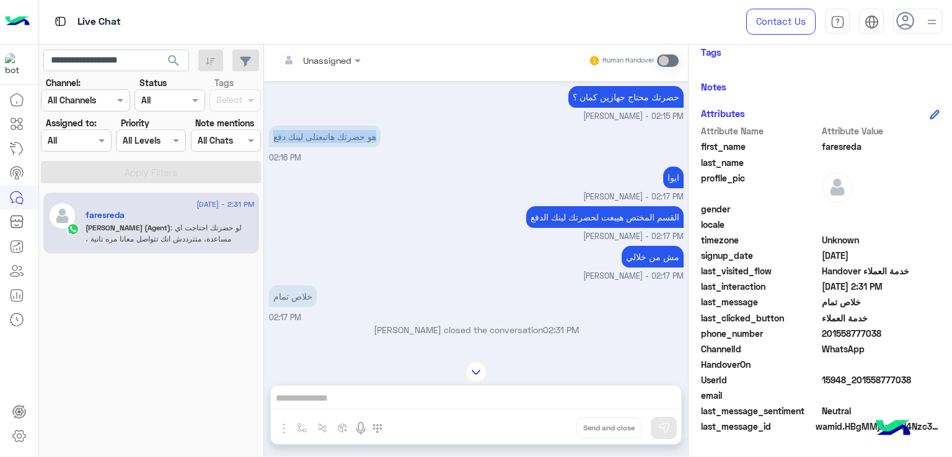
scroll to position [1187, 0]
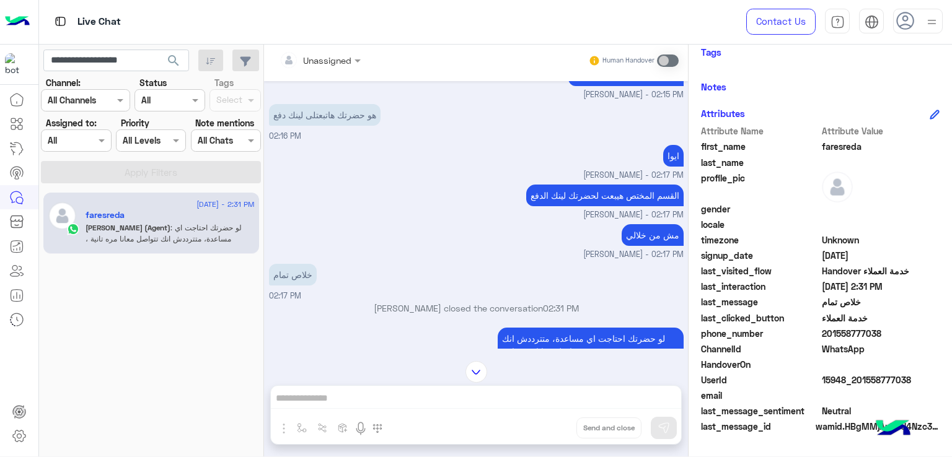
click at [602, 185] on p "القسم المختص هيبعت لحضرتك لينك الدفع" at bounding box center [604, 196] width 157 height 22
click at [632, 224] on p "مش من خلالي" at bounding box center [653, 235] width 62 height 22
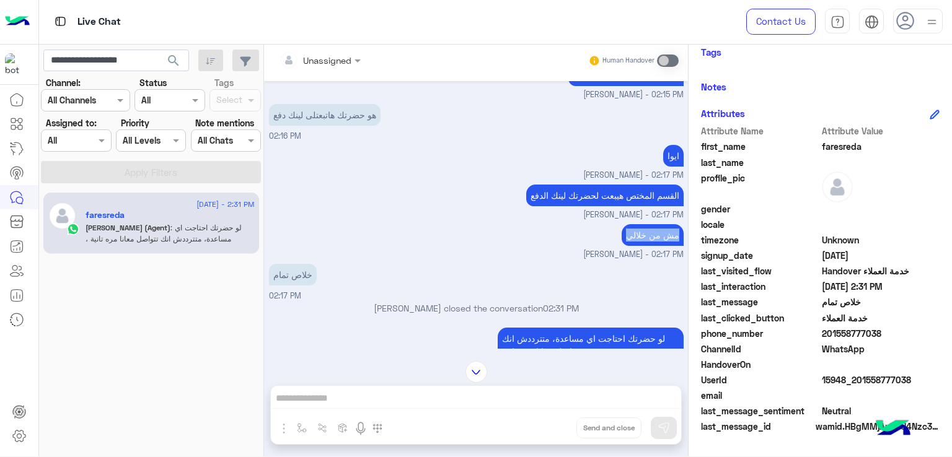
click at [632, 224] on p "مش من خلالي" at bounding box center [653, 235] width 62 height 22
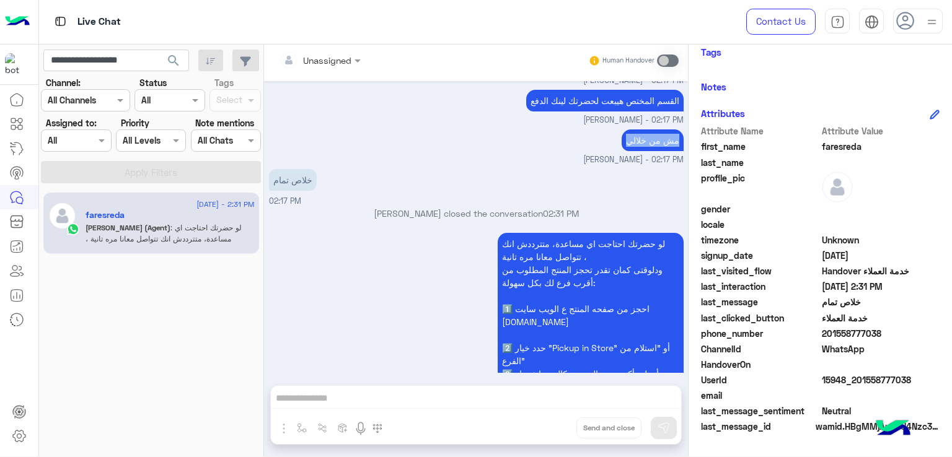
scroll to position [1332, 0]
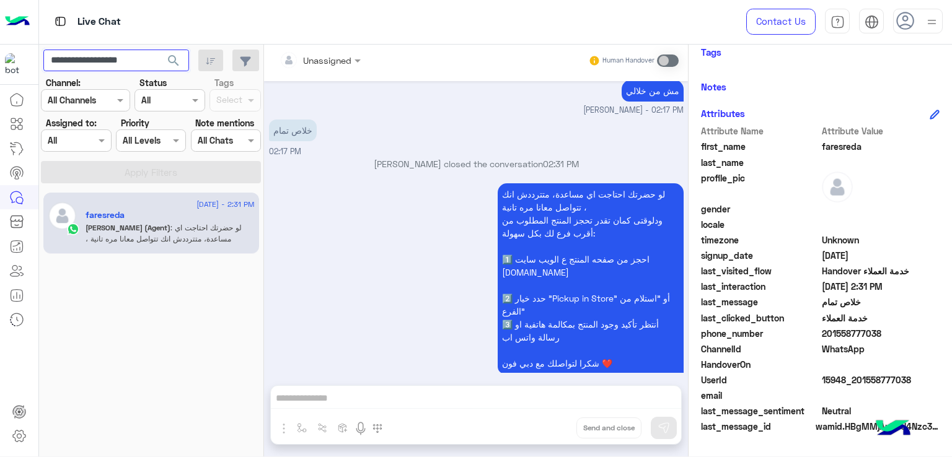
click at [113, 65] on input "**********" at bounding box center [116, 61] width 146 height 22
paste input "text"
click at [173, 58] on span "search" at bounding box center [173, 60] width 15 height 15
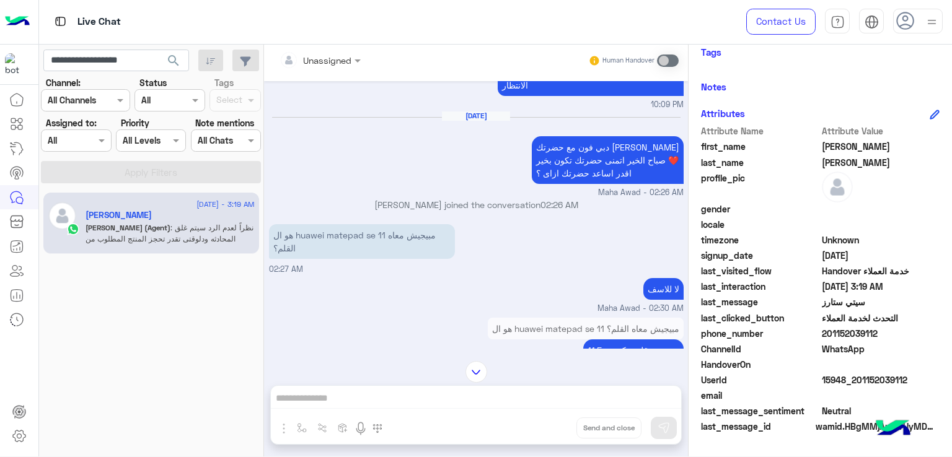
scroll to position [208, 0]
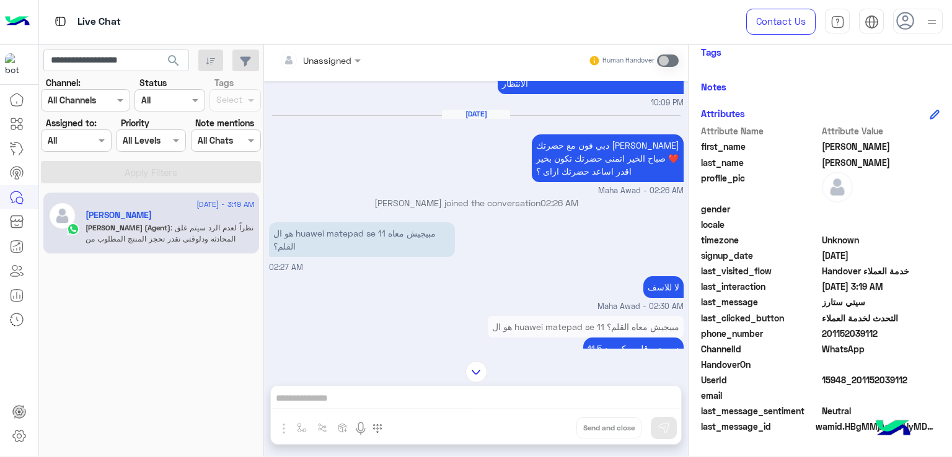
click at [534, 157] on p "دبي فون مع حضرتك مها عوض صباح الخير اتمنى حضرتك تكون بخير ❤️ اقدر اساعد حضرتك ا…" at bounding box center [608, 158] width 152 height 48
click at [587, 150] on p "دبي فون مع حضرتك مها عوض صباح الخير اتمنى حضرتك تكون بخير ❤️ اقدر اساعد حضرتك ا…" at bounding box center [608, 158] width 152 height 48
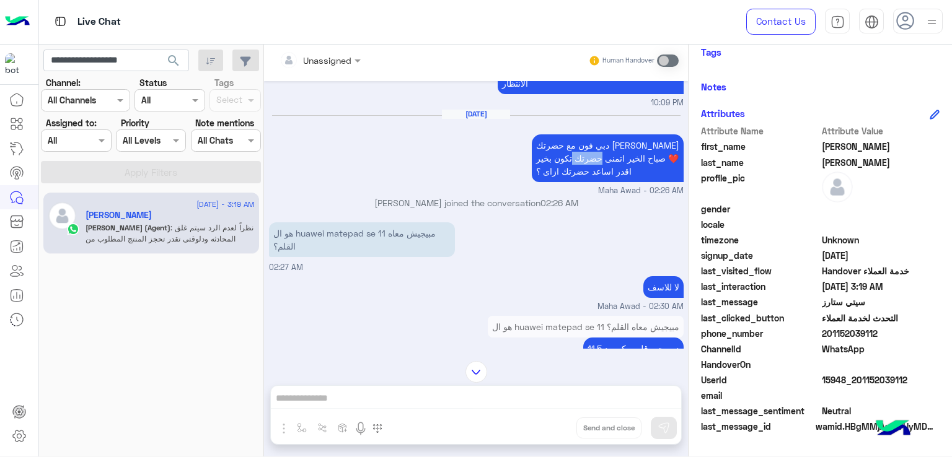
click at [587, 150] on p "دبي فون مع حضرتك مها عوض صباح الخير اتمنى حضرتك تكون بخير ❤️ اقدر اساعد حضرتك ا…" at bounding box center [608, 158] width 152 height 48
click at [565, 167] on p "دبي فون مع حضرتك مها عوض صباح الخير اتمنى حضرتك تكون بخير ❤️ اقدر اساعد حضرتك ا…" at bounding box center [608, 158] width 152 height 48
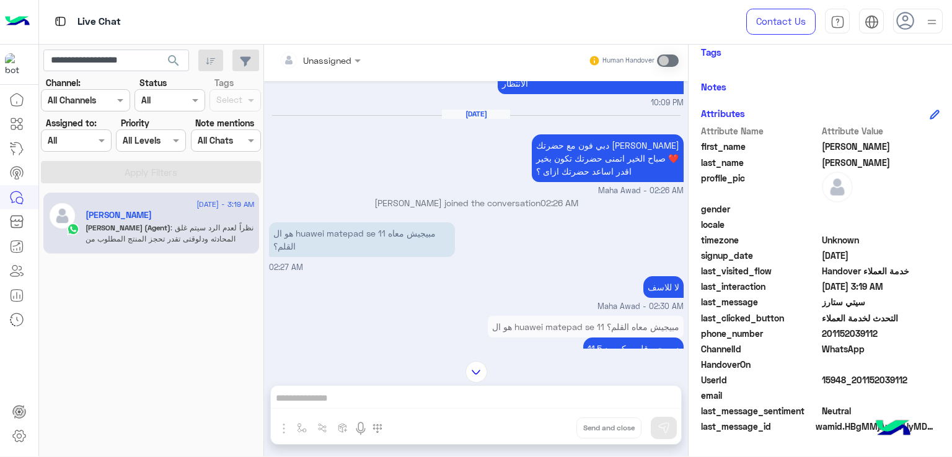
click at [305, 231] on p "هو ال huawei matepad se 11 مبيجيش معاه القلم؟" at bounding box center [362, 239] width 186 height 35
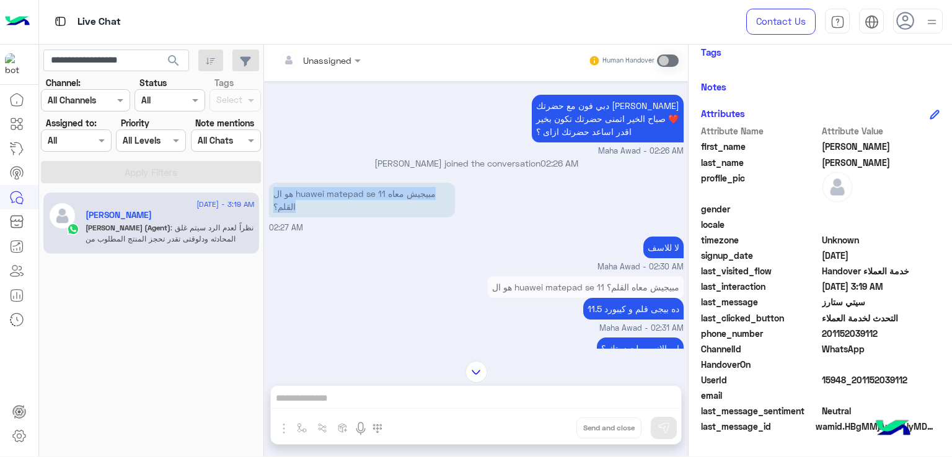
scroll to position [270, 0]
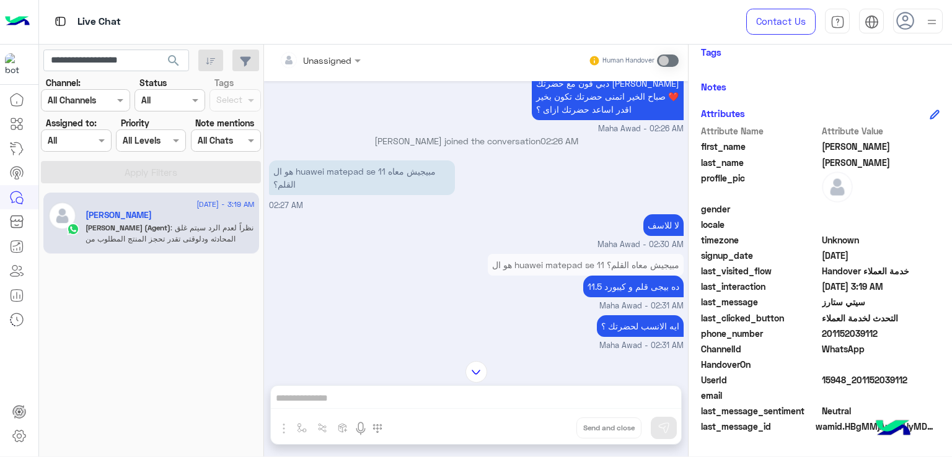
click at [645, 220] on p "لا للاسف" at bounding box center [663, 225] width 40 height 22
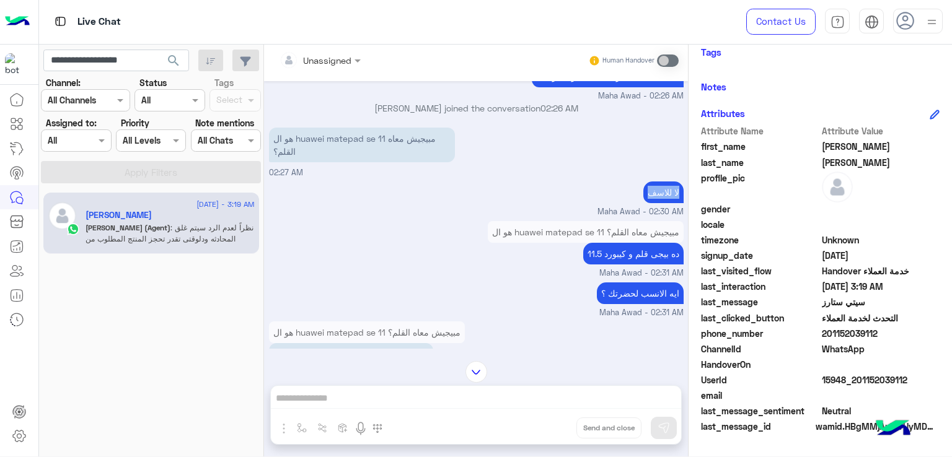
scroll to position [332, 0]
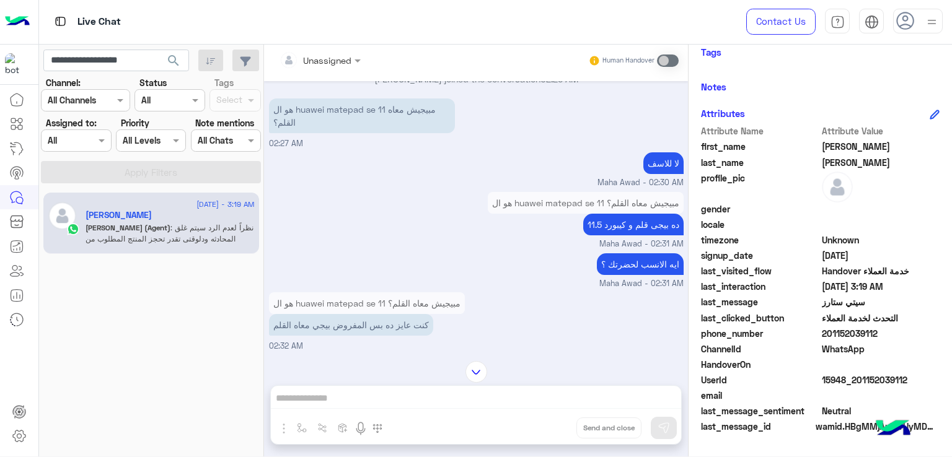
click at [625, 232] on p "11.5 ده بيجى قلم و كيبورد" at bounding box center [633, 225] width 100 height 22
click at [619, 260] on p "ايه الانسب لحضرتك ؟" at bounding box center [640, 264] width 87 height 22
click at [620, 260] on p "ايه الانسب لحضرتك ؟" at bounding box center [640, 264] width 87 height 22
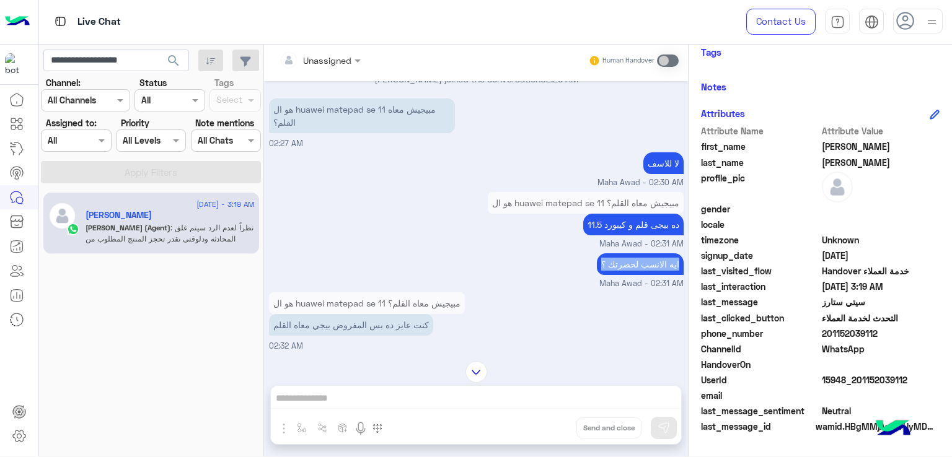
click at [620, 260] on p "ايه الانسب لحضرتك ؟" at bounding box center [640, 264] width 87 height 22
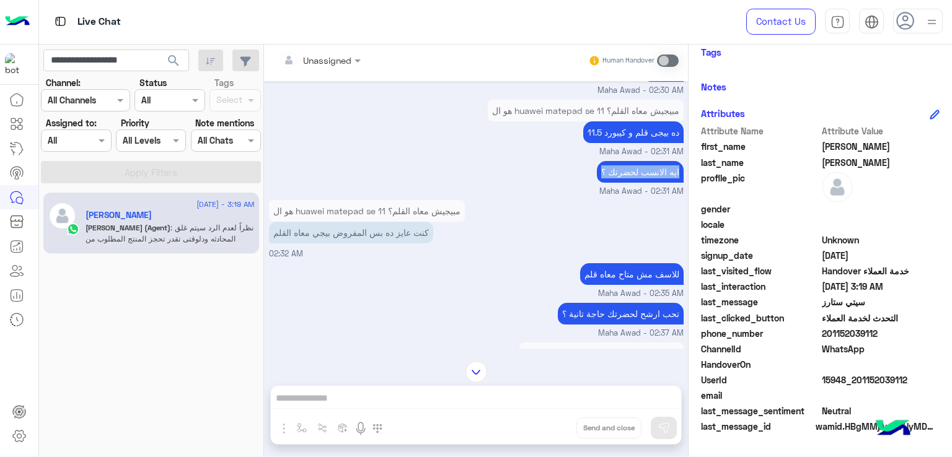
scroll to position [456, 0]
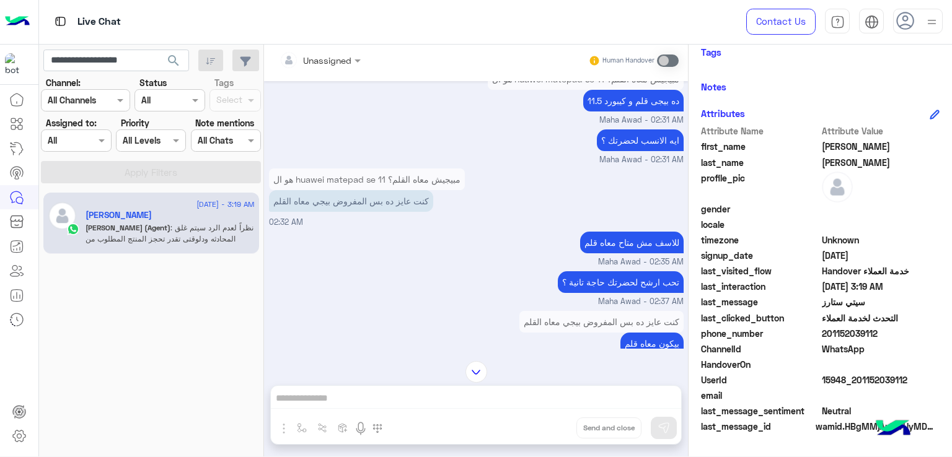
click at [330, 196] on p "كنت عايز ده بس المفروض بيجي معاه القلم" at bounding box center [351, 201] width 164 height 22
click at [605, 237] on p "للاسف مش متاح معاه قلم" at bounding box center [631, 243] width 103 height 22
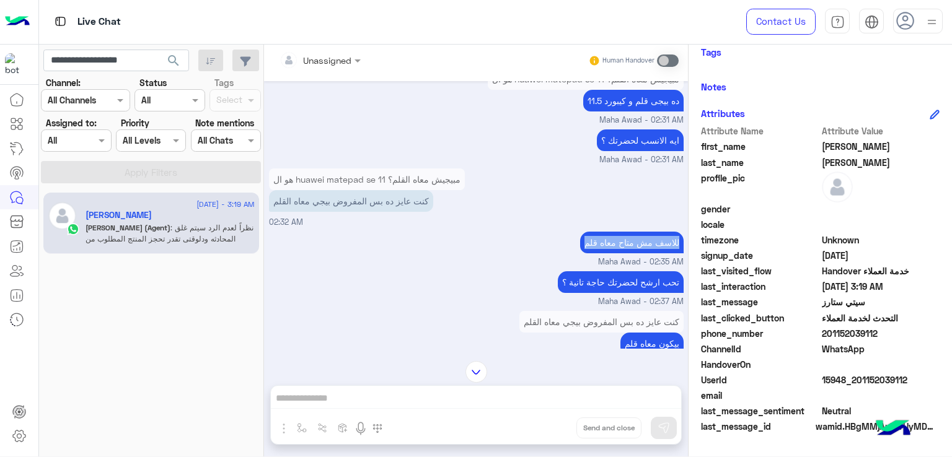
click at [606, 237] on p "للاسف مش متاح معاه قلم" at bounding box center [631, 243] width 103 height 22
click at [605, 271] on p "تحب ارشح لحضرتك حاجة تانية ؟" at bounding box center [621, 282] width 126 height 22
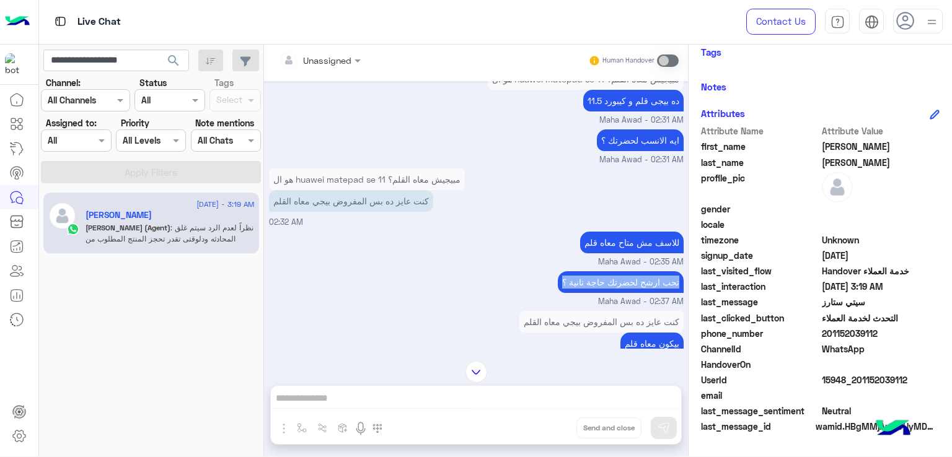
click at [605, 271] on p "تحب ارشح لحضرتك حاجة تانية ؟" at bounding box center [621, 282] width 126 height 22
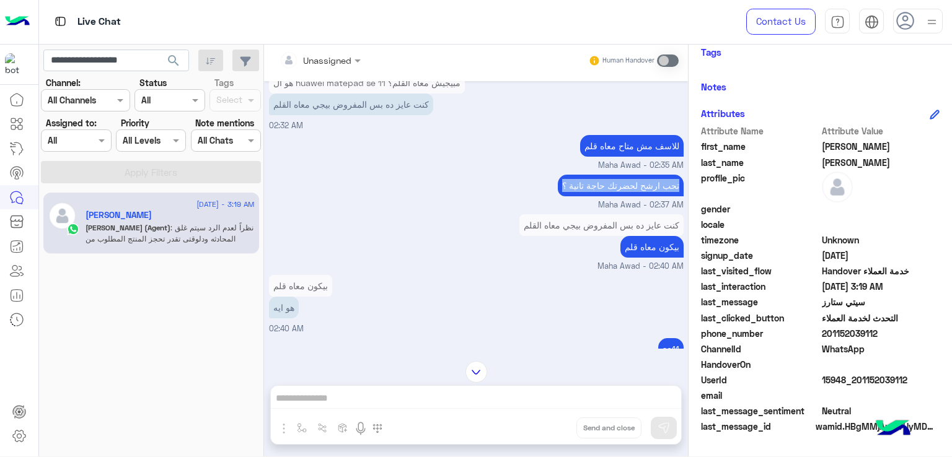
scroll to position [642, 0]
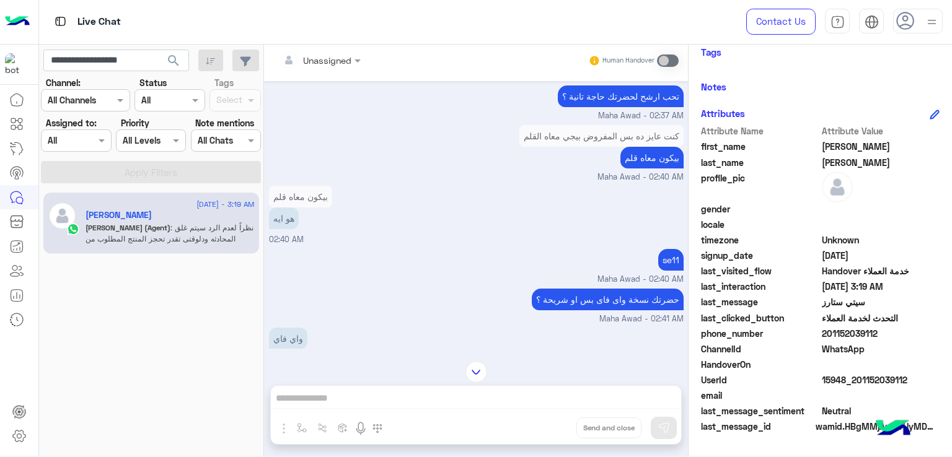
click at [641, 164] on p "بيكون معاه قلم" at bounding box center [651, 158] width 63 height 22
click at [275, 215] on p "هو ايه" at bounding box center [284, 219] width 30 height 22
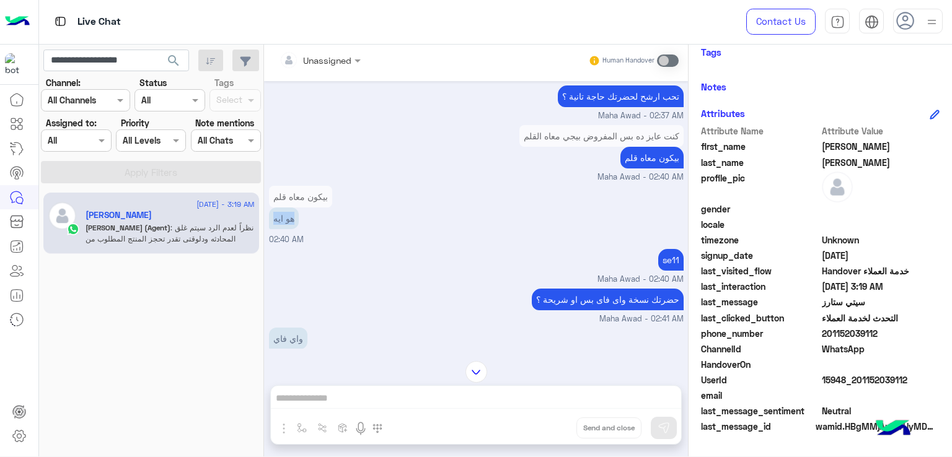
click at [275, 215] on p "هو ايه" at bounding box center [284, 219] width 30 height 22
click at [597, 281] on span "Maha Awad - 02:40 AM" at bounding box center [640, 280] width 86 height 12
click at [590, 306] on p "حضرتك نسخة واى فاى بس او شريحة ؟" at bounding box center [608, 300] width 152 height 22
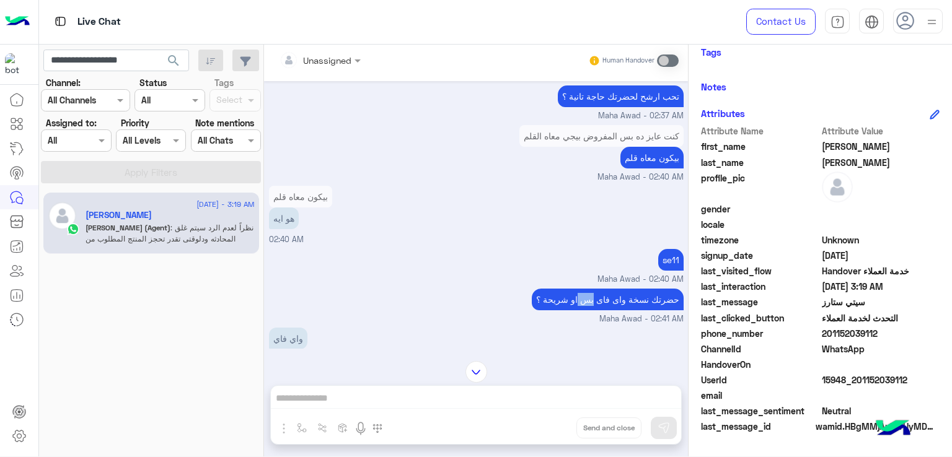
click at [590, 306] on p "حضرتك نسخة واى فاى بس او شريحة ؟" at bounding box center [608, 300] width 152 height 22
click at [291, 340] on p "واي فاي" at bounding box center [288, 339] width 38 height 22
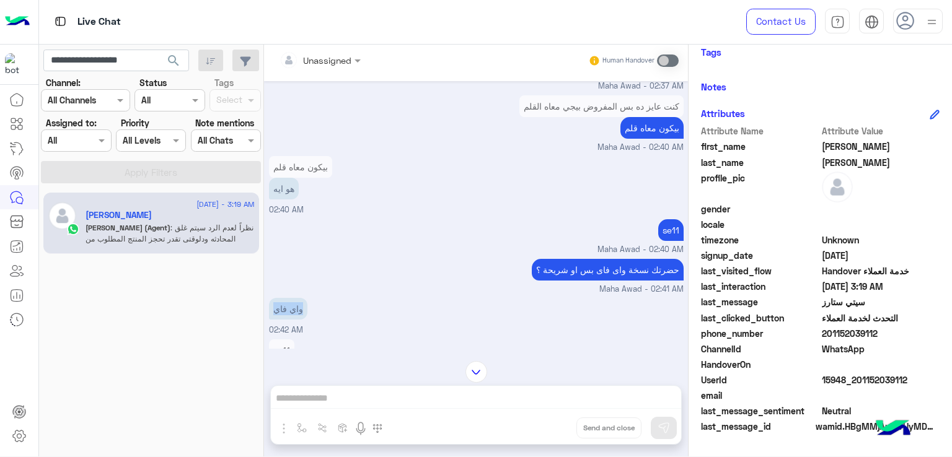
scroll to position [828, 0]
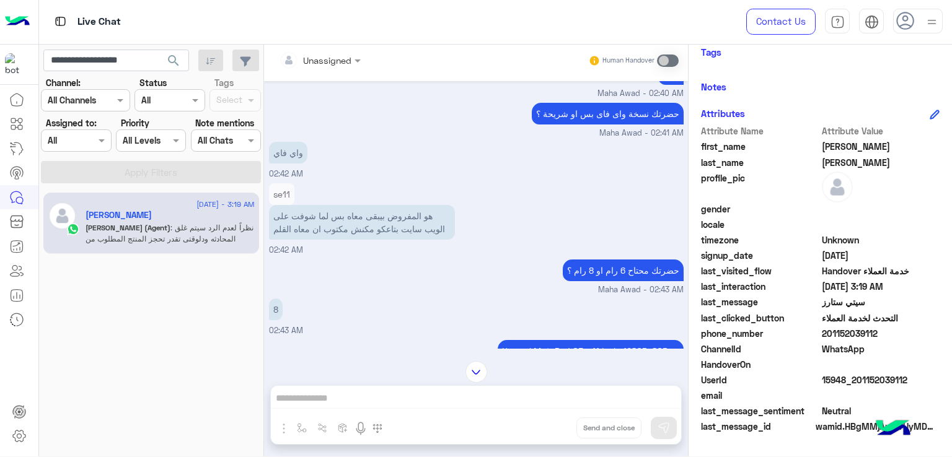
click at [307, 214] on p "هو المفروض بيبقى معاه بس لما شوفت على الويب سايت بتاعكو مكنش مكتوب ان معاه القلم" at bounding box center [362, 222] width 186 height 35
click at [621, 263] on p "حضرتك محتاح 6 رام او 8 رام ؟" at bounding box center [623, 271] width 121 height 22
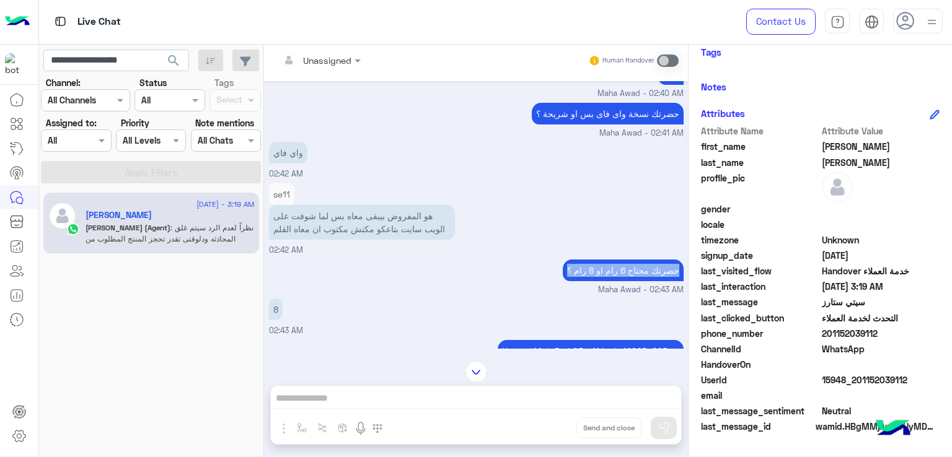
click at [621, 263] on p "حضرتك محتاح 6 رام او 8 رام ؟" at bounding box center [623, 271] width 121 height 22
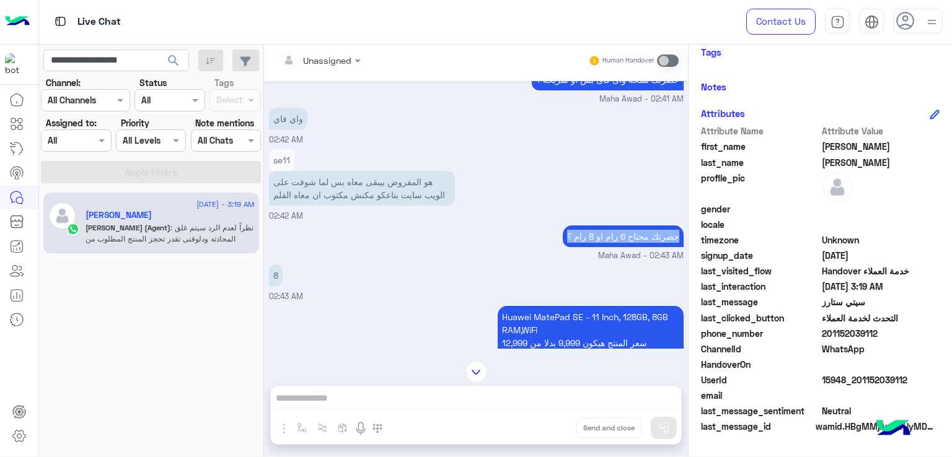
scroll to position [890, 0]
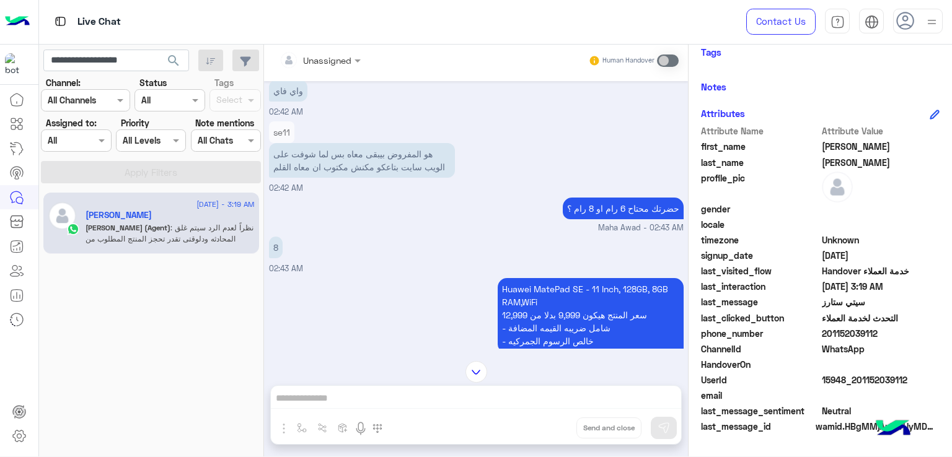
click at [578, 314] on p "Huawei MatePad SE - 11 Inch, 128GB, 8GB RAM,WiFi سعر المنتج هيكون 9,999 بدلا من…" at bounding box center [591, 315] width 186 height 74
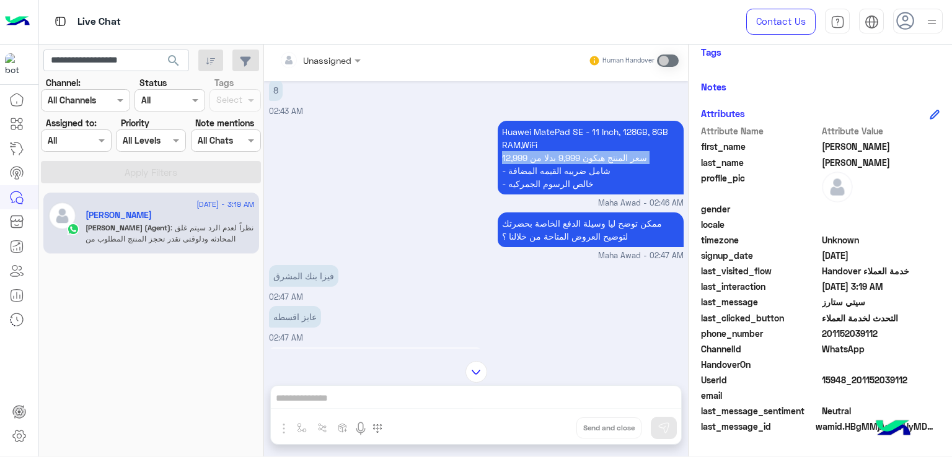
scroll to position [1076, 0]
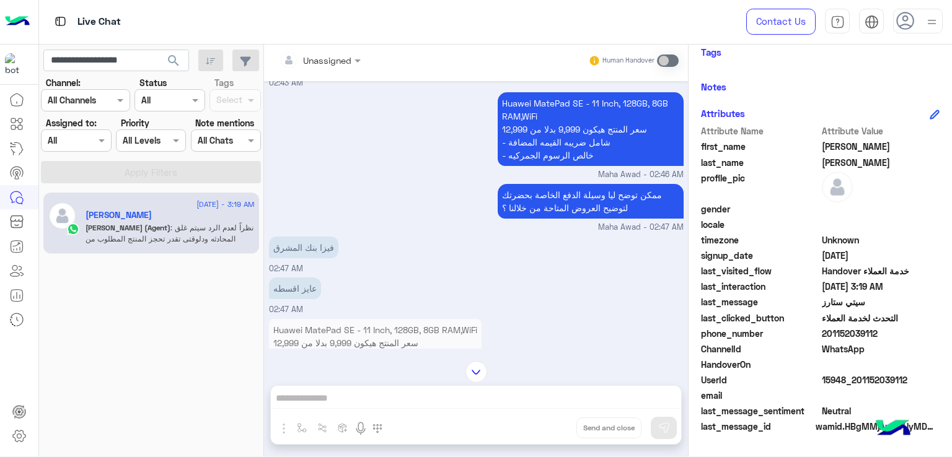
click at [552, 184] on p "ممكن توضح ليا وسيلة الدفع الخاصة بحضرتك لتوضيح العروض المتاحة من خلالنا ؟" at bounding box center [591, 201] width 186 height 35
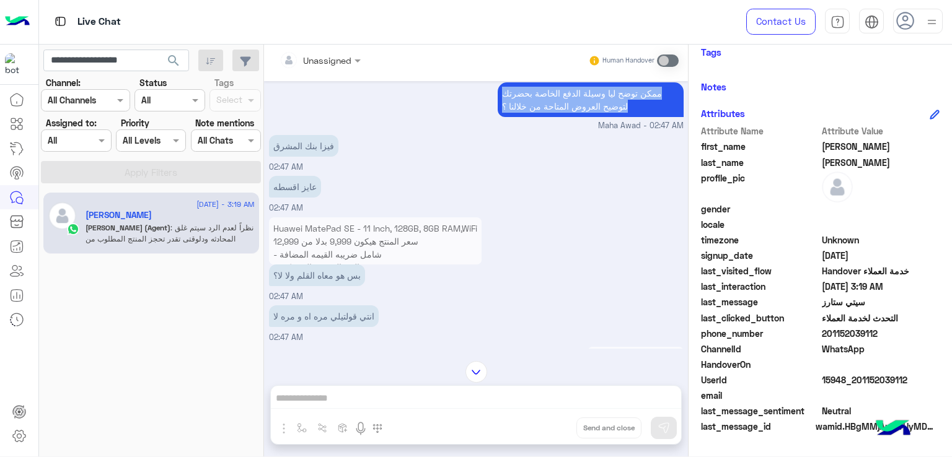
scroll to position [1200, 0]
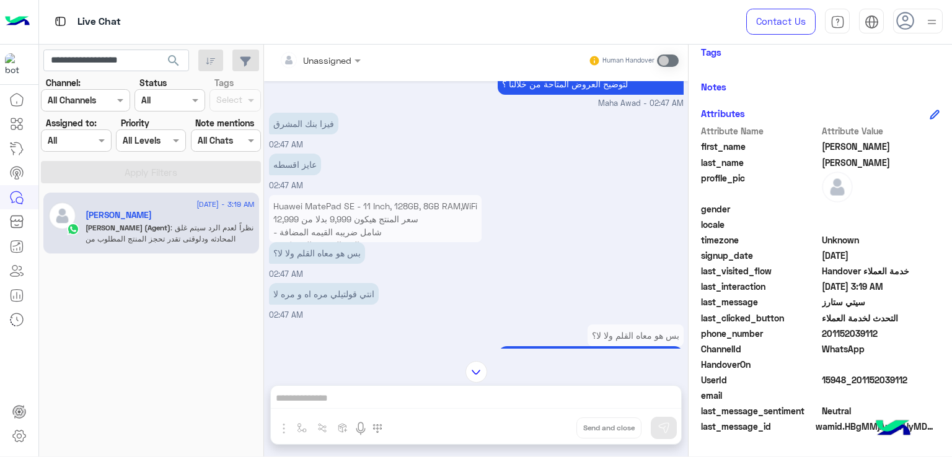
click at [306, 249] on p "بس هو معاه القلم ولا لا؟" at bounding box center [317, 253] width 96 height 22
click at [320, 286] on p "انتي قولتيلي مره اه و مره لا" at bounding box center [324, 294] width 110 height 22
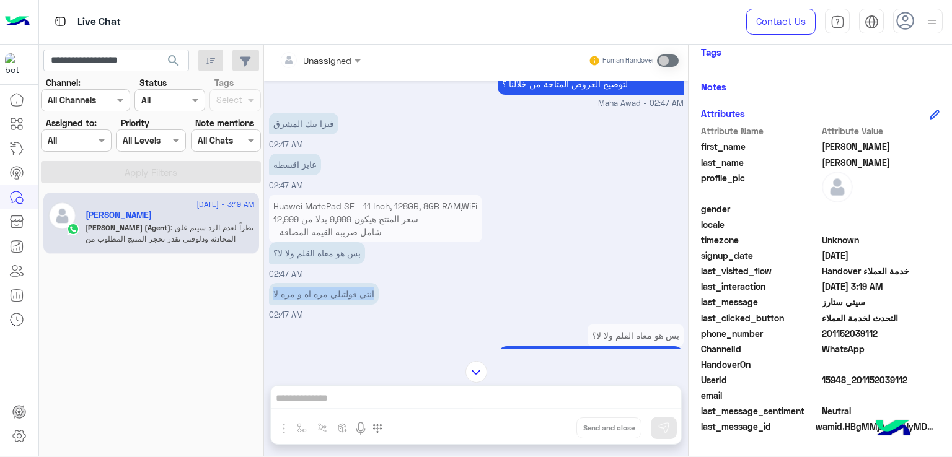
click at [320, 286] on p "انتي قولتيلي مره اه و مره لا" at bounding box center [324, 294] width 110 height 22
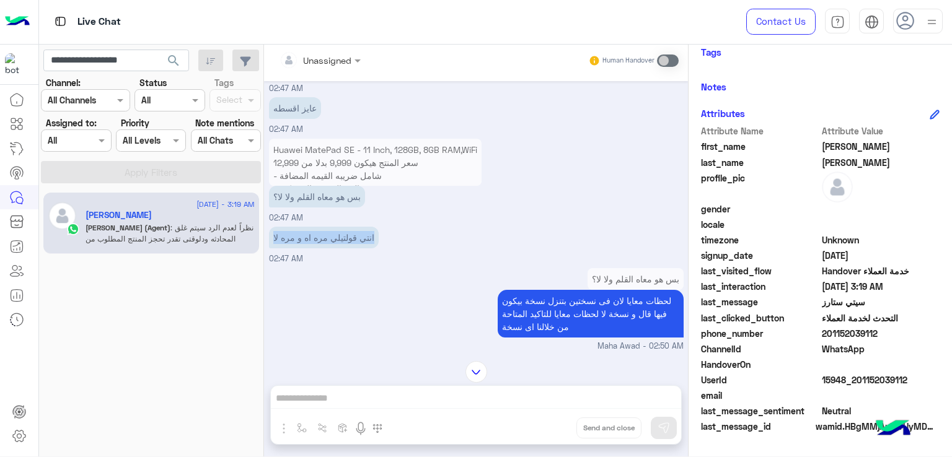
scroll to position [1324, 0]
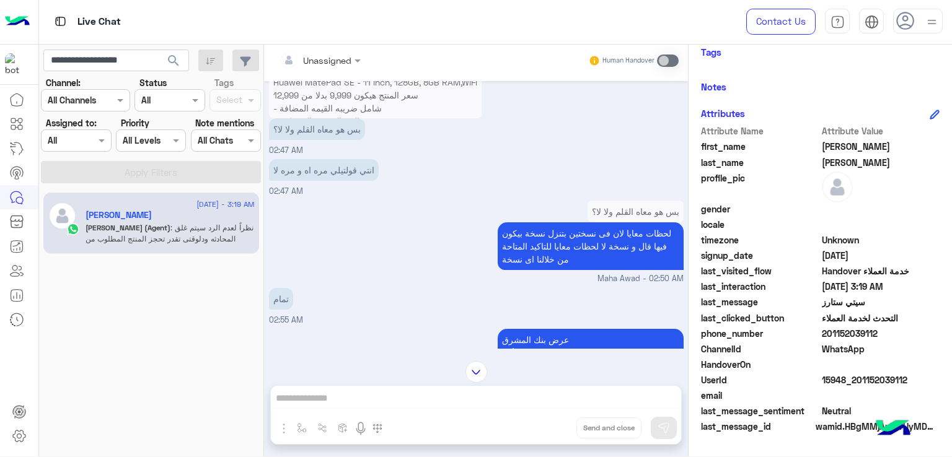
click at [560, 229] on p "لحظات معايا لان فى نسختين بتنزل نسخة بيكون فيها قال و نسخة لا لحظات معايا للتاك…" at bounding box center [591, 246] width 186 height 48
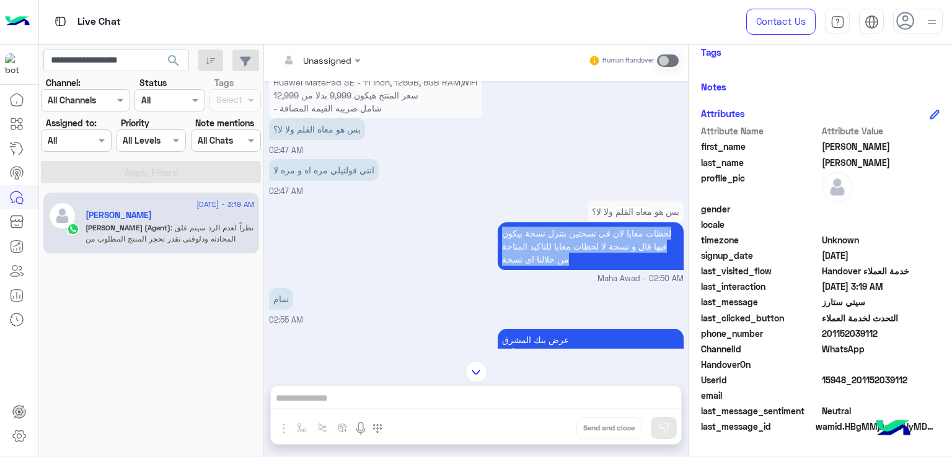
click at [560, 230] on p "لحظات معايا لان فى نسختين بتنزل نسخة بيكون فيها قال و نسخة لا لحظات معايا للتاك…" at bounding box center [591, 246] width 186 height 48
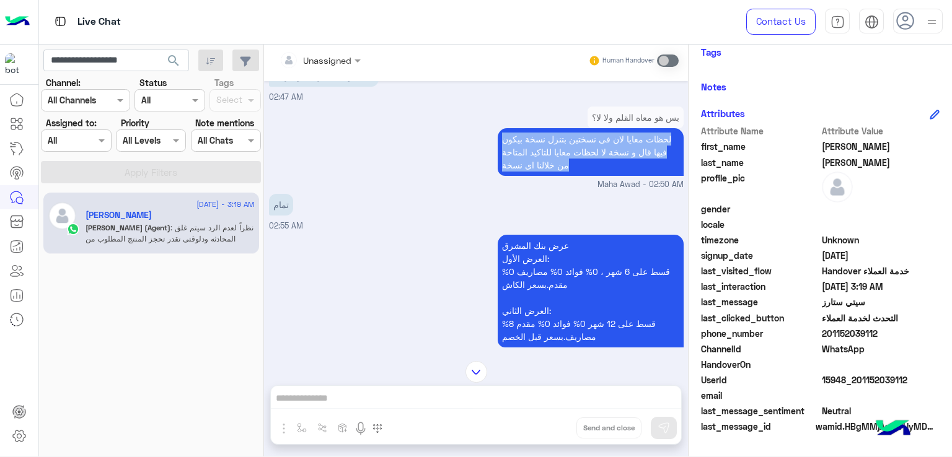
scroll to position [1448, 0]
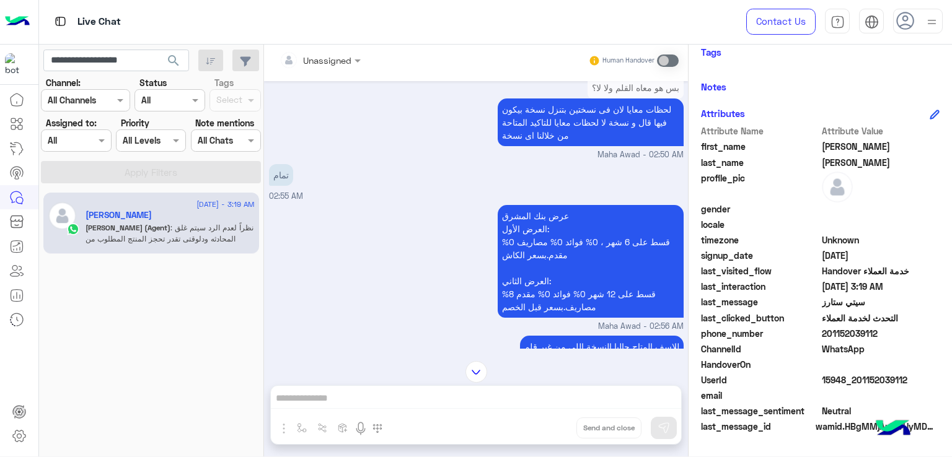
click at [288, 177] on p "تمام" at bounding box center [281, 175] width 24 height 22
click at [669, 245] on p "عرض بنك المشرق العرض الأول: قسط على 6 شهر ، 0% فوائد 0% مصاريف 0% مقدم.بسعر الك…" at bounding box center [591, 261] width 186 height 113
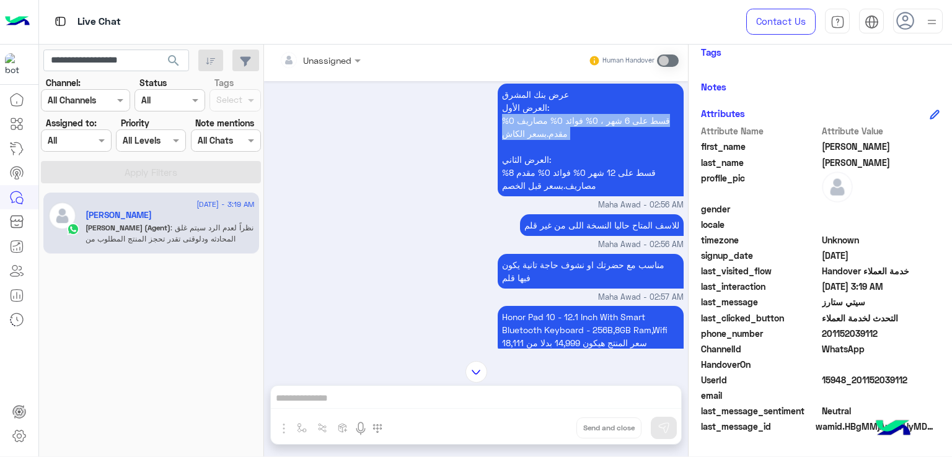
scroll to position [1572, 0]
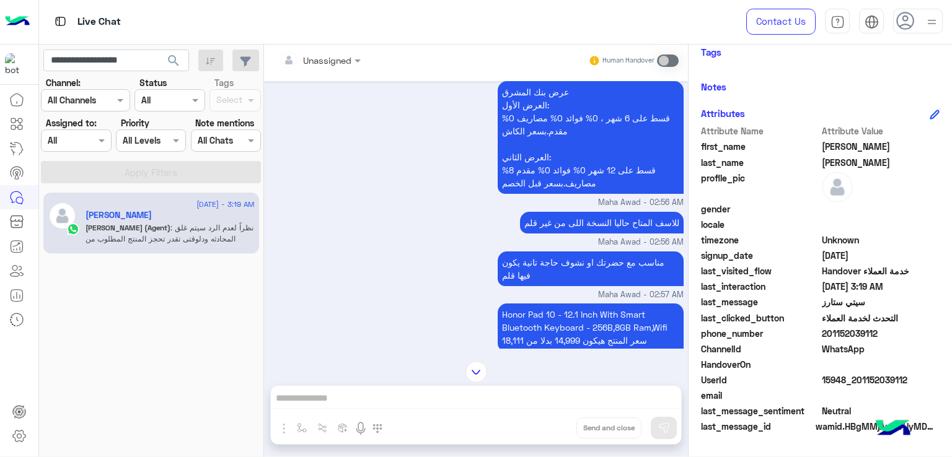
click at [579, 219] on p "للاسف المتاح حاليا النسخة اللى من غير قلم" at bounding box center [602, 223] width 164 height 22
click at [563, 260] on p "مناسب مع حضرتك او نشوف حاجة تانية يكون فيها قلم" at bounding box center [591, 269] width 186 height 35
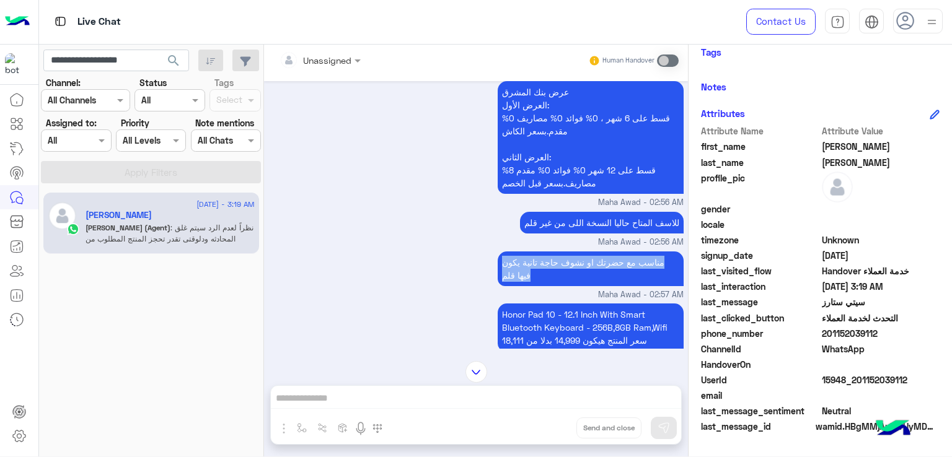
click at [563, 260] on p "مناسب مع حضرتك او نشوف حاجة تانية يكون فيها قلم" at bounding box center [591, 269] width 186 height 35
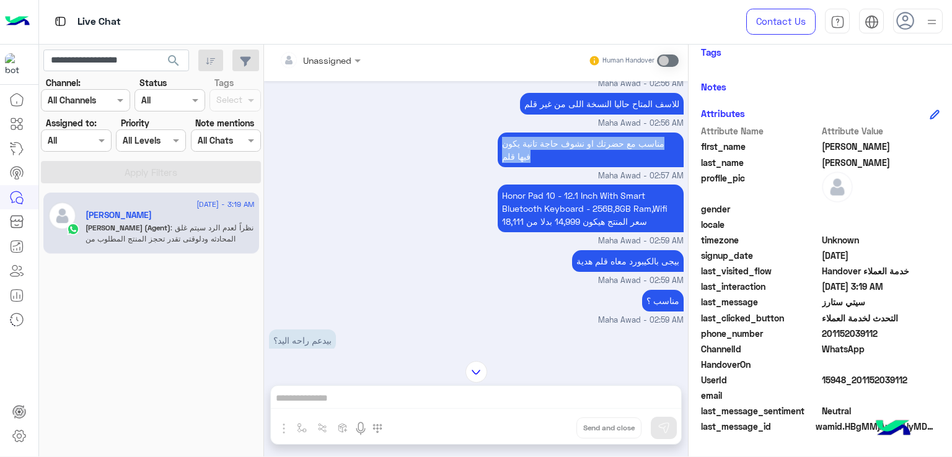
scroll to position [1696, 0]
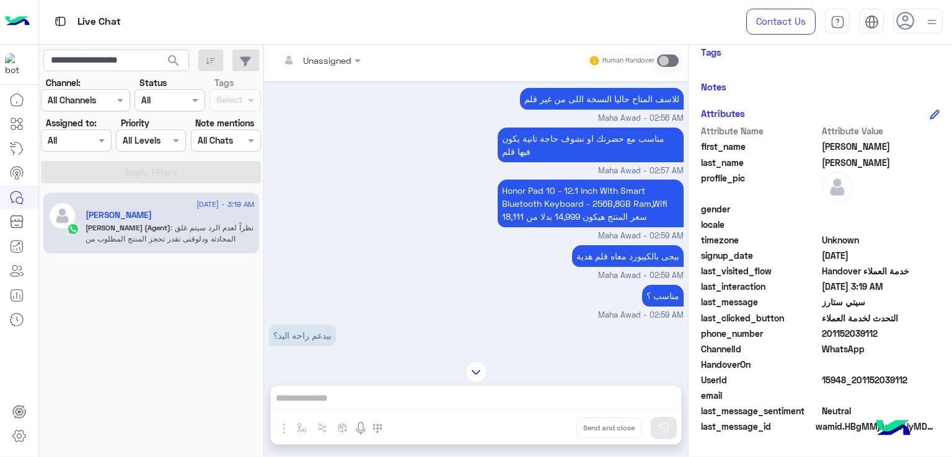
click at [533, 201] on p "Honor Pad 10 - 12.1 Inch With Smart Bluetooth Keyboard - 256B,8GB Ram,Wifi سعر …" at bounding box center [591, 204] width 186 height 48
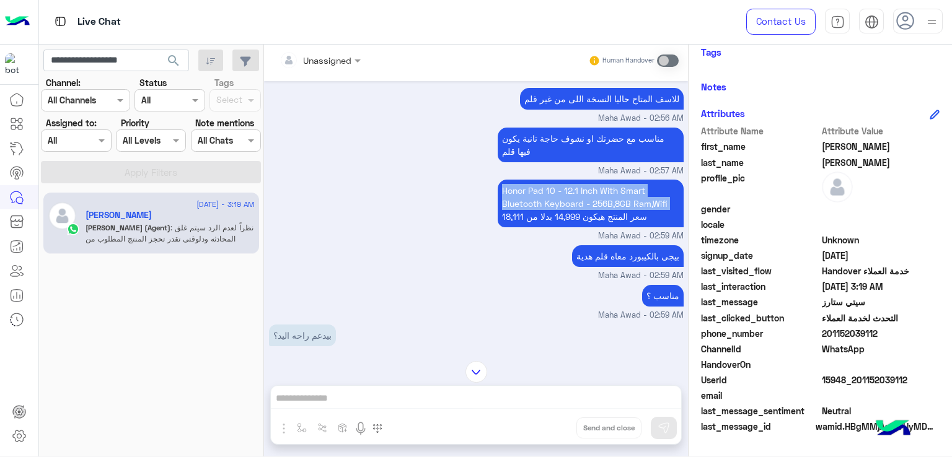
click at [533, 201] on p "Honor Pad 10 - 12.1 Inch With Smart Bluetooth Keyboard - 256B,8GB Ram,Wifi سعر …" at bounding box center [591, 204] width 186 height 48
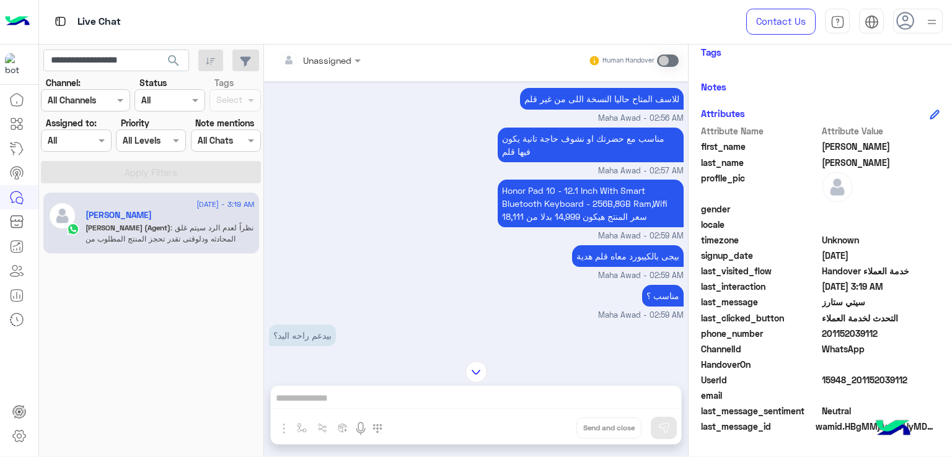
click at [580, 223] on p "Honor Pad 10 - 12.1 Inch With Smart Bluetooth Keyboard - 256B,8GB Ram,Wifi سعر …" at bounding box center [591, 204] width 186 height 48
click at [596, 253] on p "بيجى بالكيبورد معاه قلم هدية" at bounding box center [628, 256] width 112 height 22
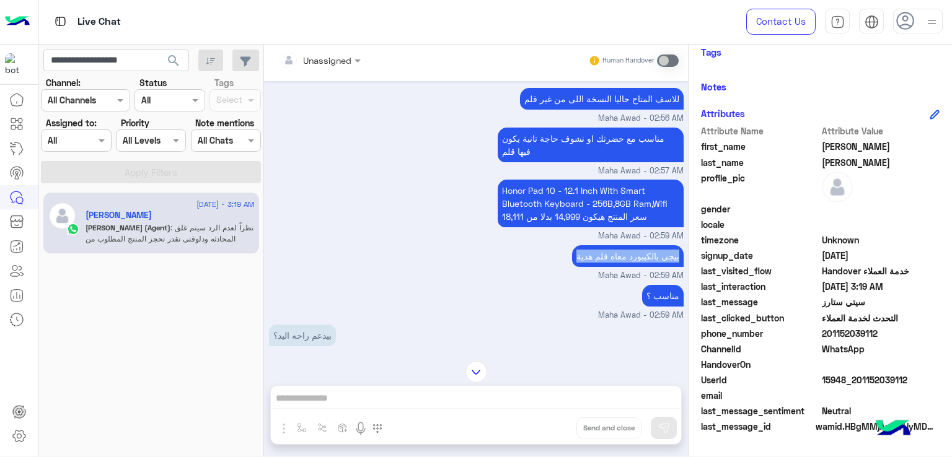
click at [596, 253] on p "بيجى بالكيبورد معاه قلم هدية" at bounding box center [628, 256] width 112 height 22
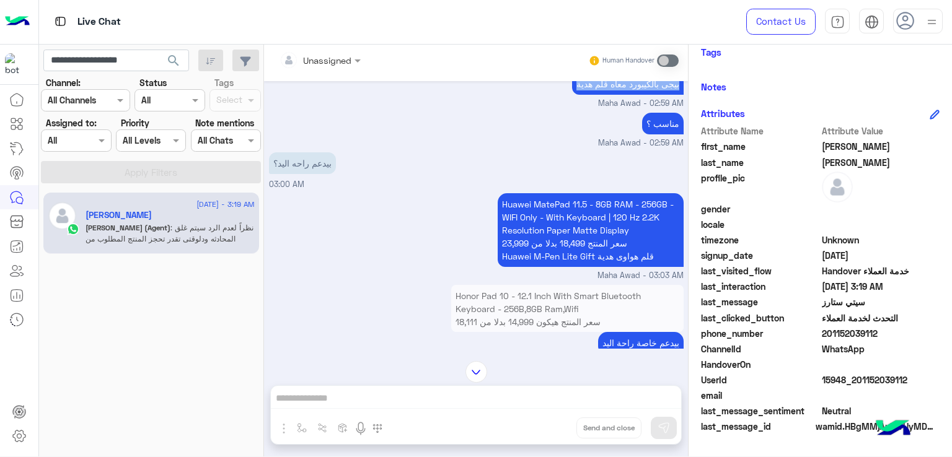
scroll to position [1943, 0]
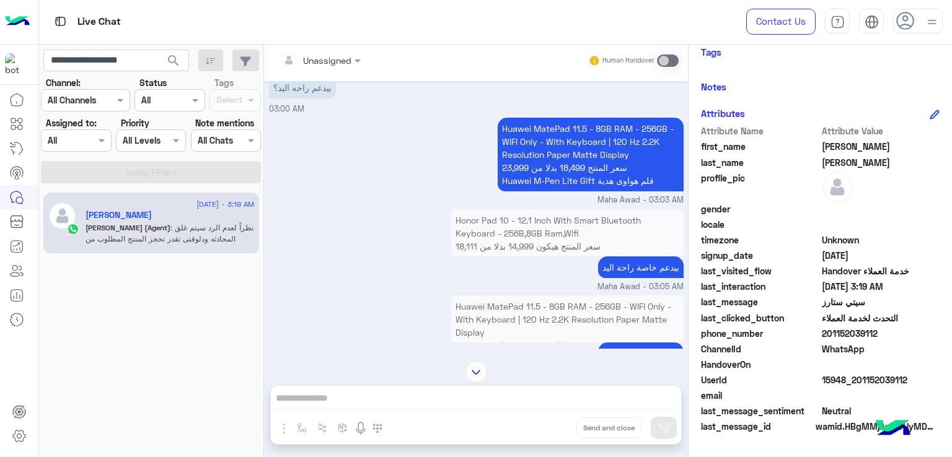
click at [567, 173] on p "Huawei MatePad 11.5 - 8GB RAM - 256GB - WIFI Only - With Keyboard | 120 Hz 2.2K…" at bounding box center [591, 155] width 186 height 74
click at [567, 172] on p "Huawei MatePad 11.5 - 8GB RAM - 256GB - WIFI Only - With Keyboard | 120 Hz 2.2K…" at bounding box center [591, 155] width 186 height 74
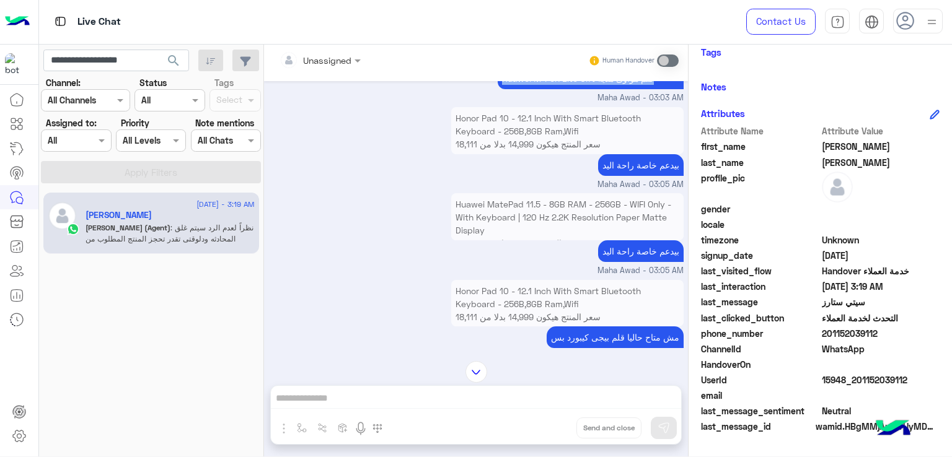
scroll to position [2067, 0]
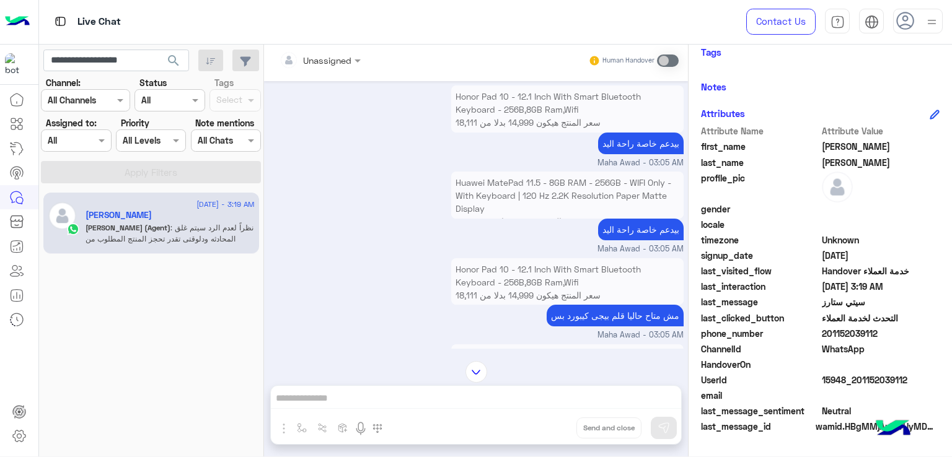
click at [632, 134] on p "بيدعم خاصة راحة اليد" at bounding box center [641, 144] width 86 height 22
click at [635, 225] on p "بيدعم خاصة راحة اليد" at bounding box center [641, 230] width 86 height 22
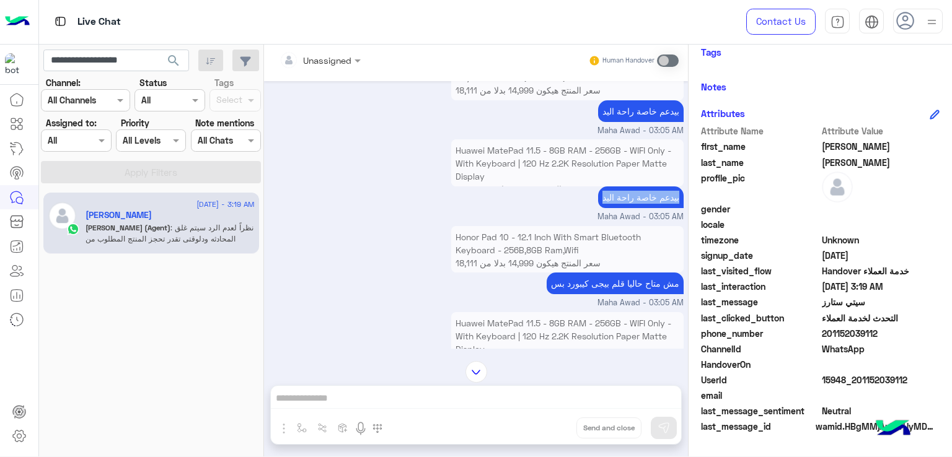
scroll to position [2129, 0]
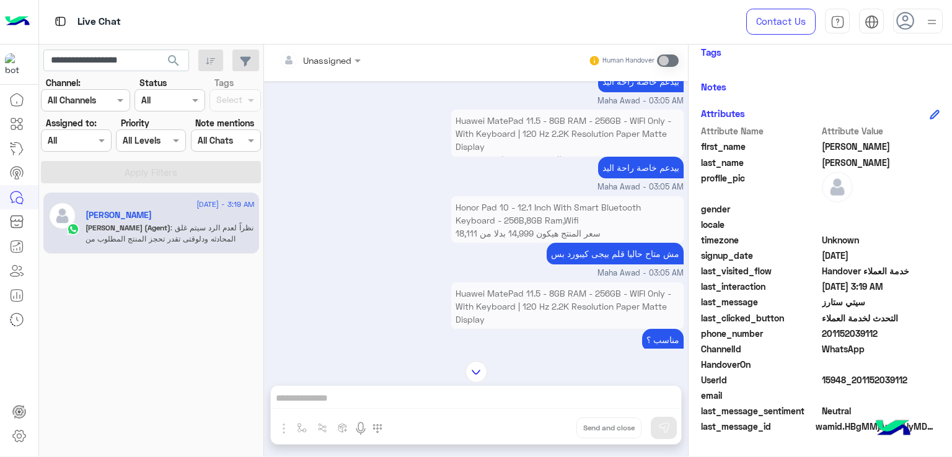
click at [577, 247] on p "مش متاح حاليا قلم بيجى كيبورد بس" at bounding box center [615, 254] width 137 height 22
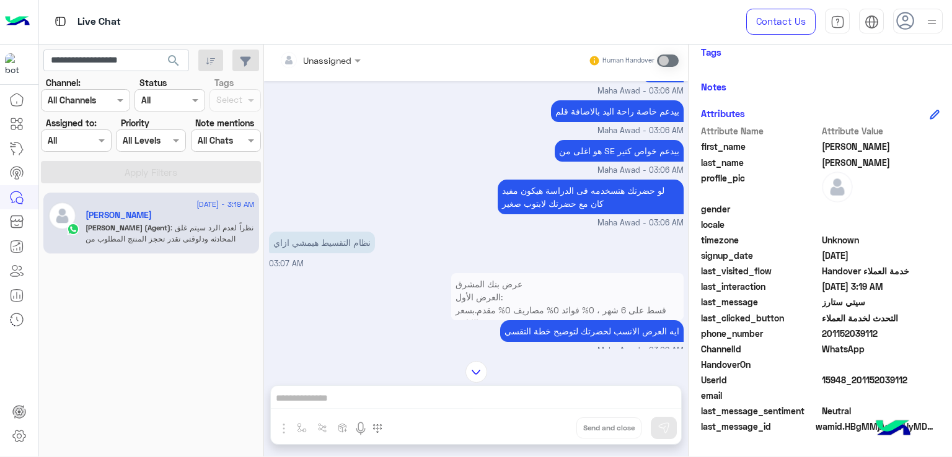
scroll to position [2253, 0]
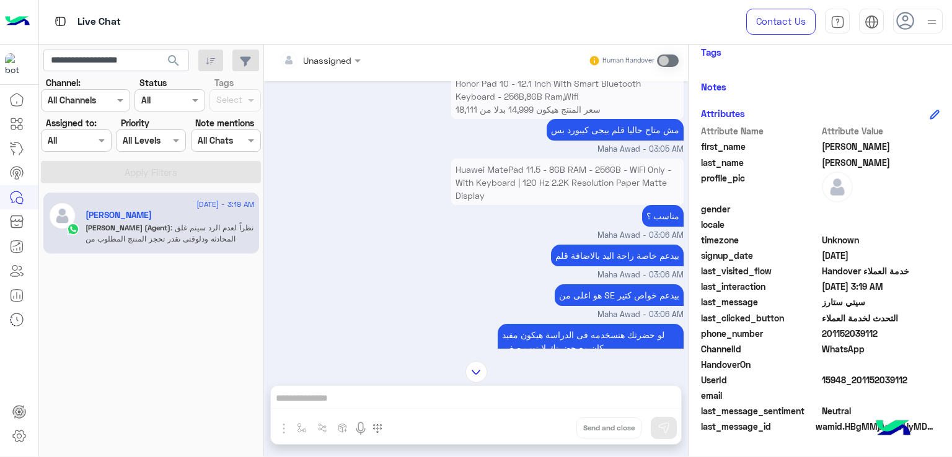
click at [652, 216] on p "مناسب ؟" at bounding box center [663, 216] width 42 height 22
click at [604, 256] on p "بيدعم خاصة راحة اليد بالاضافة قلم" at bounding box center [617, 256] width 133 height 22
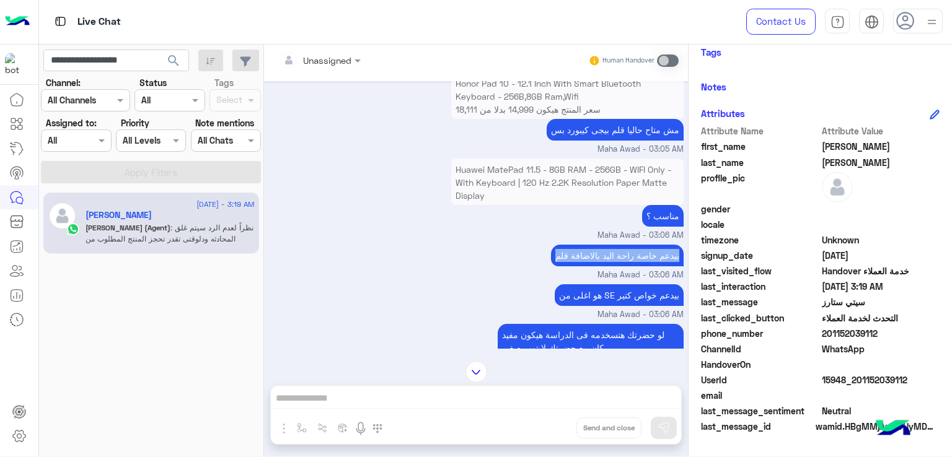
click at [604, 256] on p "بيدعم خاصة راحة اليد بالاضافة قلم" at bounding box center [617, 256] width 133 height 22
click at [600, 286] on p "هو اغلى من SE بيدعم خواص كتير" at bounding box center [619, 295] width 129 height 22
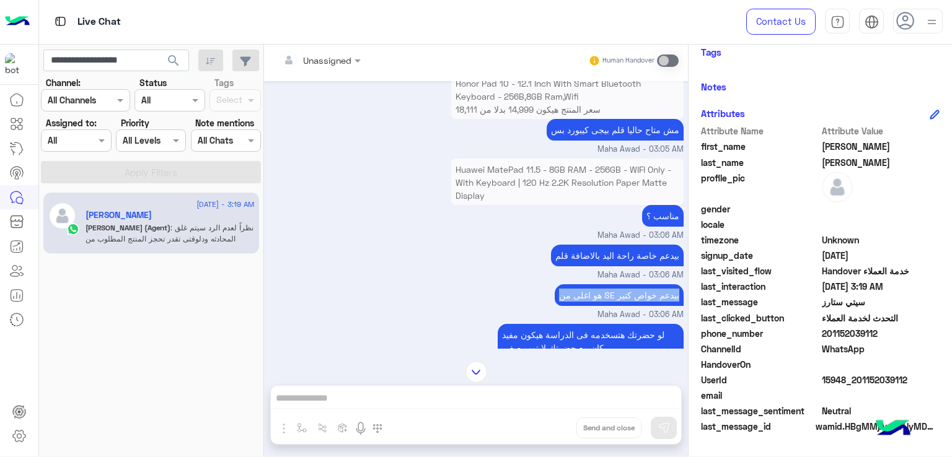
click at [600, 286] on p "هو اغلى من SE بيدعم خواص كتير" at bounding box center [619, 295] width 129 height 22
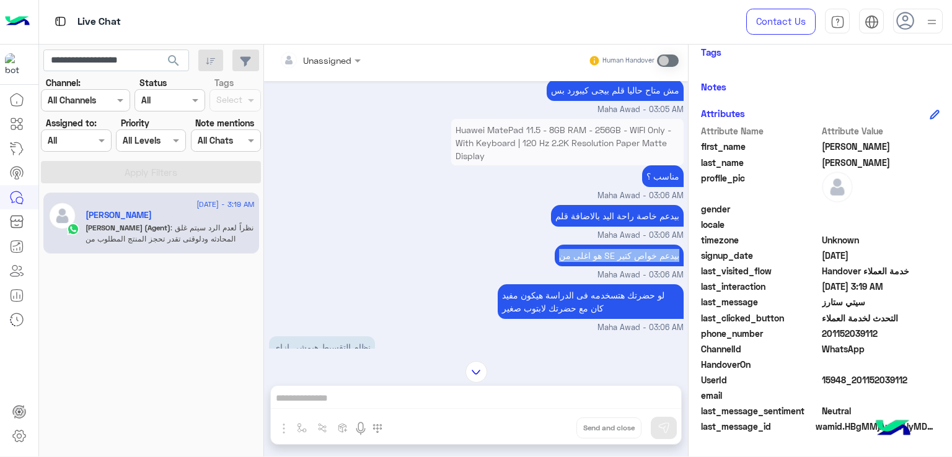
scroll to position [2315, 0]
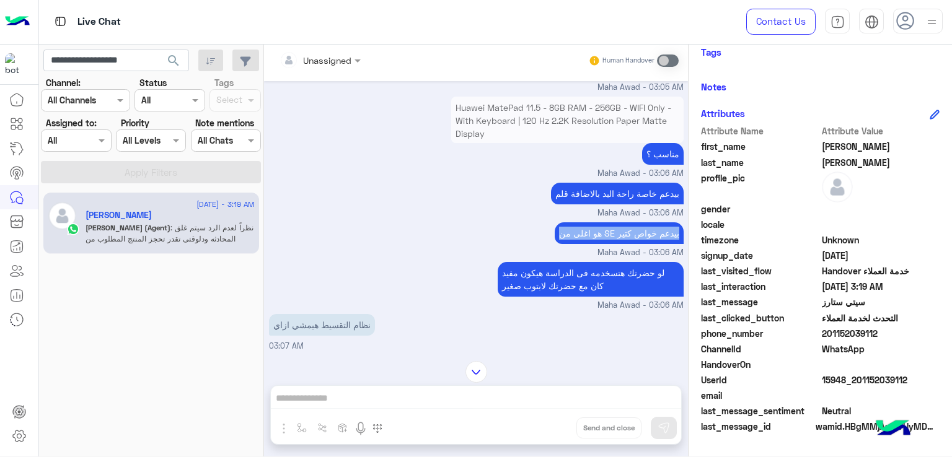
click at [576, 237] on p "هو اغلى من SE بيدعم خواص كتير" at bounding box center [619, 233] width 129 height 22
click at [550, 262] on p "لو حضرتك هتسخدمه فى الدراسة هيكون مفيد كان مع حضرتك لابتوب صغير" at bounding box center [591, 279] width 186 height 35
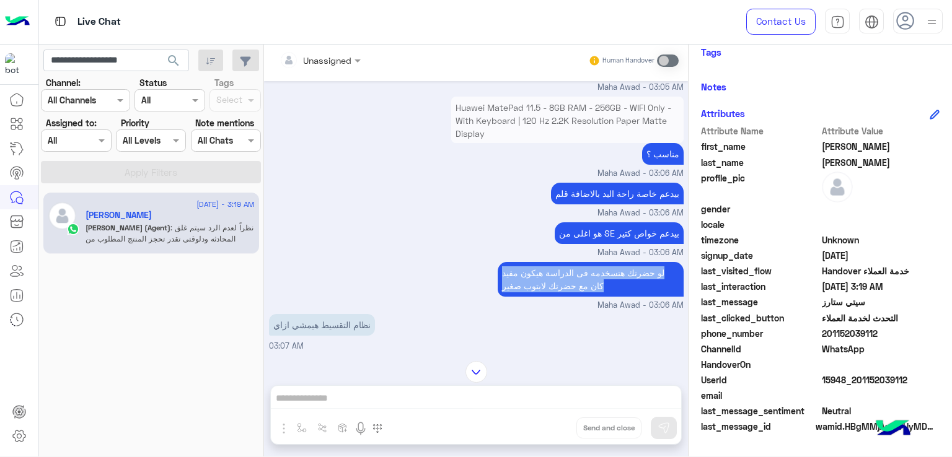
click at [550, 262] on p "لو حضرتك هتسخدمه فى الدراسة هيكون مفيد كان مع حضرتك لابتوب صغير" at bounding box center [591, 279] width 186 height 35
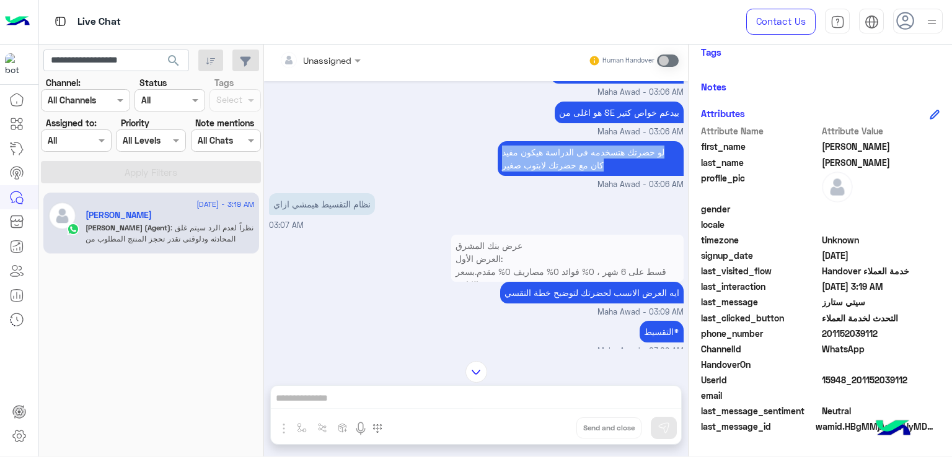
scroll to position [2439, 0]
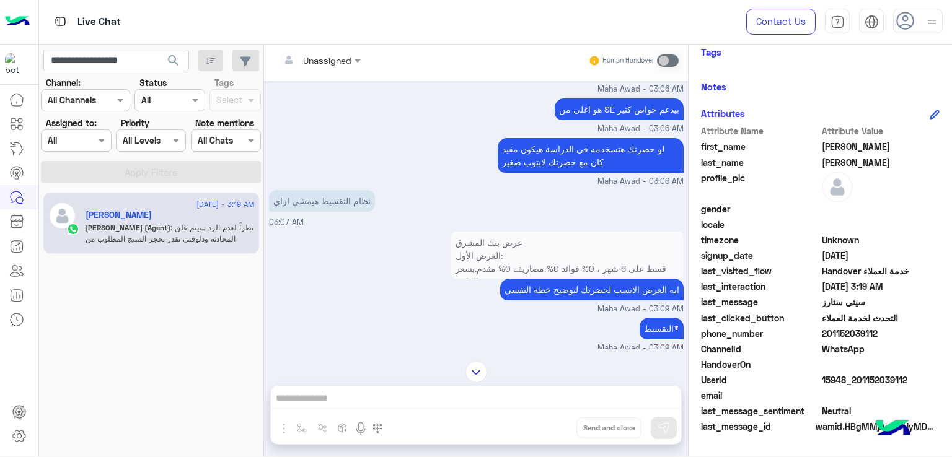
click at [327, 198] on p "نظام التقسيط هيمشي ازاي" at bounding box center [322, 201] width 106 height 22
click at [538, 281] on p "ايه العرض الانسب لحضرتك لتوضيح خطة التقسي" at bounding box center [591, 290] width 183 height 22
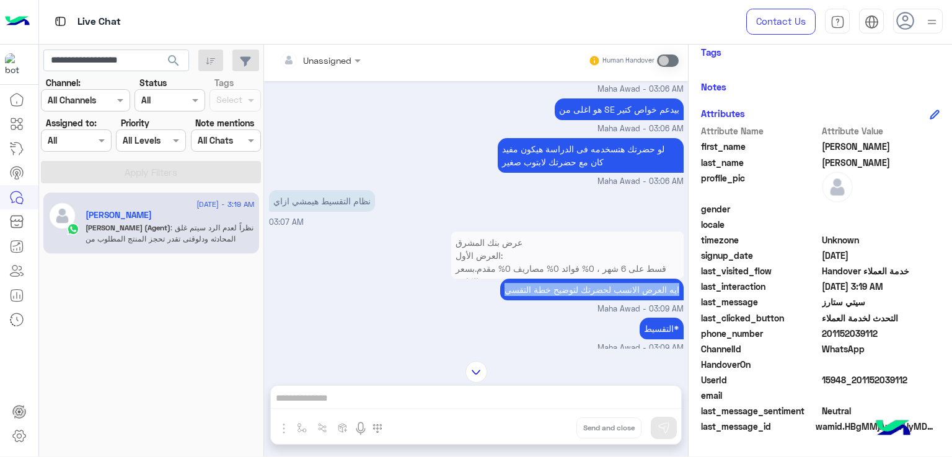
click at [538, 281] on p "ايه العرض الانسب لحضرتك لتوضيح خطة التقسي" at bounding box center [591, 290] width 183 height 22
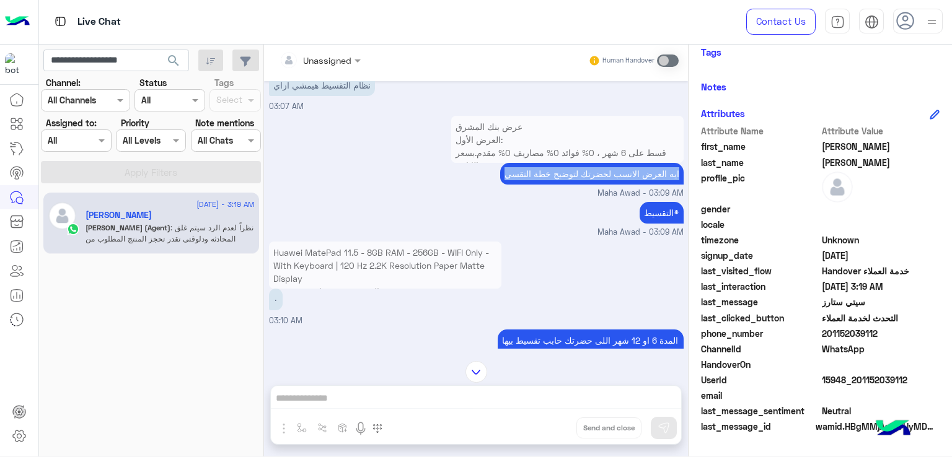
scroll to position [2563, 0]
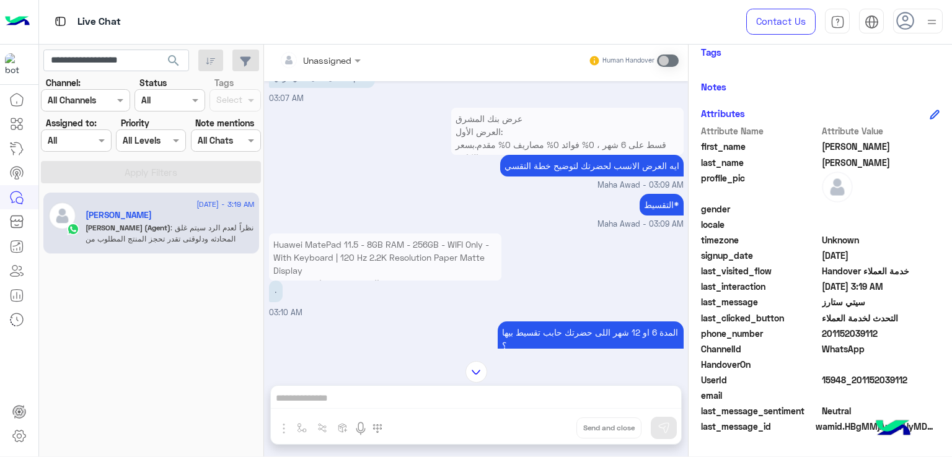
click at [658, 203] on p "التقسيط*" at bounding box center [662, 205] width 44 height 22
click at [573, 354] on div "Unassigned Human Handover Sep 3, 2025 جاري التحويل الى احد ممثلي خدمة العملاء، …" at bounding box center [476, 248] width 424 height 417
click at [579, 330] on p "المدة 6 او 12 شهر اللى حضرتك حابب تقسيط بيها ؟" at bounding box center [591, 339] width 186 height 35
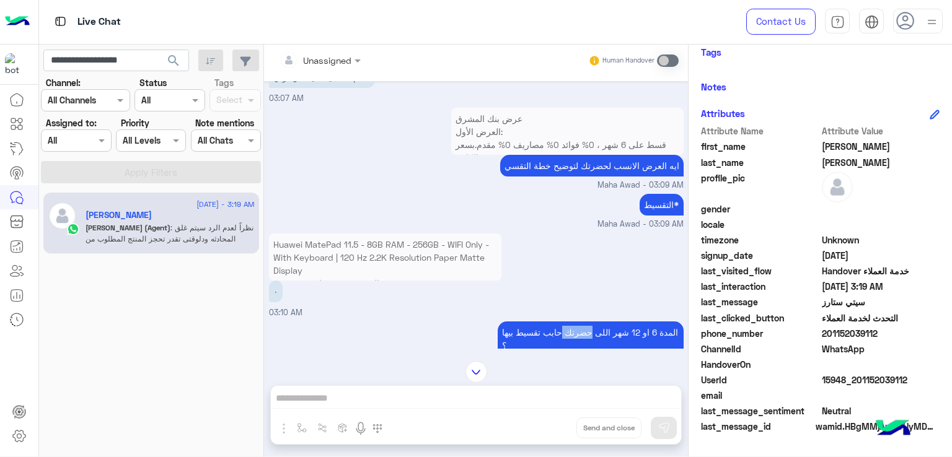
click at [579, 330] on p "المدة 6 او 12 شهر اللى حضرتك حابب تقسيط بيها ؟" at bounding box center [591, 339] width 186 height 35
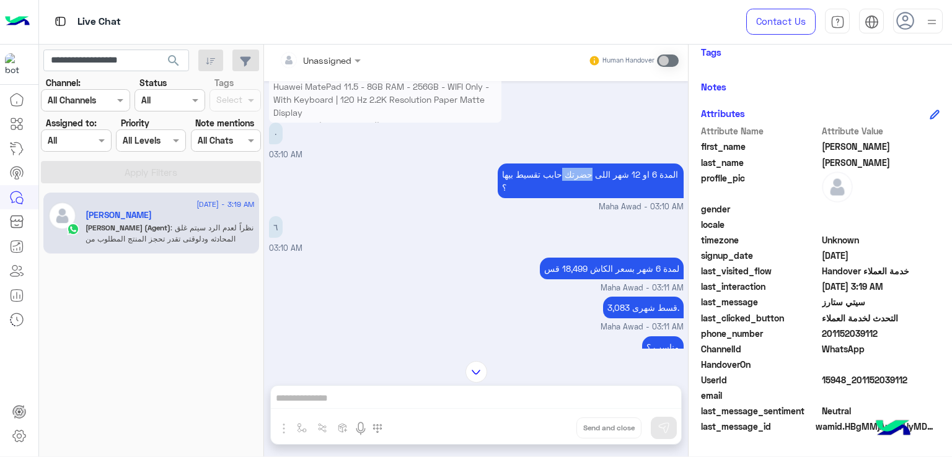
scroll to position [2749, 0]
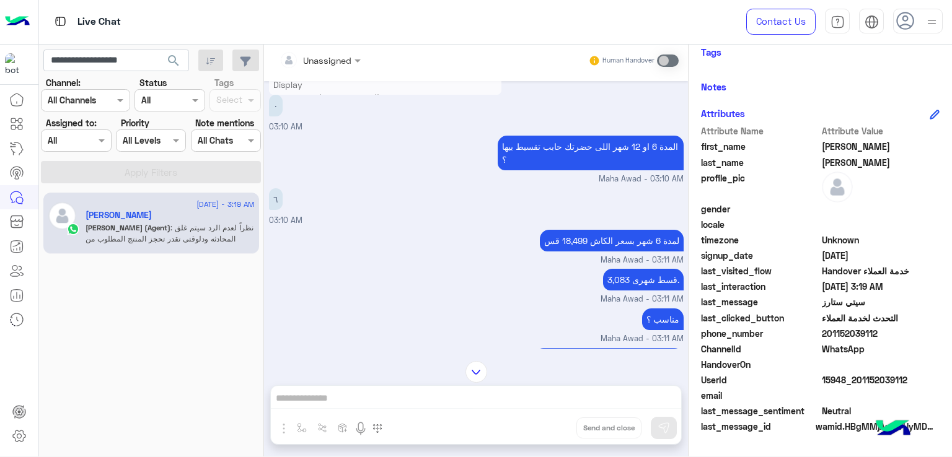
click at [583, 236] on p "لمدة 6 شهر بسعر الكاش 18,499 قس" at bounding box center [612, 241] width 144 height 22
click at [640, 278] on p "قسط شهرى 3,083." at bounding box center [643, 280] width 81 height 22
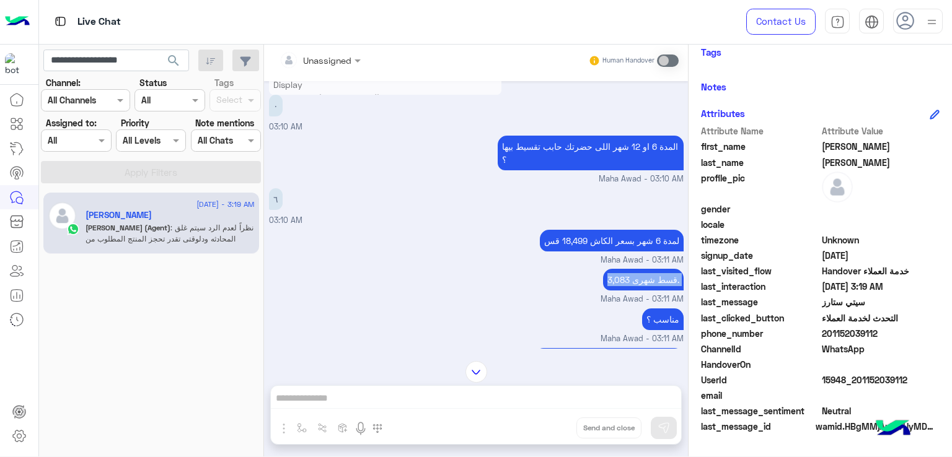
click at [640, 278] on p "قسط شهرى 3,083." at bounding box center [643, 280] width 81 height 22
click at [659, 313] on p "مناسب ؟" at bounding box center [663, 320] width 42 height 22
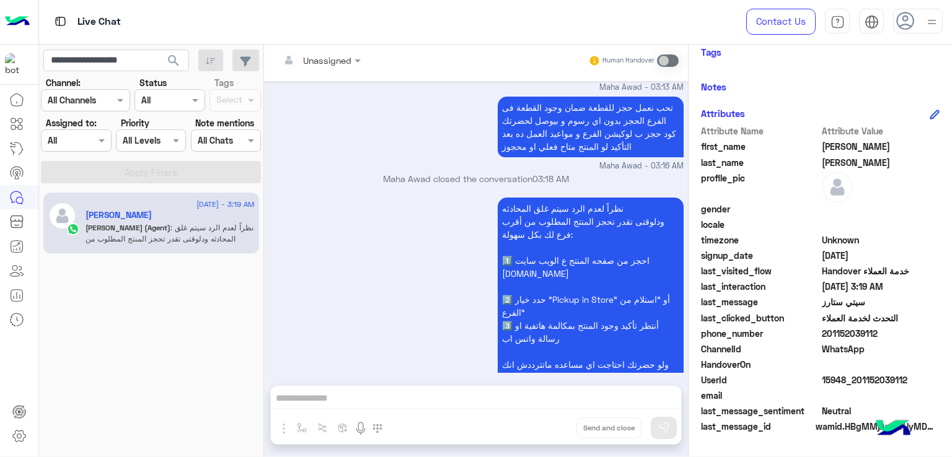
scroll to position [3161, 0]
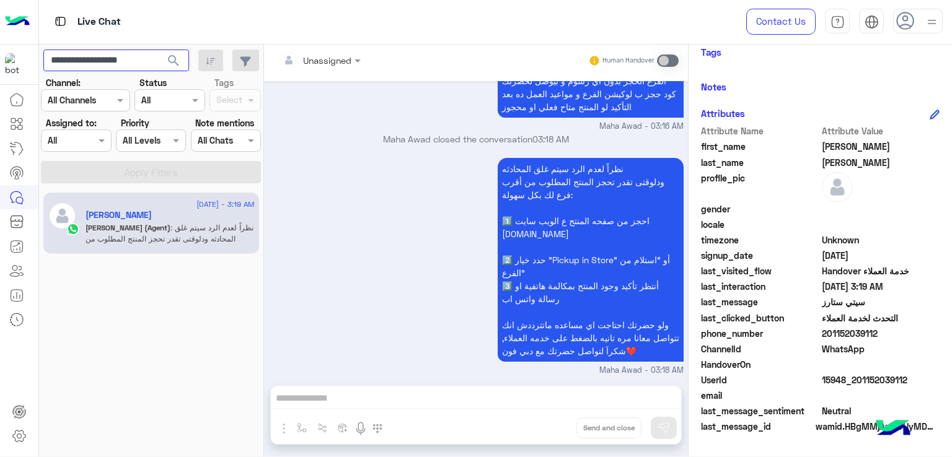
click at [105, 68] on input "**********" at bounding box center [116, 61] width 146 height 22
paste input "text"
click at [175, 51] on button "search" at bounding box center [174, 63] width 30 height 27
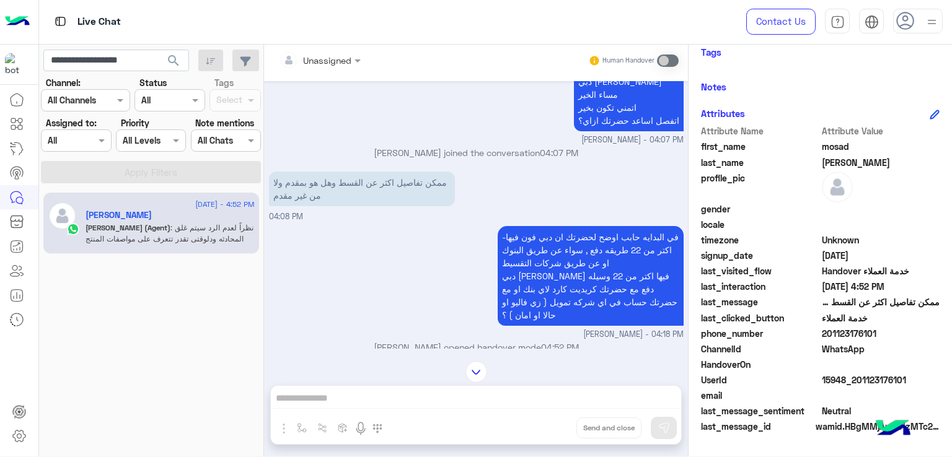
scroll to position [935, 0]
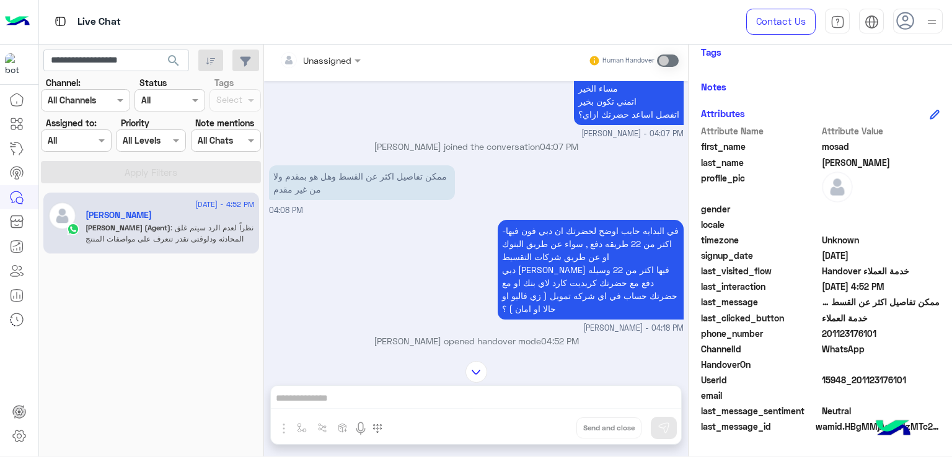
click at [387, 184] on p "ممكن تفاصيل اكثر عن القسط وهل هو بمقدم ولا من غير مقدم" at bounding box center [362, 182] width 186 height 35
click at [563, 253] on p "-في البدايه حابب اوضح لحضرتك ان دبي فون فيها اكتر من 22 طريقه دفع , سواء عن طري…" at bounding box center [591, 270] width 186 height 100
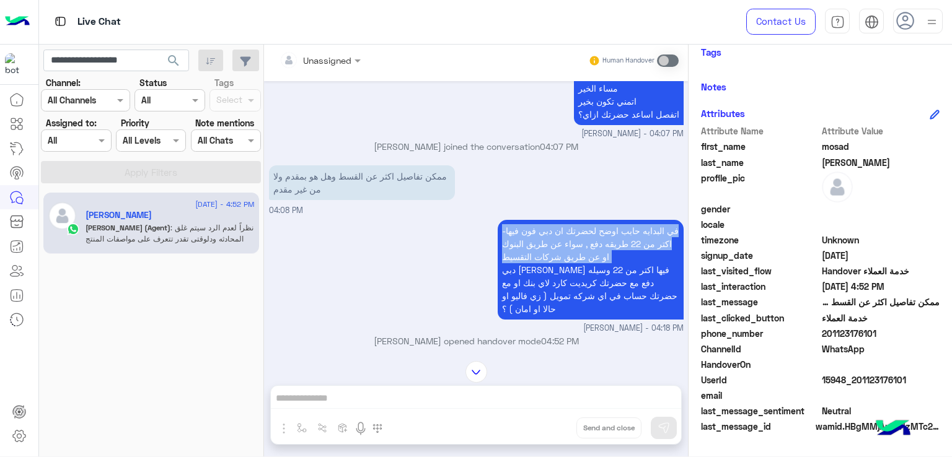
click at [563, 253] on p "-في البدايه حابب اوضح لحضرتك ان دبي فون فيها اكتر من 22 طريقه دفع , سواء عن طري…" at bounding box center [591, 270] width 186 height 100
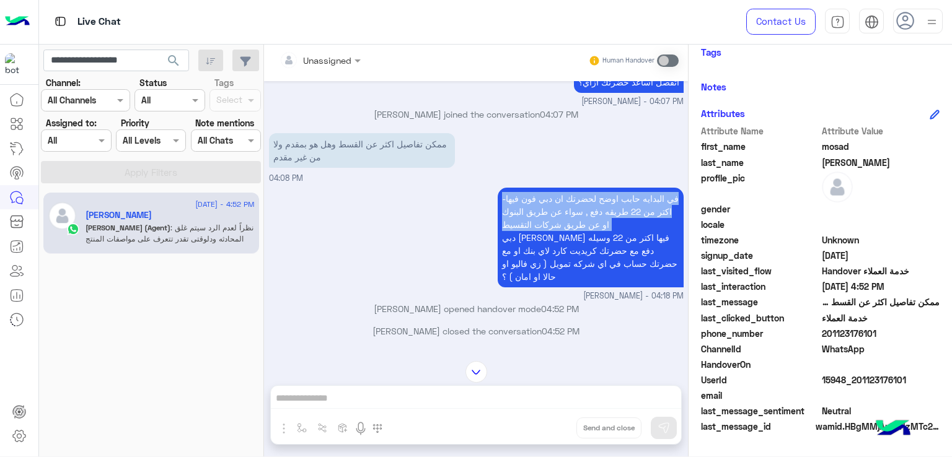
scroll to position [997, 0]
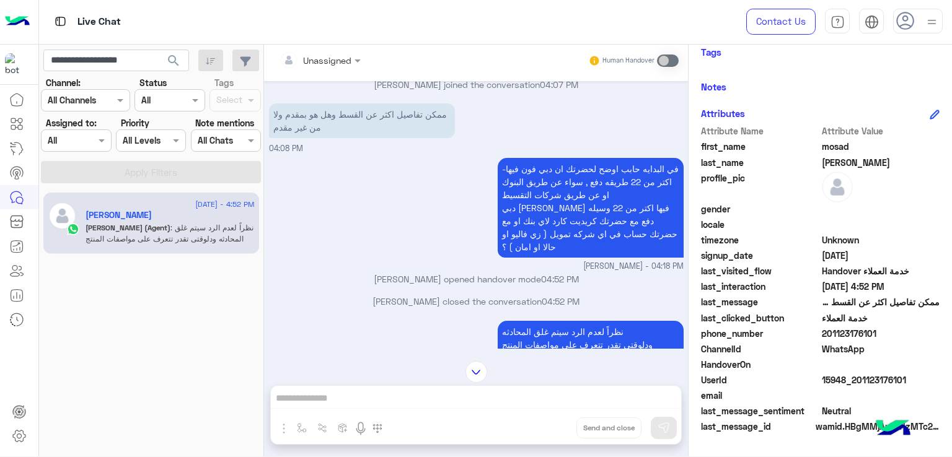
click at [591, 228] on p "-في البدايه حابب اوضح لحضرتك ان دبي فون فيها اكتر من 22 طريقه دفع , سواء عن طري…" at bounding box center [591, 208] width 186 height 100
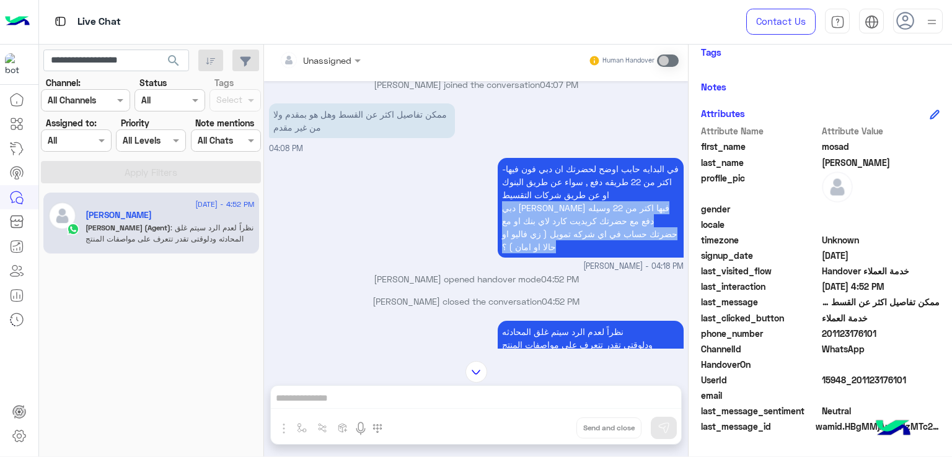
click at [591, 228] on p "-في البدايه حابب اوضح لحضرتك ان دبي فون فيها اكتر من 22 طريقه دفع , سواء عن طري…" at bounding box center [591, 208] width 186 height 100
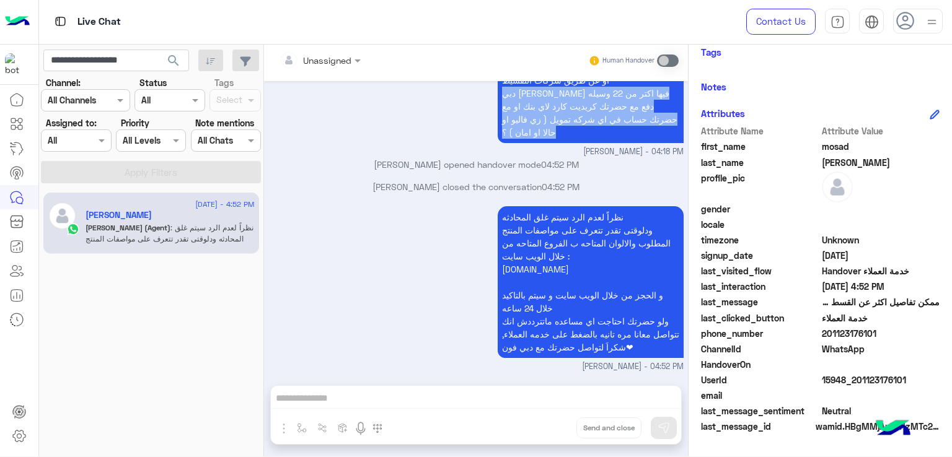
scroll to position [1121, 0]
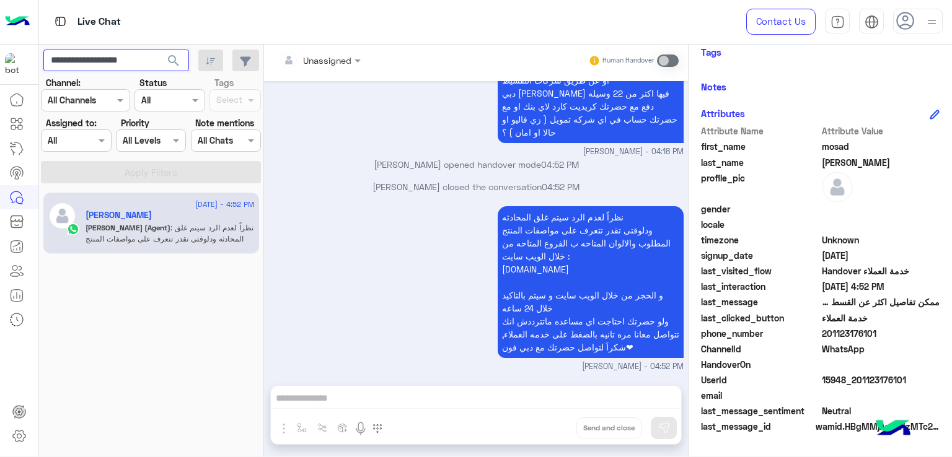
click at [89, 52] on input "**********" at bounding box center [116, 61] width 146 height 22
paste input "text"
click at [174, 62] on span "search" at bounding box center [173, 60] width 15 height 15
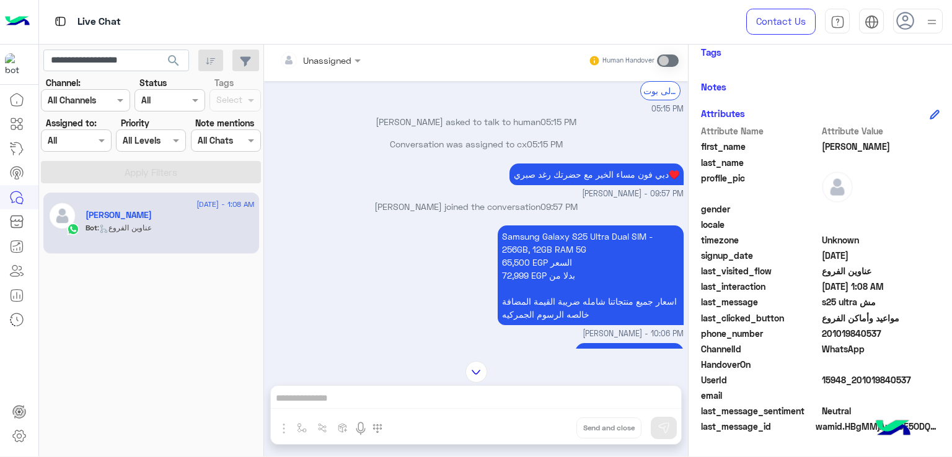
scroll to position [419, 0]
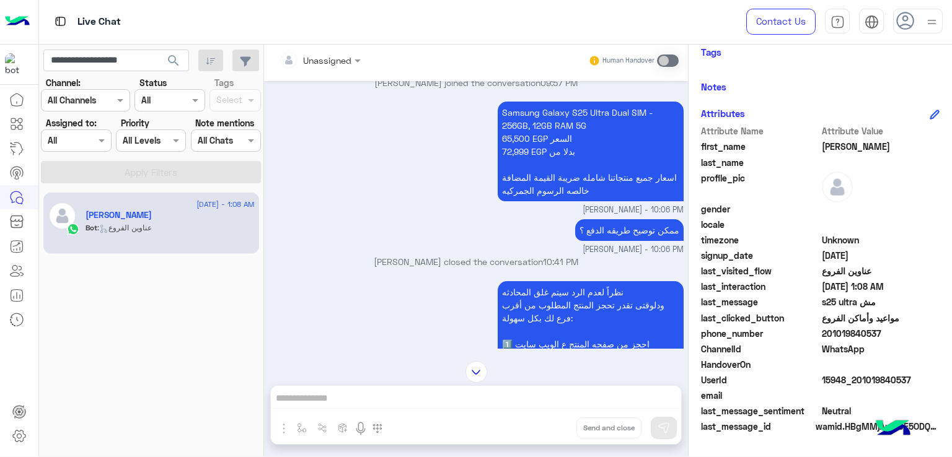
click at [550, 228] on div "ممكن توضيح طريقه الدفع ؟ Raghad Sabry - 10:06 PM" at bounding box center [476, 236] width 415 height 40
click at [563, 193] on p "Samsung Galaxy S25 Ultra Dual SIM - 256GB, 12GB RAM 5G 65,500 EGP السعر 72,999 …" at bounding box center [591, 152] width 186 height 100
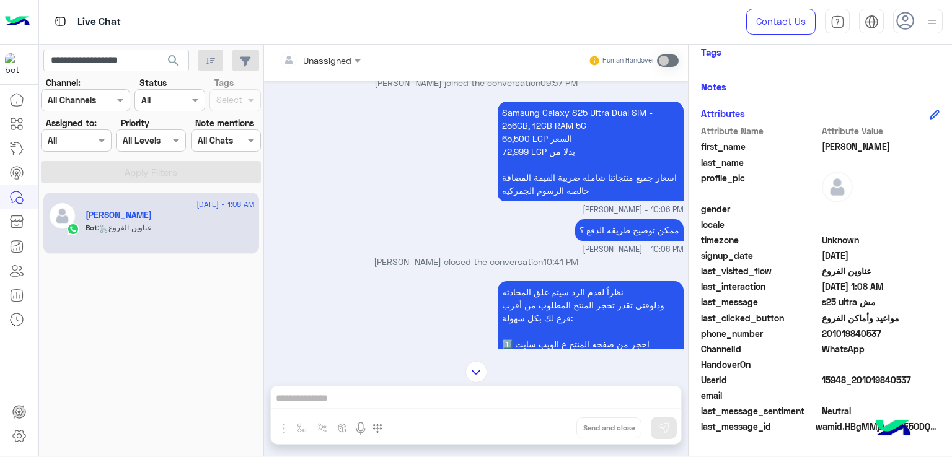
click at [614, 241] on p "ممكن توضيح طريقه الدفع ؟" at bounding box center [629, 230] width 108 height 22
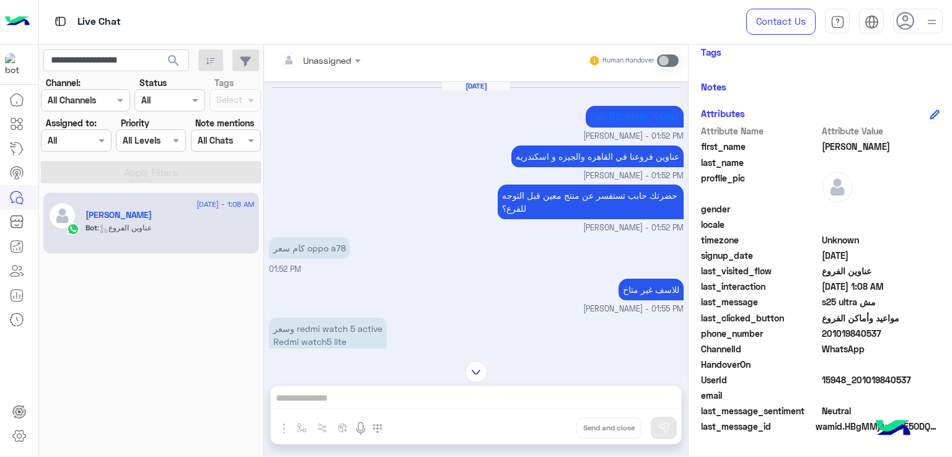
scroll to position [1049, 0]
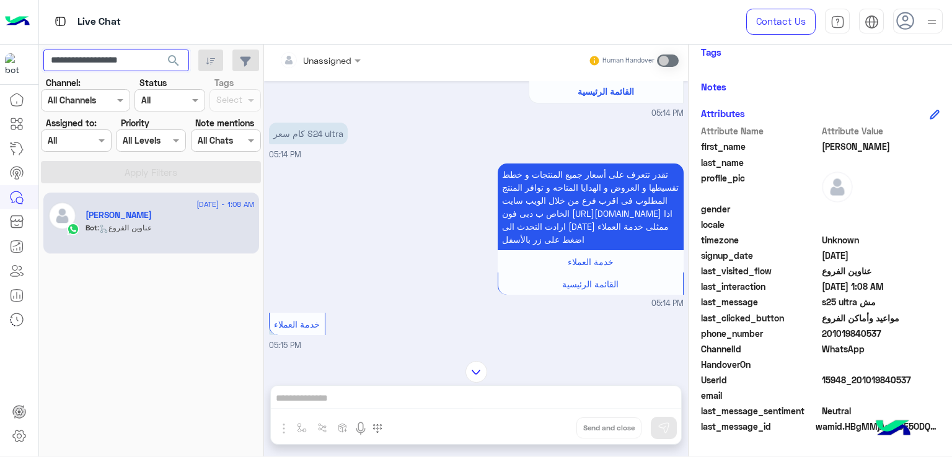
click at [103, 61] on input "**********" at bounding box center [116, 61] width 146 height 22
paste input "text"
click at [159, 50] on button "search" at bounding box center [174, 63] width 30 height 27
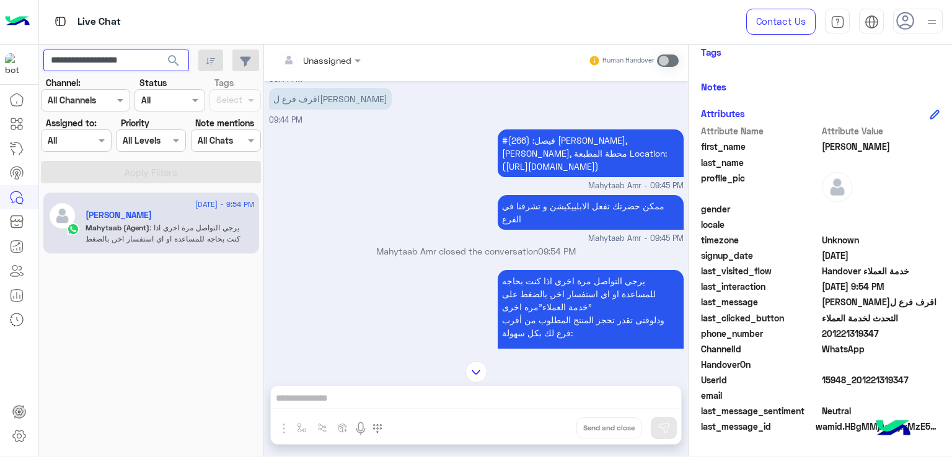
scroll to position [901, 0]
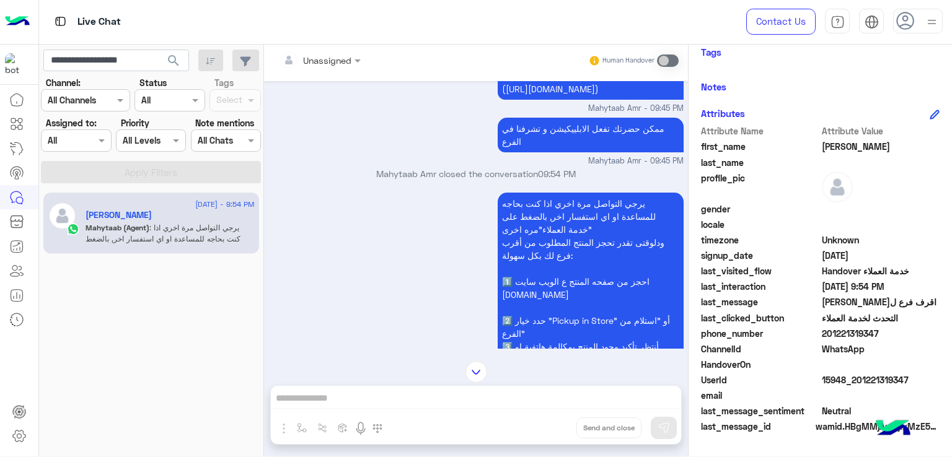
drag, startPoint x: 380, startPoint y: 363, endPoint x: 387, endPoint y: 358, distance: 8.4
click at [380, 363] on div at bounding box center [476, 372] width 424 height 22
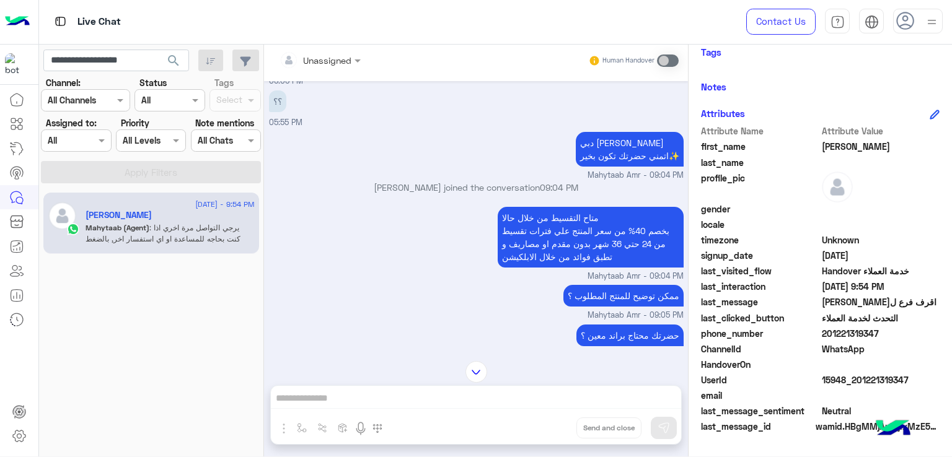
scroll to position [1491, 0]
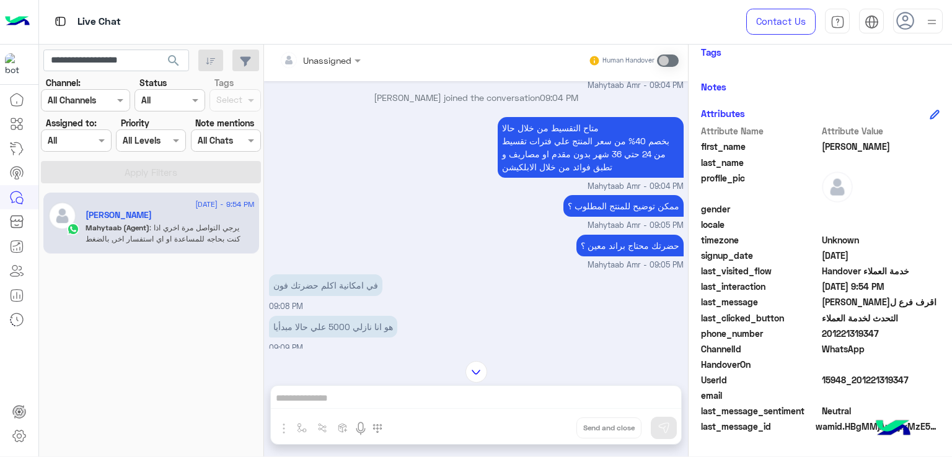
click at [538, 154] on p "متاح التقسيط من خلال حالا بخصم 40% من سعر المنتج علي فترات تقسيط من 24 حتي 36 ش…" at bounding box center [591, 147] width 186 height 61
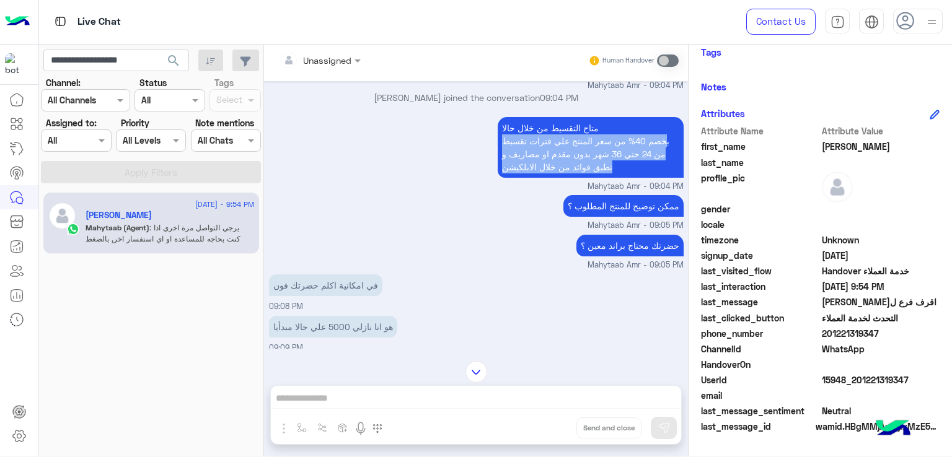
click at [538, 154] on p "متاح التقسيط من خلال حالا بخصم 40% من سعر المنتج علي فترات تقسيط من 24 حتي 36 ش…" at bounding box center [591, 147] width 186 height 61
click at [536, 177] on p "متاح التقسيط من خلال حالا بخصم 40% من سعر المنتج علي فترات تقسيط من 24 حتي 36 ش…" at bounding box center [591, 147] width 186 height 61
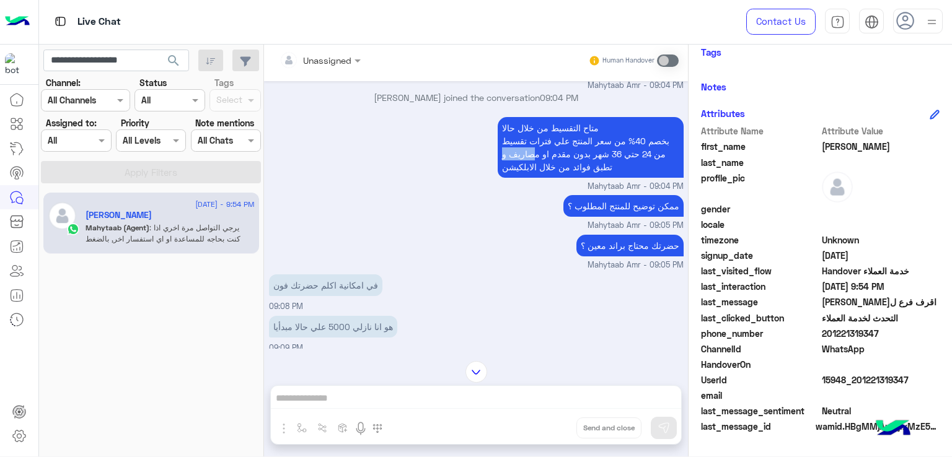
click at [536, 177] on p "متاح التقسيط من خلال حالا بخصم 40% من سعر المنتج علي فترات تقسيط من 24 حتي 36 ش…" at bounding box center [591, 147] width 186 height 61
click at [605, 217] on p "ممكن توضيح للمنتج المطلوب ؟" at bounding box center [623, 206] width 120 height 22
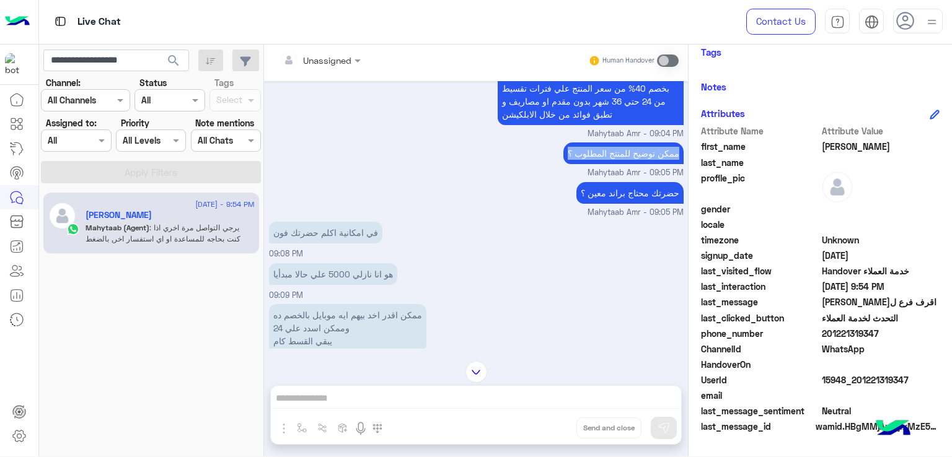
scroll to position [1615, 0]
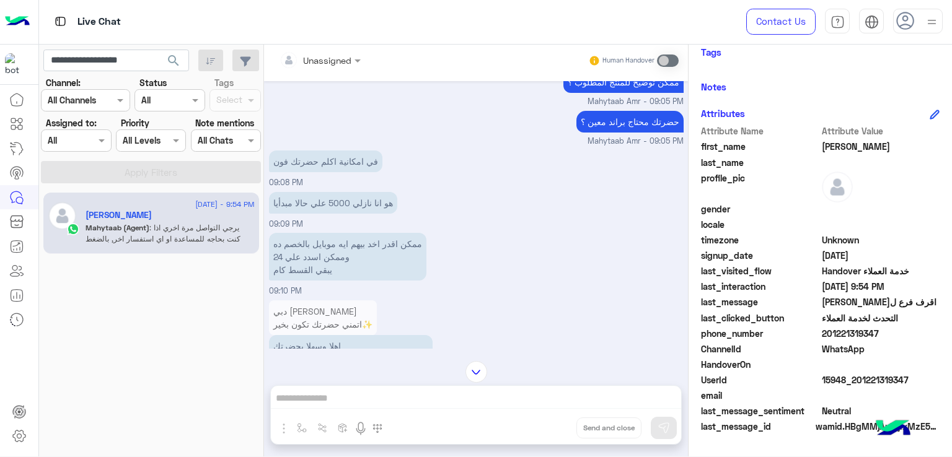
click at [621, 133] on p "حضرتك محتاج براند معين ؟" at bounding box center [629, 122] width 107 height 22
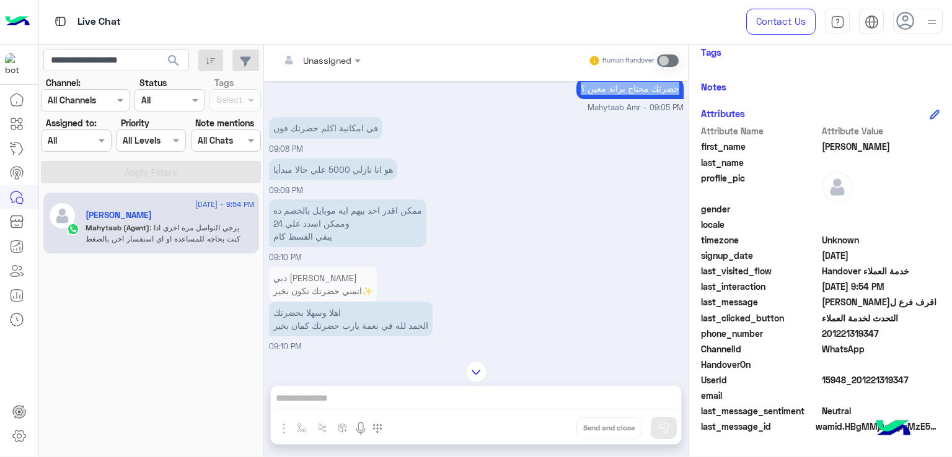
scroll to position [1677, 0]
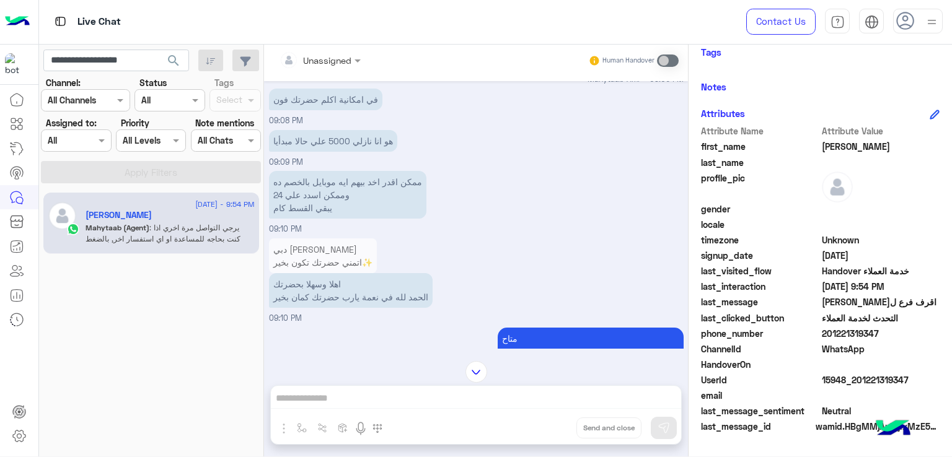
click at [310, 110] on p "في امكانية اكلم حضرتك فون" at bounding box center [325, 100] width 113 height 22
click at [310, 152] on p "هو انا نازلي 5000 علي حالا مبدأيا" at bounding box center [333, 141] width 128 height 22
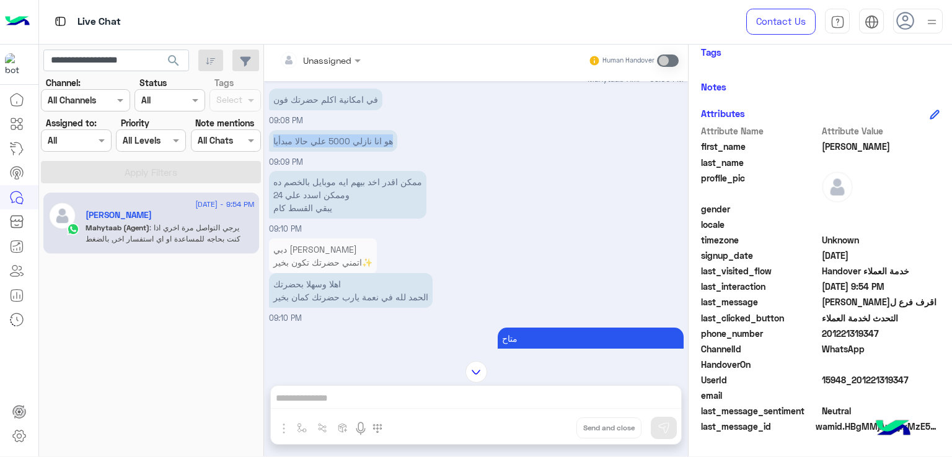
click at [310, 152] on p "هو انا نازلي 5000 علي حالا مبدأيا" at bounding box center [333, 141] width 128 height 22
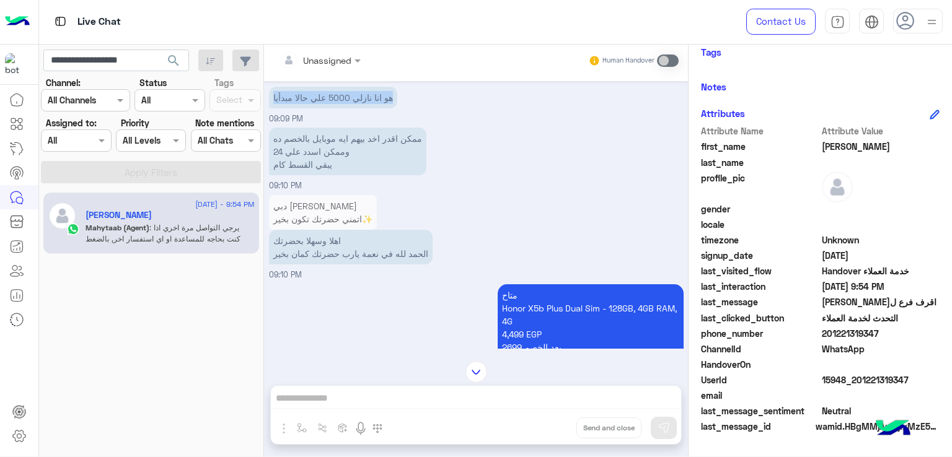
scroll to position [1801, 0]
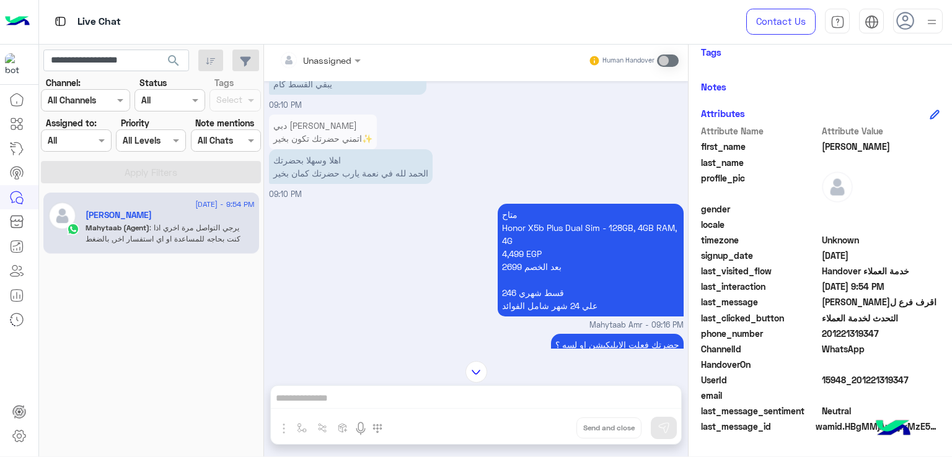
click at [319, 95] on p "ممكن اقدر اخد بيهم ايه موبايل بالخصم ده وممكن اسدد علي 24 يبقي القسط كام" at bounding box center [347, 71] width 157 height 48
click at [354, 184] on p "اهلا وسهلا بحضرتك الحمد لله في نعمة يارب حضرتك كمان بخير" at bounding box center [351, 166] width 164 height 35
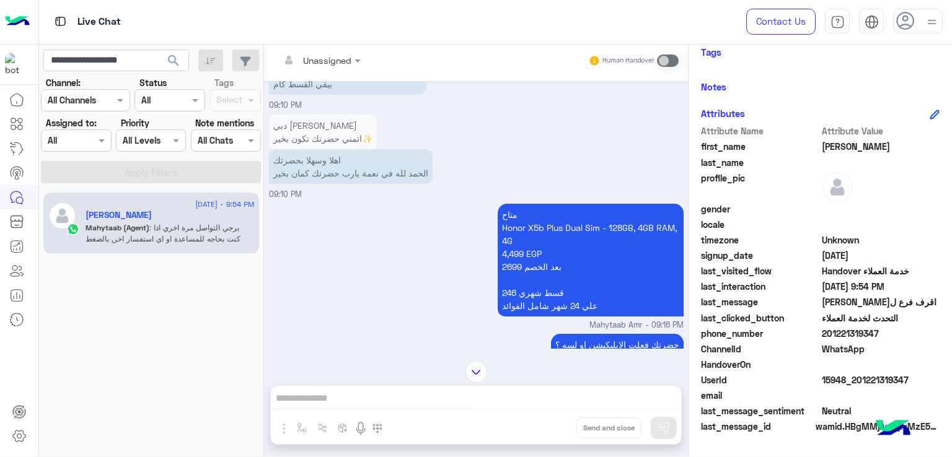
click at [557, 258] on p "متاح Honor X5b Plus Dual Sim - 128GB, 4GB RAM, 4G 4,499 EGP 2699 بعد الخصم قسط …" at bounding box center [591, 260] width 186 height 113
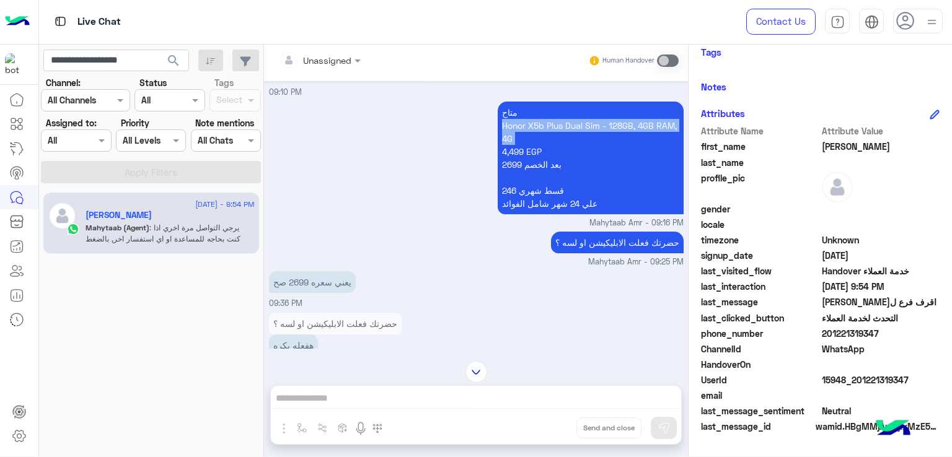
scroll to position [1925, 0]
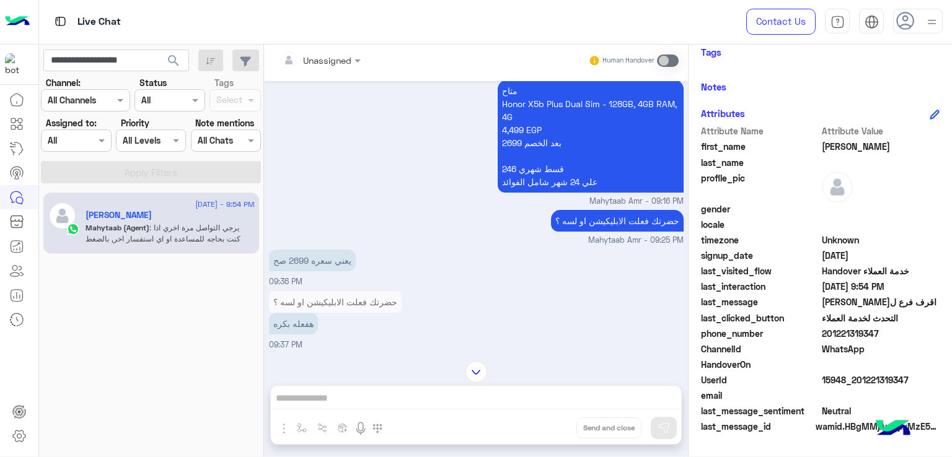
click at [545, 231] on div "حضرتك فعلت الابليكيشن او لسه ؟ Mahytaab Amr - 09:25 PM" at bounding box center [476, 227] width 415 height 40
click at [617, 232] on p "حضرتك فعلت الابليكيشن او لسه ؟" at bounding box center [617, 221] width 133 height 22
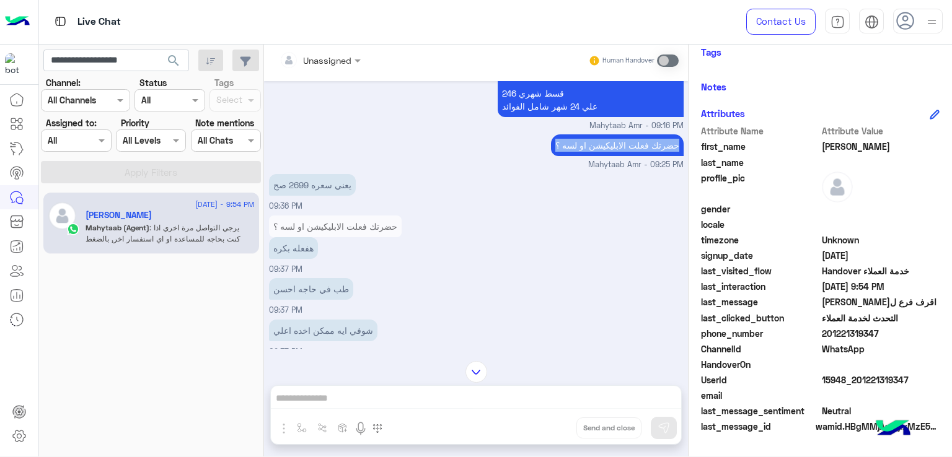
scroll to position [2049, 0]
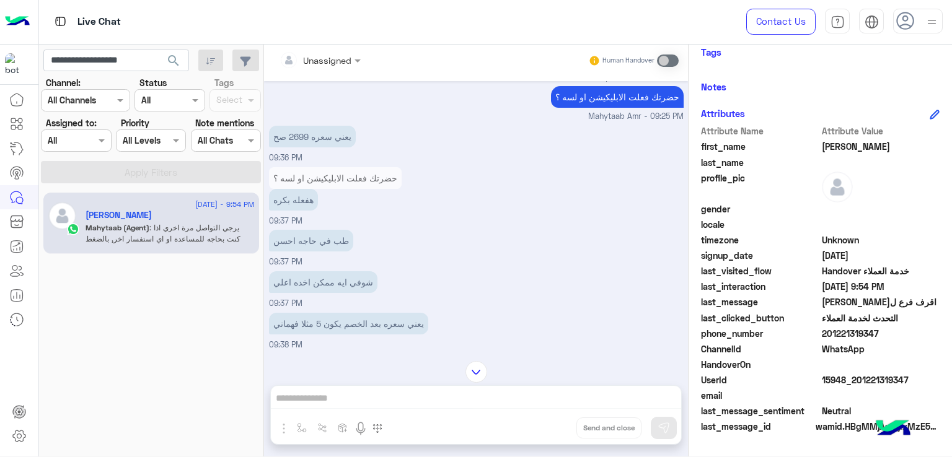
click at [314, 147] on p "يعني سعره 2699 صح" at bounding box center [312, 137] width 87 height 22
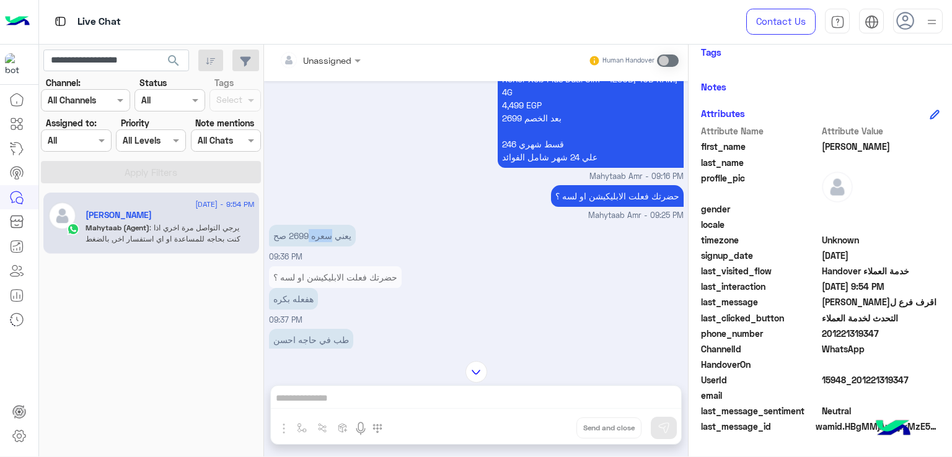
scroll to position [1987, 0]
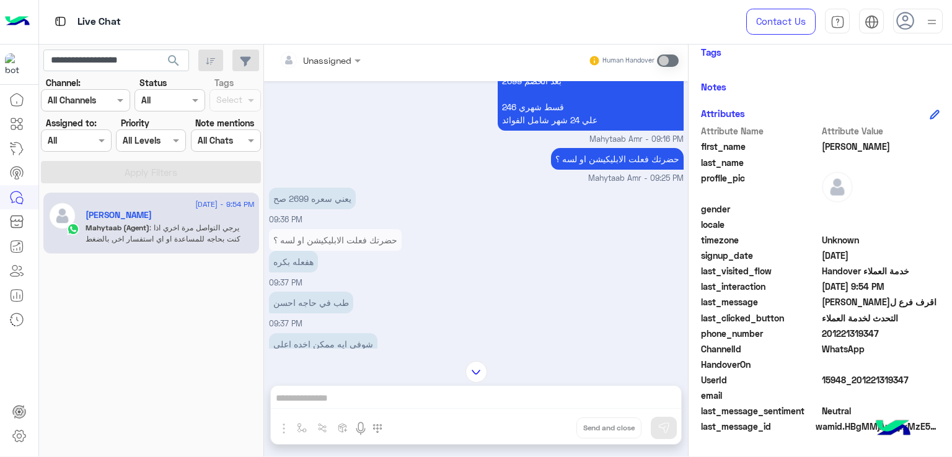
click at [585, 170] on p "حضرتك فعلت الابليكيشن او لسه ؟" at bounding box center [617, 159] width 133 height 22
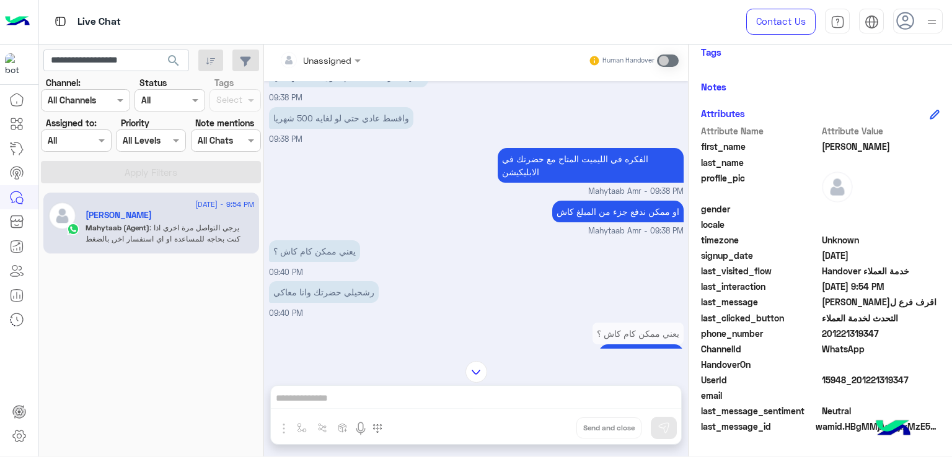
scroll to position [2297, 0]
click at [557, 177] on p "الفكره في الليميت المتاح مع حضرتك في الابليكيشن" at bounding box center [591, 164] width 186 height 35
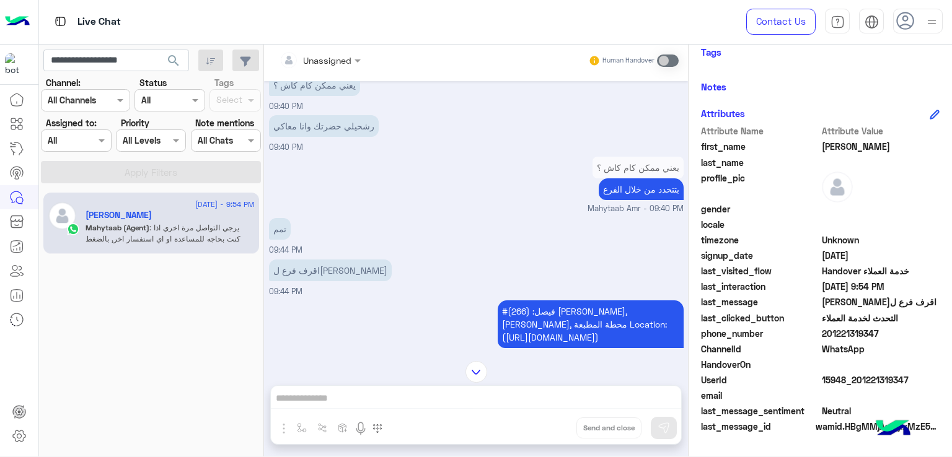
scroll to position [2483, 0]
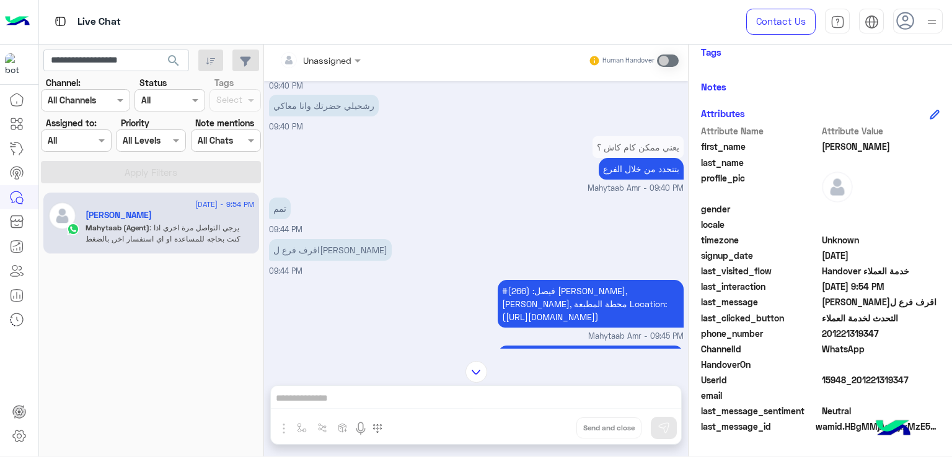
click at [647, 180] on p "بتتحدد من خلال الفرع" at bounding box center [641, 169] width 85 height 22
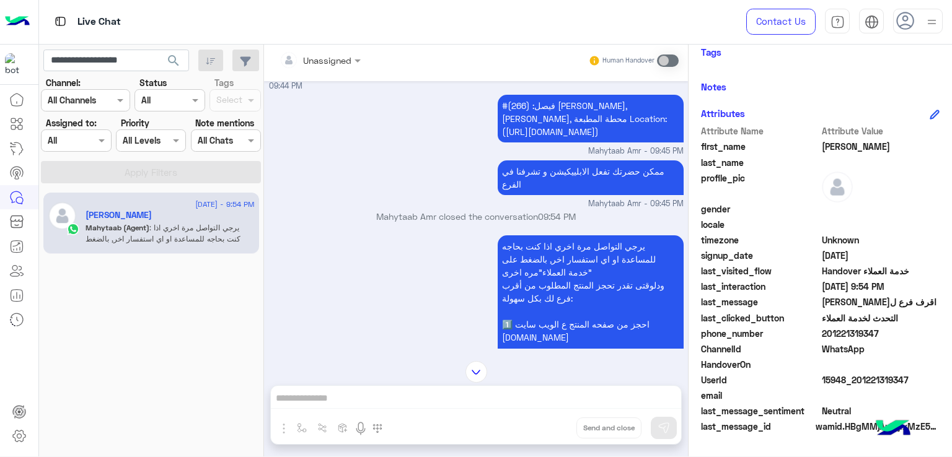
scroll to position [2669, 0]
click at [579, 193] on p "ممكن حضرتك تفعل الابلييكيشن و تشرفنا في الفرع" at bounding box center [591, 177] width 186 height 35
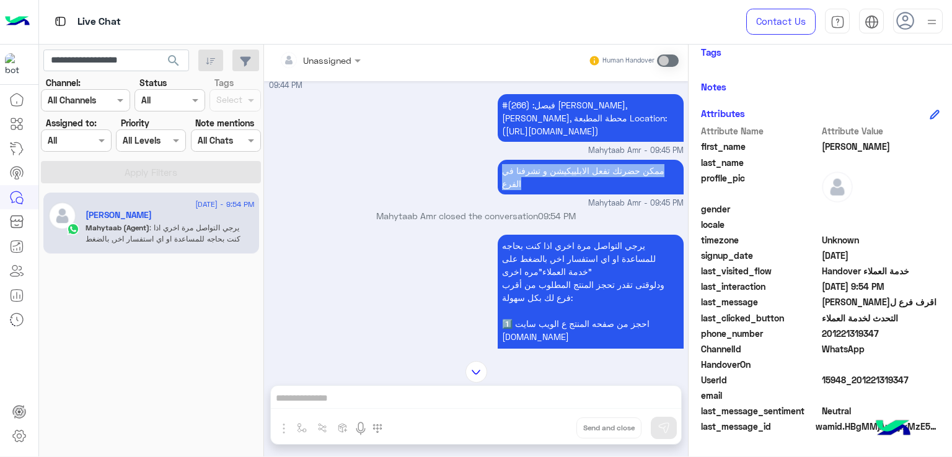
click at [579, 193] on p "ممكن حضرتك تفعل الابلييكيشن و تشرفنا في الفرع" at bounding box center [591, 177] width 186 height 35
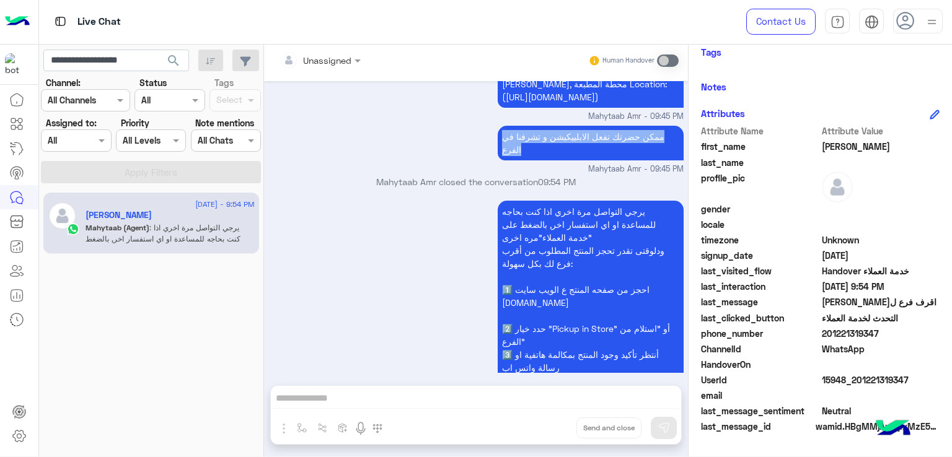
scroll to position [2793, 0]
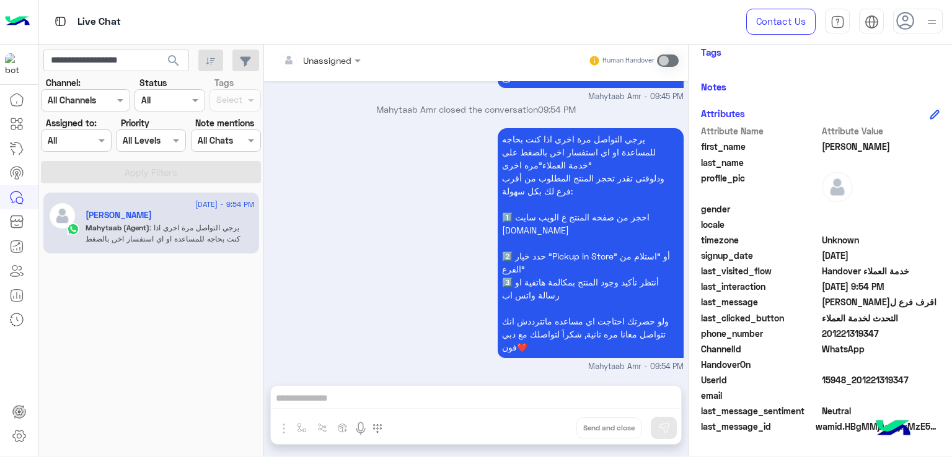
click at [533, 182] on p "يرجي التواصل مرة اخري اذا كنت بحاجه للمساعدة او اي استفسار اخر, بالضغط على "خدم…" at bounding box center [591, 243] width 186 height 230
click at [76, 55] on input "**********" at bounding box center [116, 61] width 146 height 22
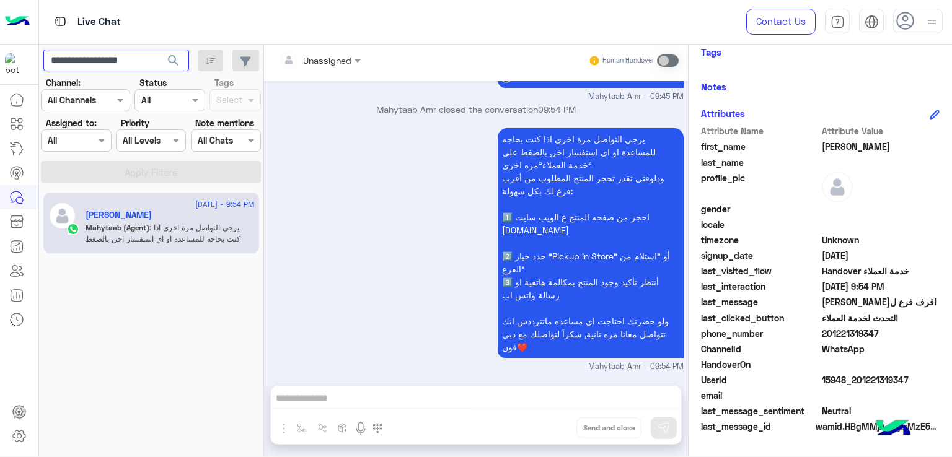
click at [94, 63] on input "**********" at bounding box center [116, 61] width 146 height 22
paste input "text"
click at [159, 50] on button "search" at bounding box center [174, 63] width 30 height 27
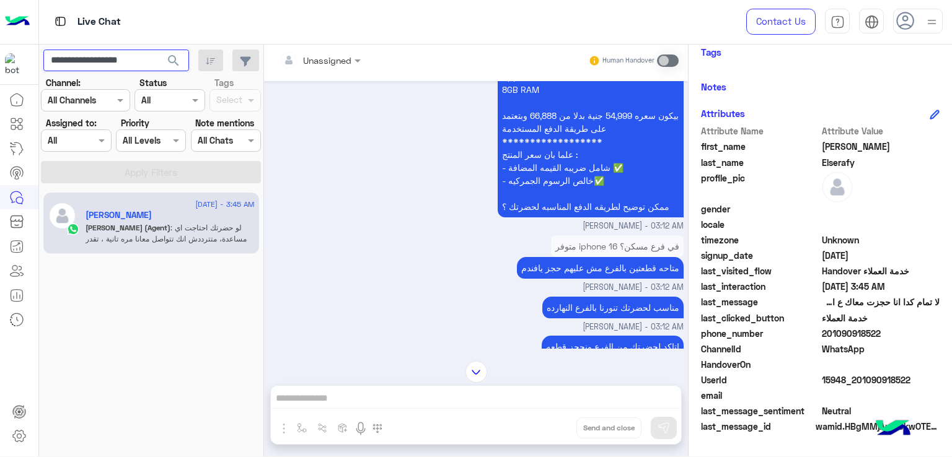
scroll to position [464, 0]
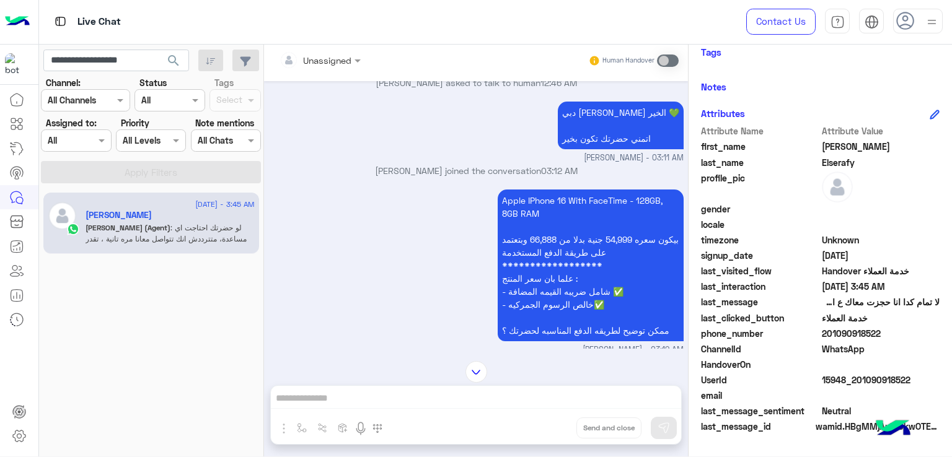
click at [588, 118] on p "دبي فون محمد صابر صباح الخير 💚 اتمني حضرتك تكون بخير" at bounding box center [621, 126] width 126 height 48
drag, startPoint x: 588, startPoint y: 118, endPoint x: 565, endPoint y: 196, distance: 81.4
click at [588, 124] on p "دبي فون محمد صابر صباح الخير 💚 اتمني حضرتك تكون بخير" at bounding box center [621, 126] width 126 height 48
click at [559, 210] on p "**********" at bounding box center [591, 266] width 186 height 152
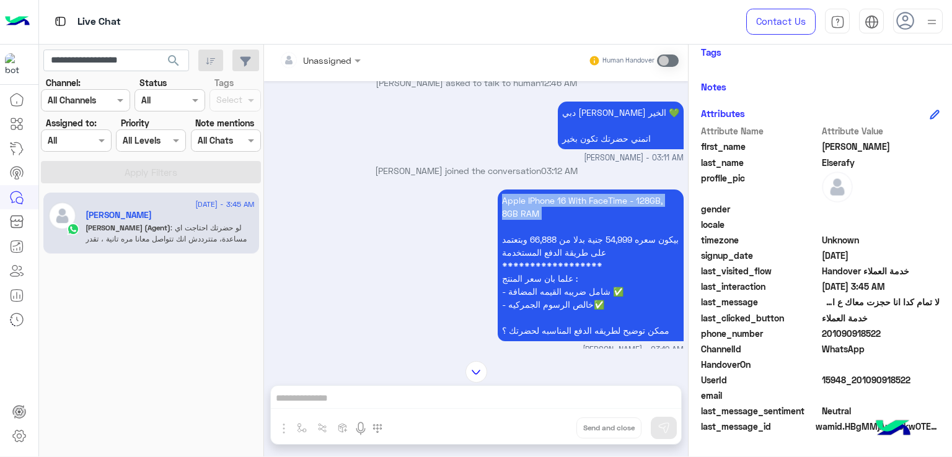
click at [559, 210] on p "**********" at bounding box center [591, 266] width 186 height 152
click at [553, 250] on p "**********" at bounding box center [591, 266] width 186 height 152
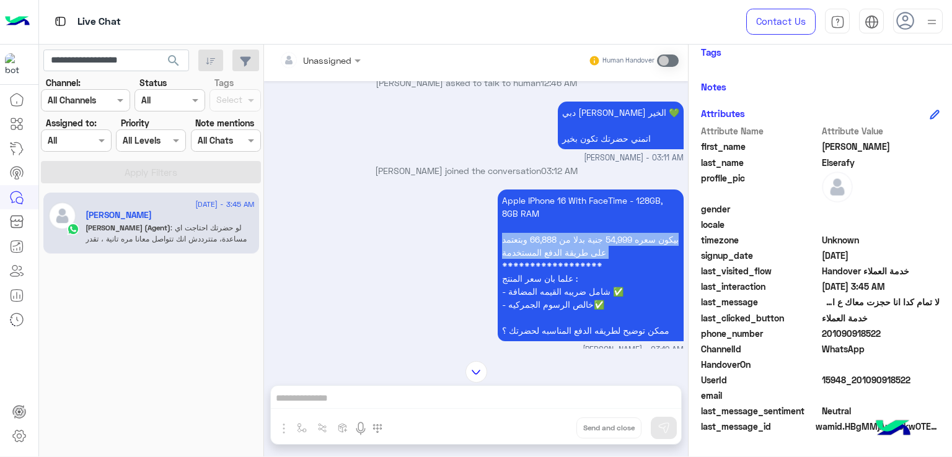
click at [553, 250] on p "**********" at bounding box center [591, 266] width 186 height 152
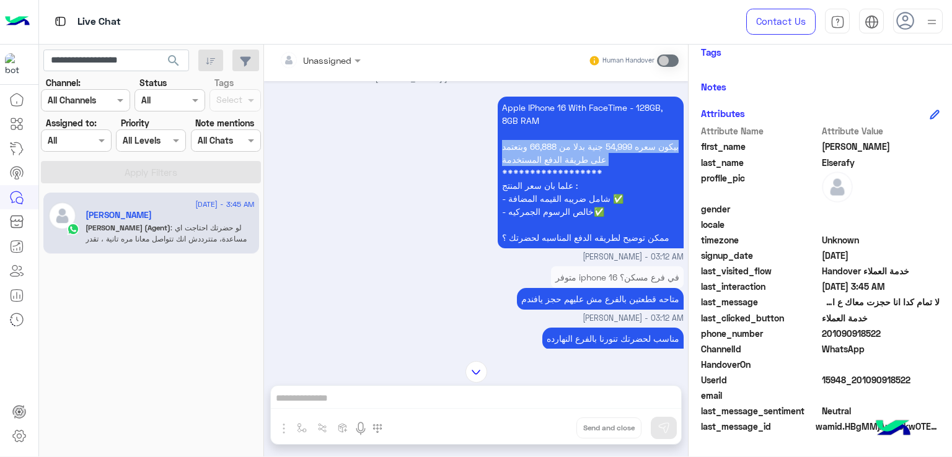
scroll to position [588, 0]
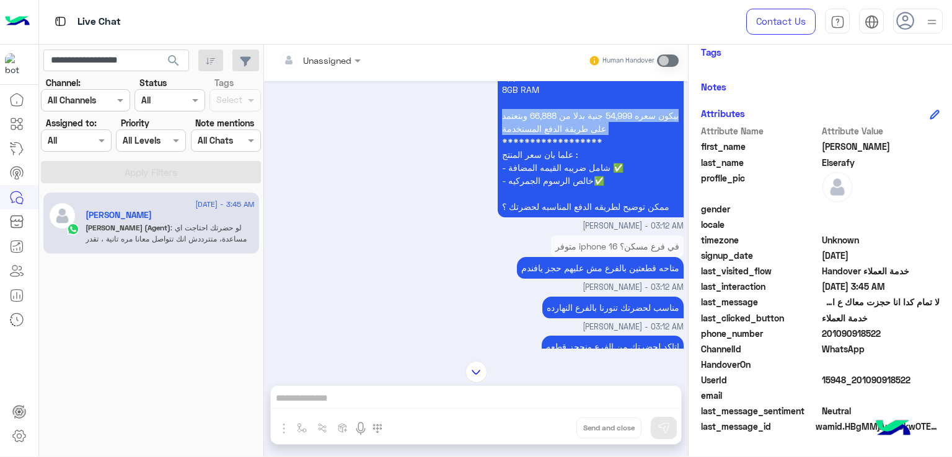
click at [558, 203] on p "**********" at bounding box center [591, 142] width 186 height 152
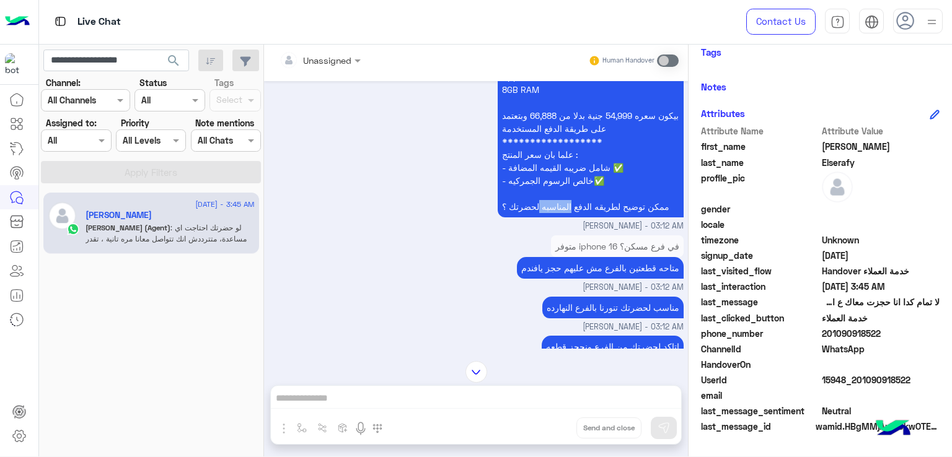
click at [558, 203] on p "**********" at bounding box center [591, 142] width 186 height 152
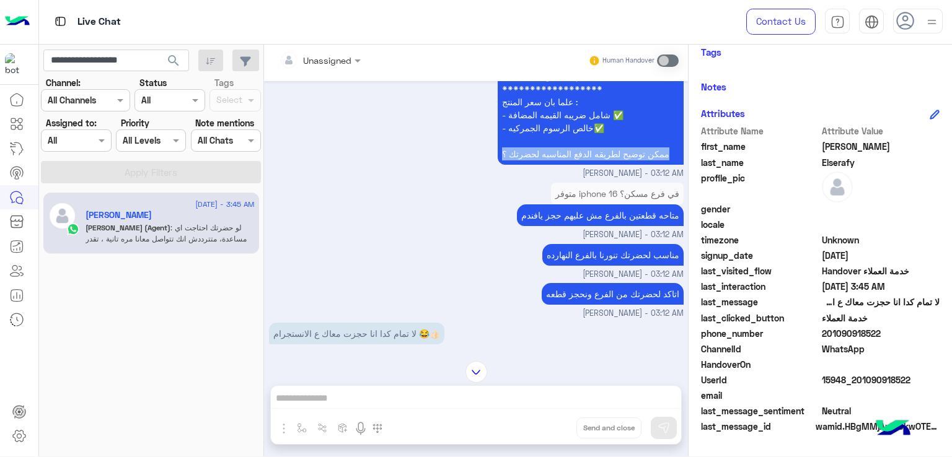
scroll to position [712, 0]
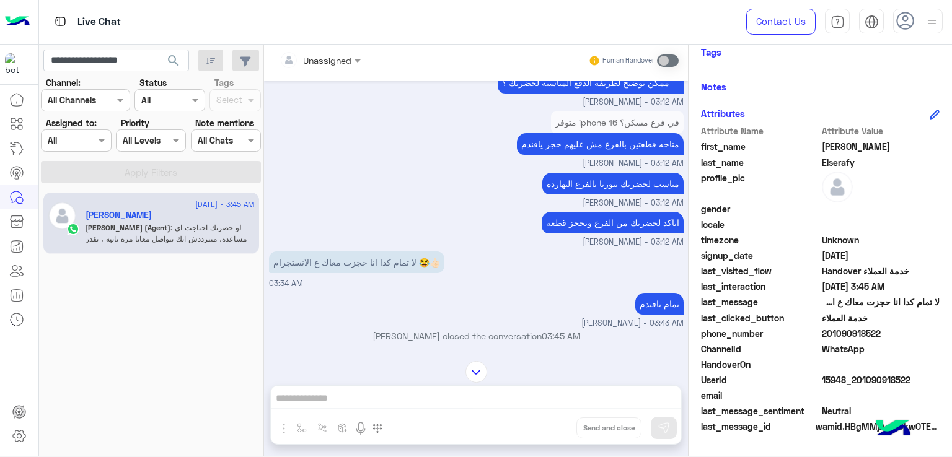
click at [573, 144] on p "متاحه قطعتين بالفرع مش عليهم حجز يافندم" at bounding box center [600, 144] width 167 height 22
click at [594, 190] on p "مناسب لحضرتك تنورنا بالفرع النهارده" at bounding box center [612, 184] width 141 height 22
click at [595, 190] on p "مناسب لحضرتك تنورنا بالفرع النهارده" at bounding box center [612, 184] width 141 height 22
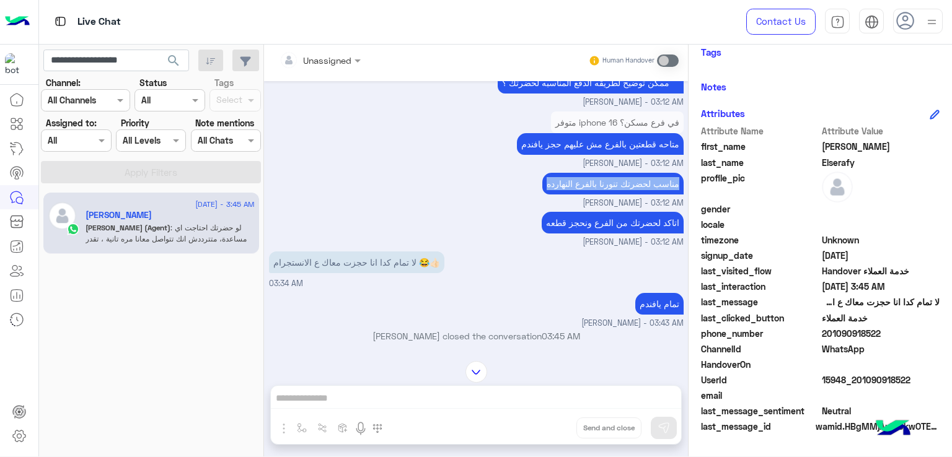
click at [595, 190] on p "مناسب لحضرتك تنورنا بالفرع النهارده" at bounding box center [612, 184] width 141 height 22
click at [590, 226] on p "اتاكد لحضرتك من الفرع ونحجز قطعه" at bounding box center [613, 223] width 142 height 22
click at [590, 225] on p "اتاكد لحضرتك من الفرع ونحجز قطعه" at bounding box center [613, 223] width 142 height 22
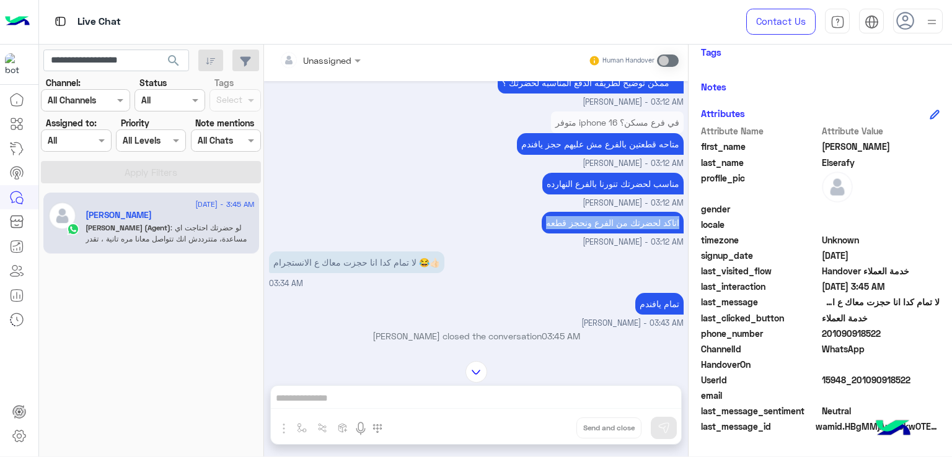
click at [590, 225] on p "اتاكد لحضرتك من الفرع ونحجز قطعه" at bounding box center [613, 223] width 142 height 22
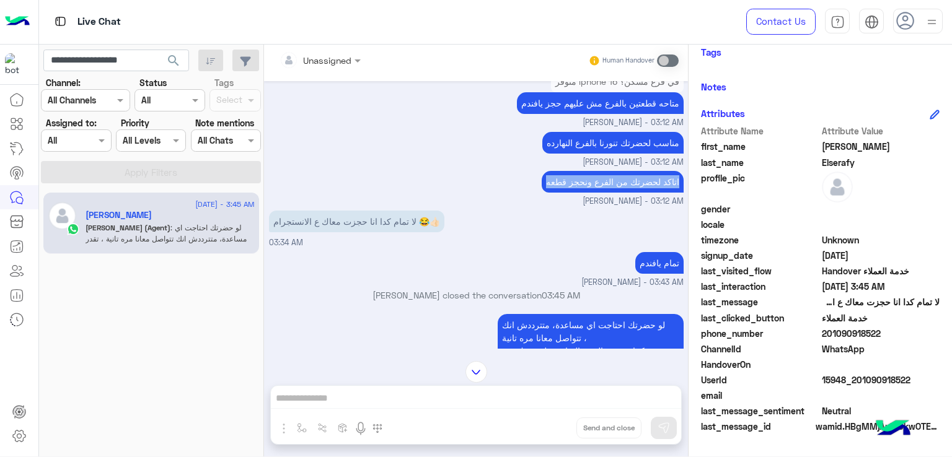
scroll to position [774, 0]
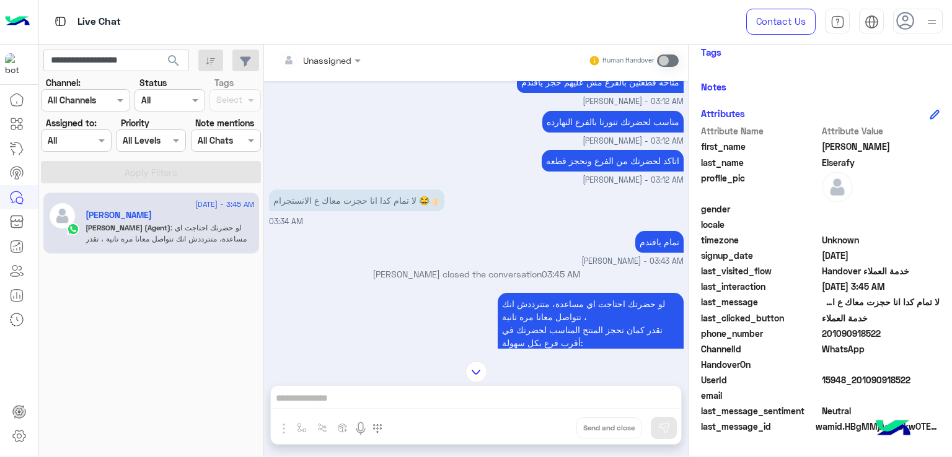
click at [316, 196] on p "لا تمام كدا انا حجزت معاك ع الانستجرام 😂👍🏻" at bounding box center [356, 201] width 175 height 22
click at [637, 241] on p "تمام يافندم" at bounding box center [659, 242] width 48 height 22
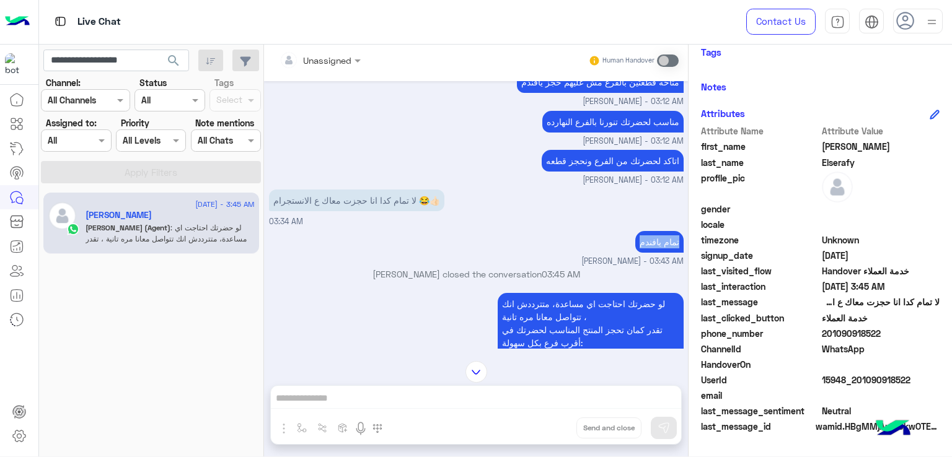
click at [637, 241] on p "تمام يافندم" at bounding box center [659, 242] width 48 height 22
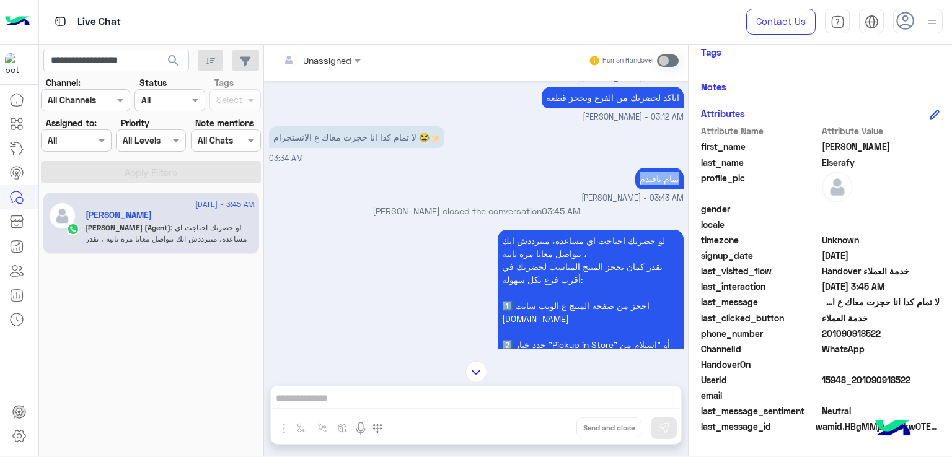
scroll to position [898, 0]
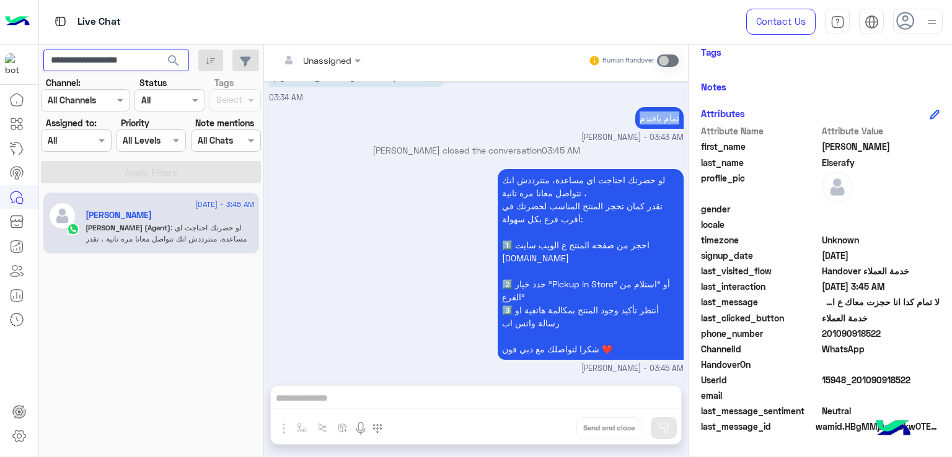
click at [89, 64] on input "**********" at bounding box center [116, 61] width 146 height 22
paste input "text"
click at [171, 55] on span "search" at bounding box center [173, 60] width 15 height 15
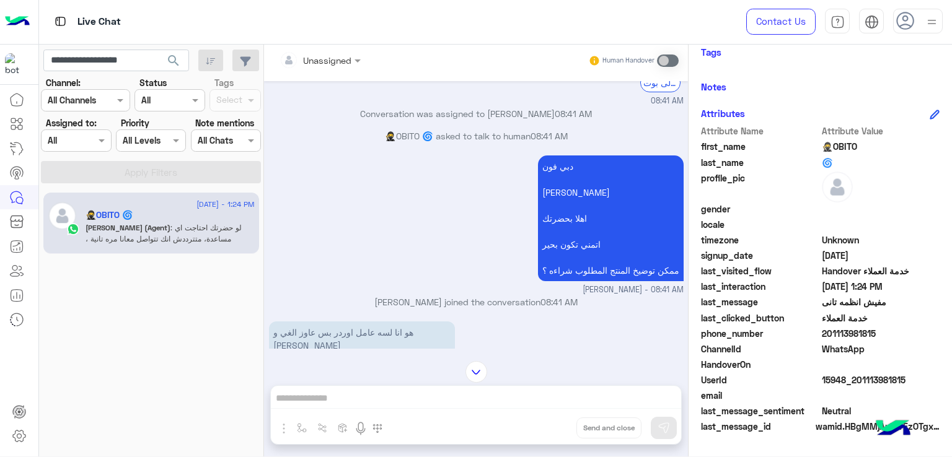
scroll to position [493, 0]
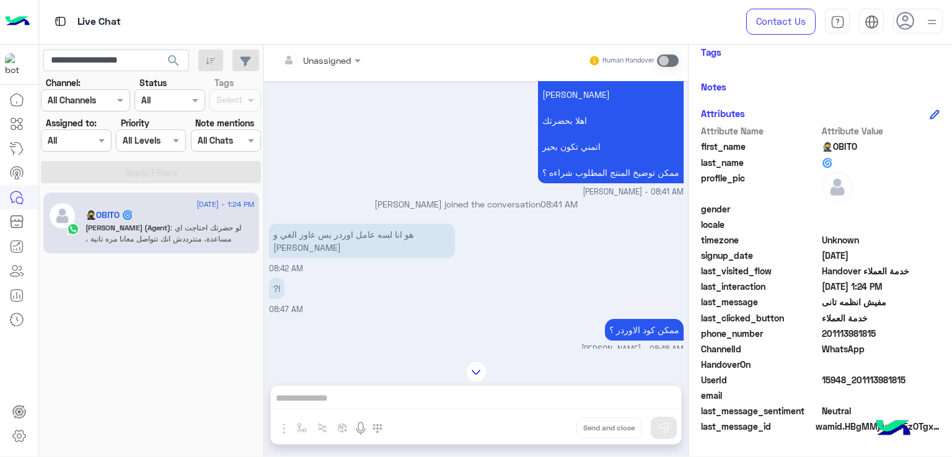
click at [569, 131] on p "دبي فون محمد يوسف اهلا بحضرتك اتمني تكون بحير ممكن توضيخ المنتج المطلوب شراءه ؟" at bounding box center [611, 121] width 146 height 126
click at [371, 242] on p "هو انا لسه عامل اوردر بس عاوز الغي و مش عارف" at bounding box center [362, 241] width 186 height 35
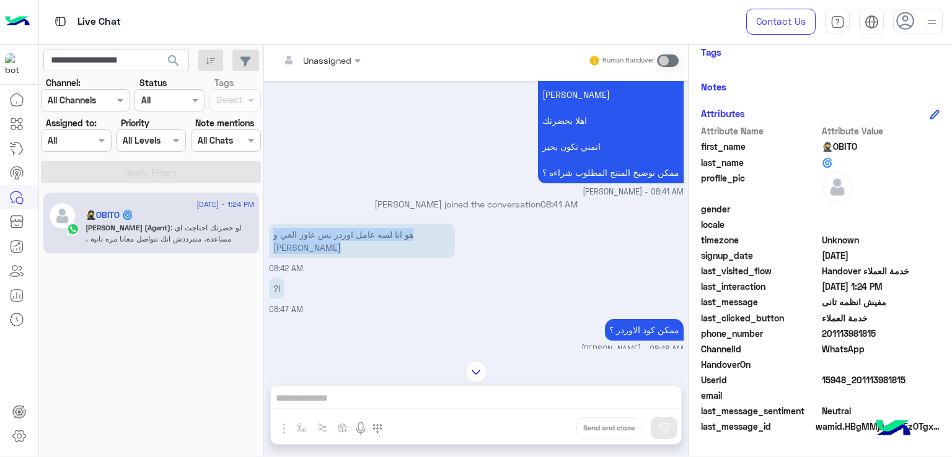
click at [371, 242] on p "هو انا لسه عامل اوردر بس عاوز الغي و مش عارف" at bounding box center [362, 241] width 186 height 35
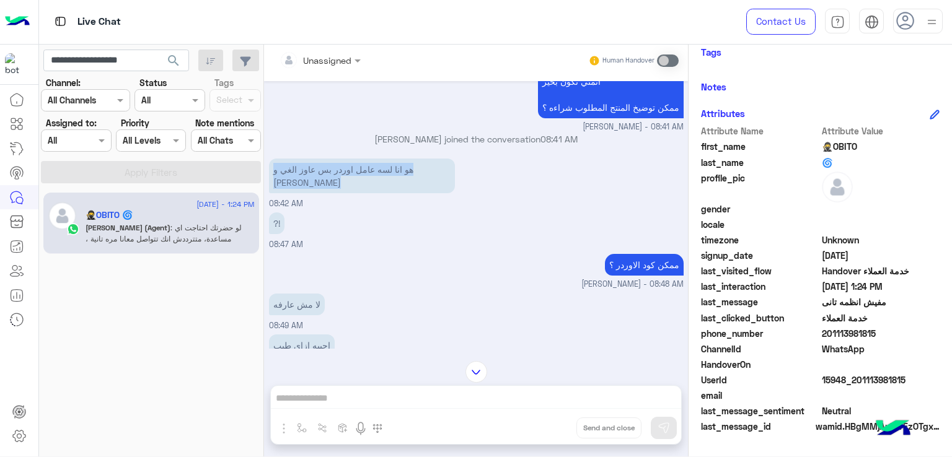
scroll to position [617, 0]
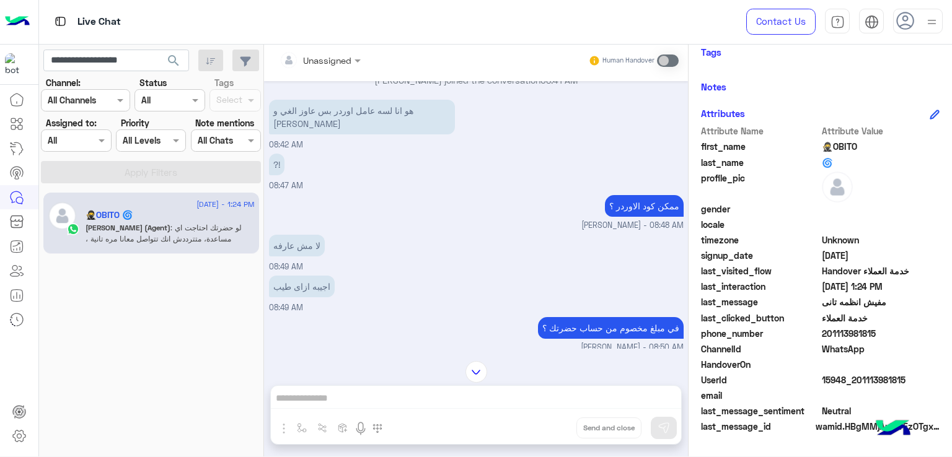
click at [597, 192] on div "?! 08:47 AM" at bounding box center [476, 172] width 415 height 42
click at [613, 214] on p "ممكن كود الاوردر ؟" at bounding box center [644, 206] width 79 height 22
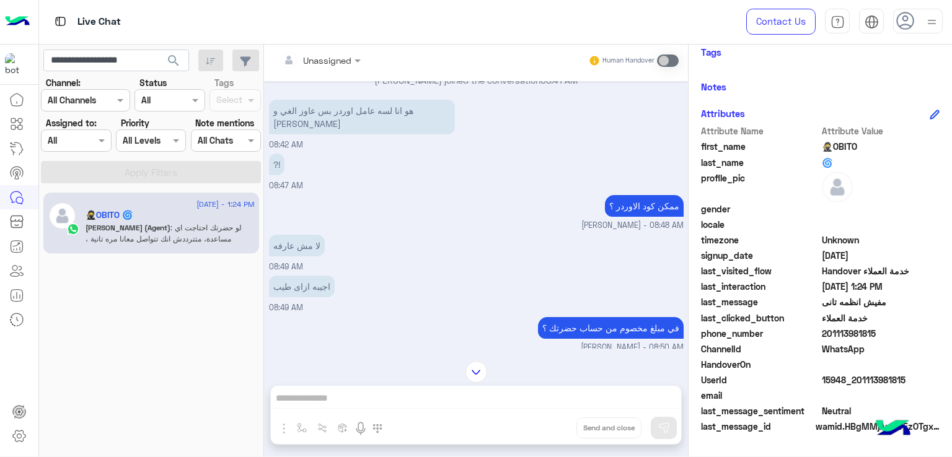
click at [318, 256] on p "لا مش عارفه" at bounding box center [297, 246] width 56 height 22
click at [294, 287] on p "اجيبه ازاى طيب" at bounding box center [302, 287] width 66 height 22
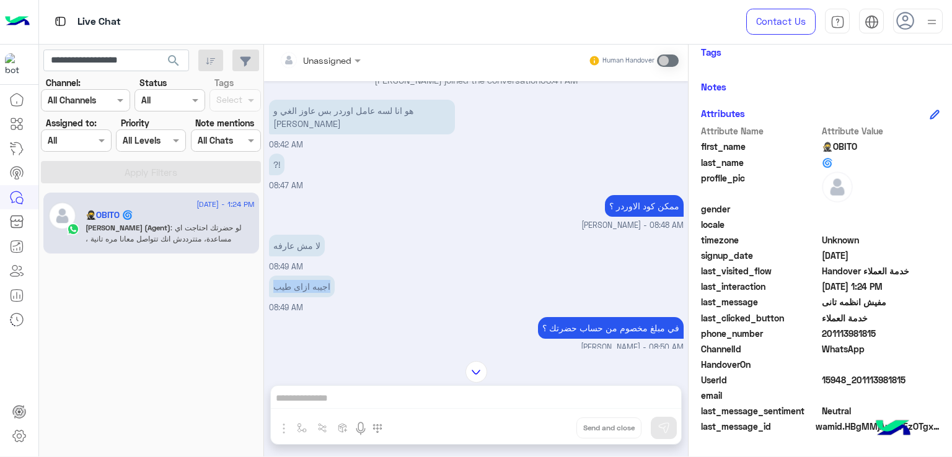
click at [294, 287] on p "اجيبه ازاى طيب" at bounding box center [302, 287] width 66 height 22
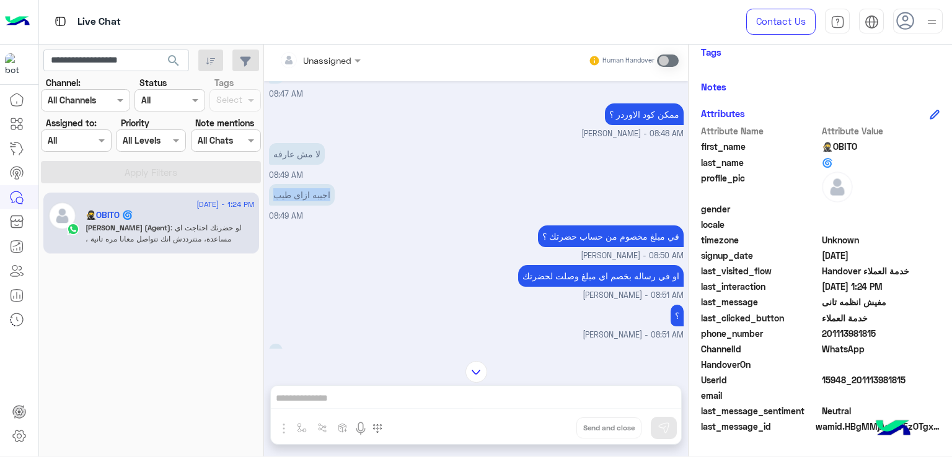
scroll to position [741, 0]
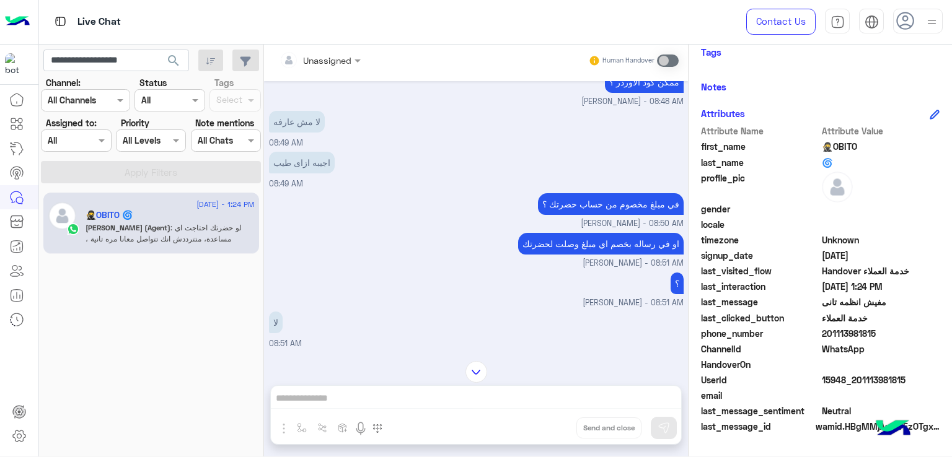
click at [576, 206] on p "في مبلغ مخصوم من حساب حضرتك ؟" at bounding box center [611, 204] width 146 height 22
click at [563, 253] on p "او في رساله بخصم اي مبلغ وصلت لحضرتك" at bounding box center [600, 244] width 165 height 22
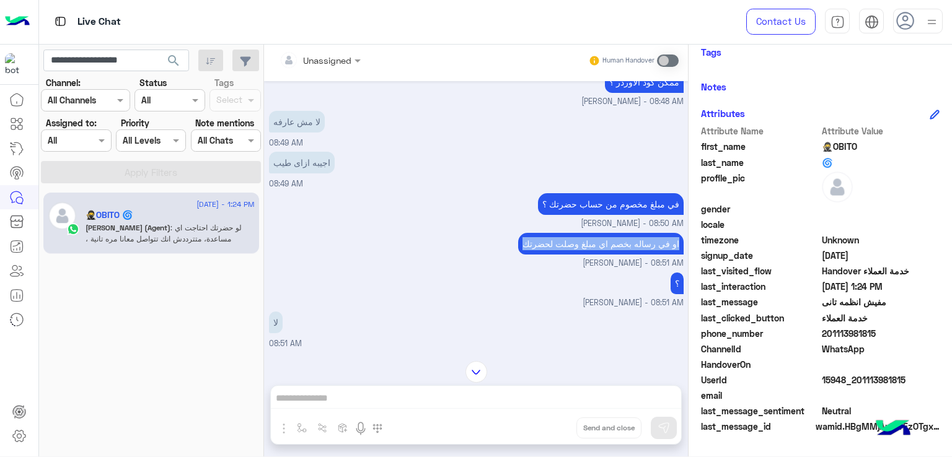
click at [563, 253] on p "او في رساله بخصم اي مبلغ وصلت لحضرتك" at bounding box center [600, 244] width 165 height 22
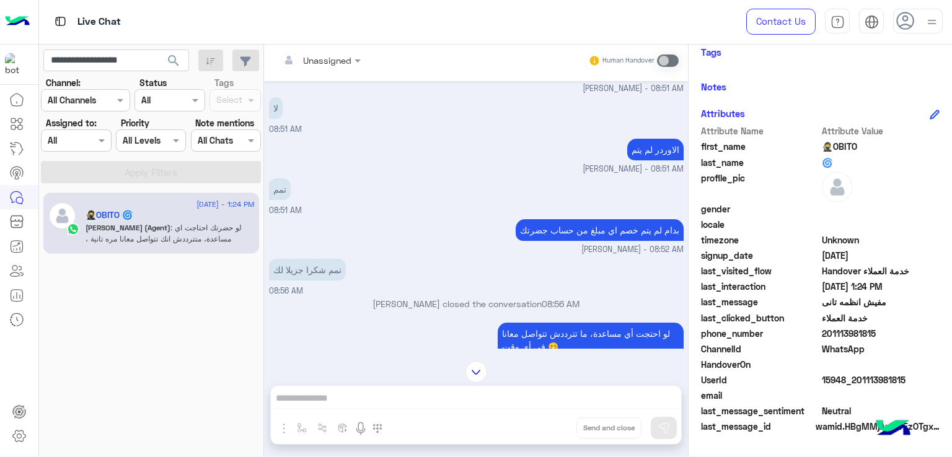
scroll to position [988, 0]
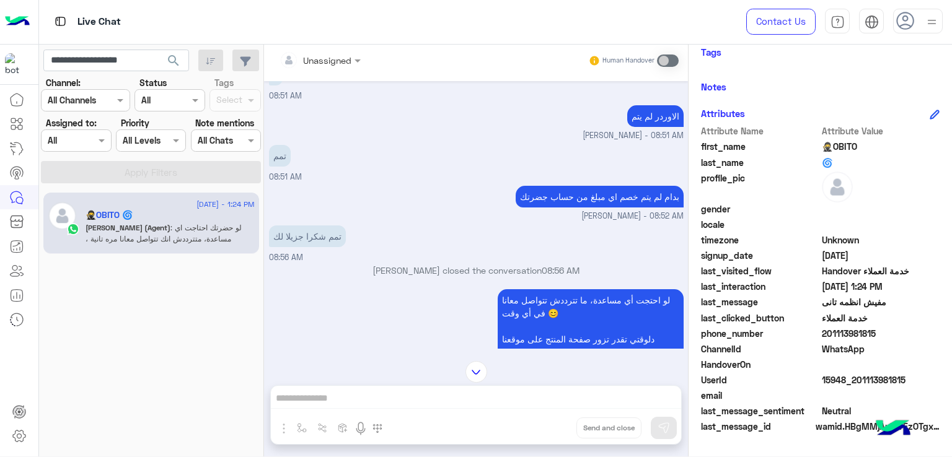
click at [545, 208] on p "بدام لم يتم خصم اي مبلغ من حساب جضرتك" at bounding box center [600, 197] width 168 height 22
click at [283, 243] on p "تمم شكرا جزيلا لك" at bounding box center [307, 237] width 77 height 22
click at [283, 244] on p "تمم شكرا جزيلا لك" at bounding box center [307, 237] width 77 height 22
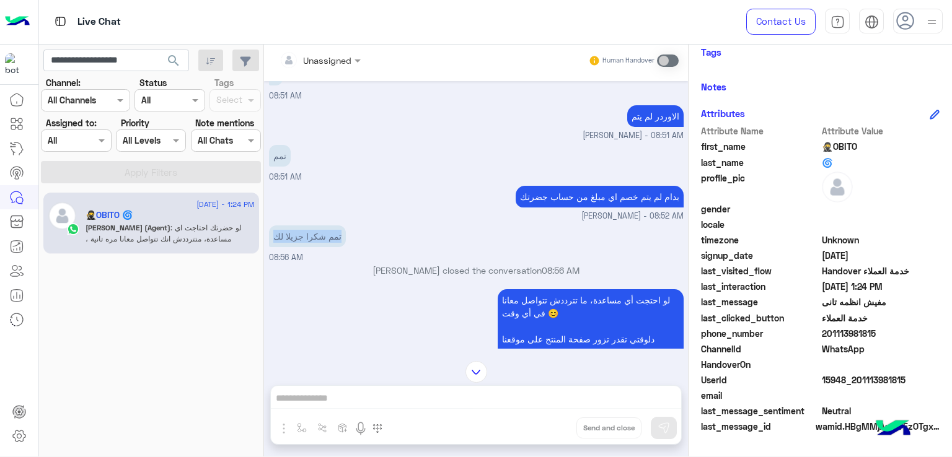
click at [283, 244] on p "تمم شكرا جزيلا لك" at bounding box center [307, 237] width 77 height 22
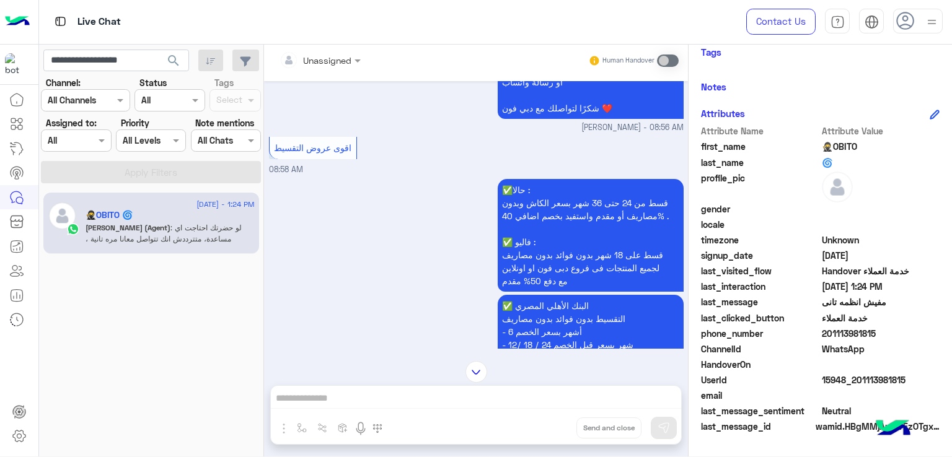
scroll to position [1546, 0]
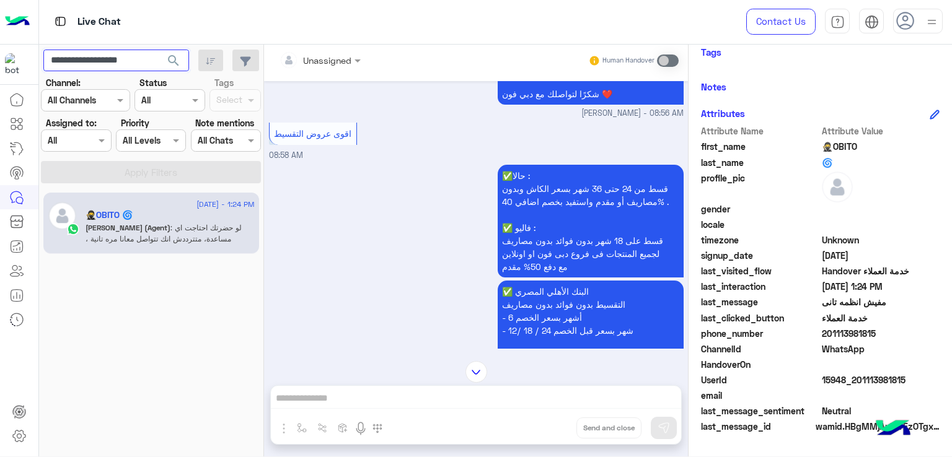
click at [110, 64] on input "**********" at bounding box center [116, 61] width 146 height 22
paste input "text"
type input "**********"
click at [171, 55] on span "search" at bounding box center [173, 60] width 15 height 15
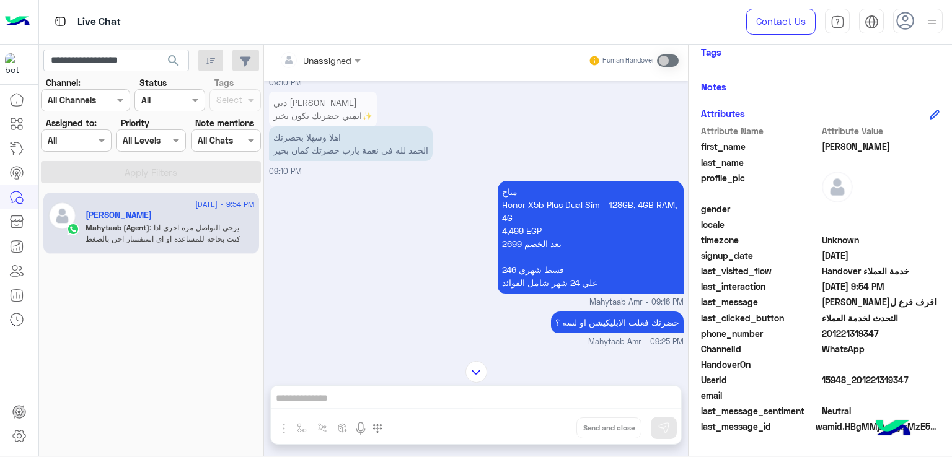
scroll to position [1024, 0]
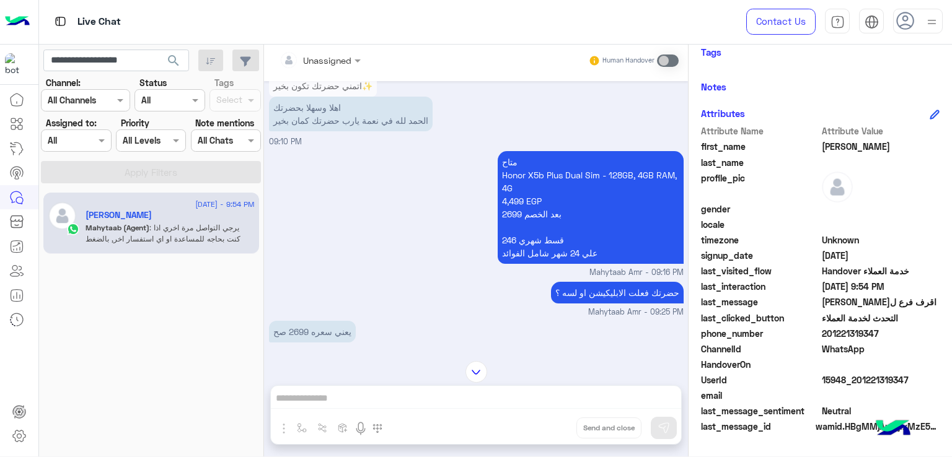
click at [528, 221] on p "متاح Honor X5b Plus Dual Sim - 128GB, 4GB RAM, 4G 4,499 EGP 2699 بعد الخصم قسط …" at bounding box center [591, 207] width 186 height 113
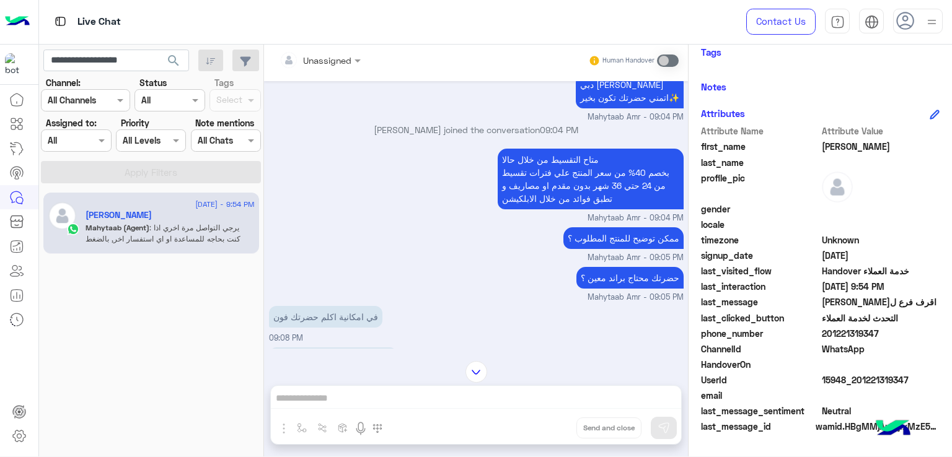
scroll to position [652, 0]
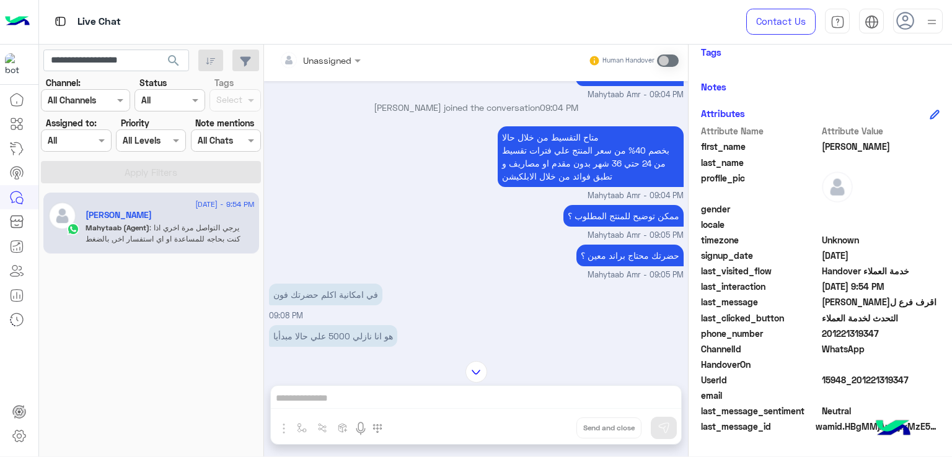
click at [588, 224] on p "ممكن توضيح للمنتج المطلوب ؟" at bounding box center [623, 216] width 120 height 22
click at [645, 261] on p "حضرتك محتاج براند معين ؟" at bounding box center [629, 256] width 107 height 22
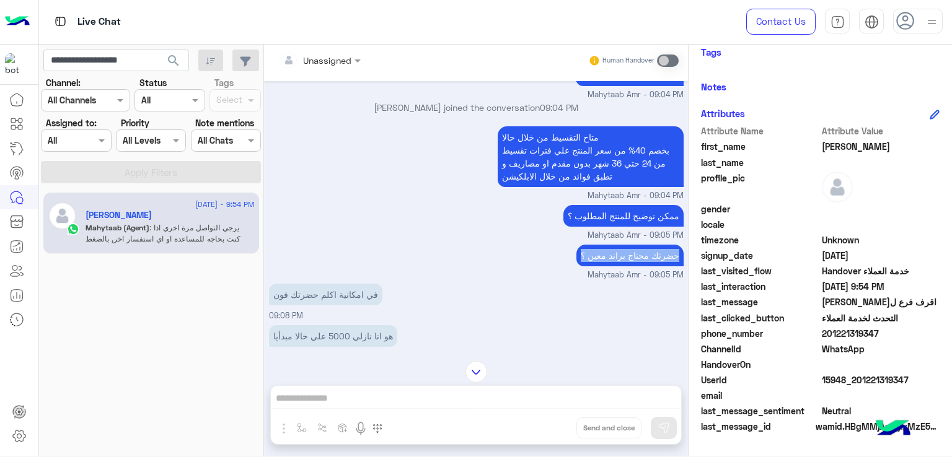
click at [645, 261] on p "حضرتك محتاج براند معين ؟" at bounding box center [629, 256] width 107 height 22
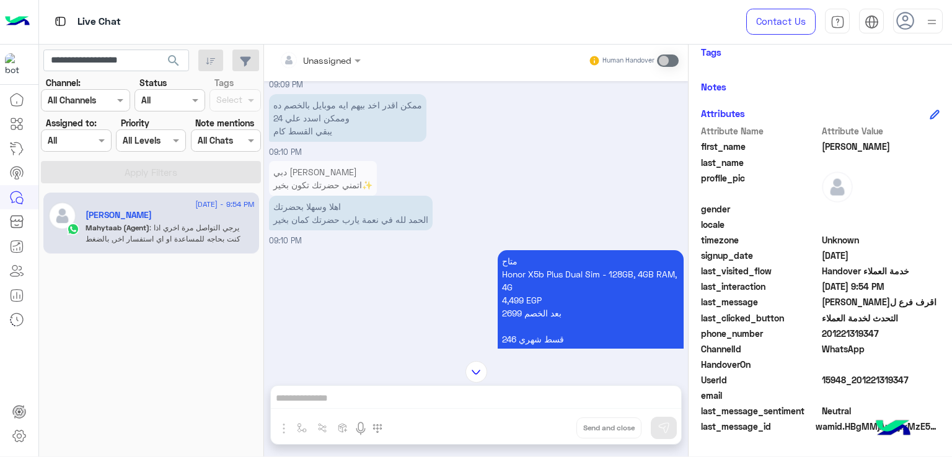
scroll to position [962, 0]
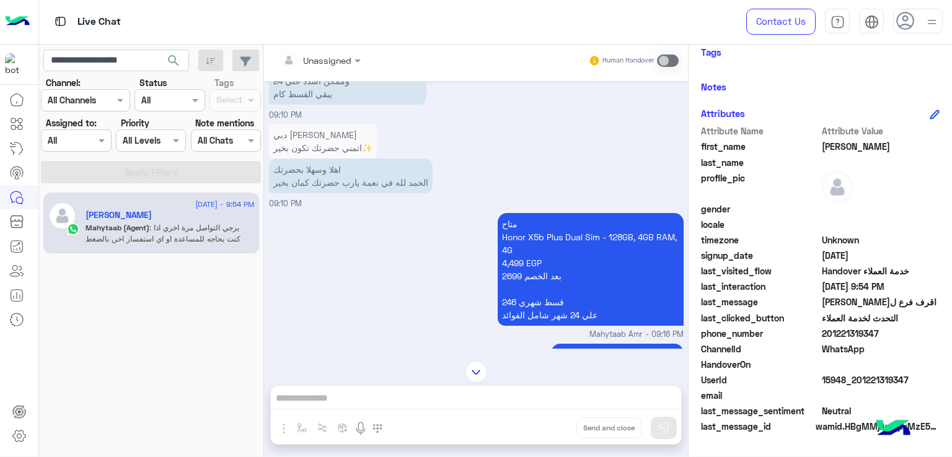
click at [330, 181] on p "اهلا وسهلا بحضرتك الحمد لله في نعمة يارب حضرتك كمان بخير" at bounding box center [351, 176] width 164 height 35
drag, startPoint x: 330, startPoint y: 181, endPoint x: 335, endPoint y: 195, distance: 14.7
click at [330, 182] on p "اهلا وسهلا بحضرتك الحمد لله في نعمة يارب حضرتك كمان بخير" at bounding box center [351, 176] width 164 height 35
click at [335, 193] on p "اهلا وسهلا بحضرتك الحمد لله في نعمة يارب حضرتك كمان بخير" at bounding box center [351, 176] width 164 height 35
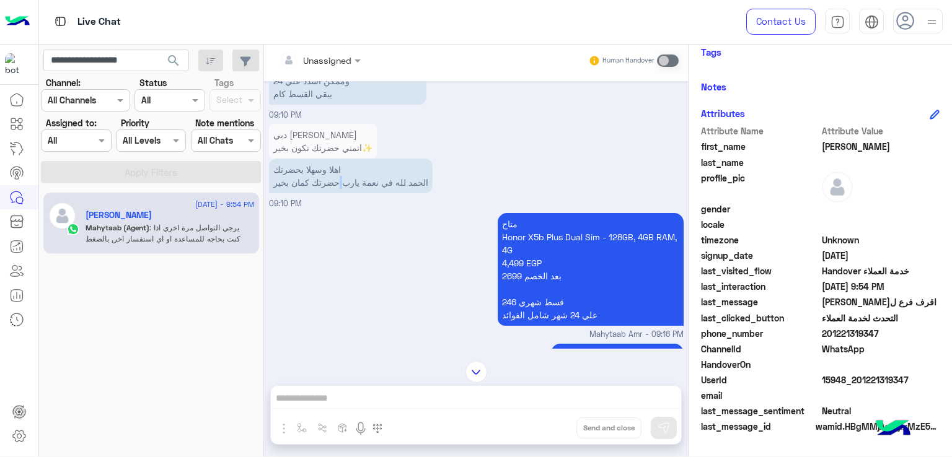
click at [336, 193] on p "اهلا وسهلا بحضرتك الحمد لله في نعمة يارب حضرتك كمان بخير" at bounding box center [351, 176] width 164 height 35
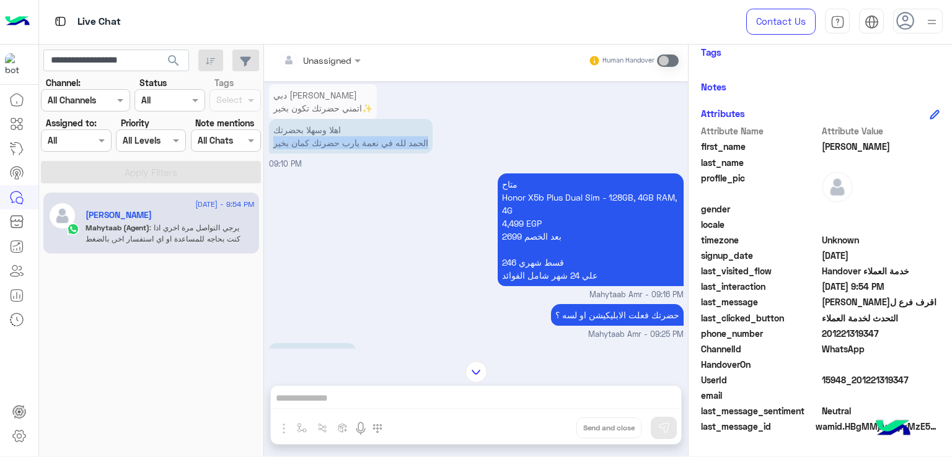
scroll to position [1024, 0]
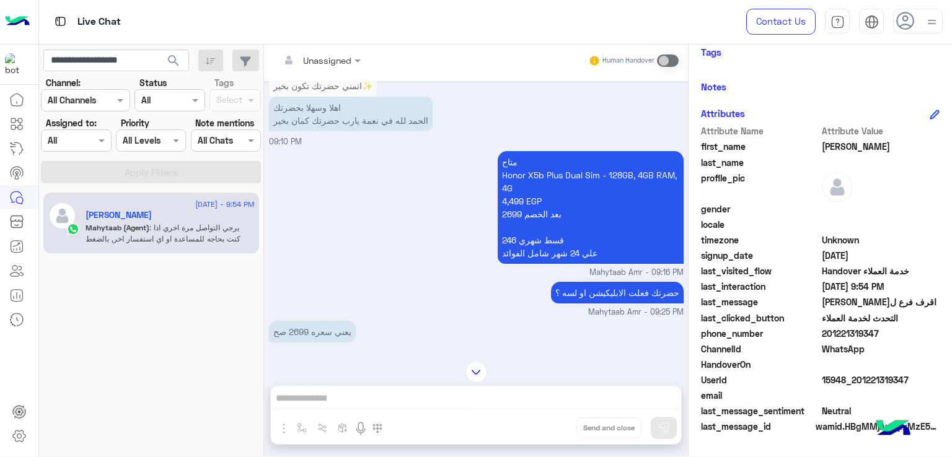
click at [508, 188] on p "متاح Honor X5b Plus Dual Sim - 128GB, 4GB RAM, 4G 4,499 EGP 2699 بعد الخصم قسط …" at bounding box center [591, 207] width 186 height 113
click at [516, 206] on p "متاح Honor X5b Plus Dual Sim - 128GB, 4GB RAM, 4G 4,499 EGP 2699 بعد الخصم قسط …" at bounding box center [591, 207] width 186 height 113
click at [521, 223] on p "متاح Honor X5b Plus Dual Sim - 128GB, 4GB RAM, 4G 4,499 EGP 2699 بعد الخصم قسط …" at bounding box center [591, 207] width 186 height 113
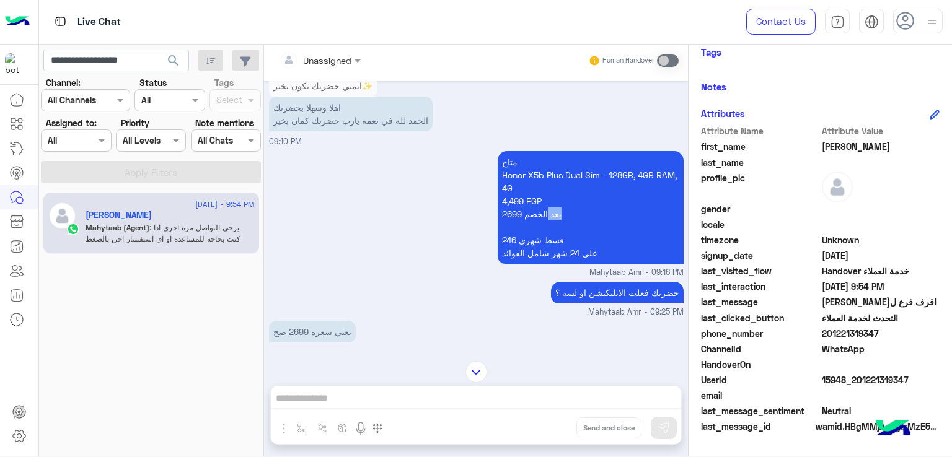
click at [521, 223] on p "متاح Honor X5b Plus Dual Sim - 128GB, 4GB RAM, 4G 4,499 EGP 2699 بعد الخصم قسط …" at bounding box center [591, 207] width 186 height 113
click at [522, 223] on p "متاح Honor X5b Plus Dual Sim - 128GB, 4GB RAM, 4G 4,499 EGP 2699 بعد الخصم قسط …" at bounding box center [591, 207] width 186 height 113
click at [524, 246] on p "متاح Honor X5b Plus Dual Sim - 128GB, 4GB RAM, 4G 4,499 EGP 2699 بعد الخصم قسط …" at bounding box center [591, 207] width 186 height 113
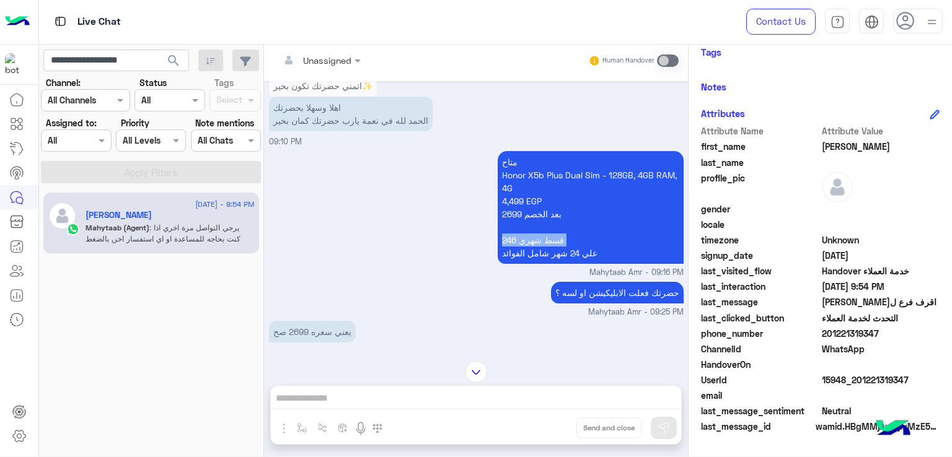
click at [525, 255] on p "متاح Honor X5b Plus Dual Sim - 128GB, 4GB RAM, 4G 4,499 EGP 2699 بعد الخصم قسط …" at bounding box center [591, 207] width 186 height 113
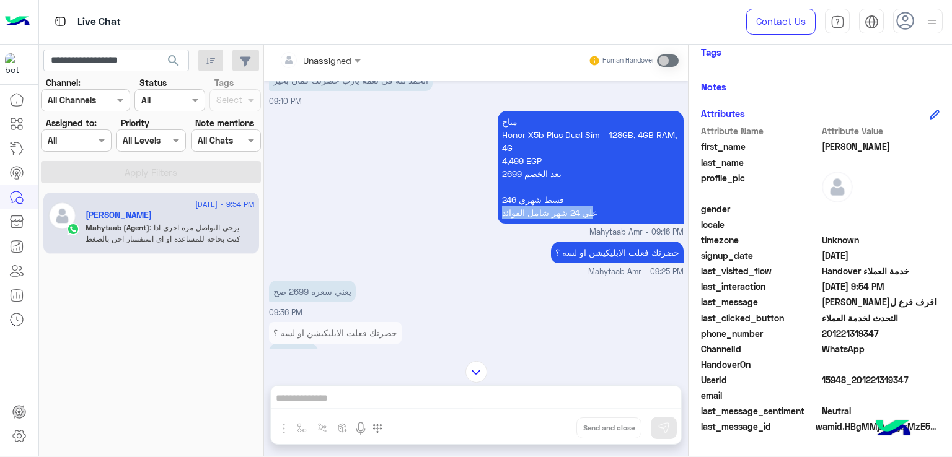
scroll to position [1086, 0]
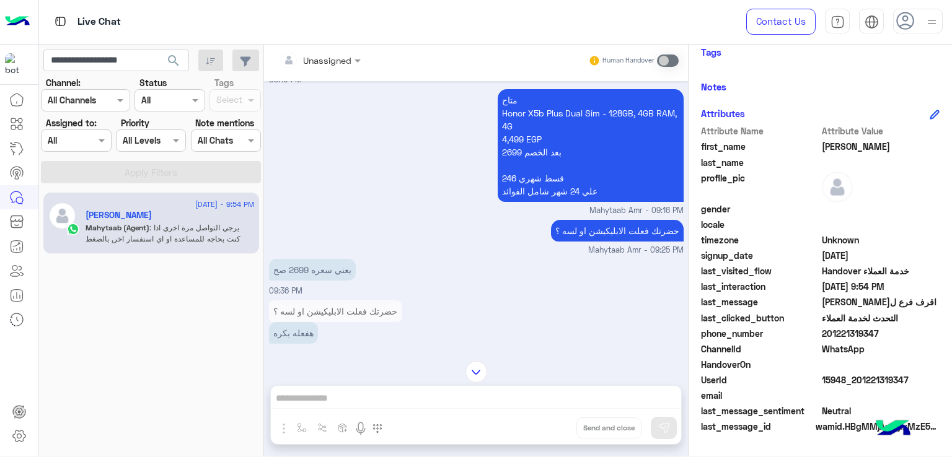
click at [605, 240] on p "حضرتك فعلت الابليكيشن او لسه ؟" at bounding box center [617, 231] width 133 height 22
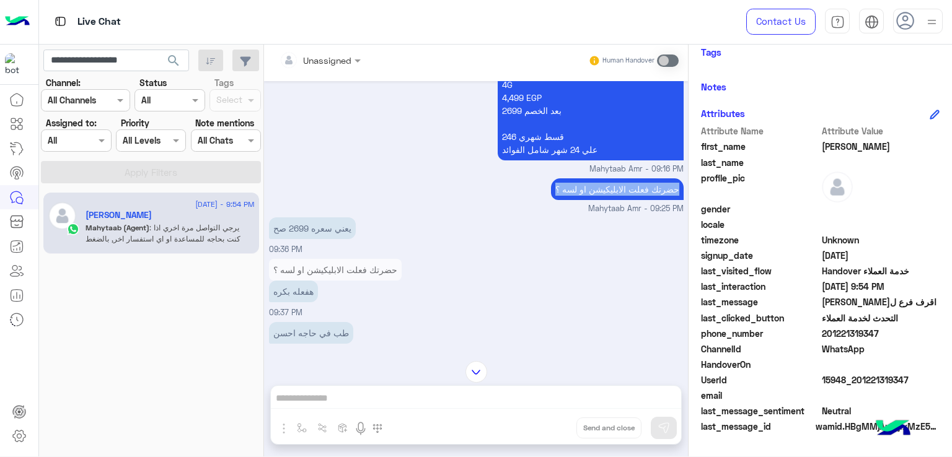
scroll to position [1148, 0]
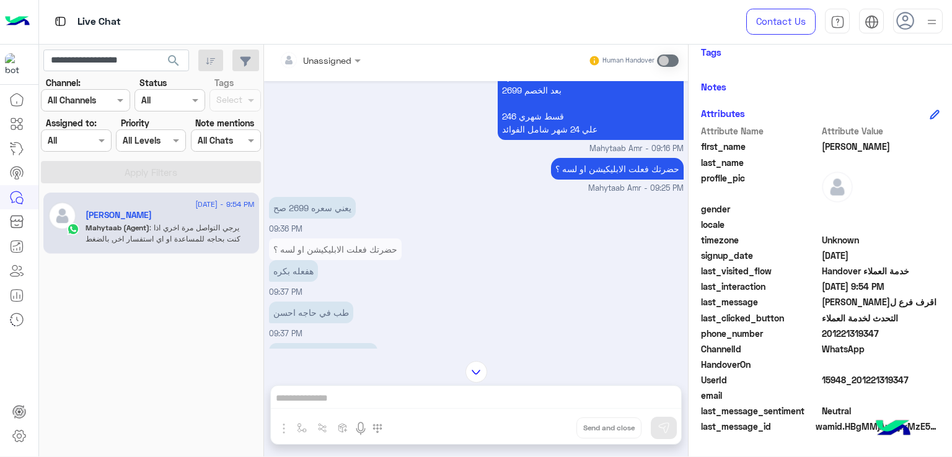
click at [308, 216] on p "يعني سعره 2699 صح" at bounding box center [312, 208] width 87 height 22
click at [314, 282] on p "هفعله بكره" at bounding box center [293, 271] width 49 height 22
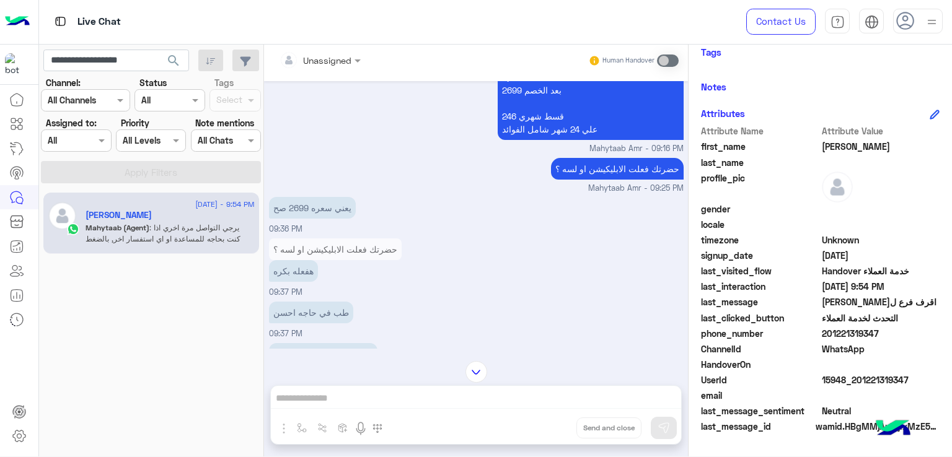
click at [313, 308] on div "طب في حاجه احسن" at bounding box center [311, 313] width 84 height 28
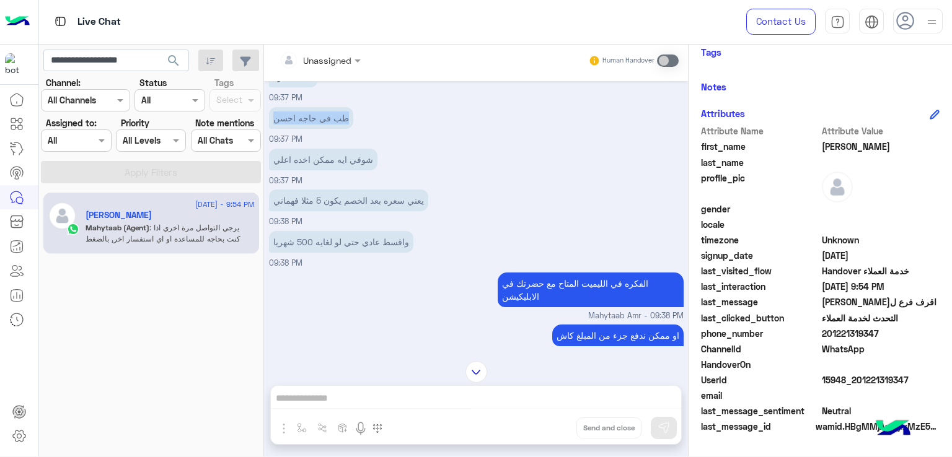
scroll to position [1334, 0]
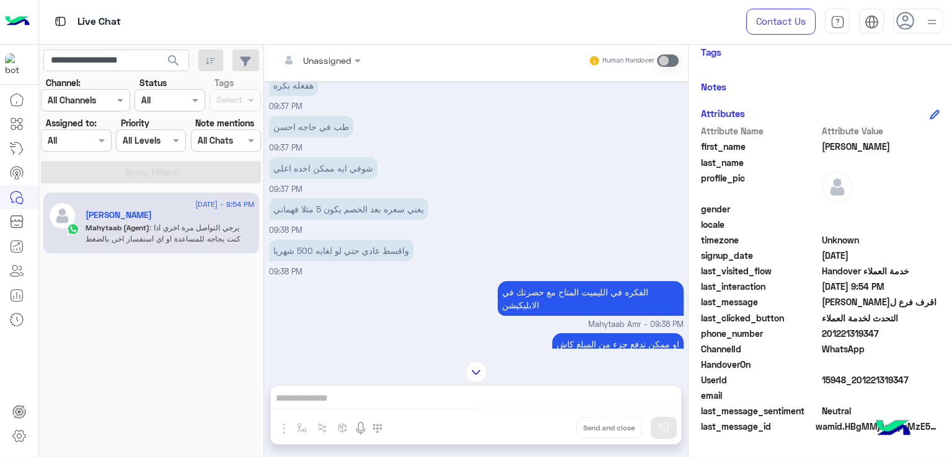
click at [309, 172] on p "شوفي ايه ممكن اخده اعلي" at bounding box center [323, 168] width 108 height 22
click at [314, 218] on p "يعني سعره بعد الخصم يكون 5 مثلا فهماني" at bounding box center [348, 209] width 159 height 22
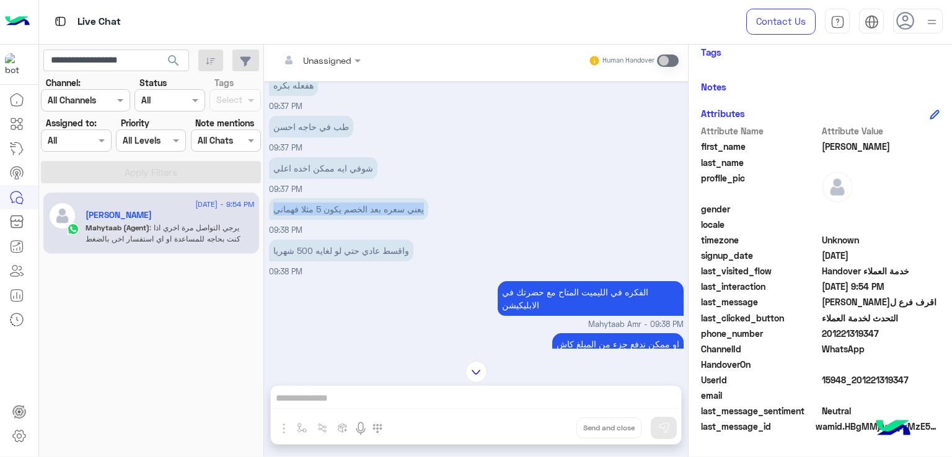
click at [314, 218] on p "يعني سعره بعد الخصم يكون 5 مثلا فهماني" at bounding box center [348, 209] width 159 height 22
click at [330, 254] on p "واقسط عادي حتي لو لغايه 500 شهريا" at bounding box center [341, 251] width 144 height 22
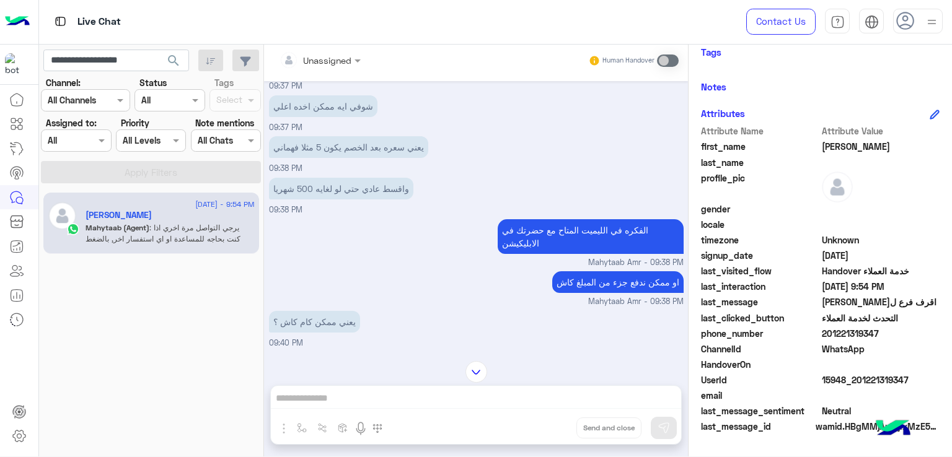
click at [548, 242] on p "الفكره في الليميت المتاح مع حضرتك في الابليكيشن" at bounding box center [591, 236] width 186 height 35
click at [600, 288] on p "او ممكن ندفع جزء من المبلغ كاش" at bounding box center [617, 282] width 131 height 22
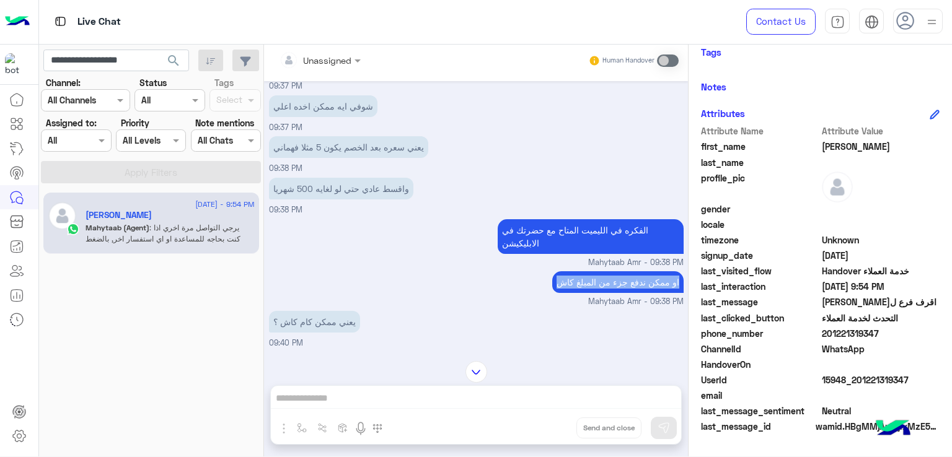
click at [600, 288] on p "او ممكن ندفع جزء من المبلغ كاش" at bounding box center [617, 282] width 131 height 22
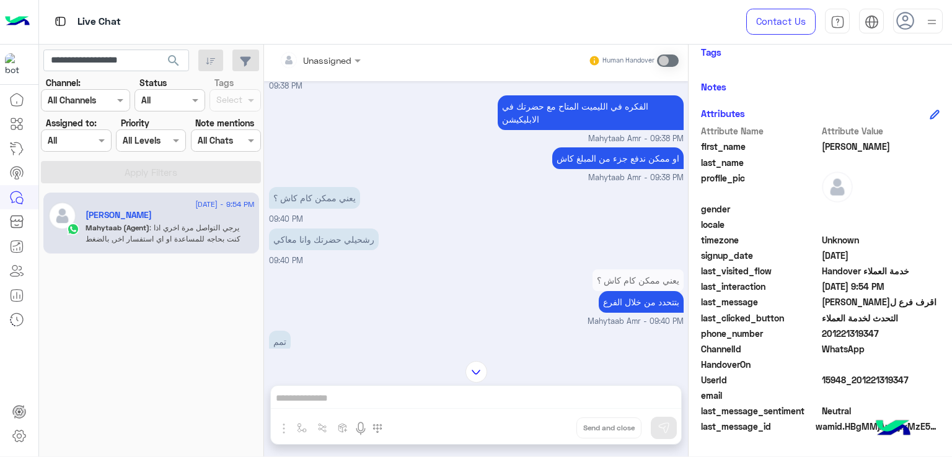
click at [328, 208] on p "يعني ممكن كام كاش ؟" at bounding box center [314, 198] width 91 height 22
click at [329, 209] on p "يعني ممكن كام كاش ؟" at bounding box center [314, 198] width 91 height 22
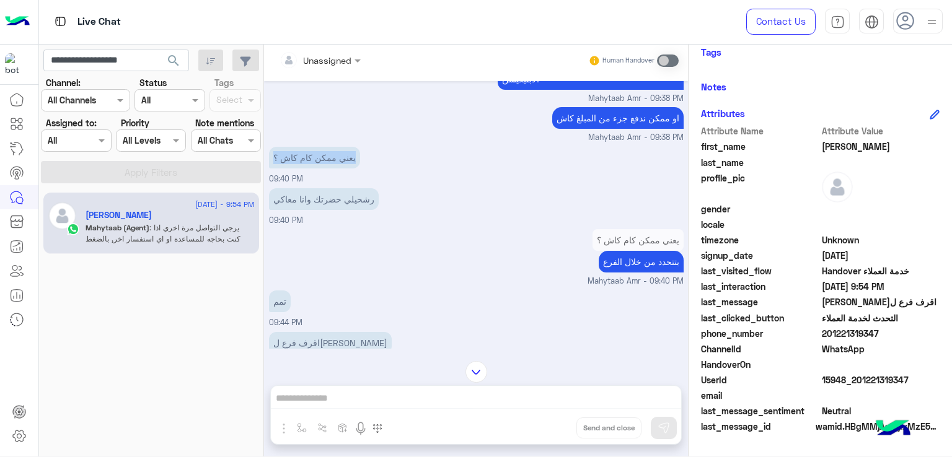
scroll to position [1644, 0]
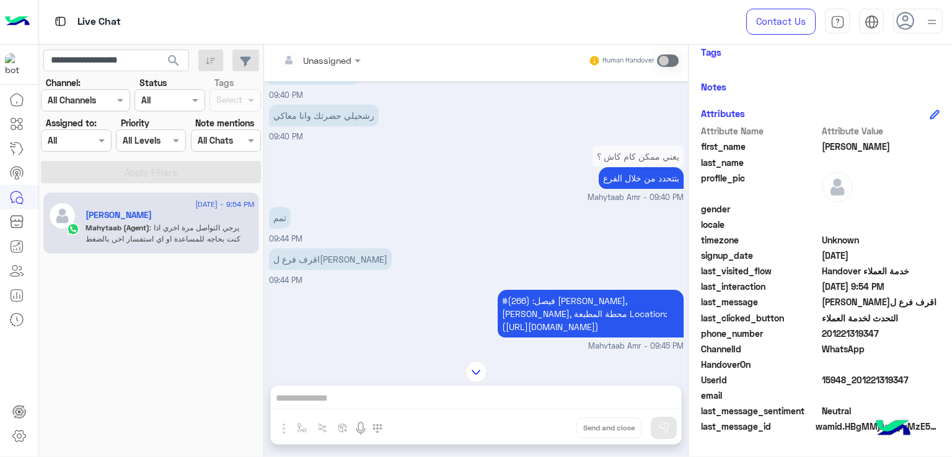
click at [295, 130] on div "رشحيلي حضرتك وانا معاكي" at bounding box center [324, 116] width 110 height 28
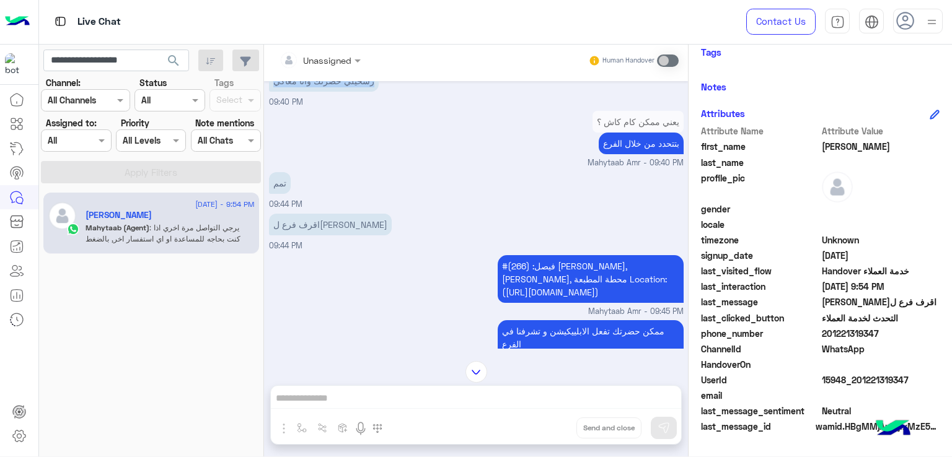
scroll to position [1705, 0]
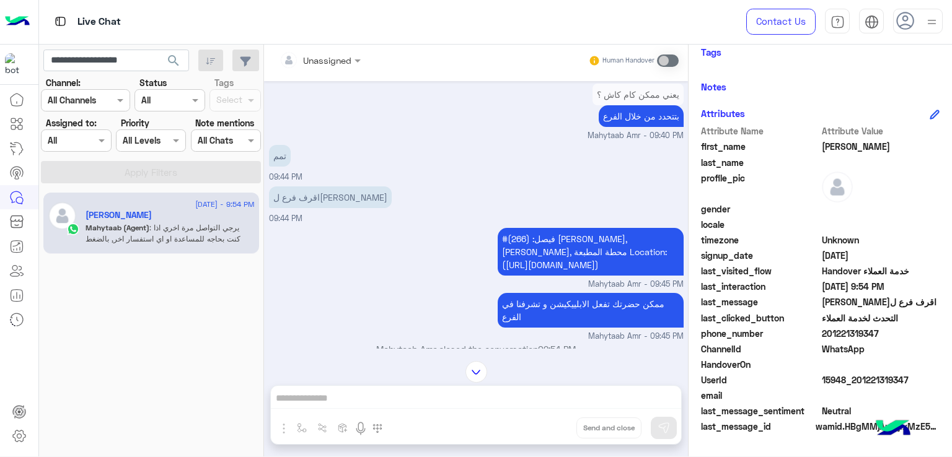
click at [622, 125] on p "بتتحدد من خلال الفرع" at bounding box center [641, 116] width 85 height 22
click at [317, 196] on p "اقرف فرع لفيصل فين" at bounding box center [330, 198] width 123 height 22
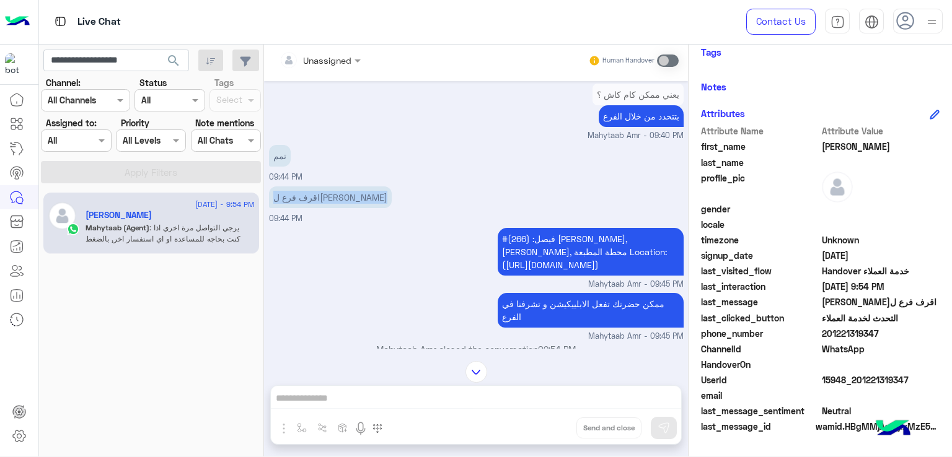
click at [317, 196] on p "اقرف فرع لفيصل فين" at bounding box center [330, 198] width 123 height 22
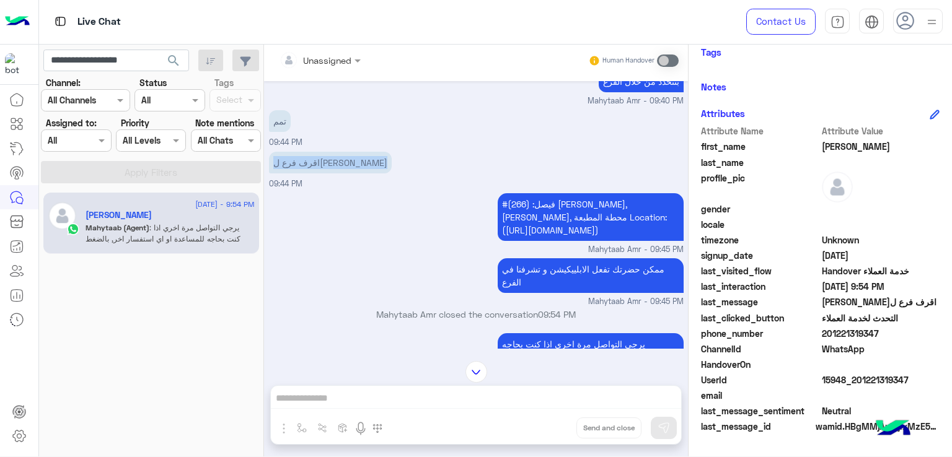
scroll to position [1829, 0]
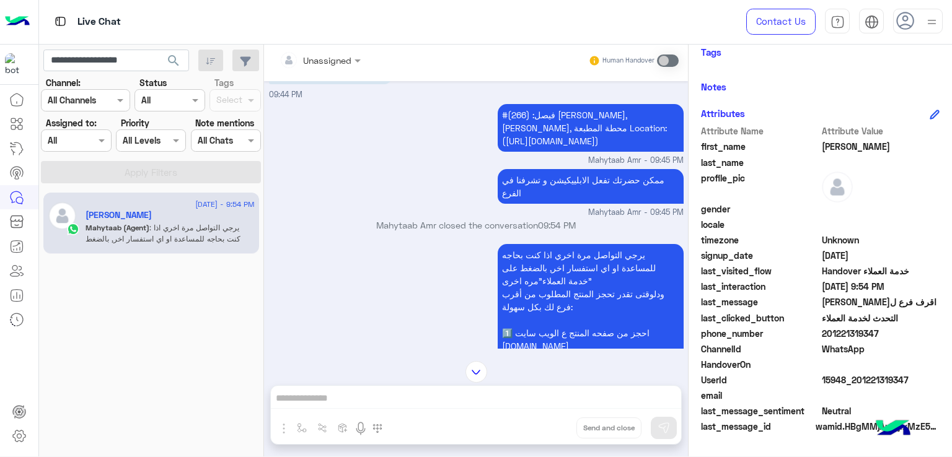
click at [523, 185] on p "ممكن حضرتك تفعل الابلييكيشن و تشرفنا في الفرع" at bounding box center [591, 186] width 186 height 35
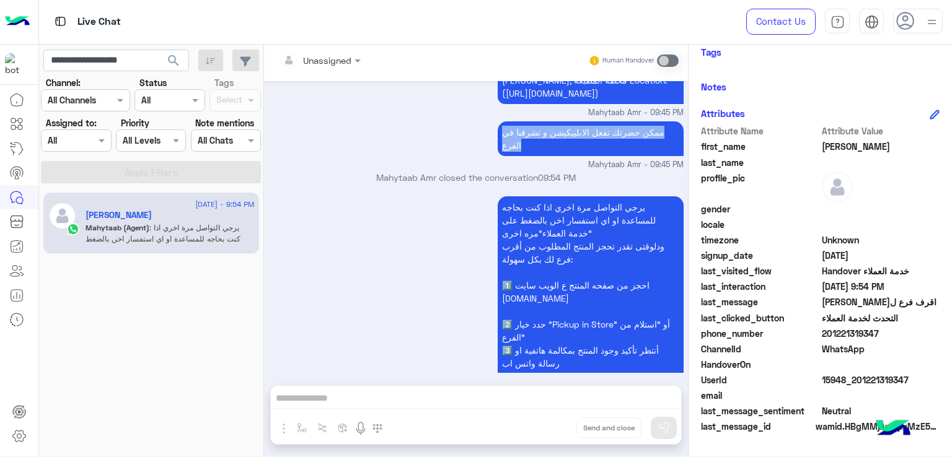
scroll to position [1953, 0]
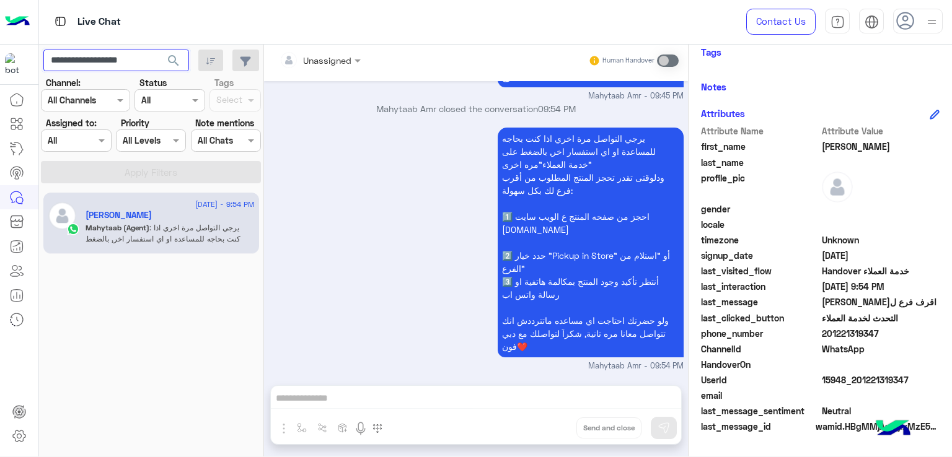
click at [100, 60] on input "**********" at bounding box center [116, 61] width 146 height 22
